Goal: Information Seeking & Learning: Find specific fact

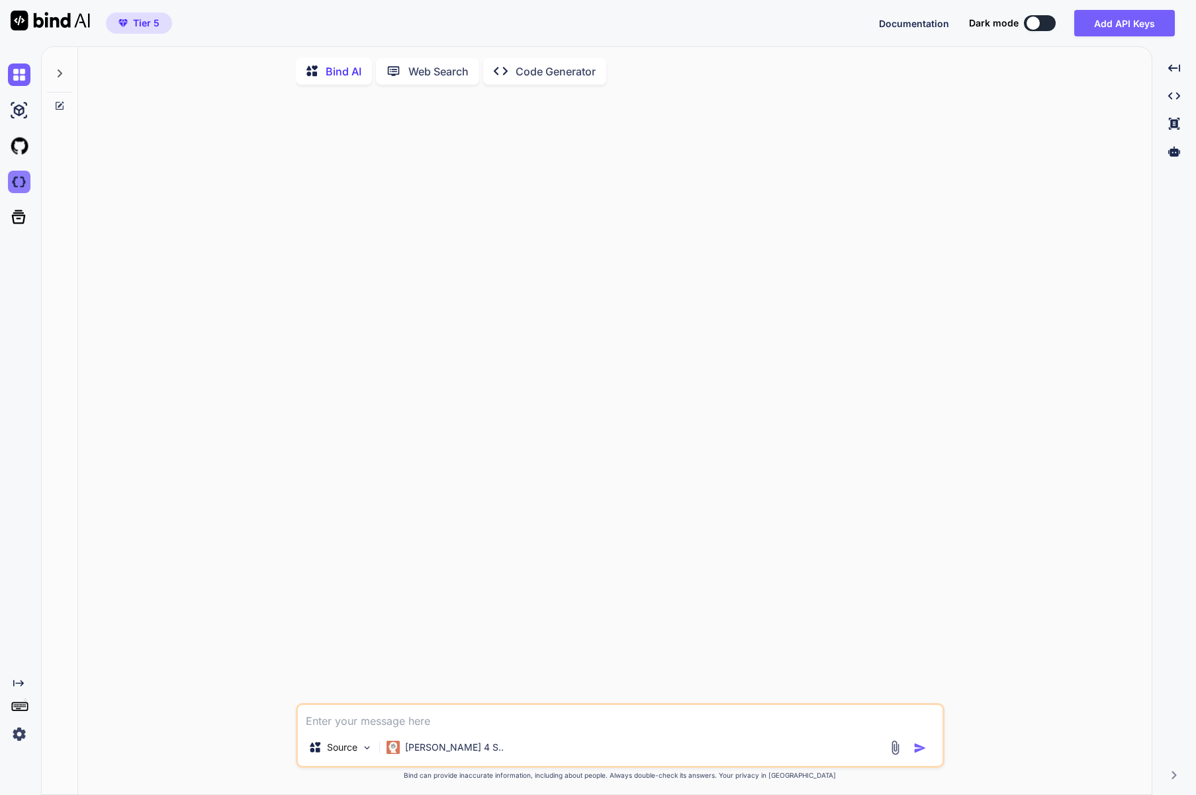
click at [15, 183] on img at bounding box center [19, 182] width 22 height 22
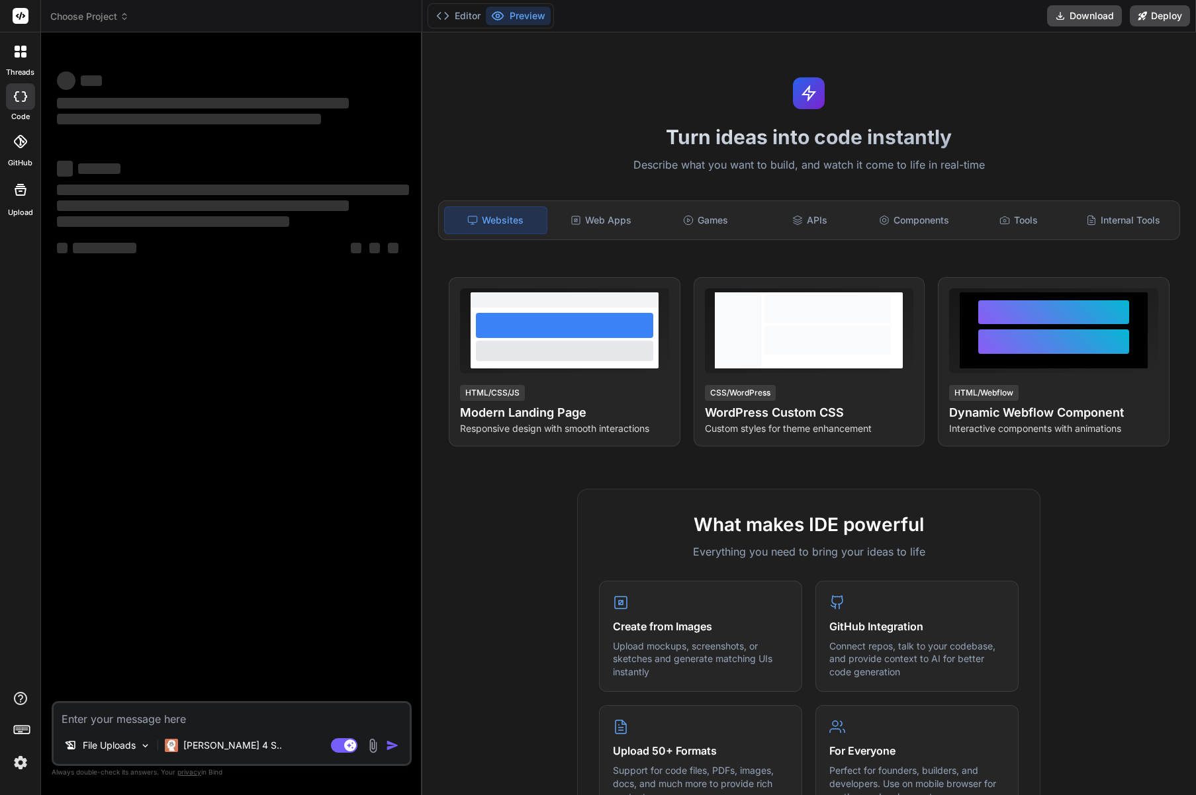
click at [107, 17] on span "Choose Project" at bounding box center [89, 16] width 79 height 13
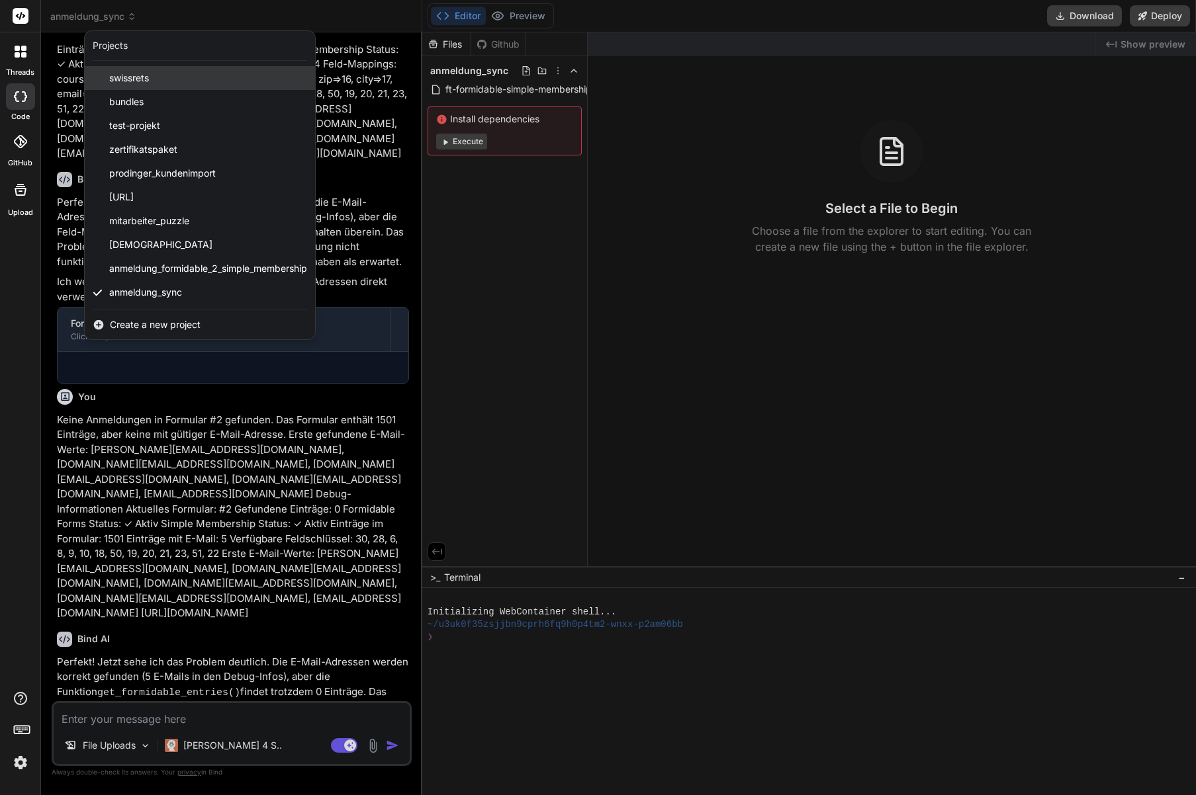
scroll to position [1018, 0]
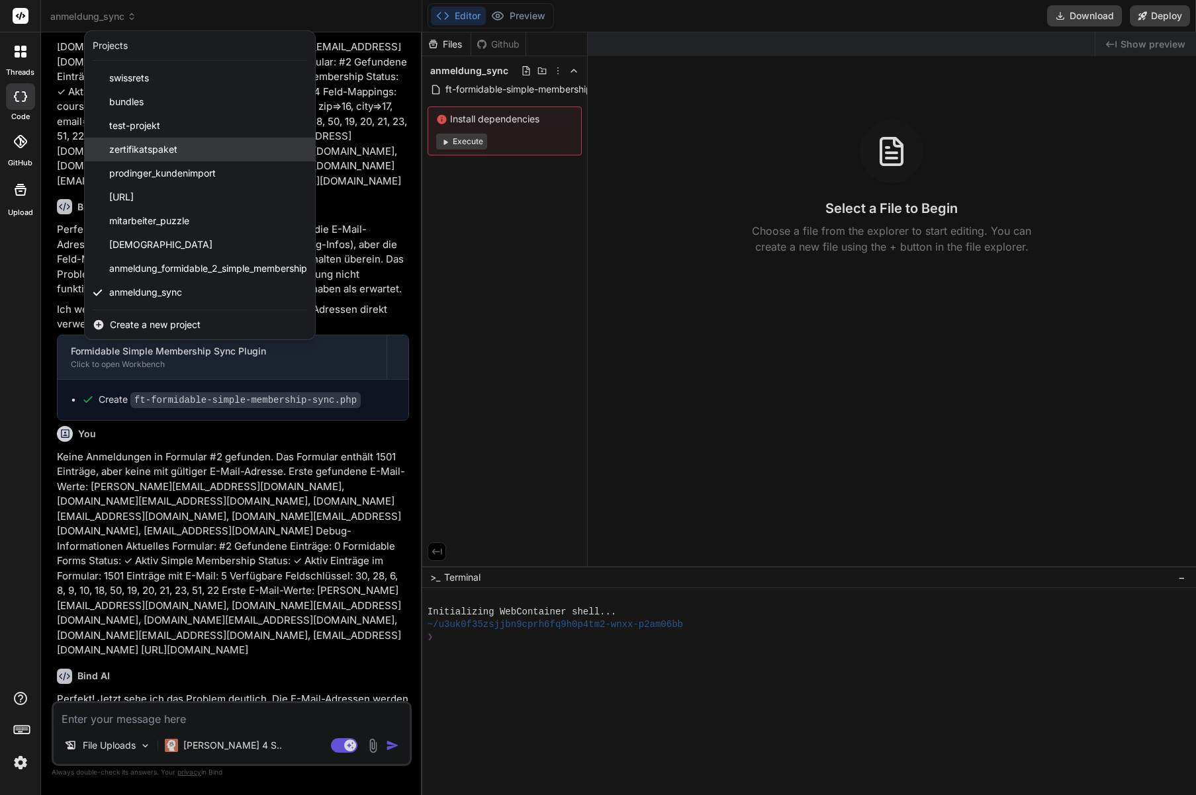
click at [165, 154] on span "zertifikatspaket" at bounding box center [143, 149] width 68 height 13
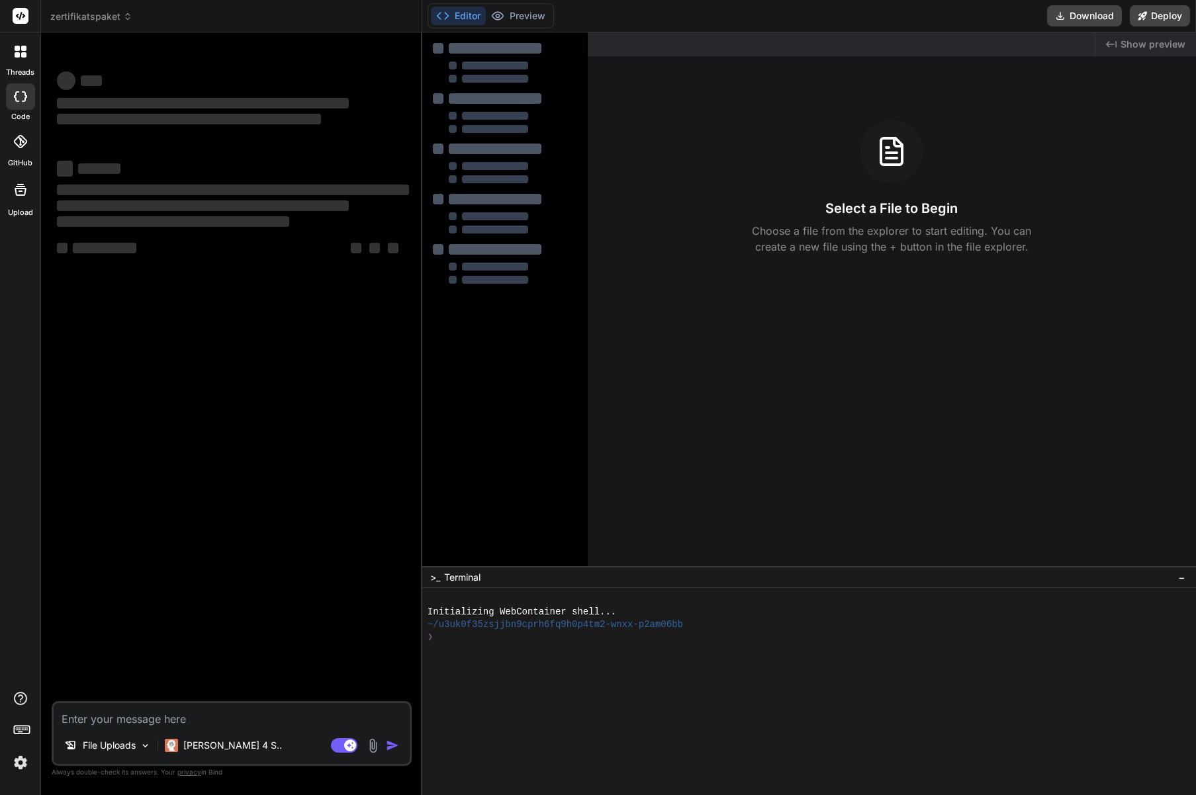
scroll to position [0, 0]
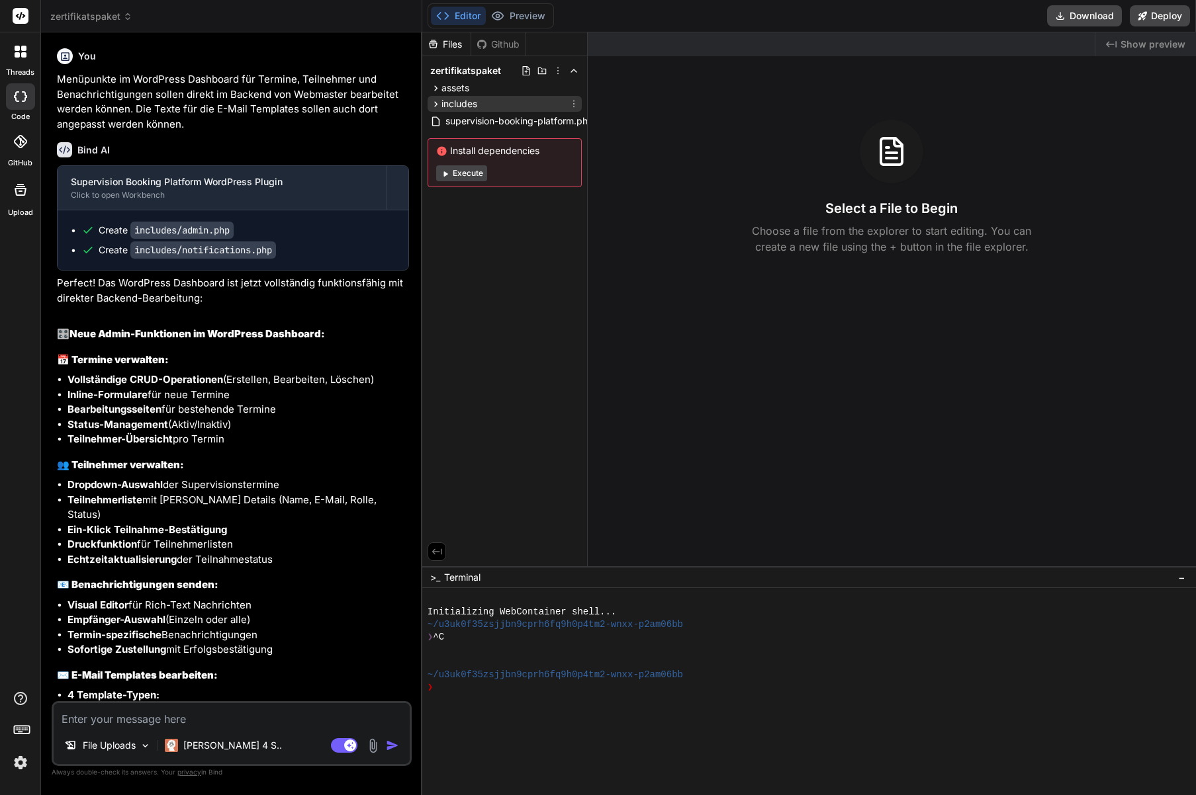
click at [440, 103] on icon at bounding box center [435, 104] width 11 height 11
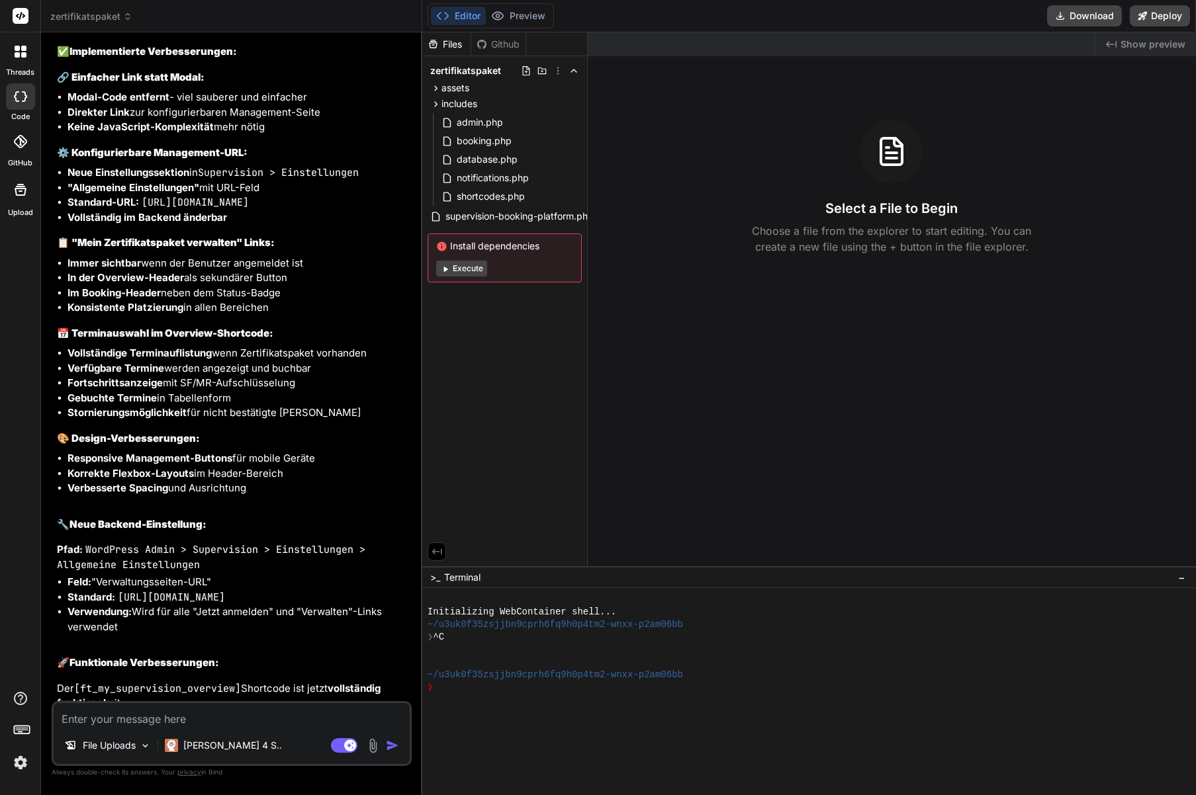
scroll to position [4634, 0]
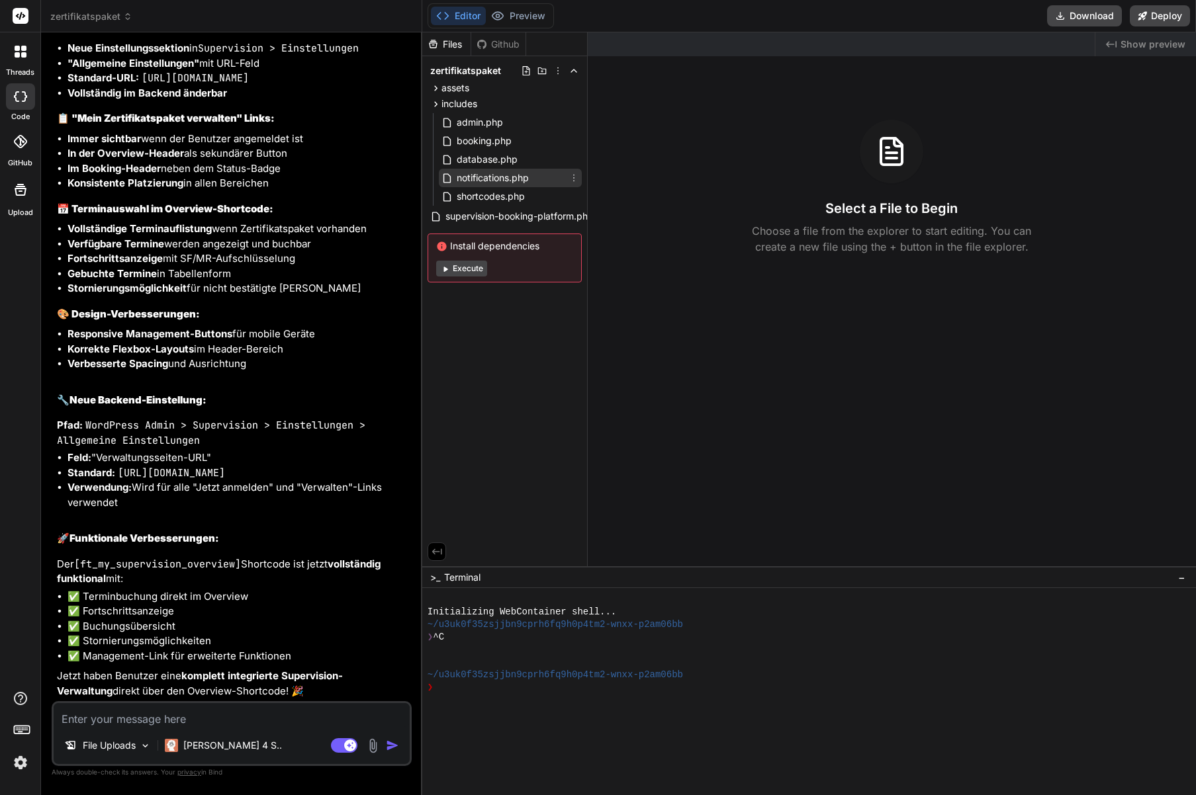
click at [483, 170] on span "notifications.php" at bounding box center [492, 178] width 75 height 16
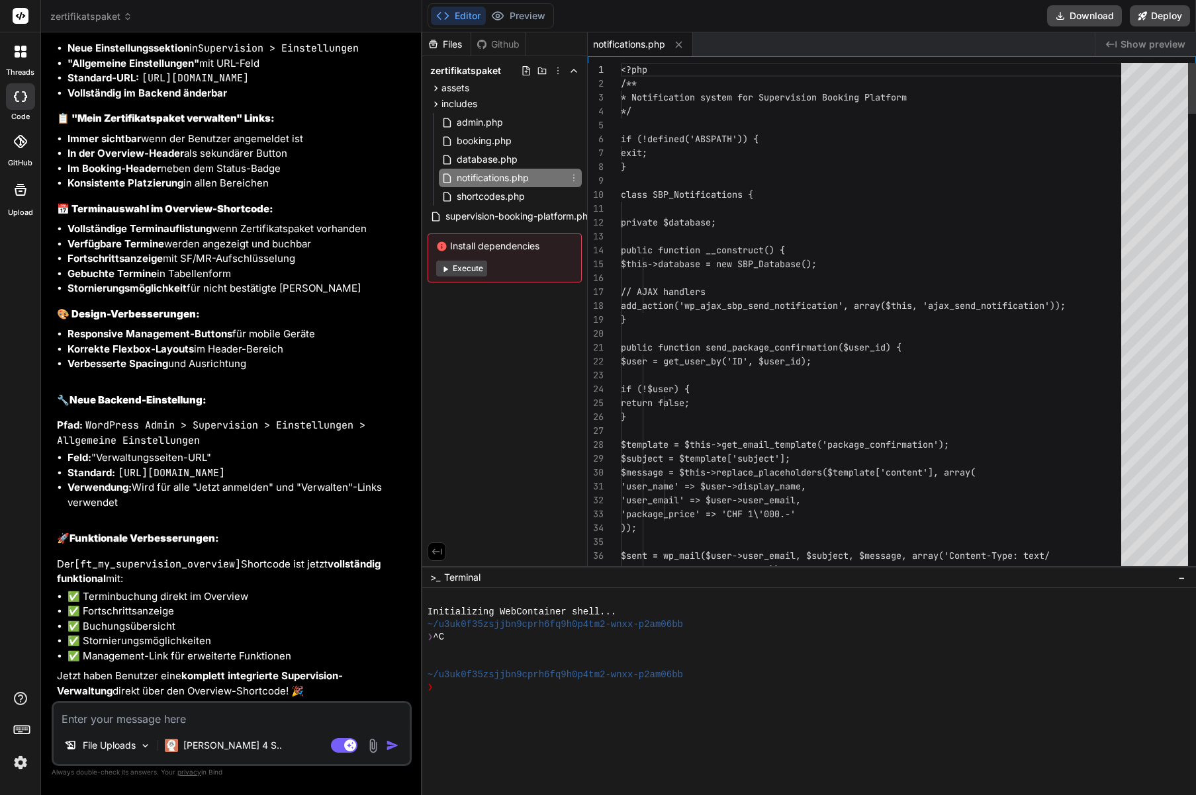
type textarea "x"
click at [578, 177] on icon at bounding box center [573, 178] width 11 height 11
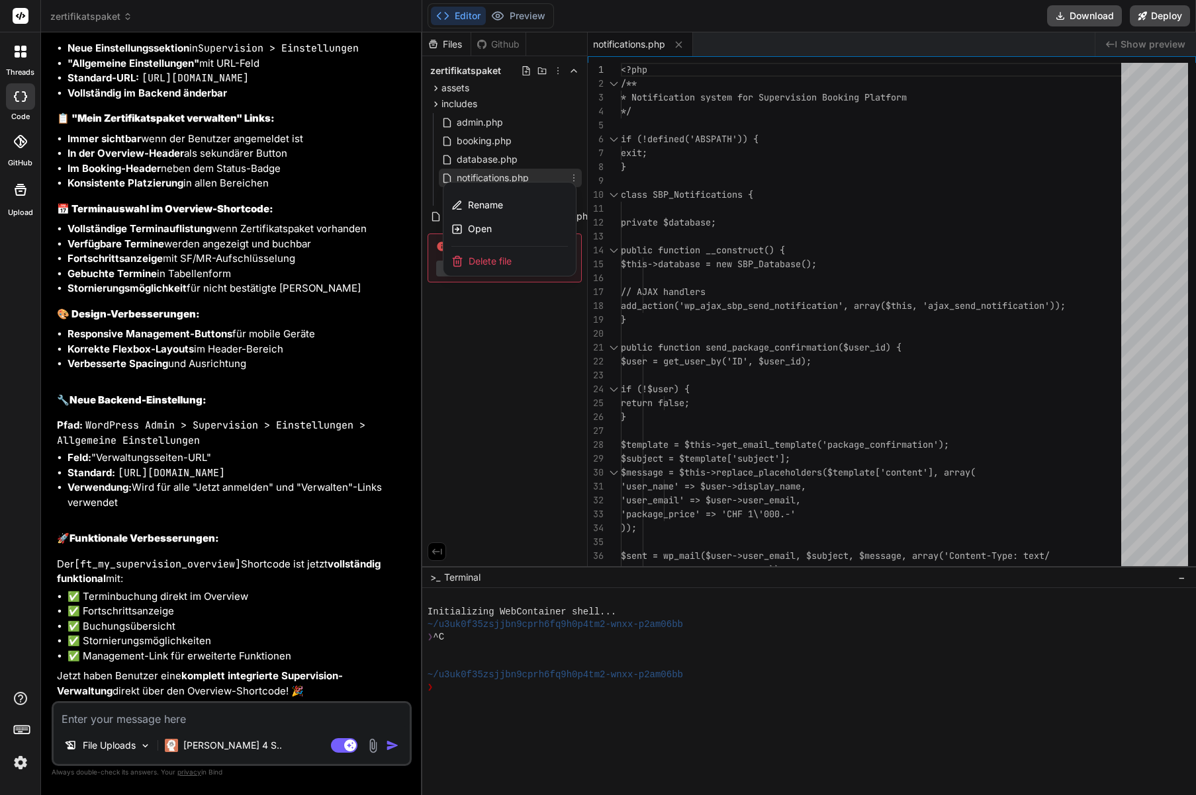
click at [785, 191] on div at bounding box center [808, 413] width 773 height 763
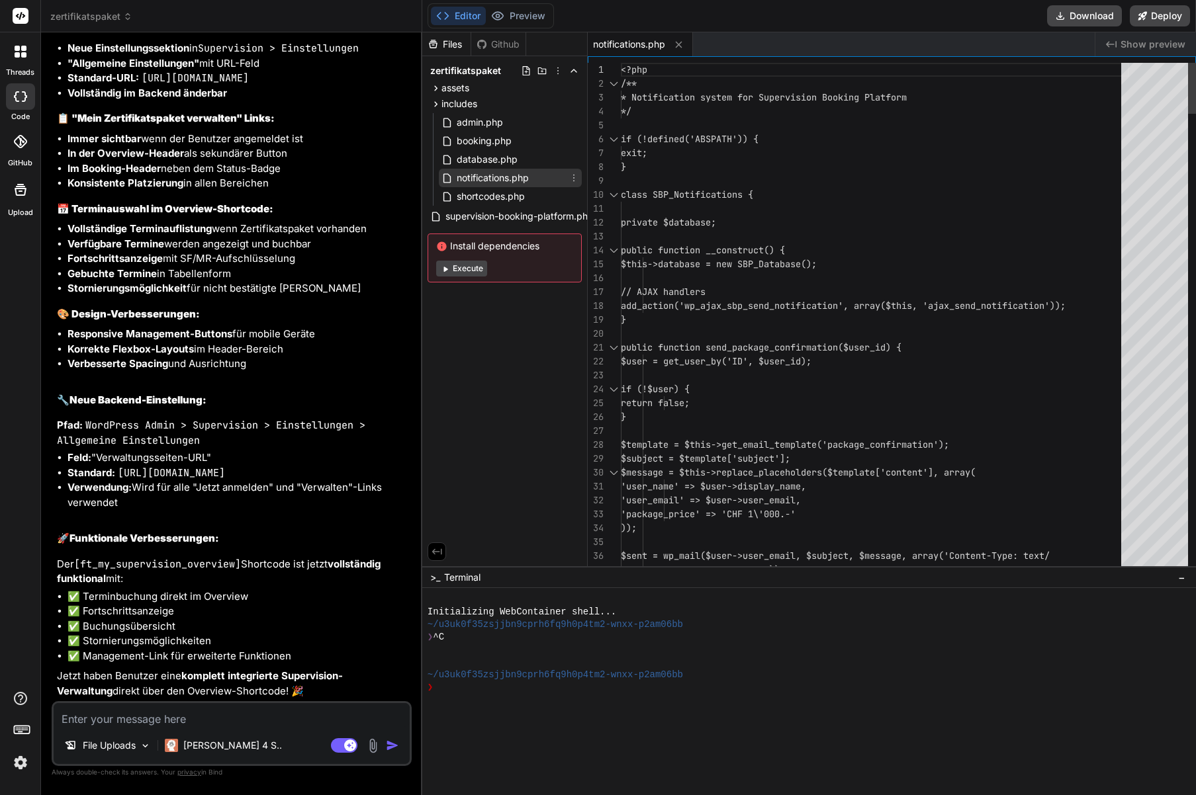
drag, startPoint x: 743, startPoint y: 162, endPoint x: 791, endPoint y: 245, distance: 96.3
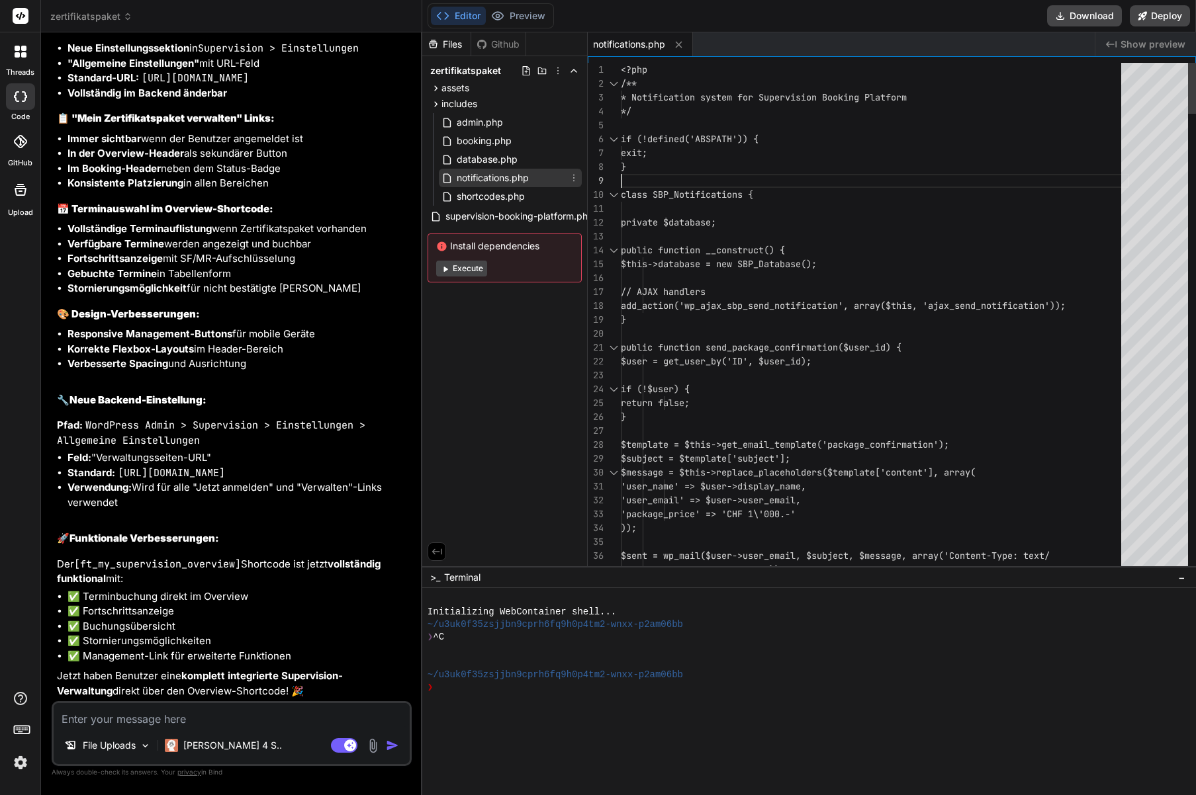
scroll to position [69, 0]
drag, startPoint x: 679, startPoint y: 176, endPoint x: 595, endPoint y: 136, distance: 92.6
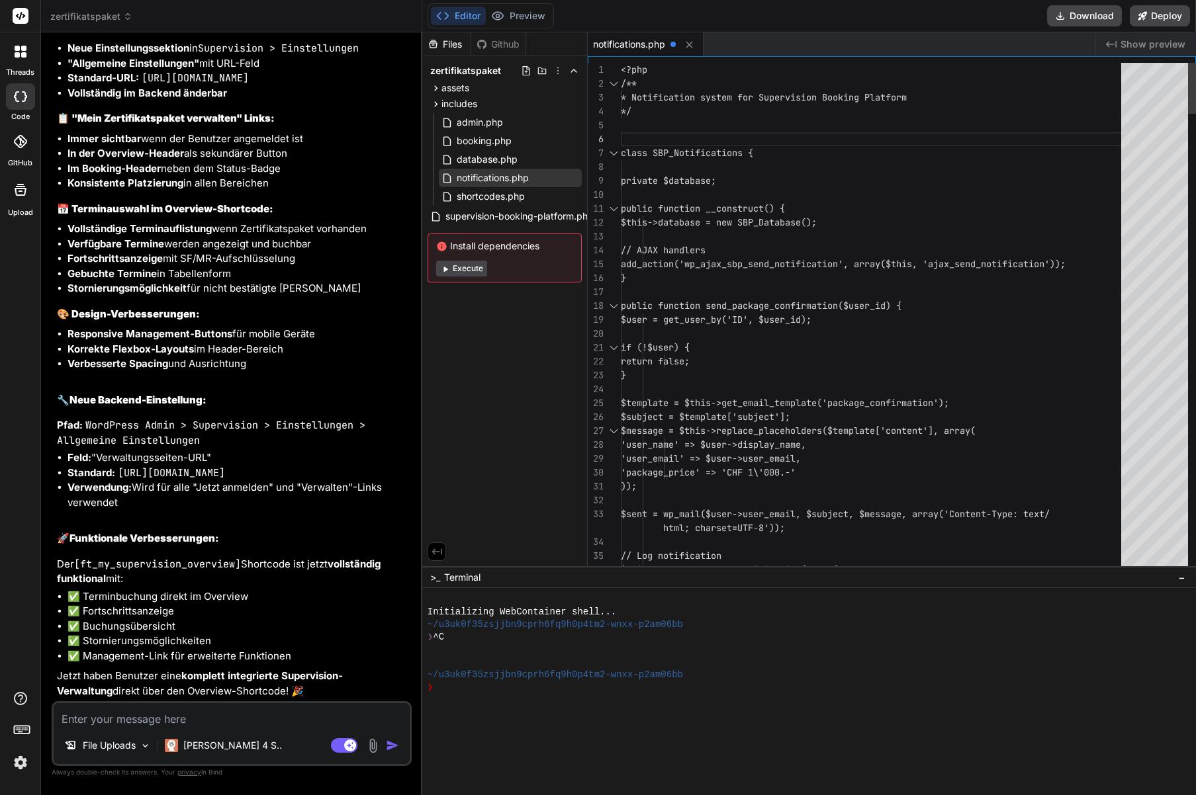
type textarea "<?php /** * Notification system for Supervision Booking Platform */ if (!define…"
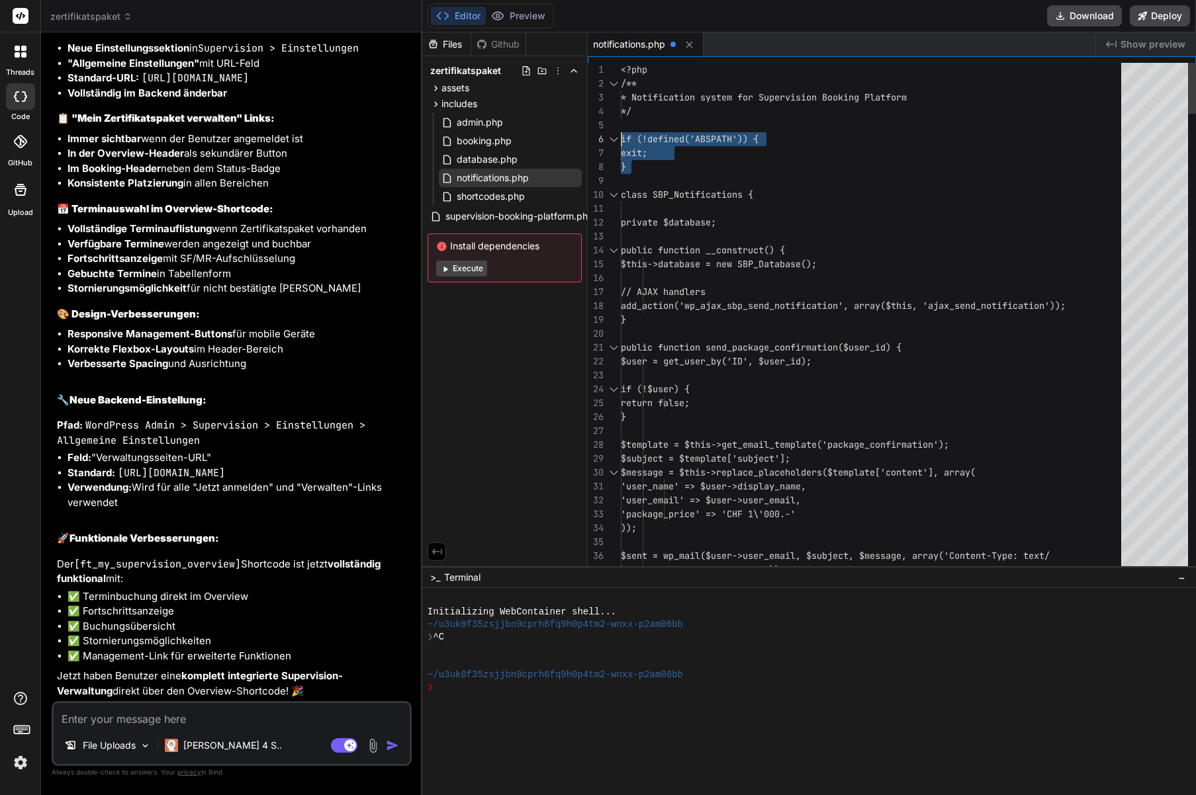
drag, startPoint x: 791, startPoint y: 128, endPoint x: 730, endPoint y: 79, distance: 78.0
click at [696, 37] on button at bounding box center [689, 44] width 17 height 17
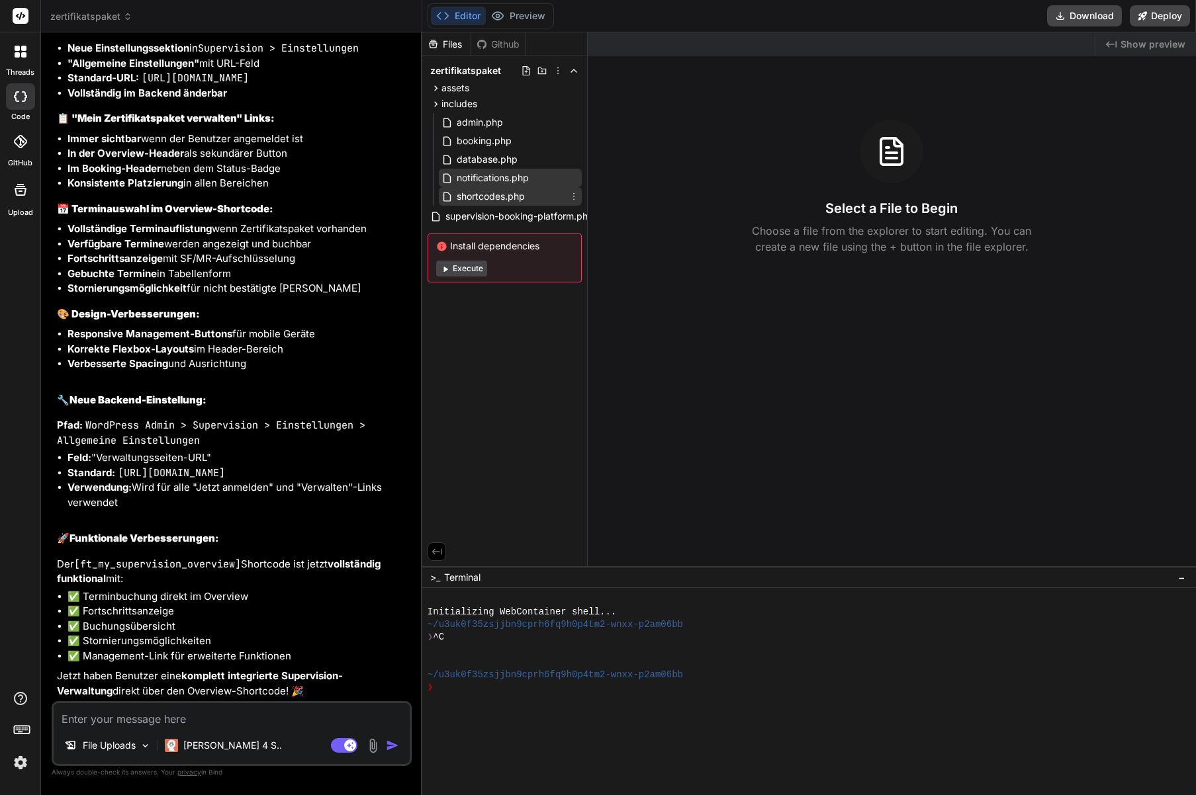
click at [487, 200] on span "shortcodes.php" at bounding box center [490, 197] width 71 height 16
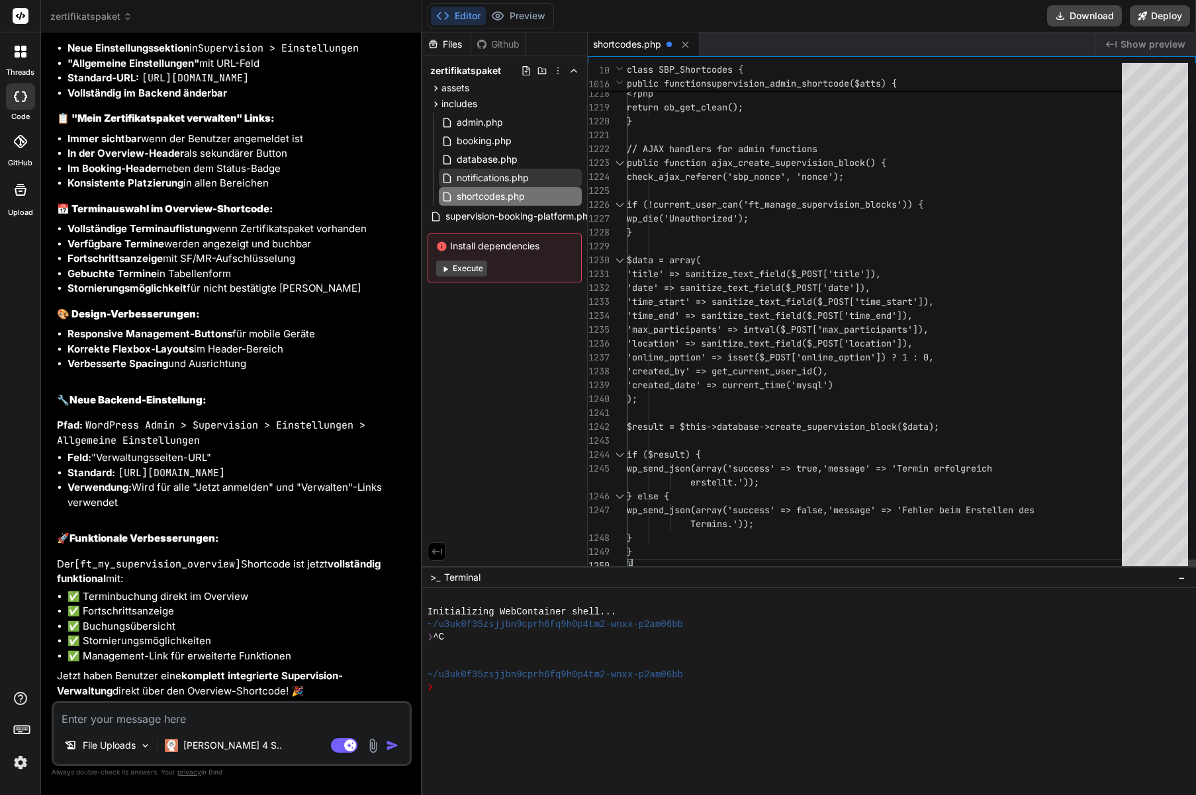
type textarea "wp_die('Unauthorized'); } $data = array( 'title' => sanitize_text_field($_POST[…"
click at [691, 40] on icon at bounding box center [684, 44] width 11 height 11
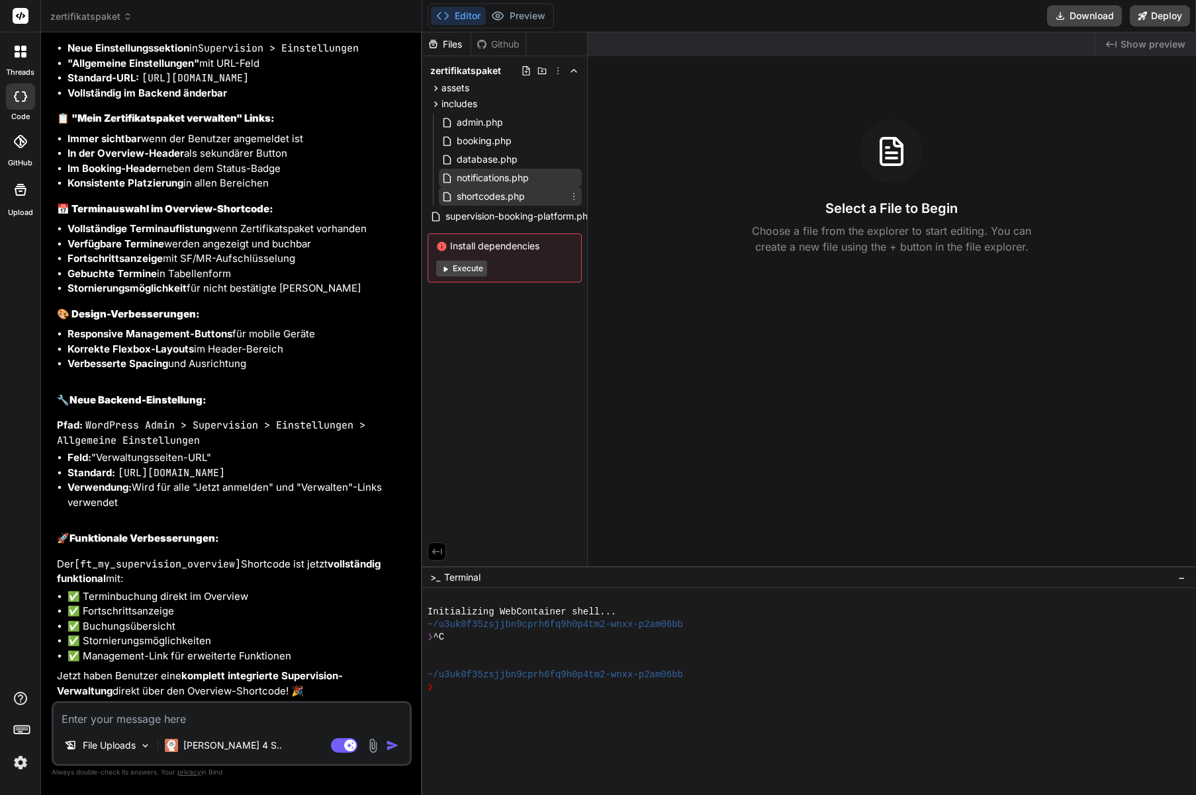
click at [477, 198] on span "shortcodes.php" at bounding box center [490, 197] width 71 height 16
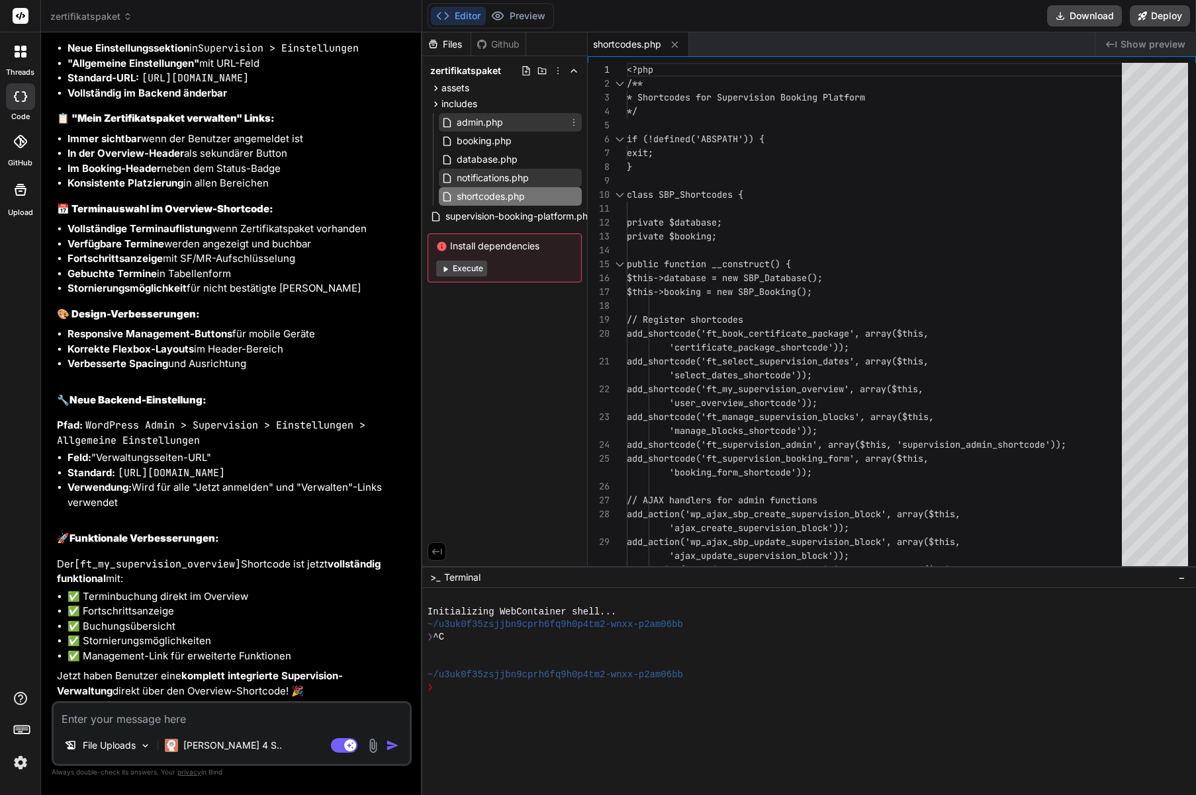
click at [487, 124] on span "admin.php" at bounding box center [479, 122] width 49 height 16
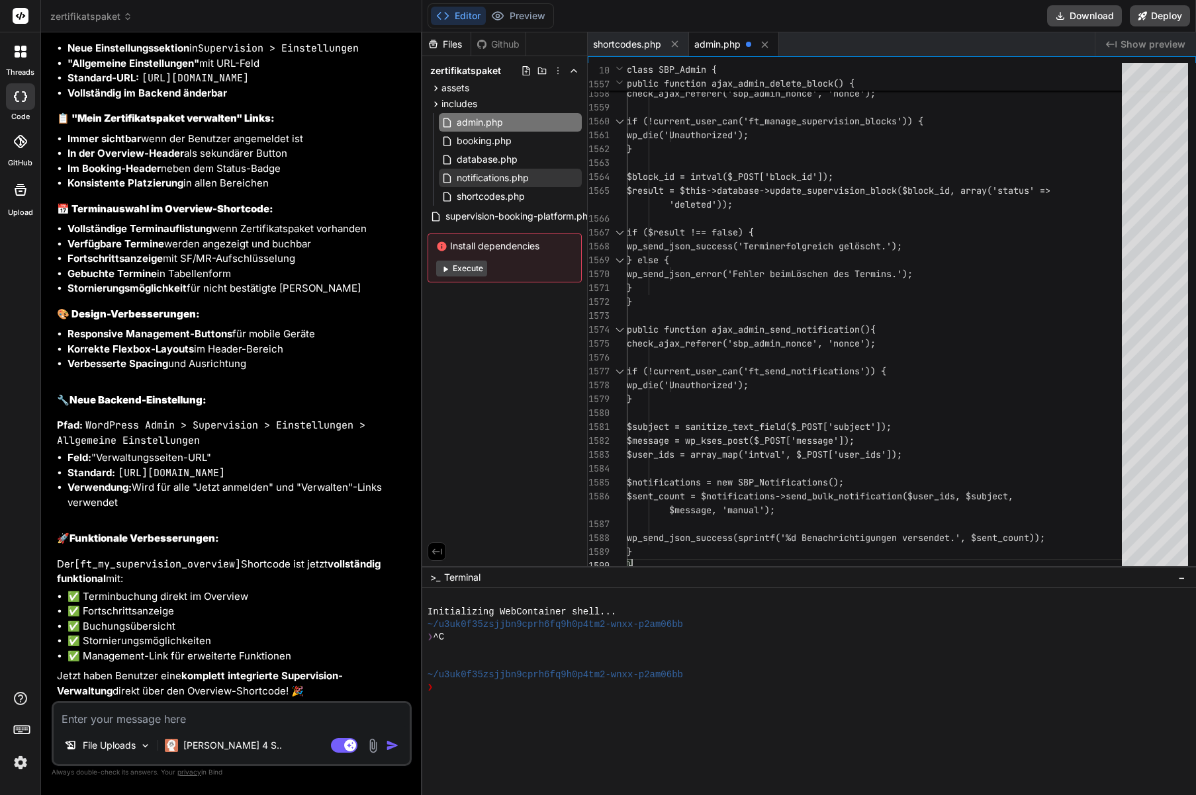
click at [770, 44] on icon at bounding box center [764, 44] width 11 height 11
type textarea "} }"
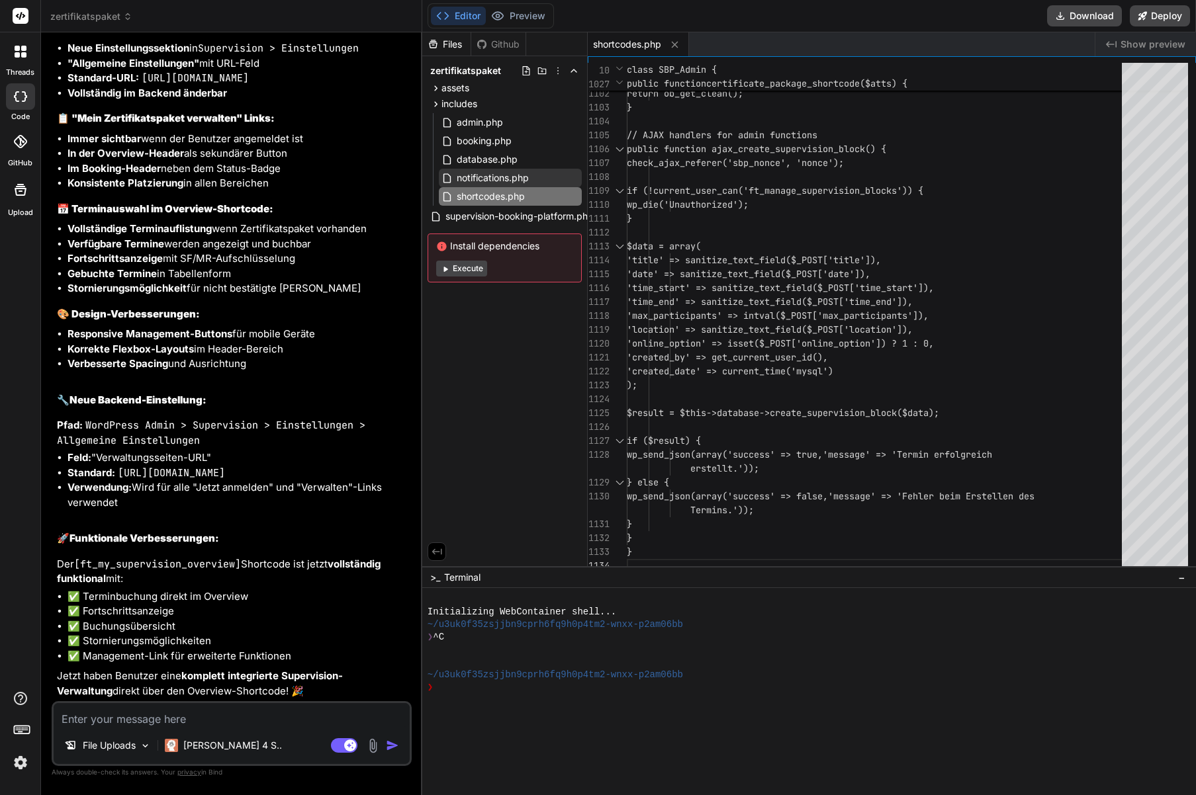
click at [184, 720] on textarea at bounding box center [232, 715] width 356 height 24
type textarea "x"
type textarea "W"
type textarea "x"
type textarea "Wi"
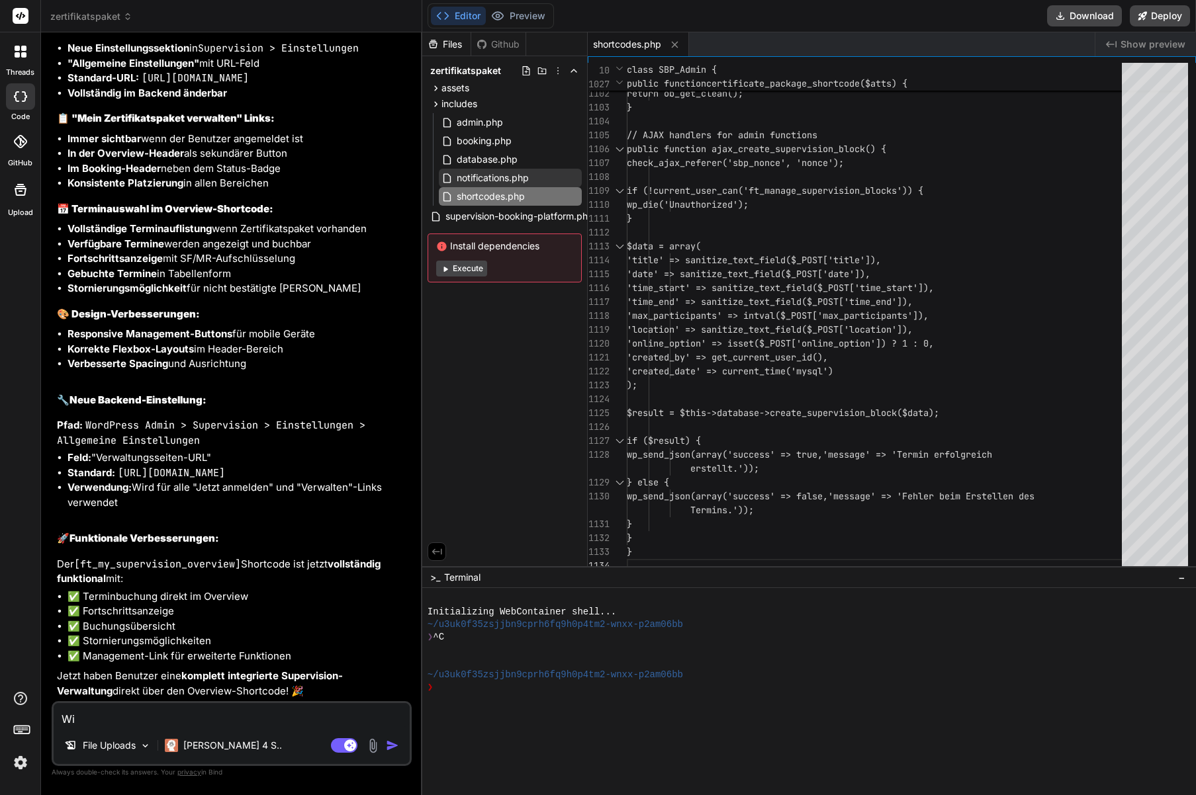
type textarea "x"
type textarea "Wie"
type textarea "x"
type textarea "Wie"
type textarea "x"
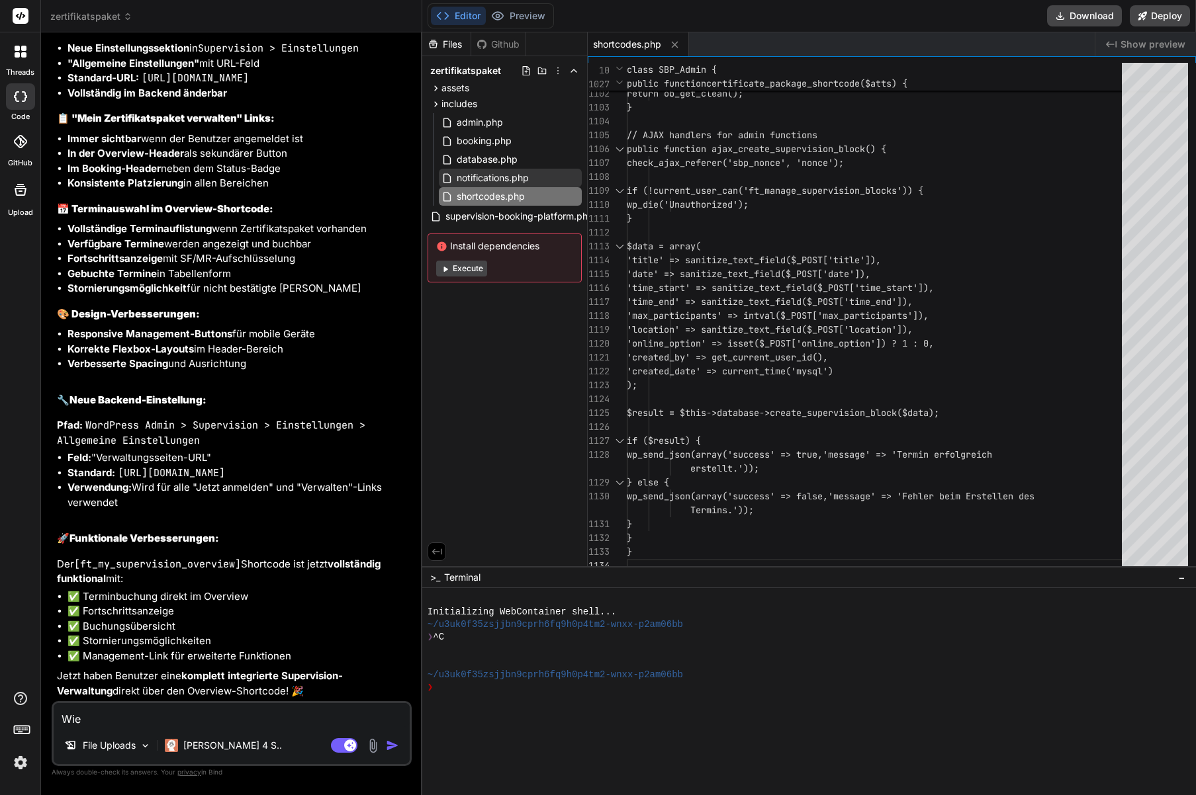
type textarea "Wie a"
type textarea "x"
type textarea "Wie"
type textarea "x"
type textarea "Wie l"
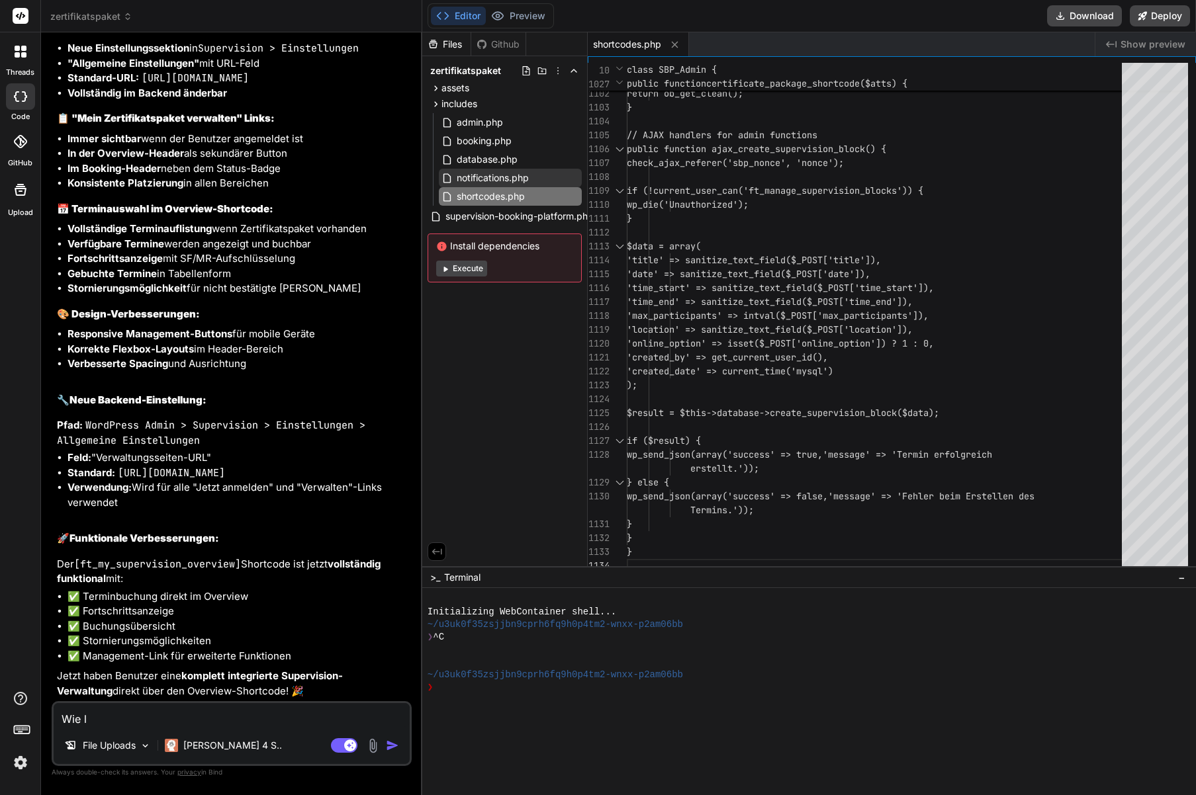
type textarea "x"
type textarea "Wie la"
type textarea "x"
type textarea "Wie lau"
type textarea "x"
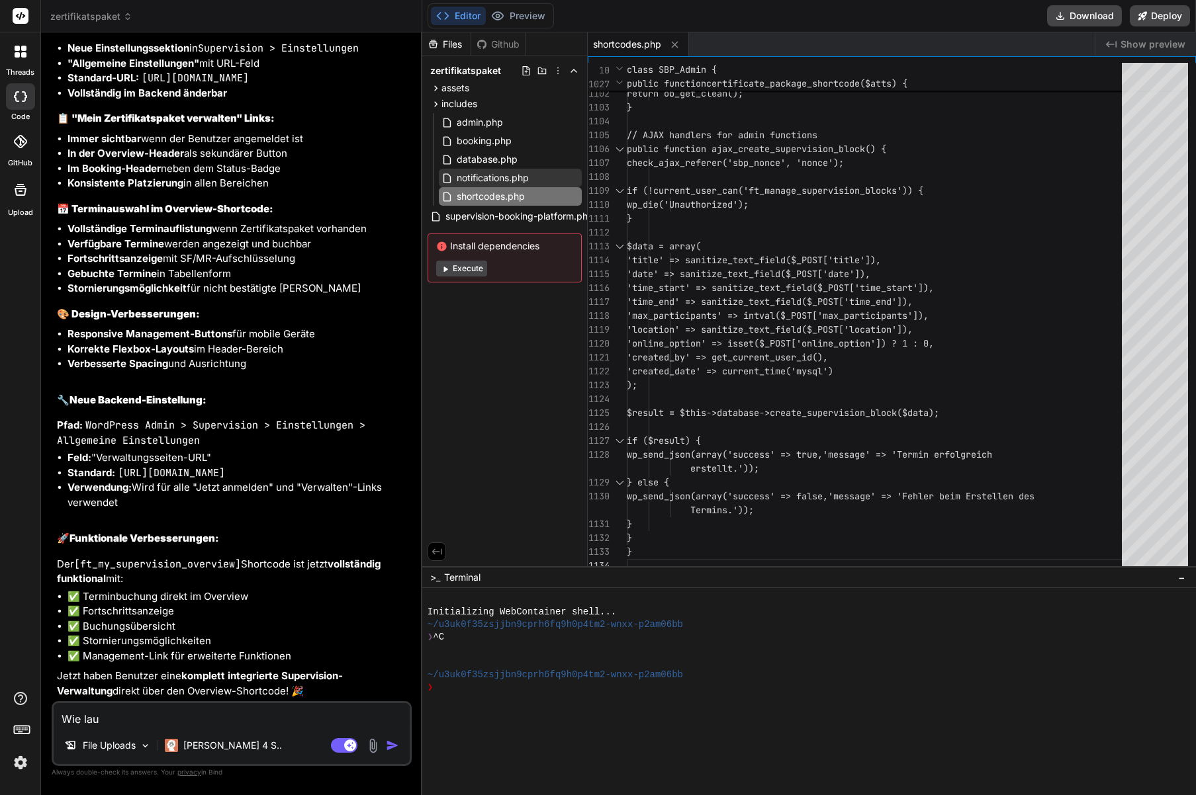
type textarea "Wie laut"
type textarea "x"
type textarea "Wie laute"
type textarea "x"
type textarea "Wie lauten"
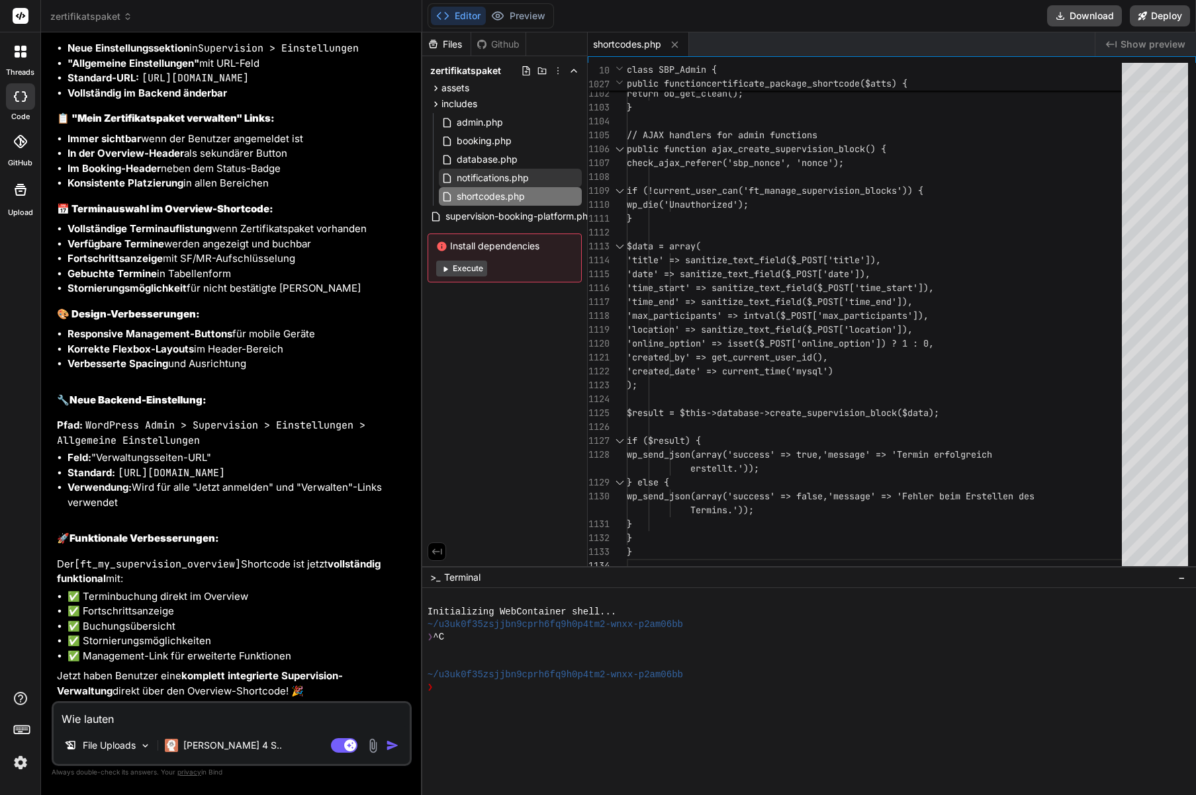
type textarea "x"
type textarea "Wie lauten"
type textarea "x"
type textarea "Wie lauten di"
type textarea "x"
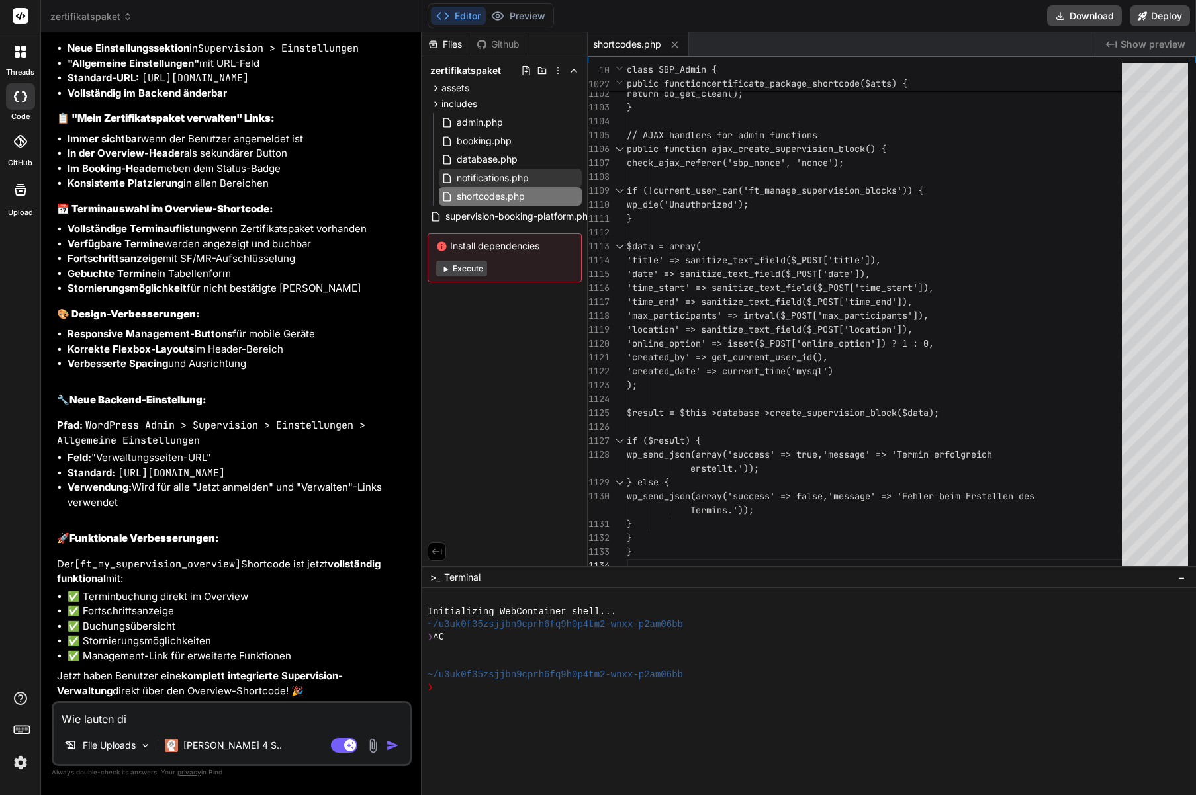
type textarea "Wie lauten die"
type textarea "x"
type textarea "Wie lauten die"
type textarea "x"
type textarea "Wie lauten die u"
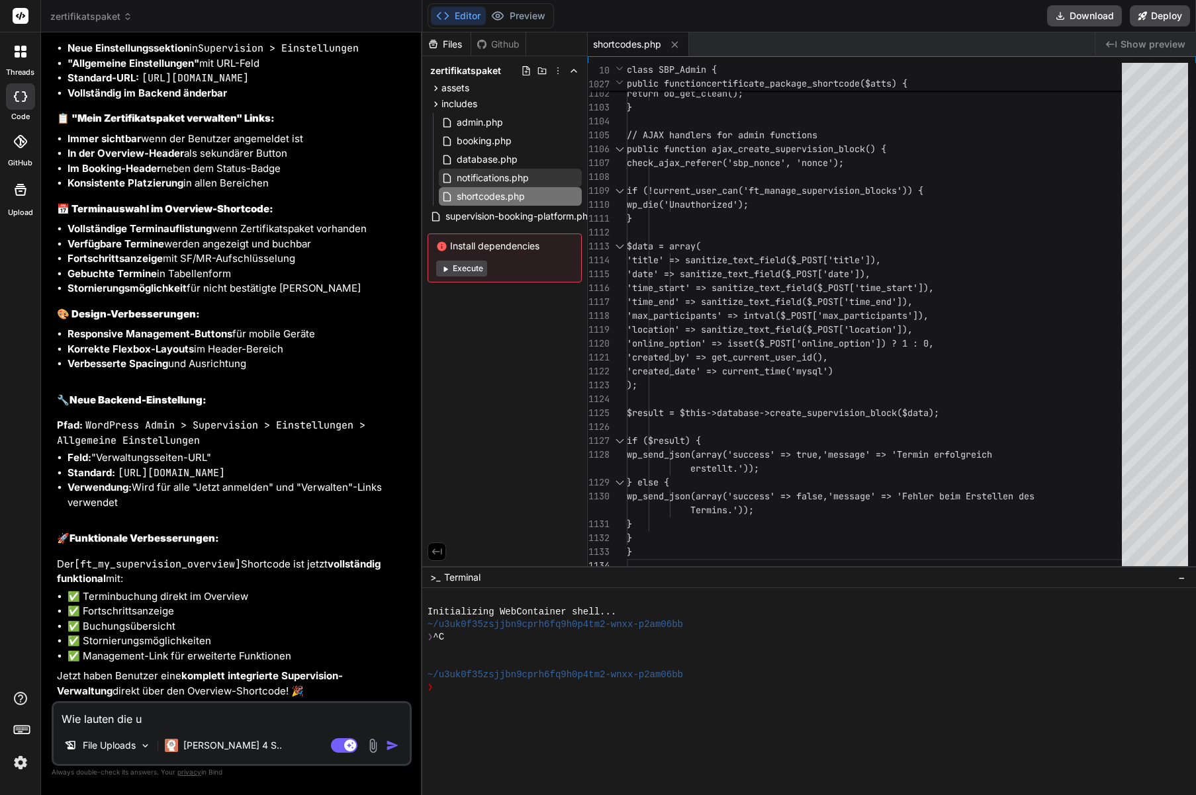
type textarea "x"
type textarea "Wie lauten die un"
type textarea "x"
type textarea "Wie lauten die unt"
type textarea "x"
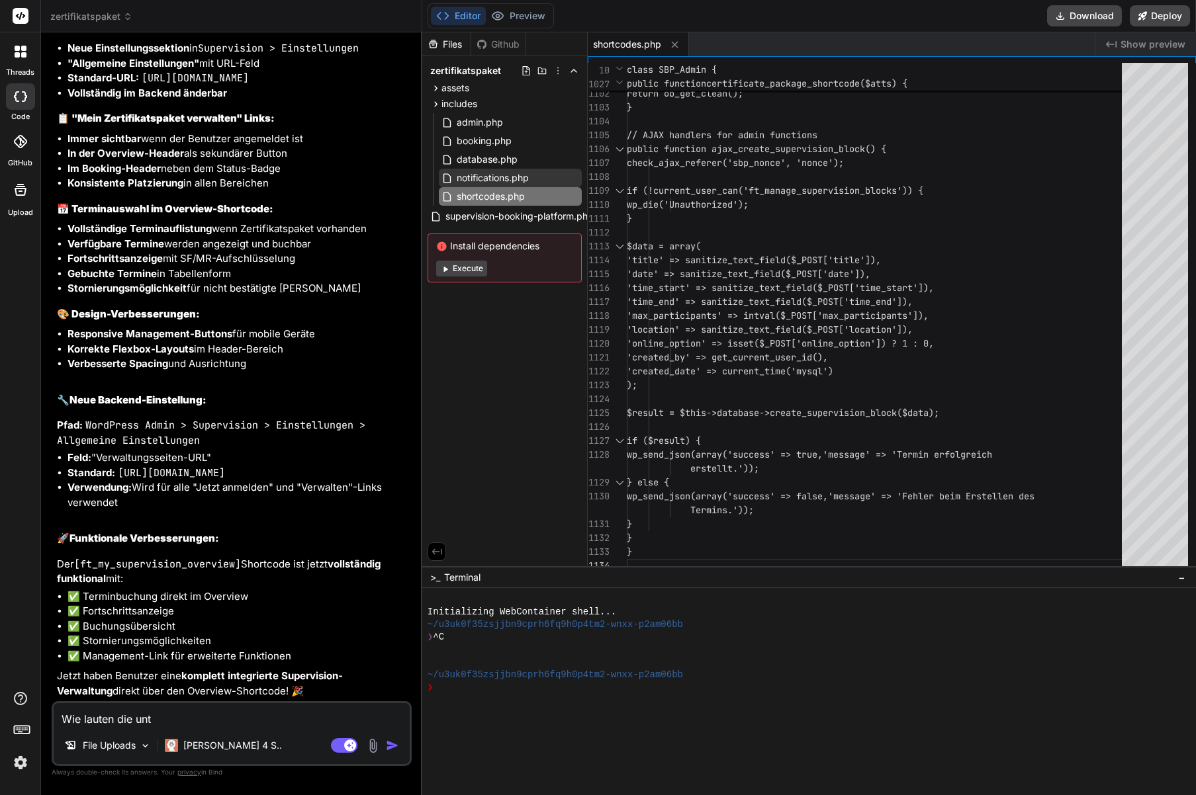
type textarea "Wie lauten die unte"
type textarea "x"
type textarea "Wie lauten die unter"
type textarea "x"
type textarea "Wie lauten die unters"
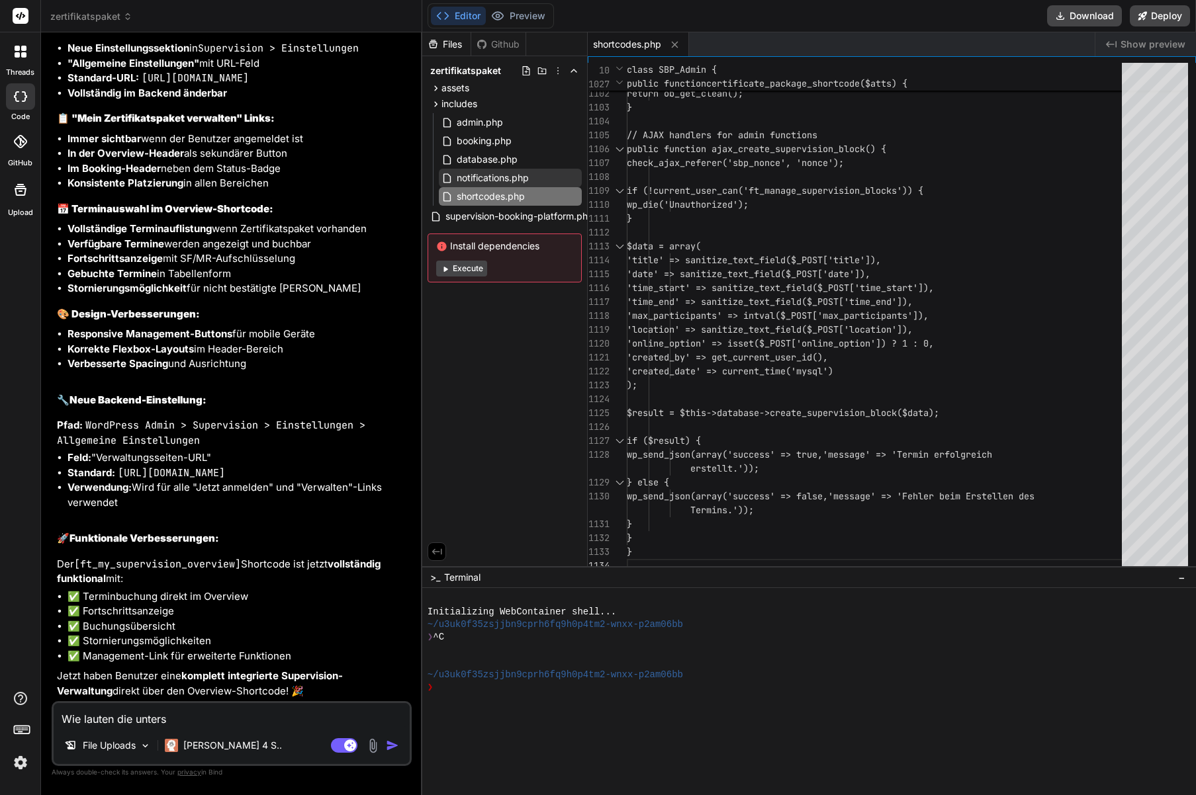
type textarea "x"
type textarea "Wie lauten die untersc"
type textarea "x"
type textarea "Wie lauten die untersch"
type textarea "x"
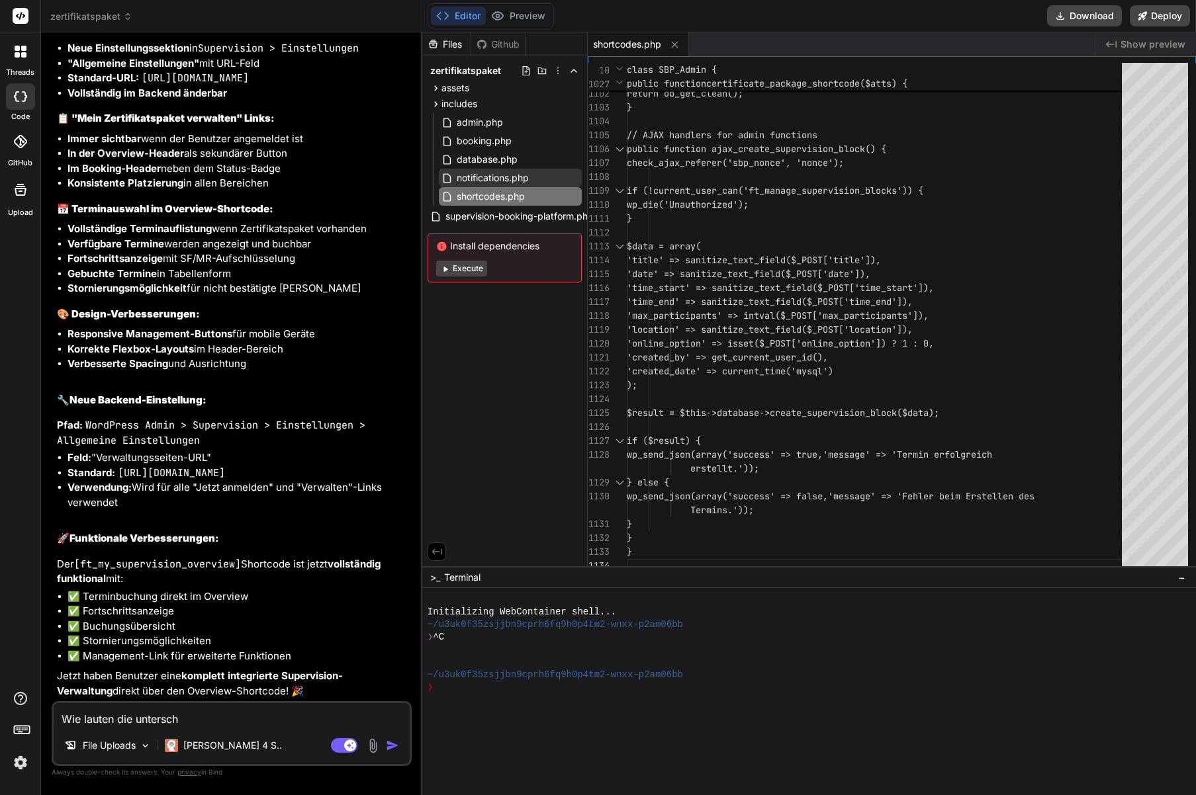
type textarea "Wie lauten die untersche"
type textarea "x"
type textarea "Wie lauten die unterschei"
type textarea "x"
type textarea "Wie lauten die unterscheid"
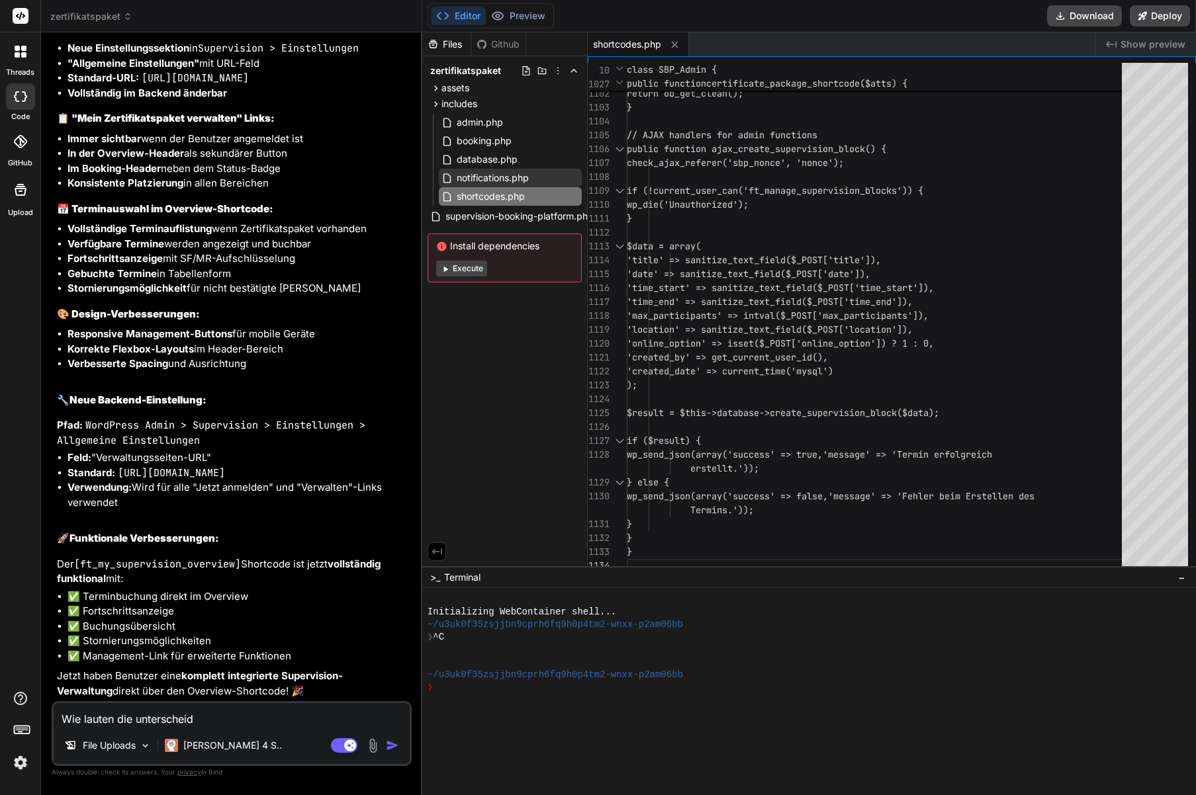
type textarea "x"
type textarea "Wie lauten die unterscheidl"
type textarea "x"
type textarea "Wie lauten die unterscheidli"
type textarea "x"
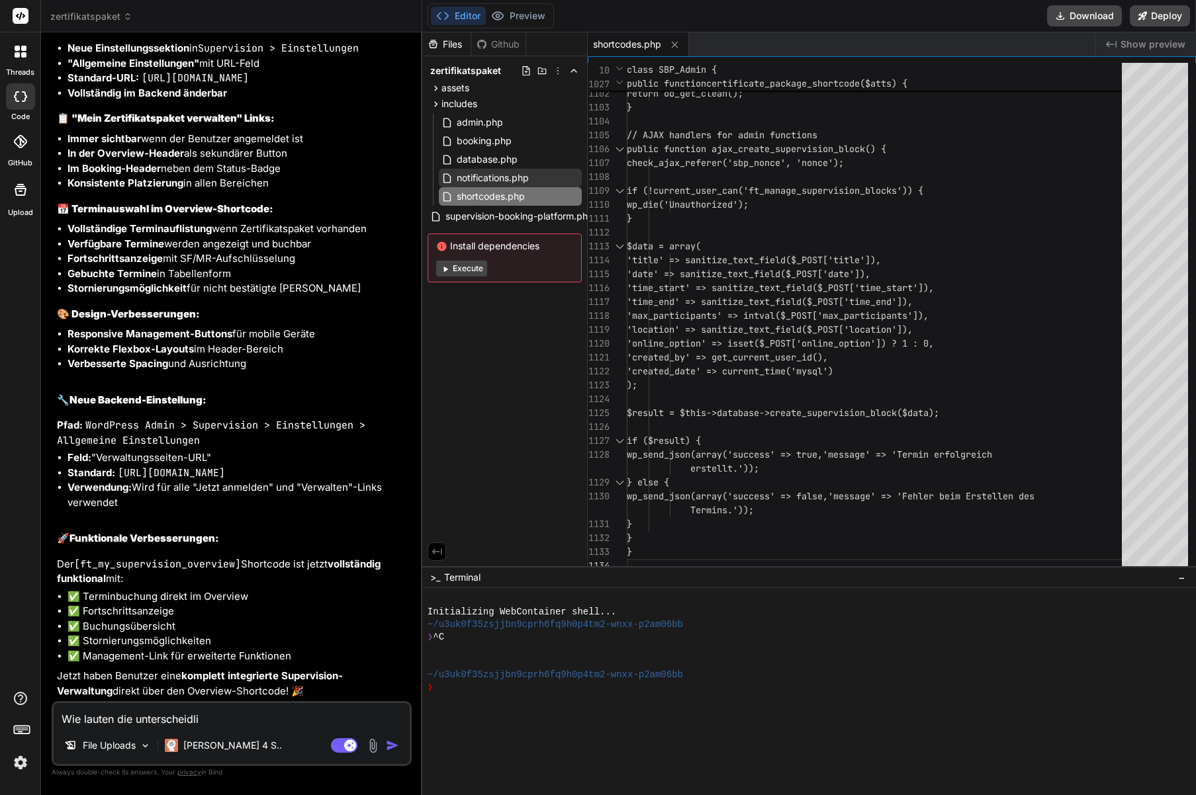
type textarea "Wie lauten die unterscheidlic"
type textarea "x"
type textarea "Wie lauten die unterscheidlich"
type textarea "x"
type textarea "Wie lauten die unterscheidliche"
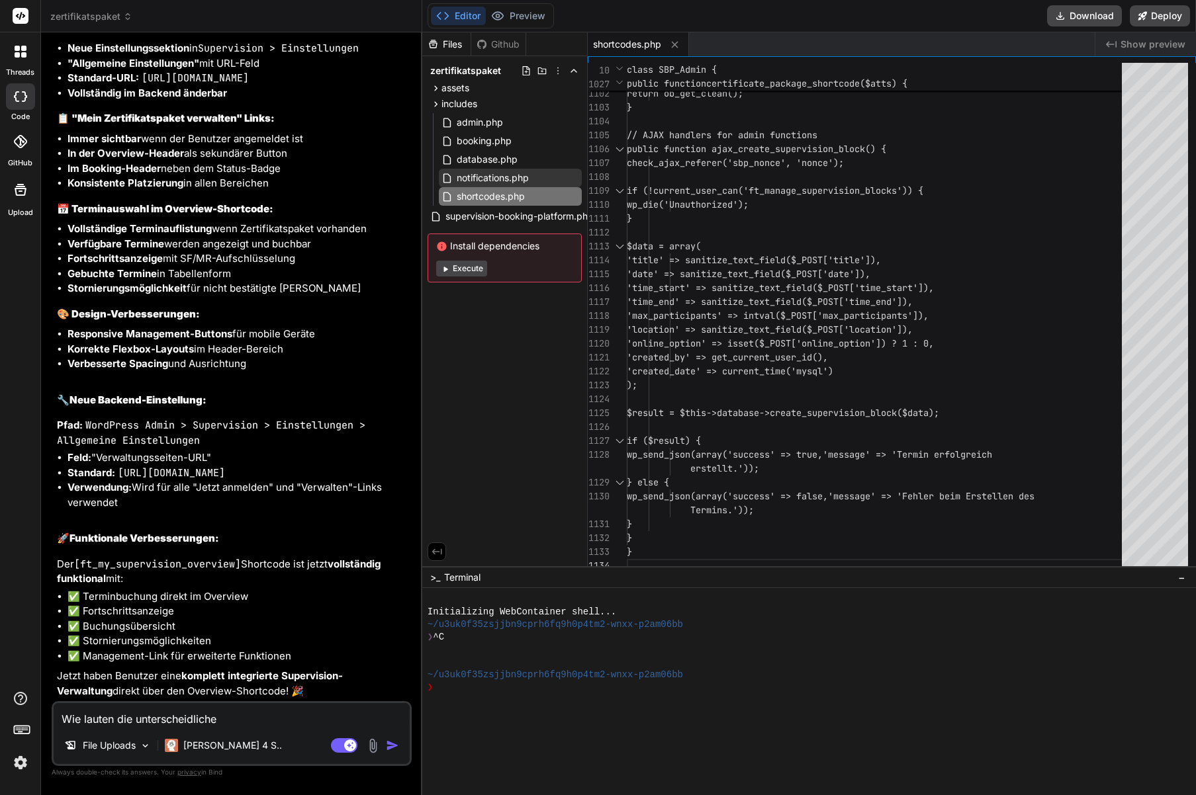
type textarea "x"
type textarea "Wie lauten die unterscheidlich"
type textarea "x"
type textarea "Wie lauten die unterscheidlic"
type textarea "x"
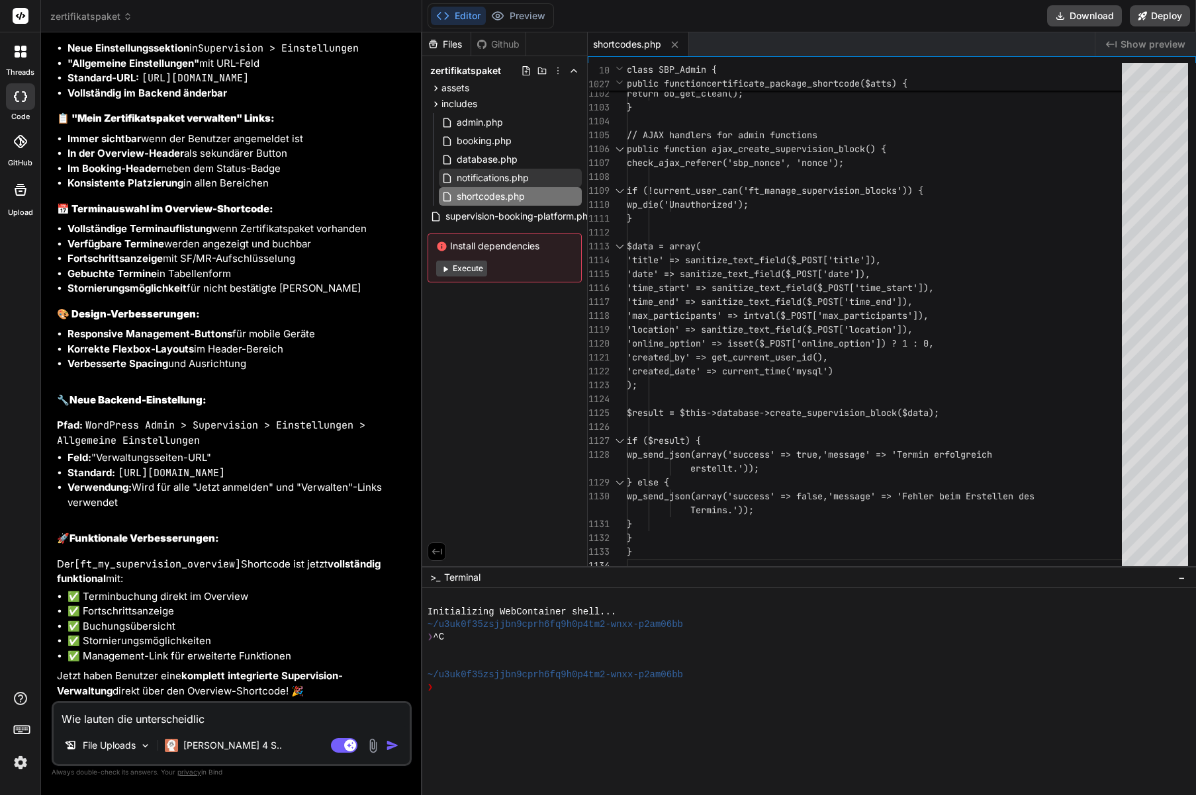
type textarea "Wie lauten die unterscheidli"
type textarea "x"
type textarea "Wie lauten die unterscheidl"
type textarea "x"
type textarea "Wie lauten die unterscheid"
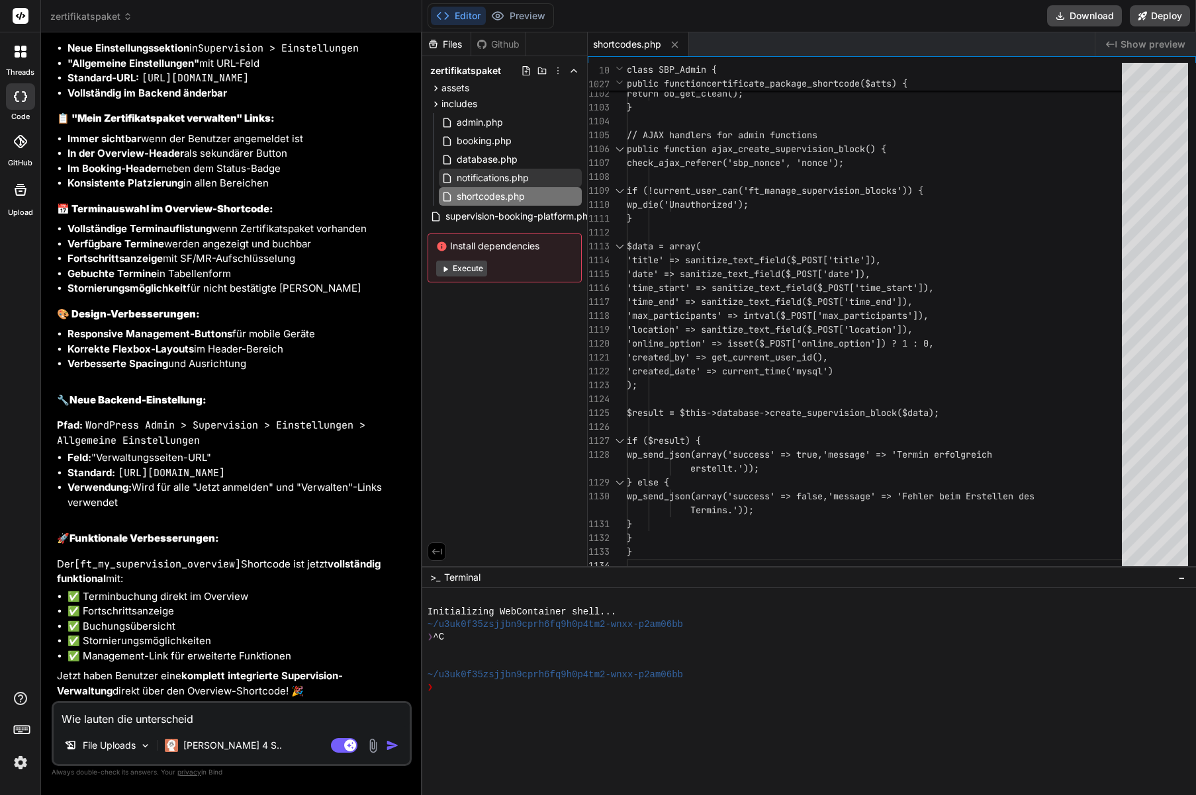
type textarea "x"
type textarea "Wie lauten die unterschei"
type textarea "x"
type textarea "Wie lauten die untersche"
type textarea "x"
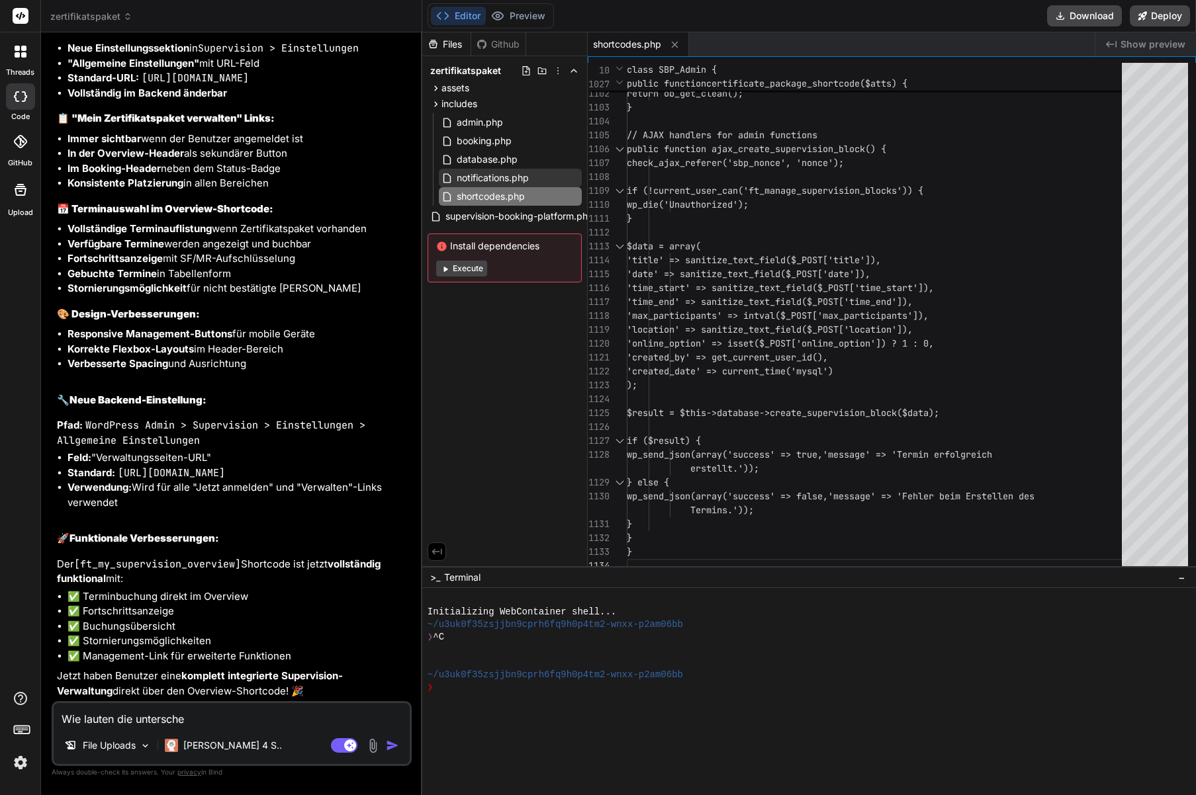
type textarea "Wie lauten die untersch"
type textarea "x"
type textarea "Wie lauten die unterschi"
type textarea "x"
type textarea "Wie lauten die unterschie"
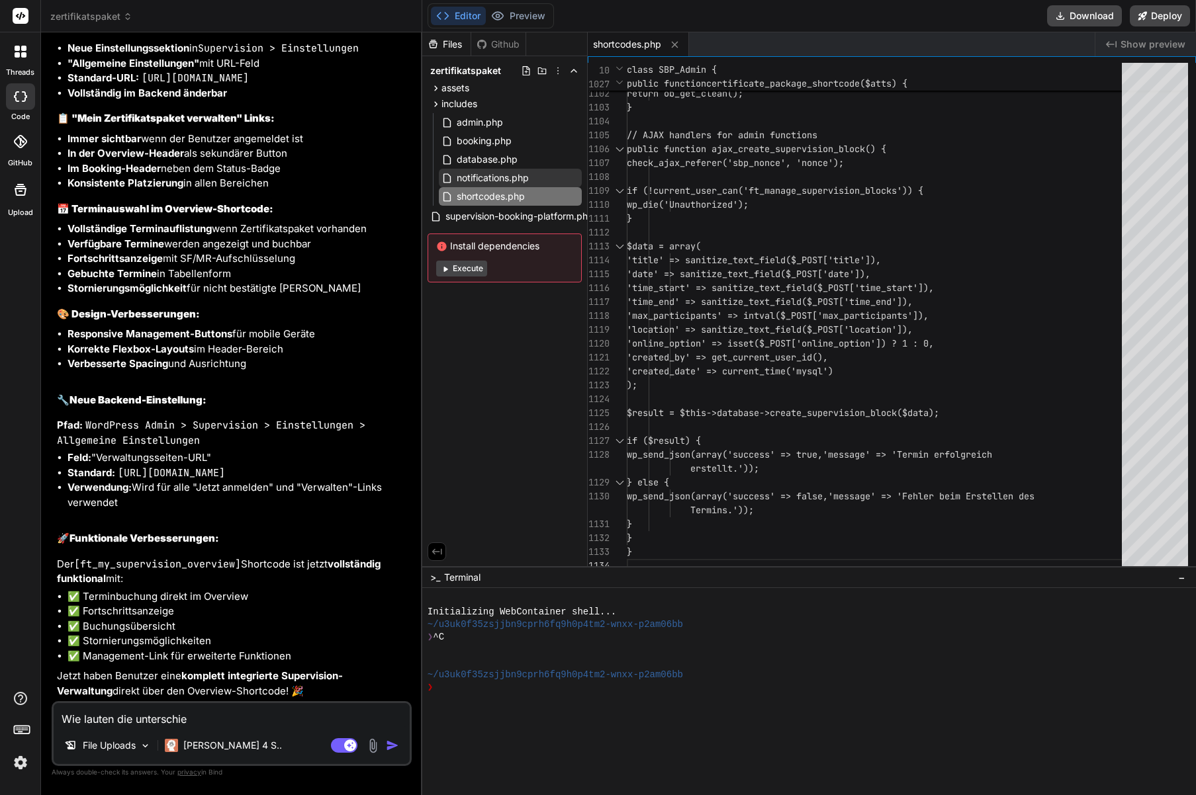
type textarea "x"
type textarea "Wie lauten die unterschied"
type textarea "x"
type textarea "Wie lauten die unterschiedl"
type textarea "x"
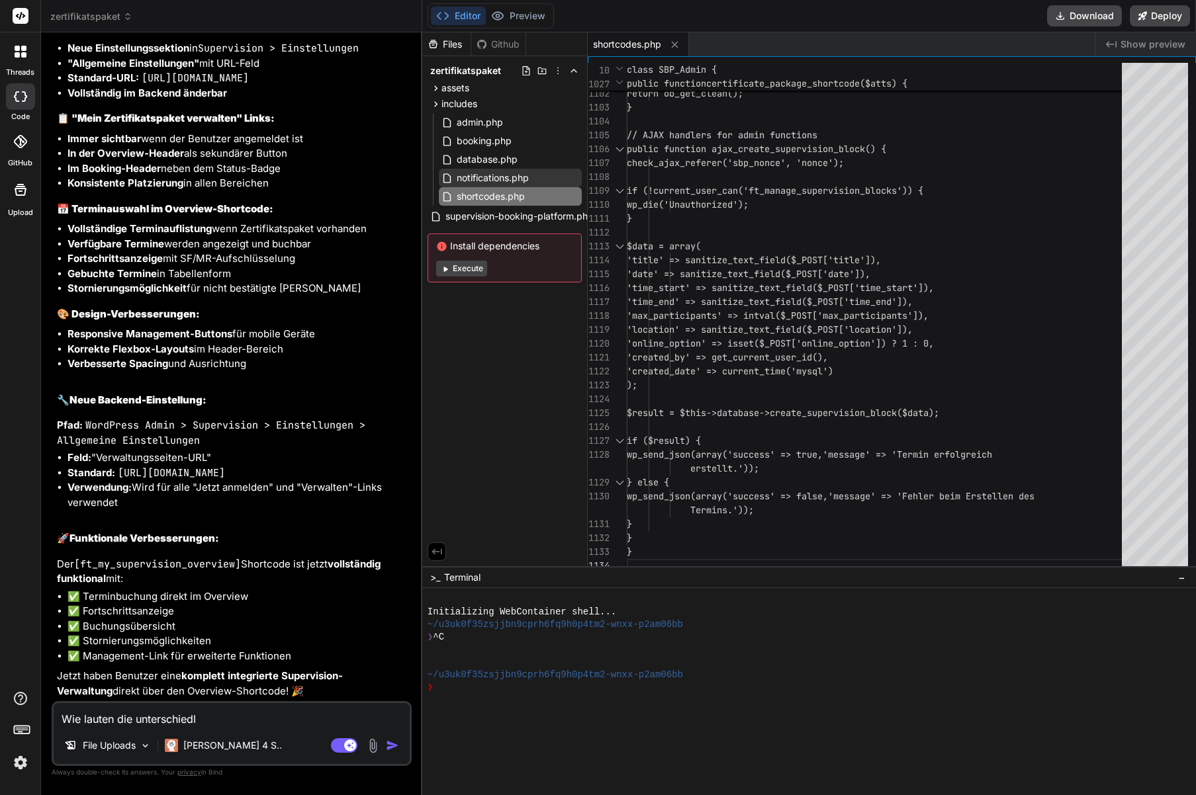
type textarea "Wie lauten die unterschiedli"
type textarea "x"
type textarea "Wie lauten die unterschiedlic"
type textarea "x"
type textarea "Wie lauten die unterschiedlich"
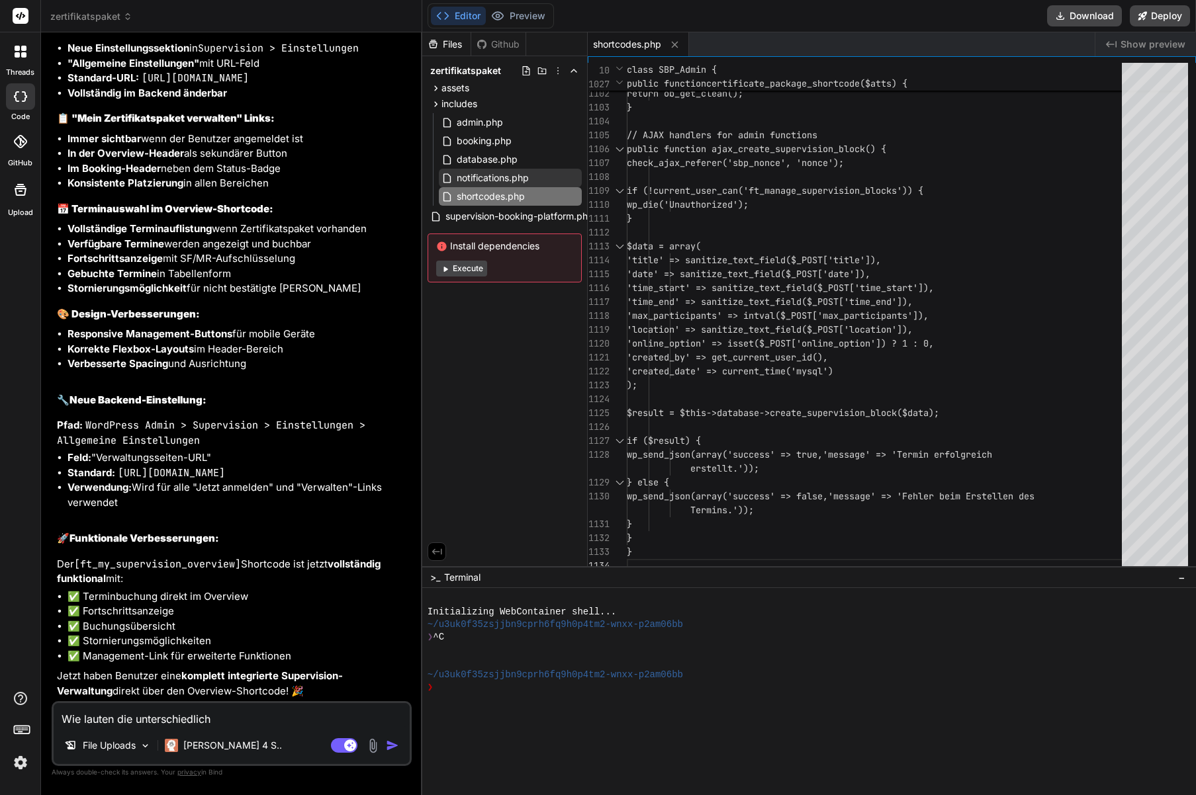
type textarea "x"
type textarea "Wie lauten die unterschiedliche"
type textarea "x"
type textarea "Wie lauten die unterschiedlichen"
type textarea "x"
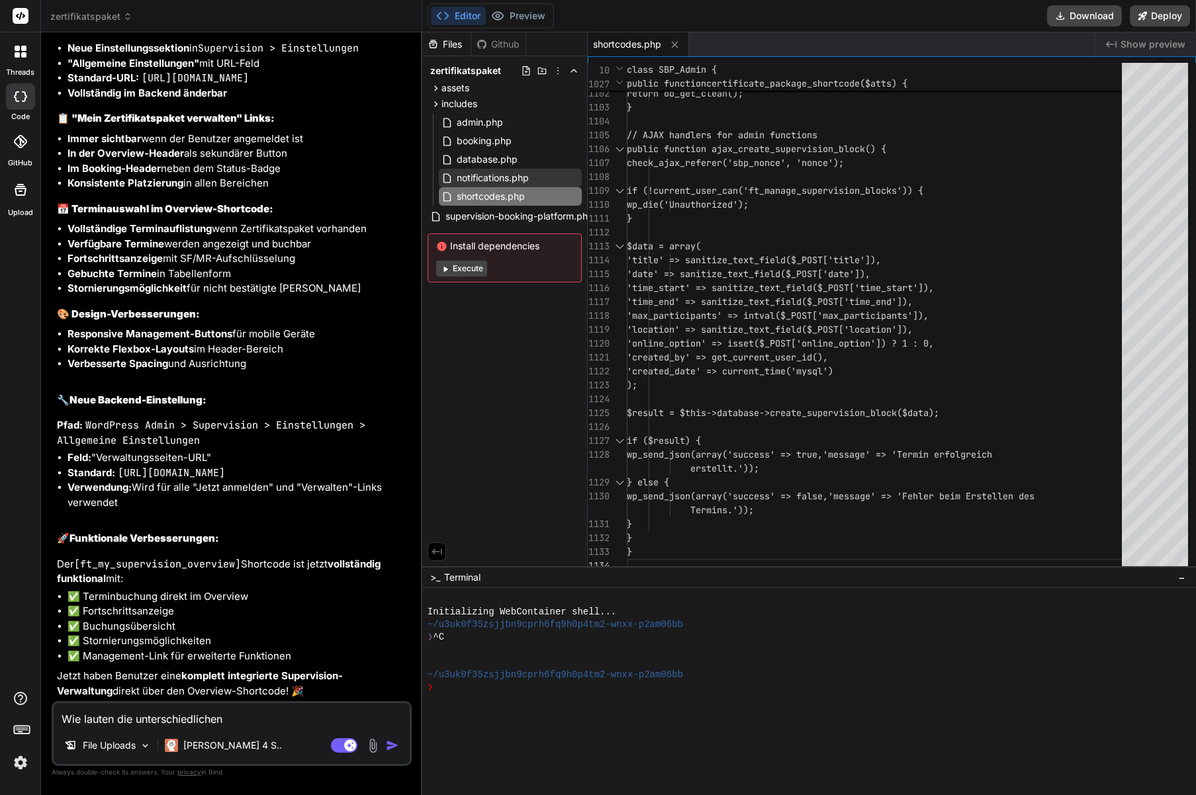
type textarea "Wie lauten die unterschiedlichen"
type textarea "x"
type textarea "Wie lauten die unterschiedlichen S"
type textarea "x"
type textarea "Wie lauten die unterschiedlichen Sh"
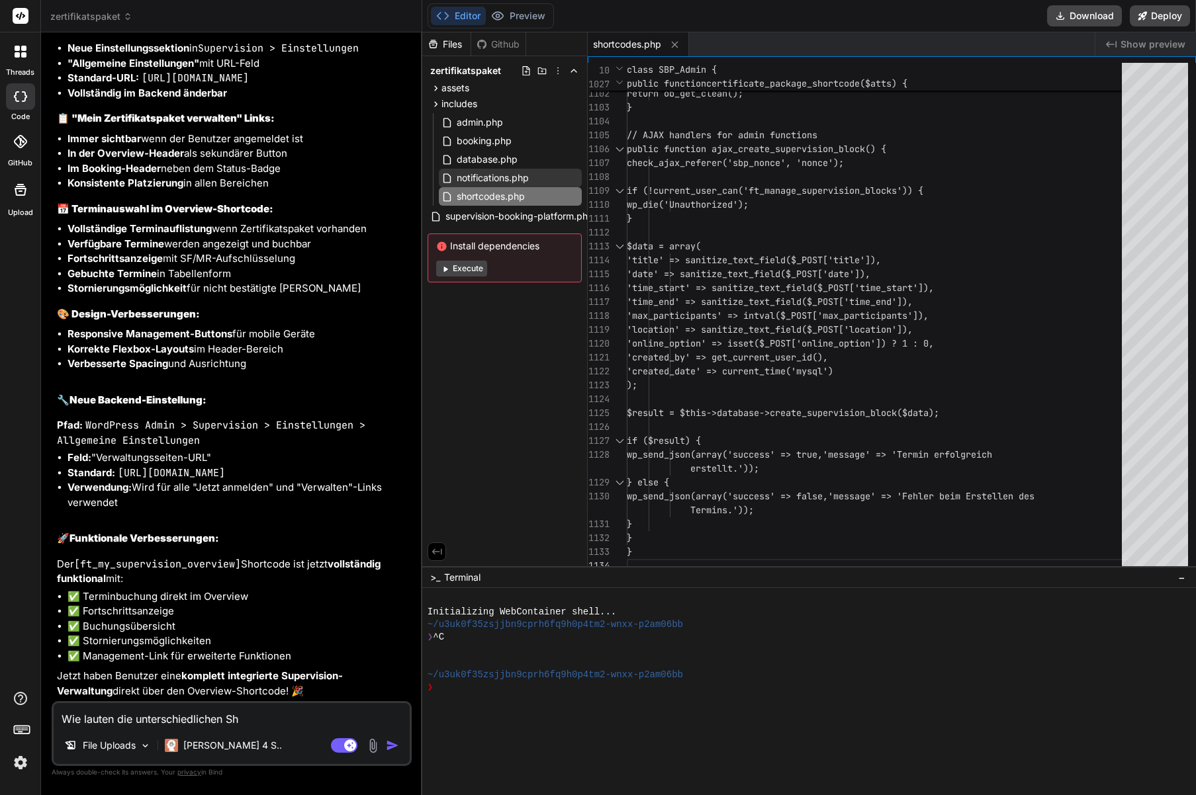
type textarea "x"
type textarea "Wie lauten die unterschiedlichen Sho"
type textarea "x"
type textarea "Wie lauten die unterschiedlichen Shor"
type textarea "x"
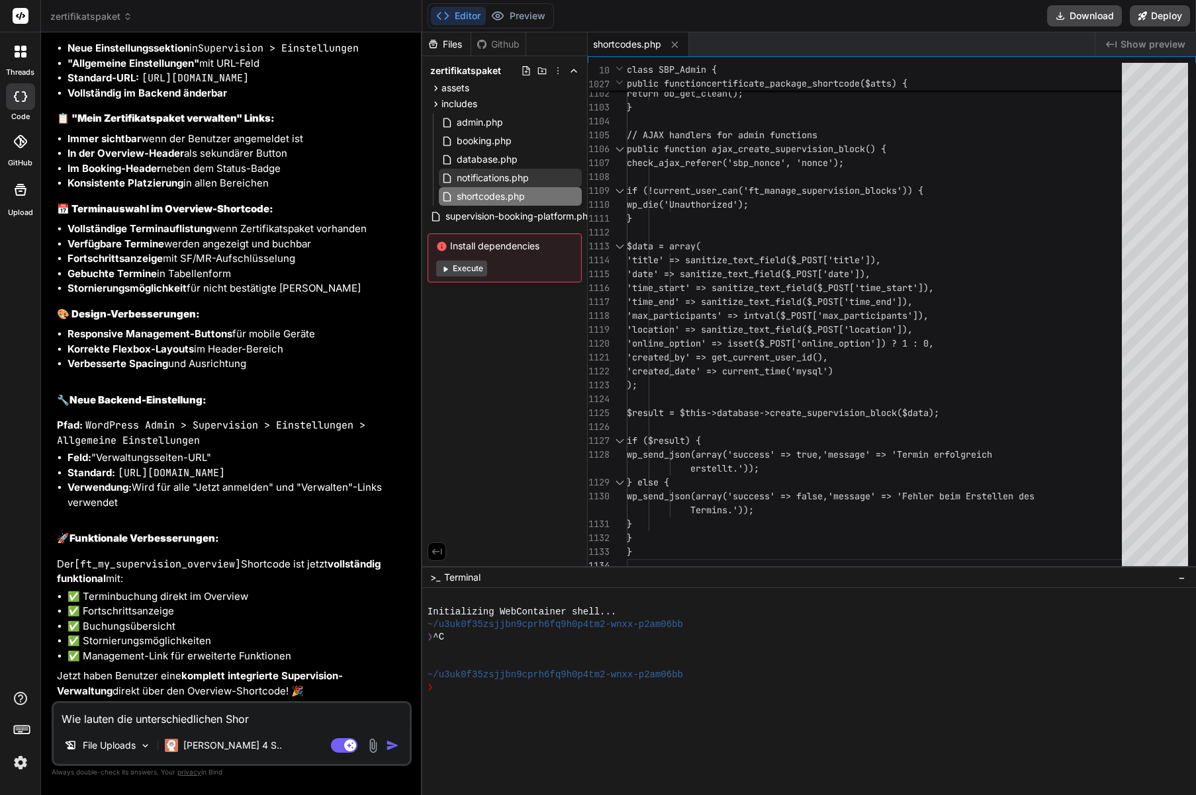
type textarea "Wie lauten die unterschiedlichen Short"
type textarea "x"
type textarea "Wie lauten die unterschiedlichen Shortc"
type textarea "x"
type textarea "Wie lauten die unterschiedlichen Shortco"
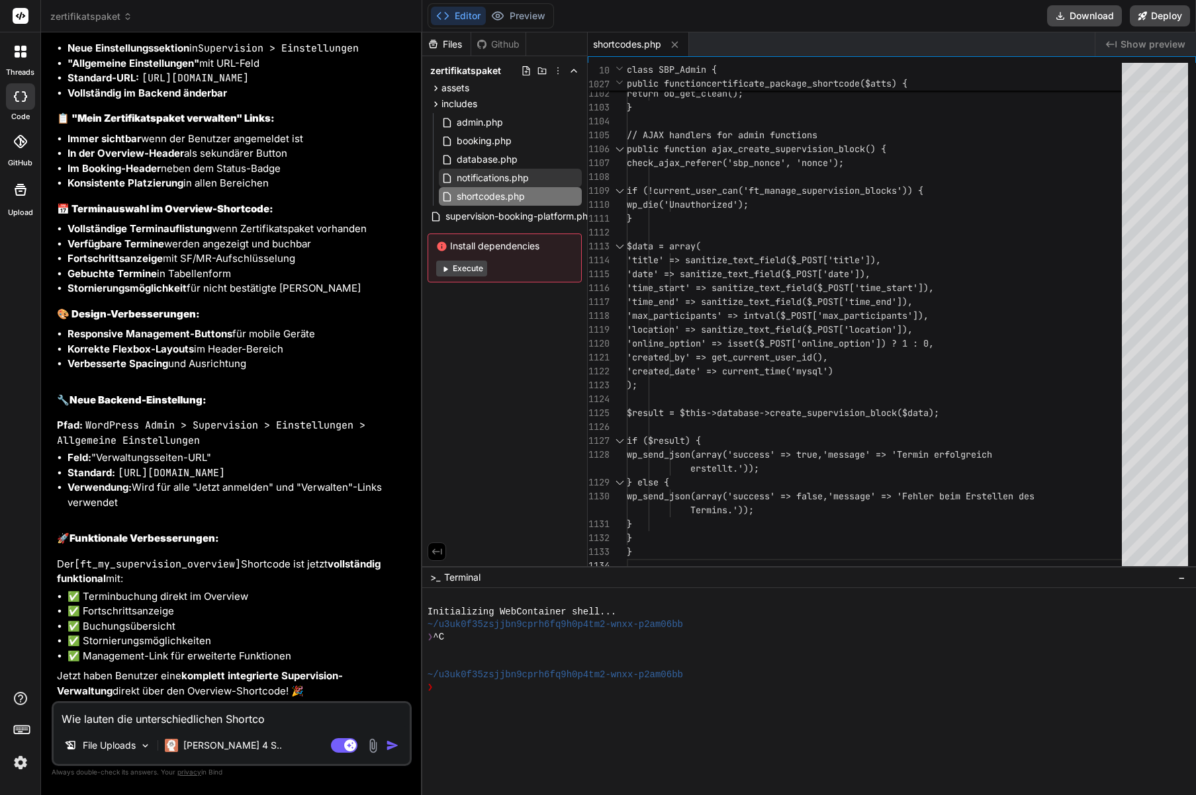
type textarea "x"
type textarea "Wie lauten die unterschiedlichen Shortcoc"
type textarea "x"
type textarea "Wie lauten die unterschiedlichen Shortcoce"
type textarea "x"
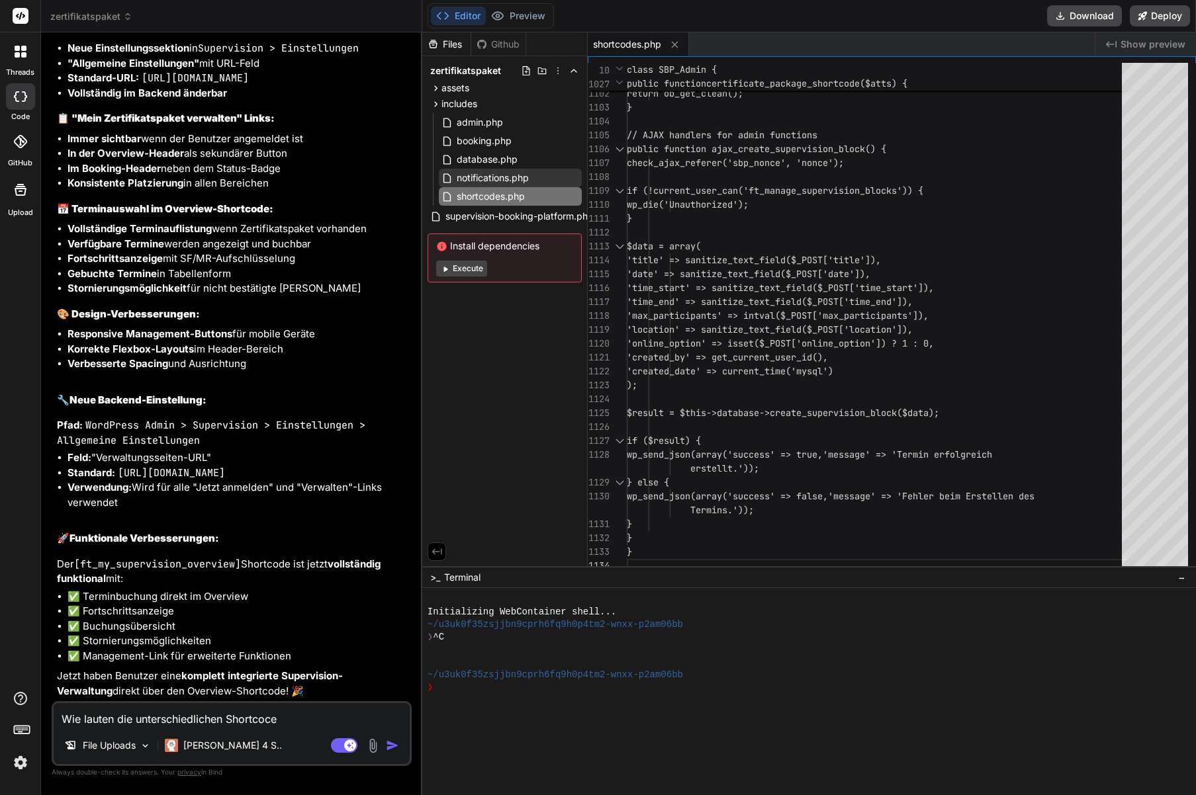
type textarea "Wie lauten die unterschiedlichen Shortcoc"
type textarea "x"
type textarea "Wie lauten die unterschiedlichen Shortco"
type textarea "x"
type textarea "Wie lauten die unterschiedlichen Shortcod"
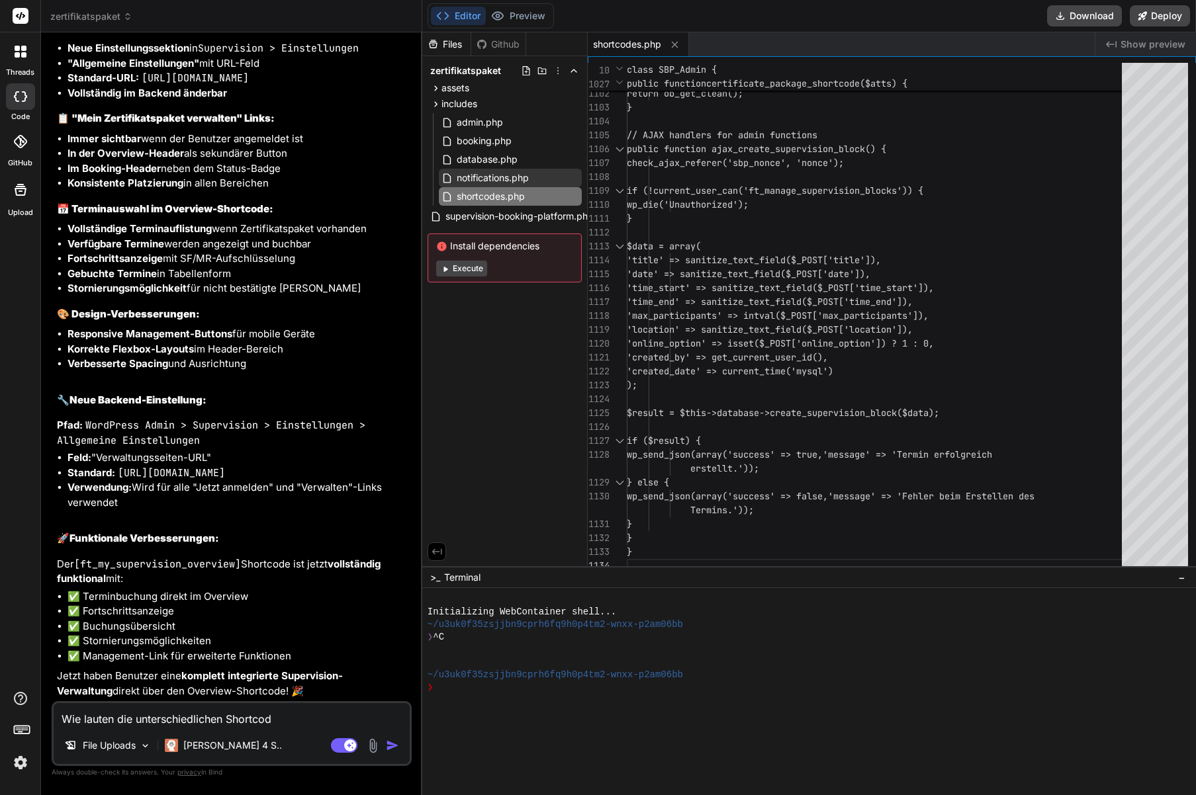
type textarea "x"
type textarea "Wie lauten die unterschiedlichen Shortcode"
type textarea "x"
type textarea "Wie lauten die unterschiedlichen Shortcodes"
type textarea "x"
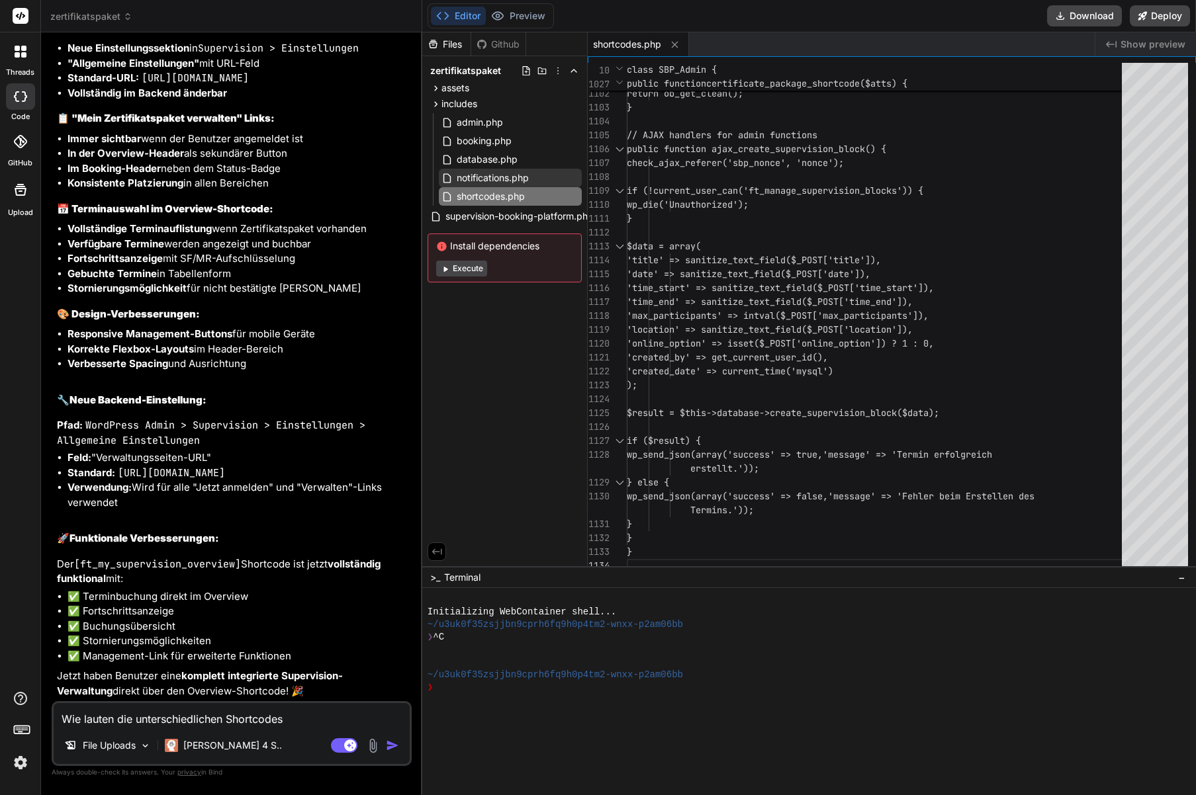
type textarea "Wie lauten die unterschiedlichen Shortcodes?"
type textarea "x"
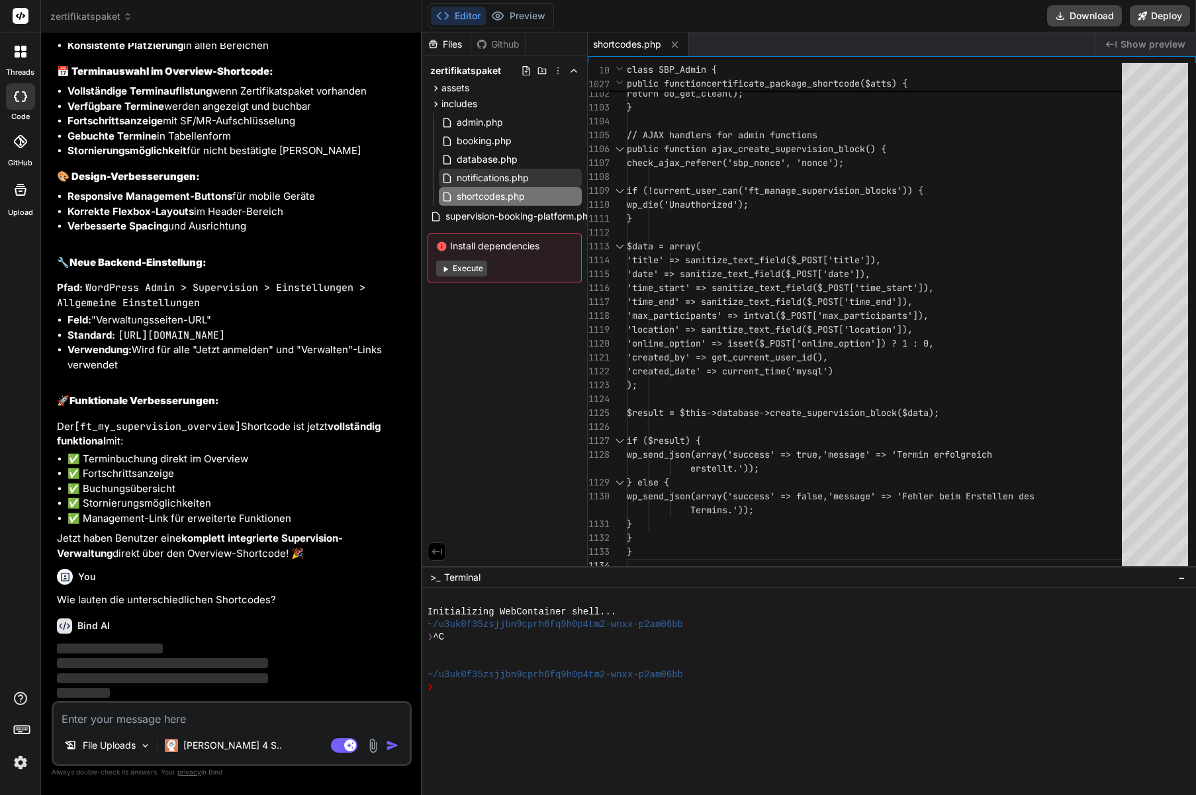
scroll to position [4772, 0]
type textarea "x"
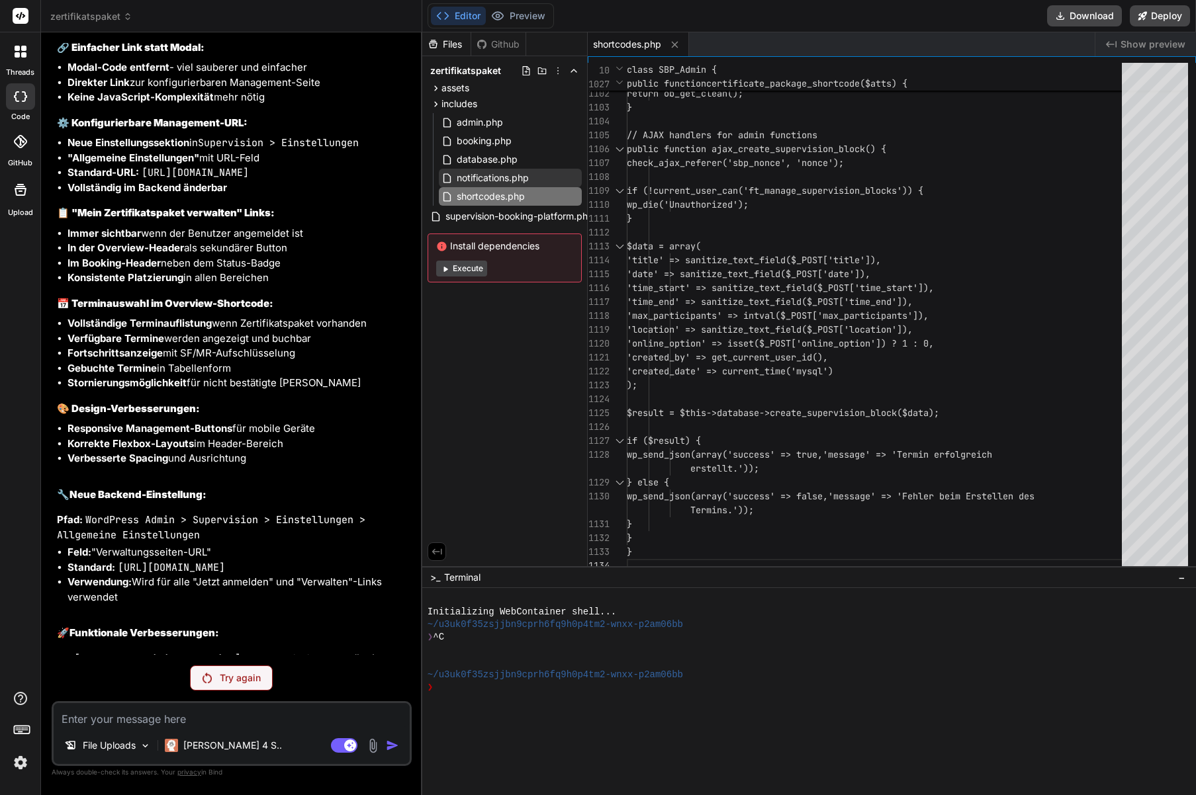
scroll to position [4725, 0]
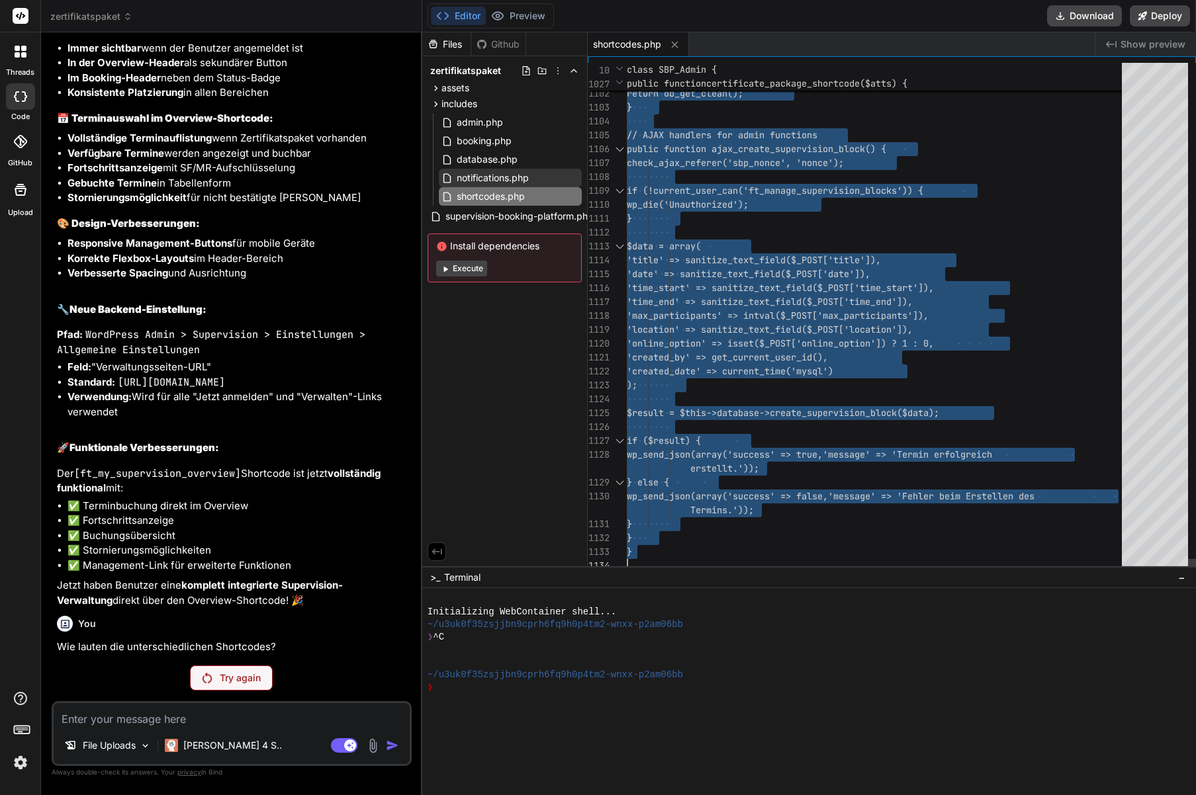
type textarea "wp_send_json(array('success' => false, 'message' => 'Fehler beim Erstellen des …"
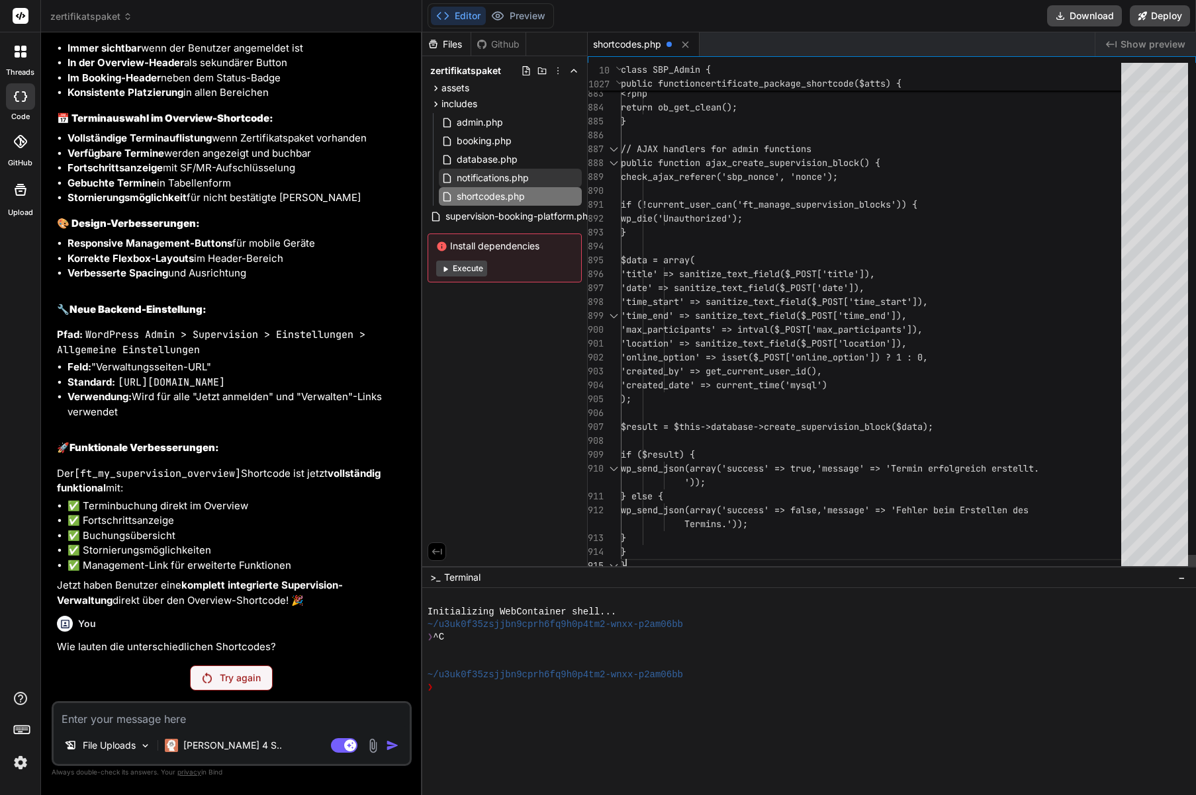
scroll to position [56, 0]
click at [690, 44] on icon at bounding box center [684, 44] width 11 height 11
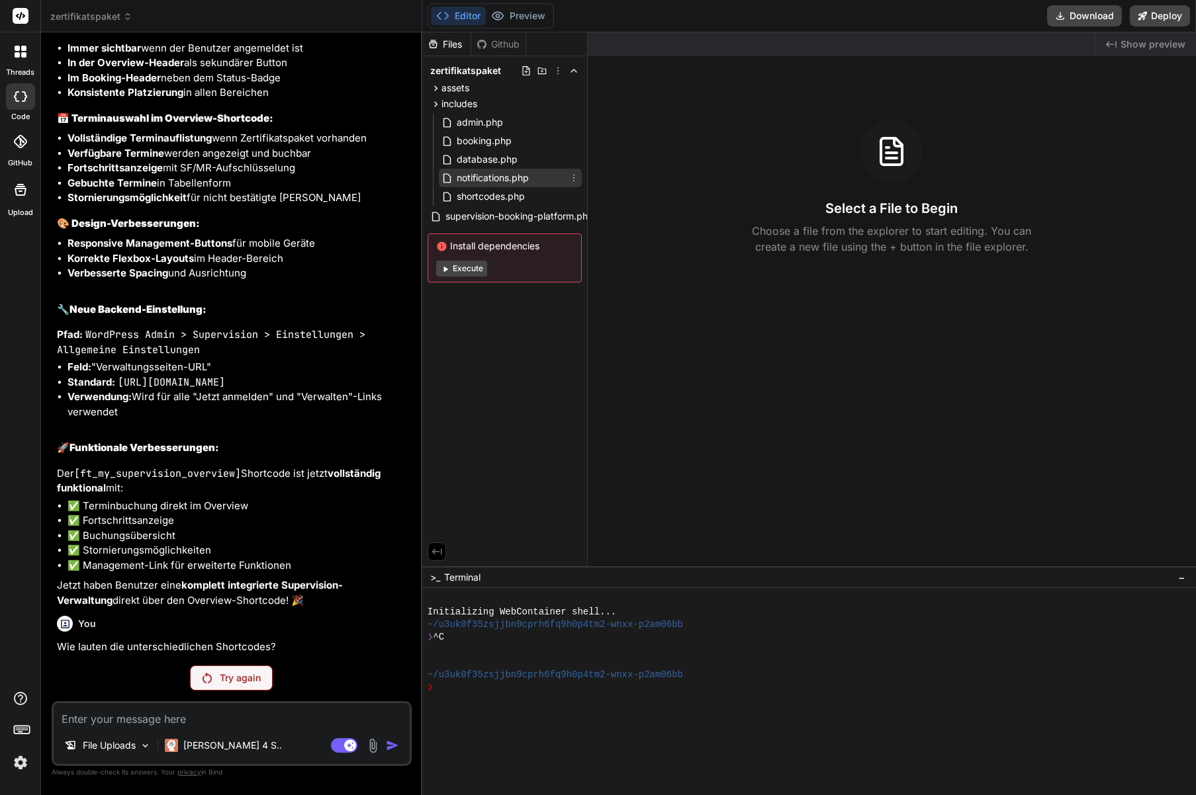
click at [487, 181] on span "notifications.php" at bounding box center [492, 178] width 75 height 16
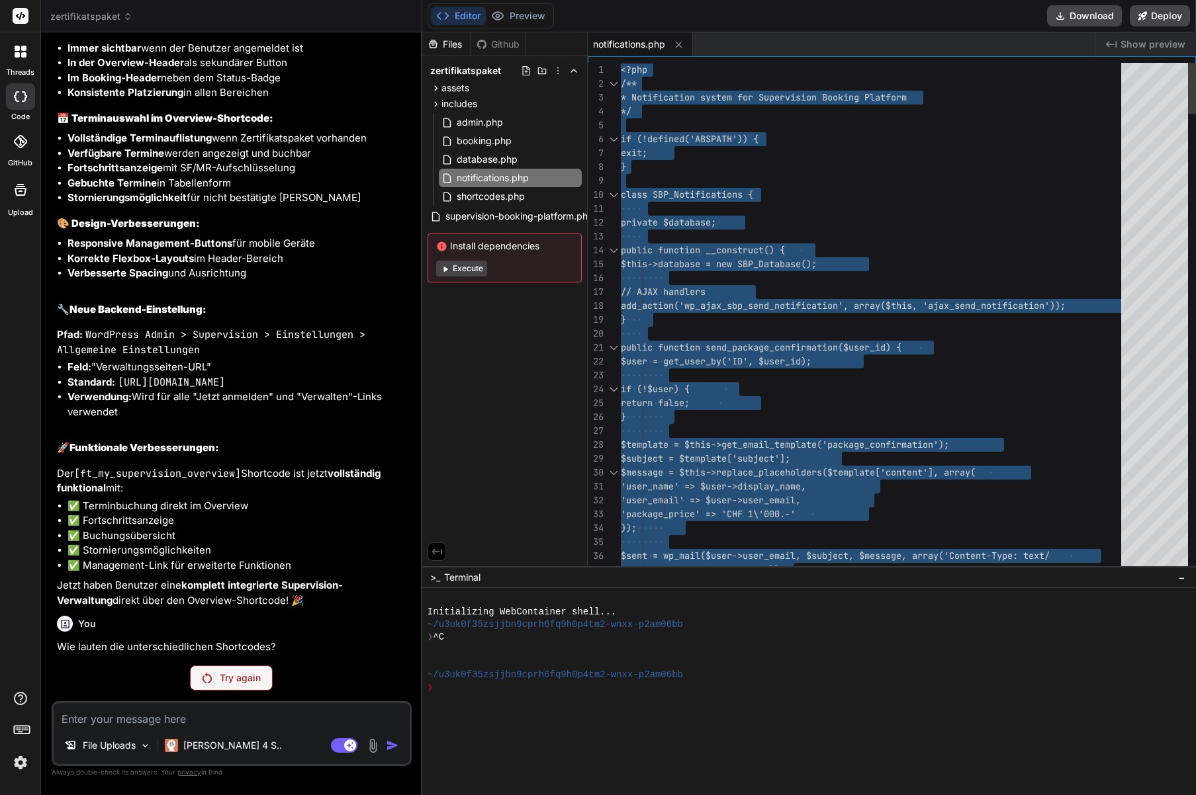
type textarea "'success' => true, 'message' => sprintf('%d Benachrichtigungen versendet.', $se…"
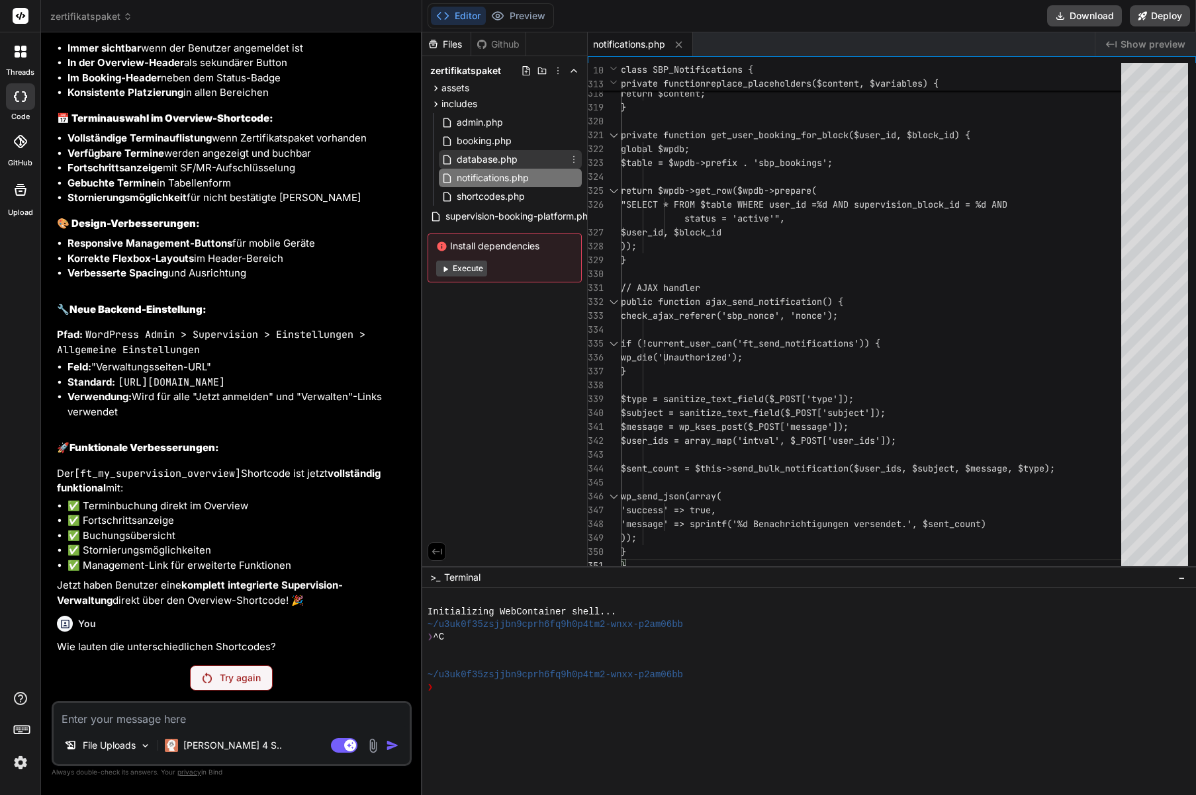
click at [482, 161] on span "database.php" at bounding box center [487, 160] width 64 height 16
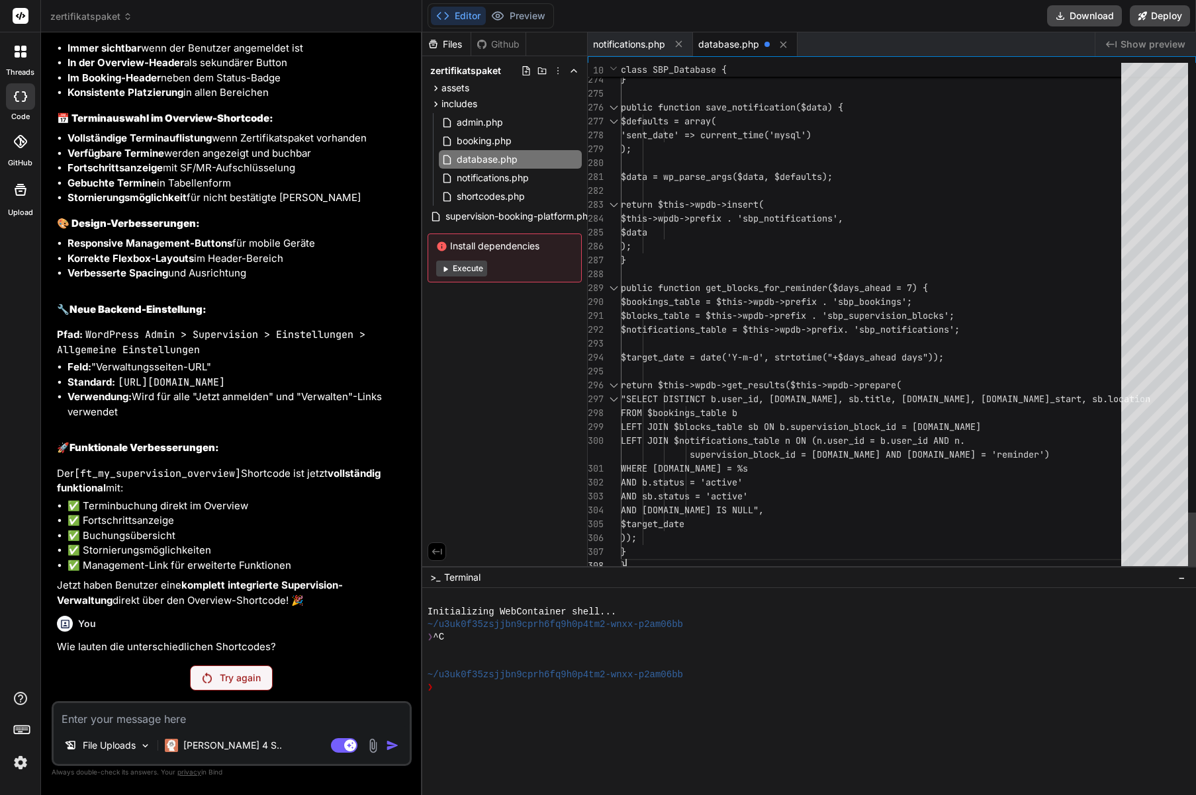
scroll to position [125, 0]
click at [485, 139] on span "booking.php" at bounding box center [484, 141] width 58 height 16
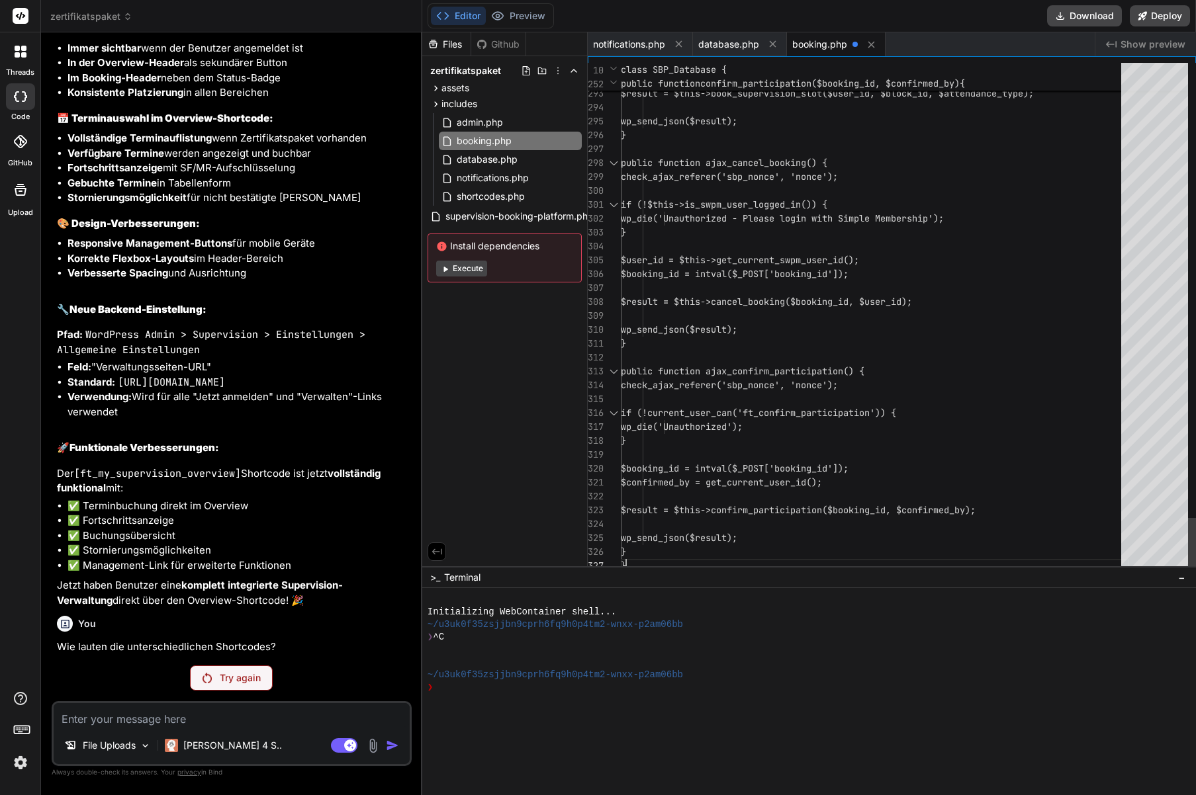
scroll to position [111, 0]
click at [480, 199] on span "shortcodes.php" at bounding box center [490, 197] width 71 height 16
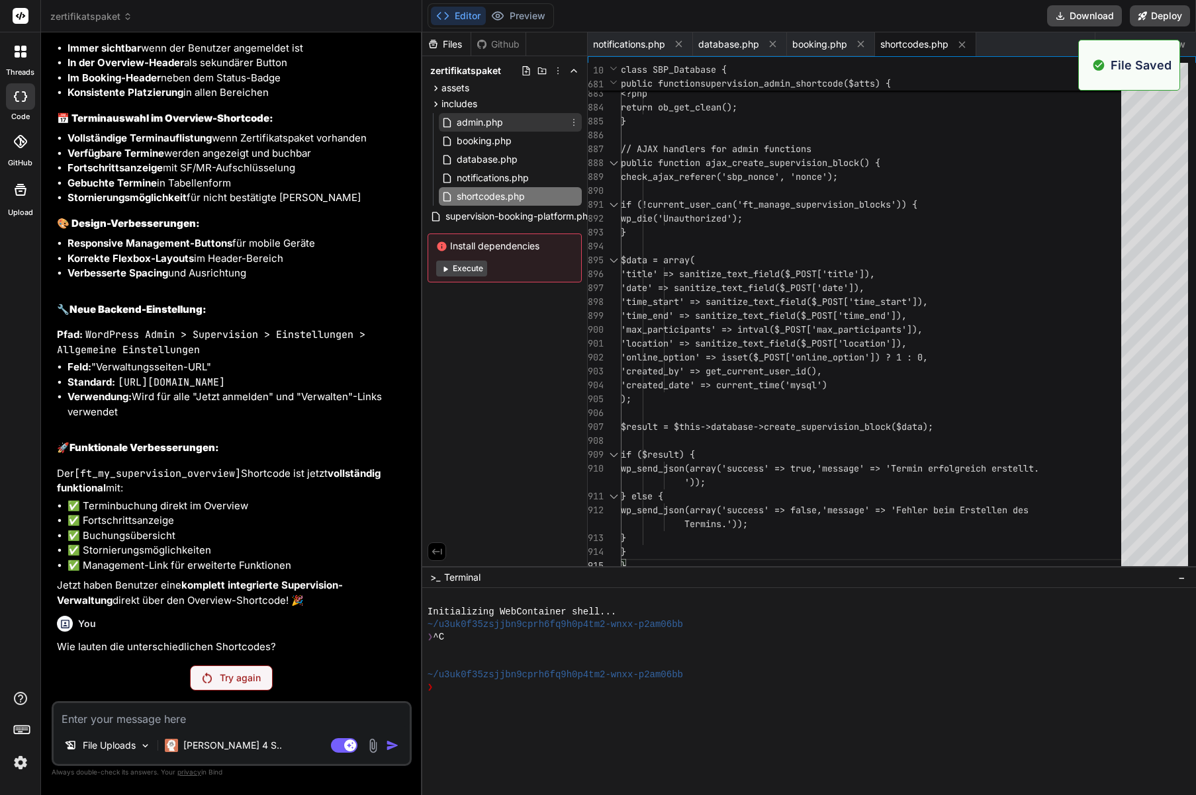
click at [473, 124] on span "admin.php" at bounding box center [479, 122] width 49 height 16
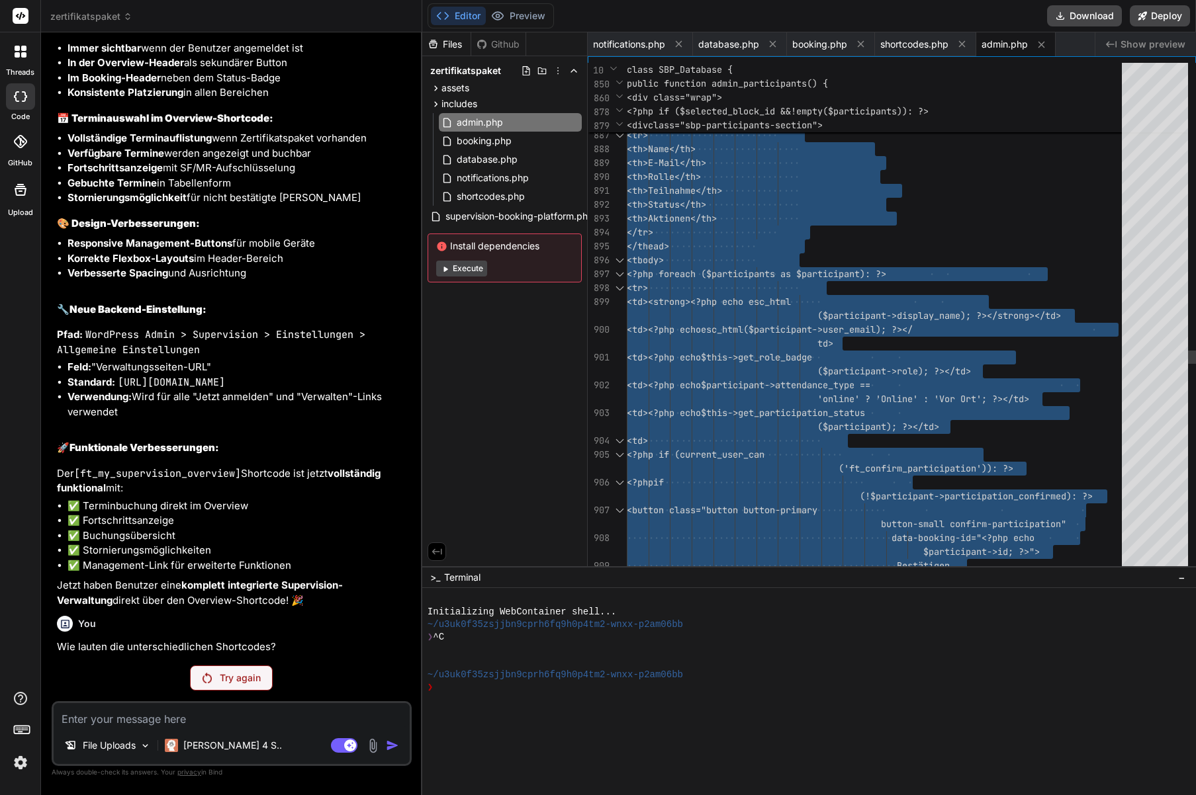
type textarea "$user_ids = array_map('intval', $_POST['user_ids']); $notifications = new SBP_N…"
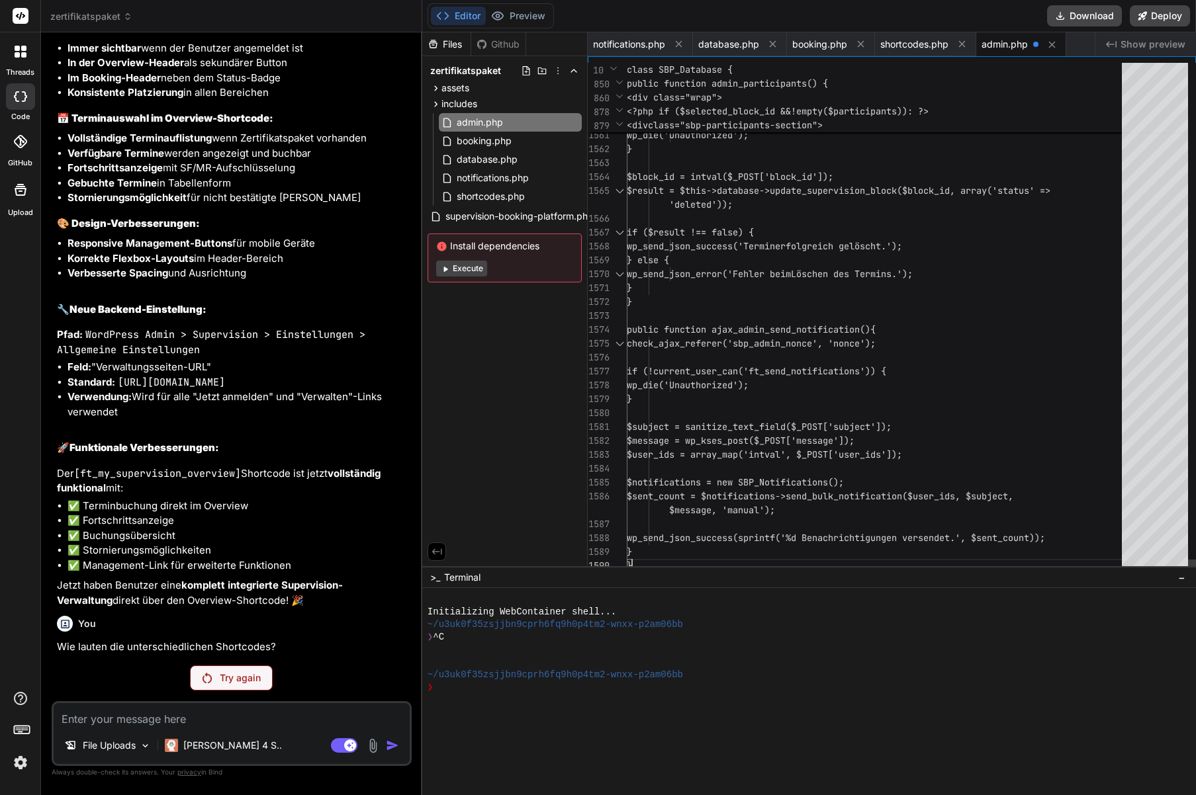
scroll to position [111, 0]
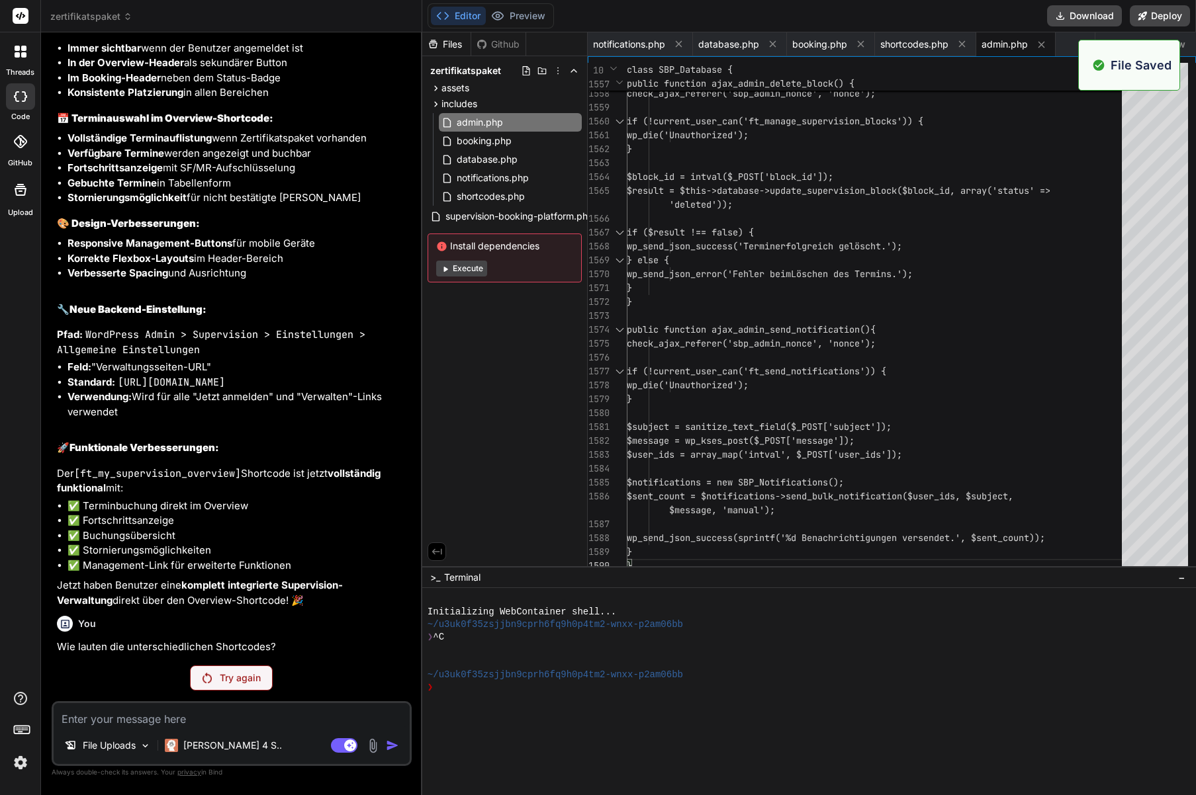
click at [128, 722] on textarea at bounding box center [232, 715] width 356 height 24
click at [129, 722] on textarea at bounding box center [232, 715] width 356 height 24
click at [251, 675] on p "Try again" at bounding box center [240, 678] width 41 height 13
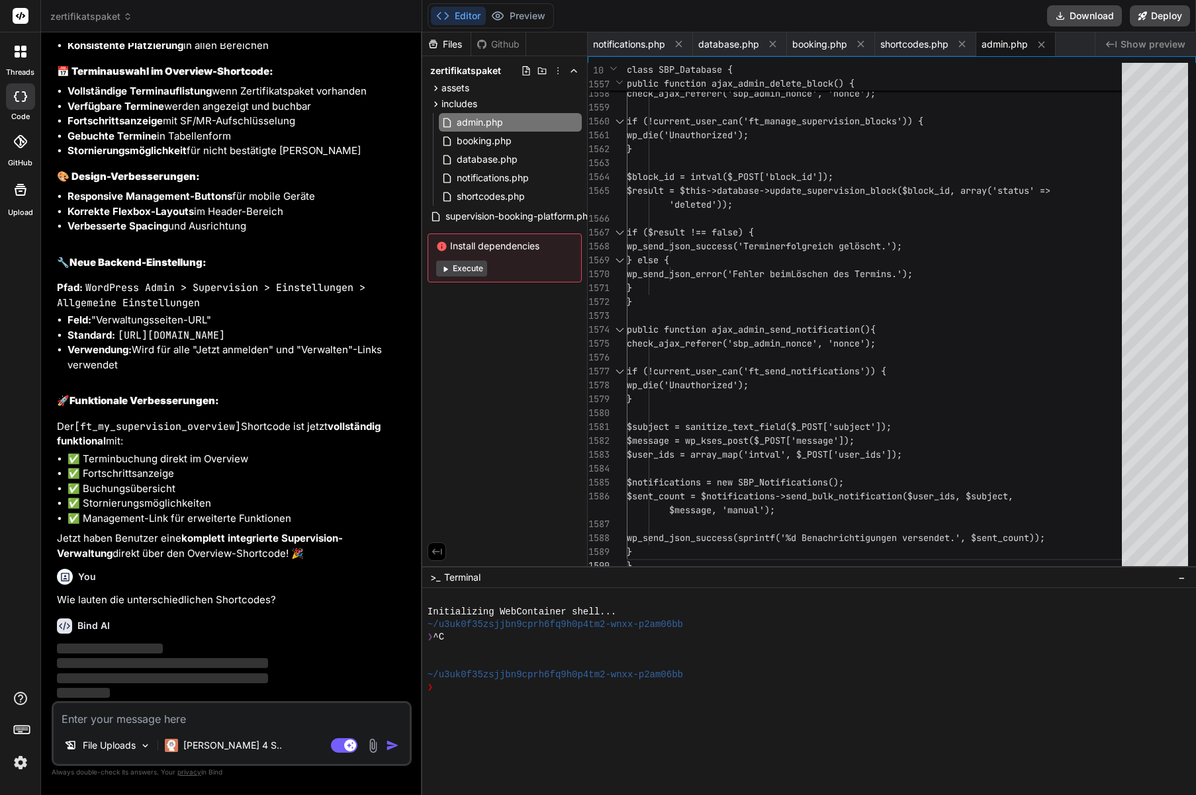
scroll to position [4772, 0]
type textarea "x"
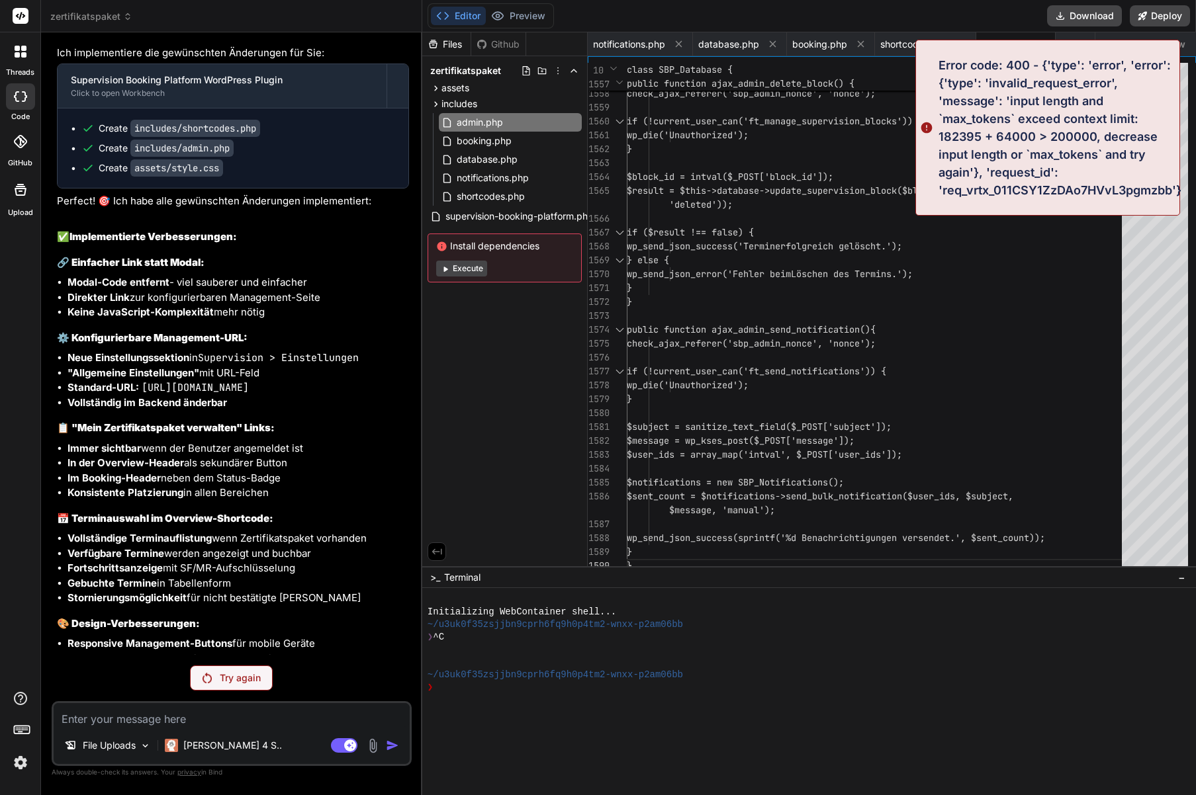
scroll to position [4263, 0]
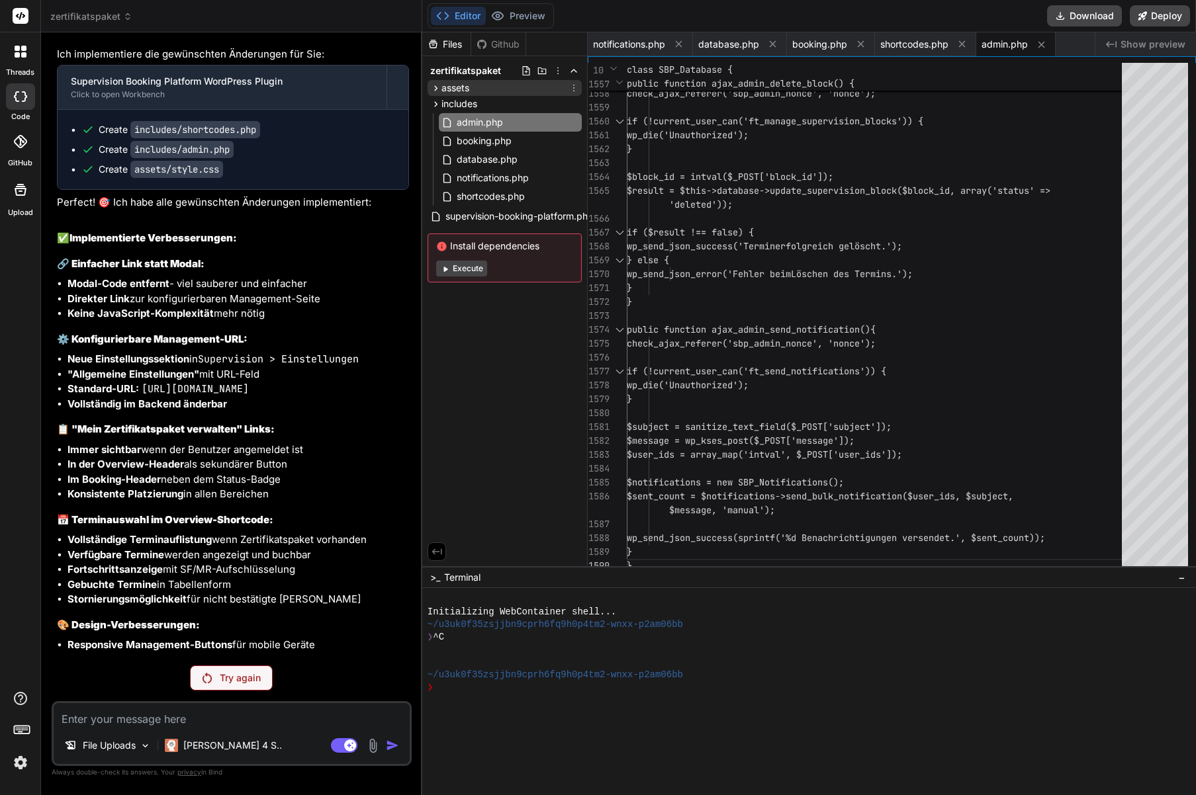
click at [436, 88] on icon at bounding box center [435, 87] width 3 height 5
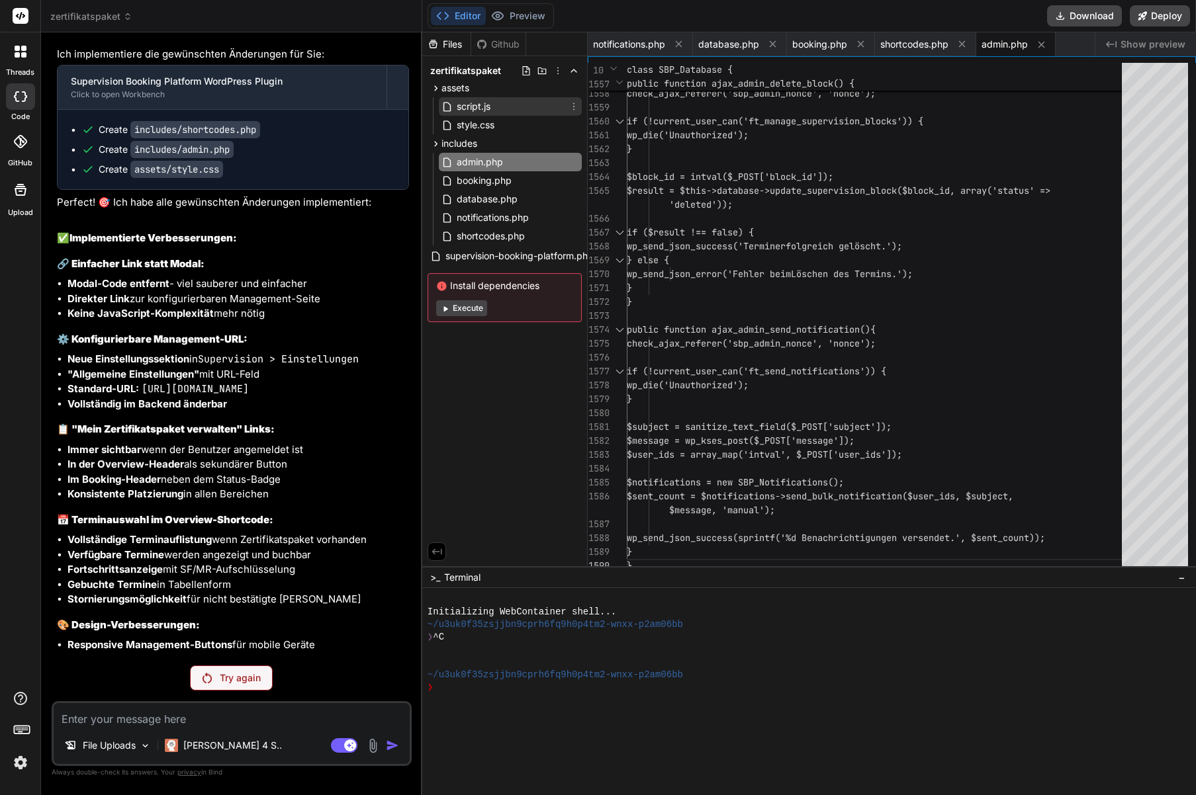
click at [484, 110] on span "script.js" at bounding box center [473, 107] width 36 height 16
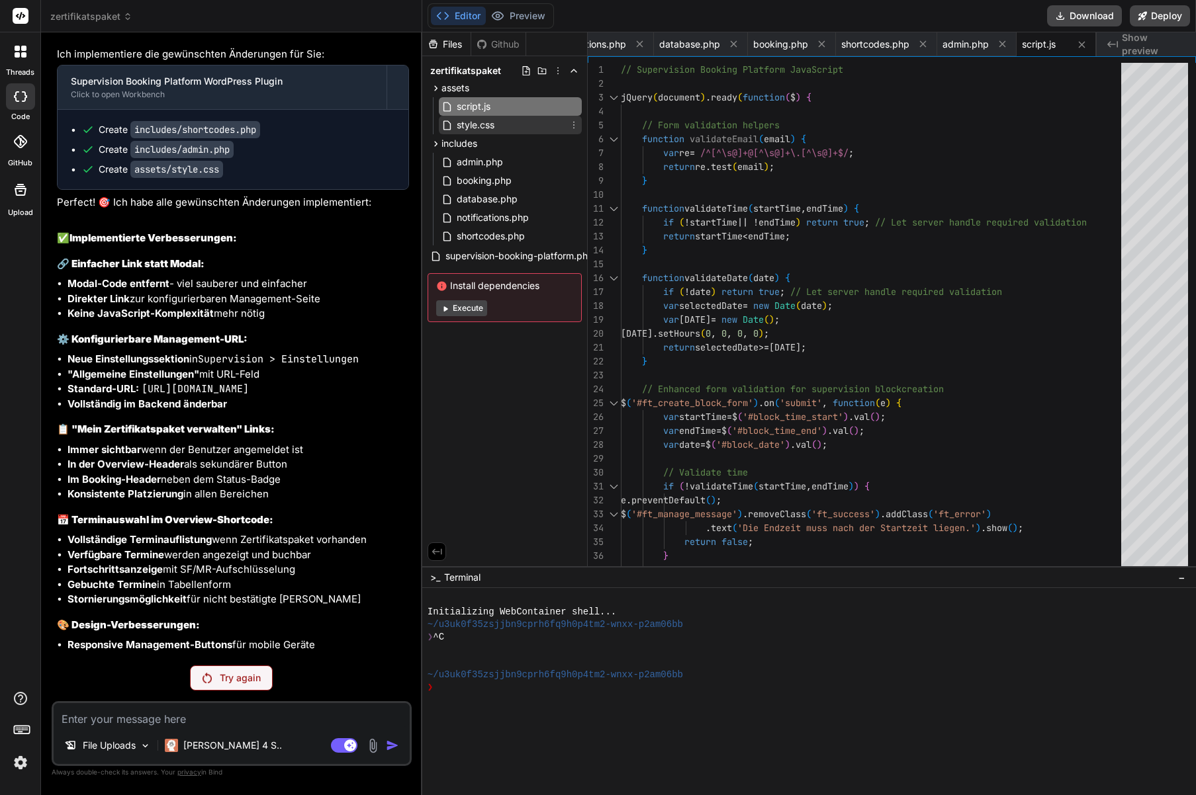
click at [475, 126] on span "style.css" at bounding box center [475, 125] width 40 height 16
type textarea ".ft_table th, .ft_table td { border: 1px solid #333; } }"
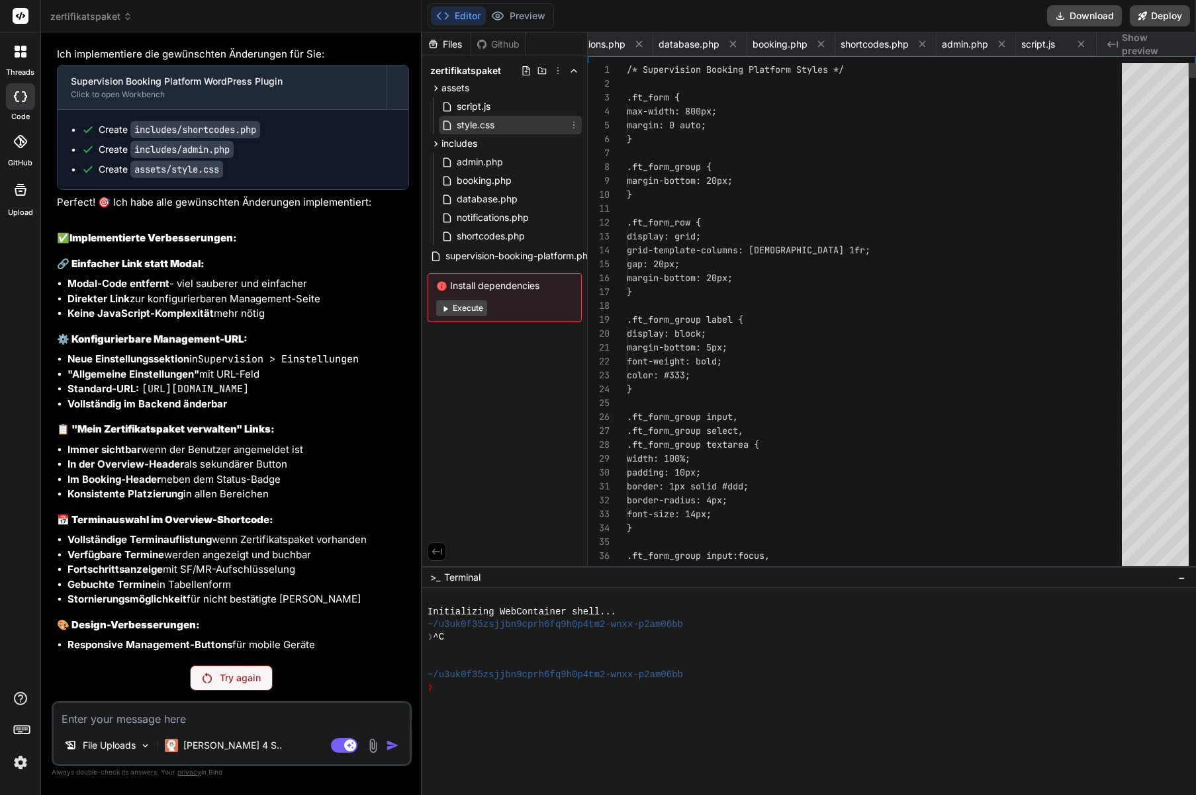
scroll to position [0, 119]
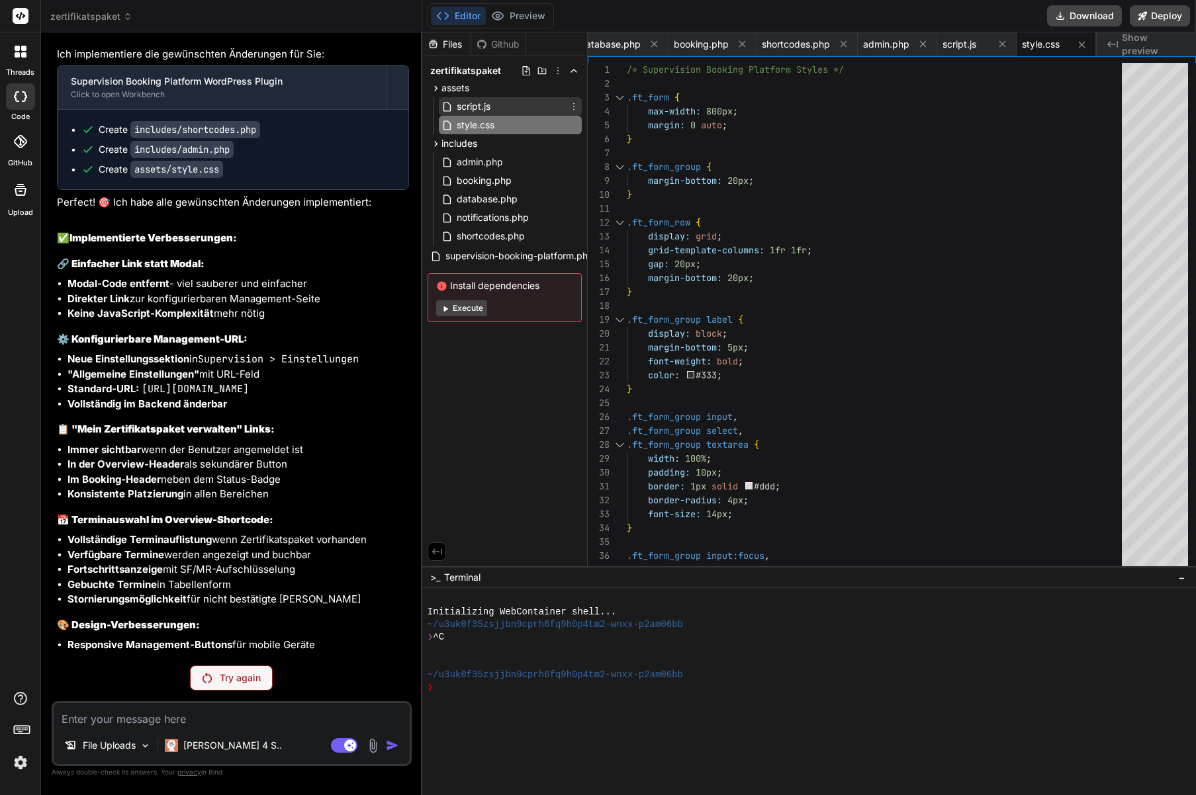
click at [476, 110] on span "script.js" at bounding box center [473, 107] width 36 height 16
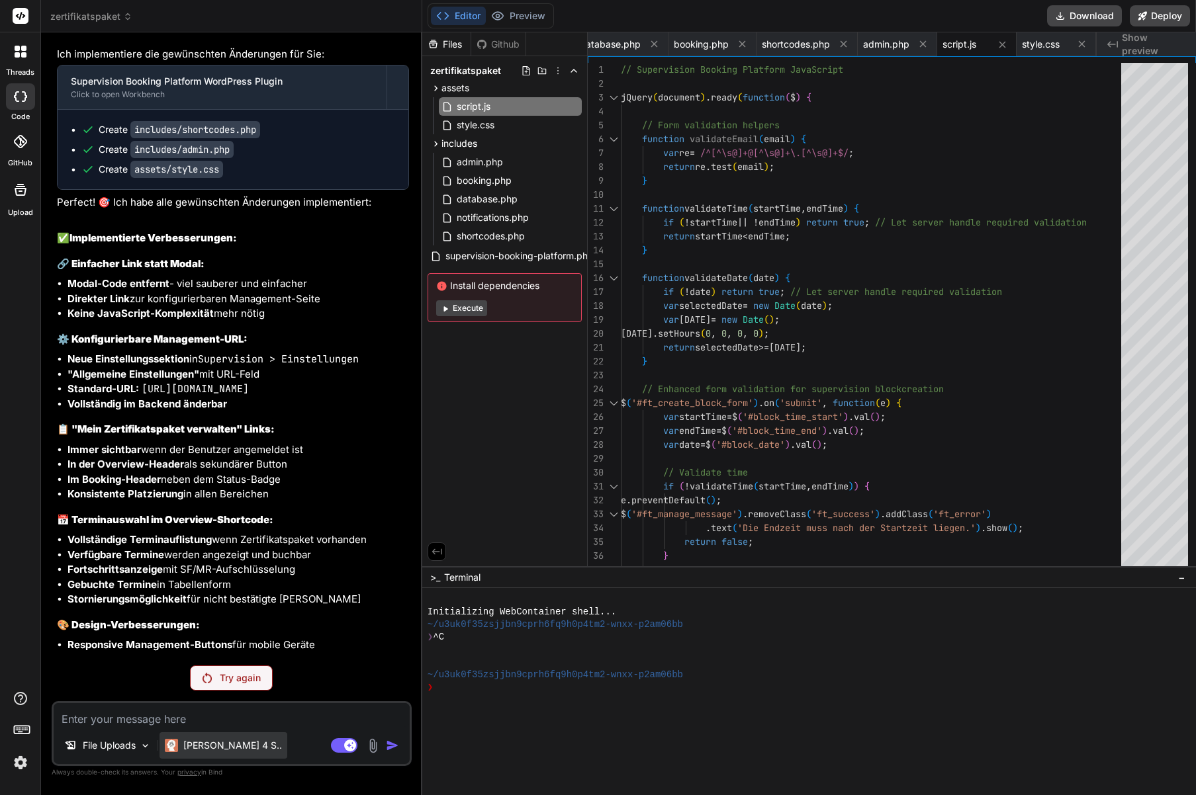
click at [218, 742] on p "[PERSON_NAME] 4 S.." at bounding box center [232, 745] width 99 height 13
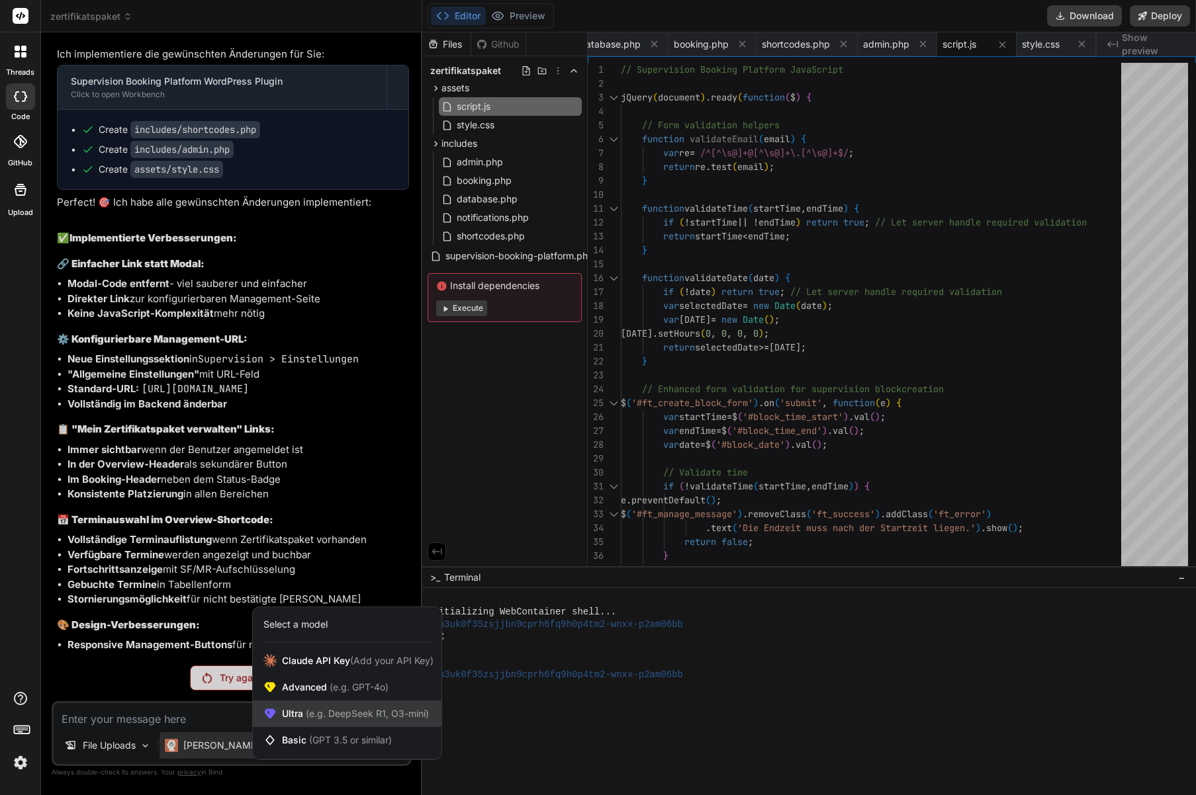
click at [320, 714] on span "(e.g. DeepSeek R1, O3-mini)" at bounding box center [366, 713] width 126 height 11
type textarea "x"
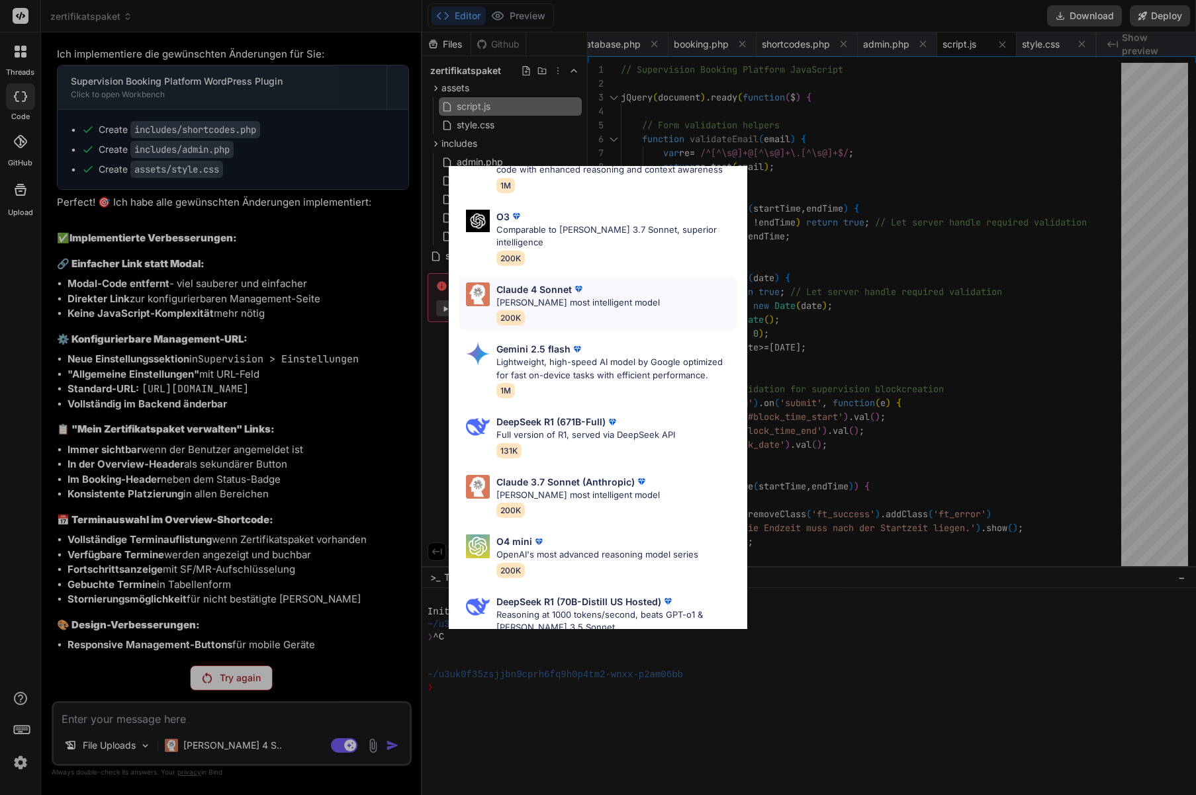
scroll to position [0, 0]
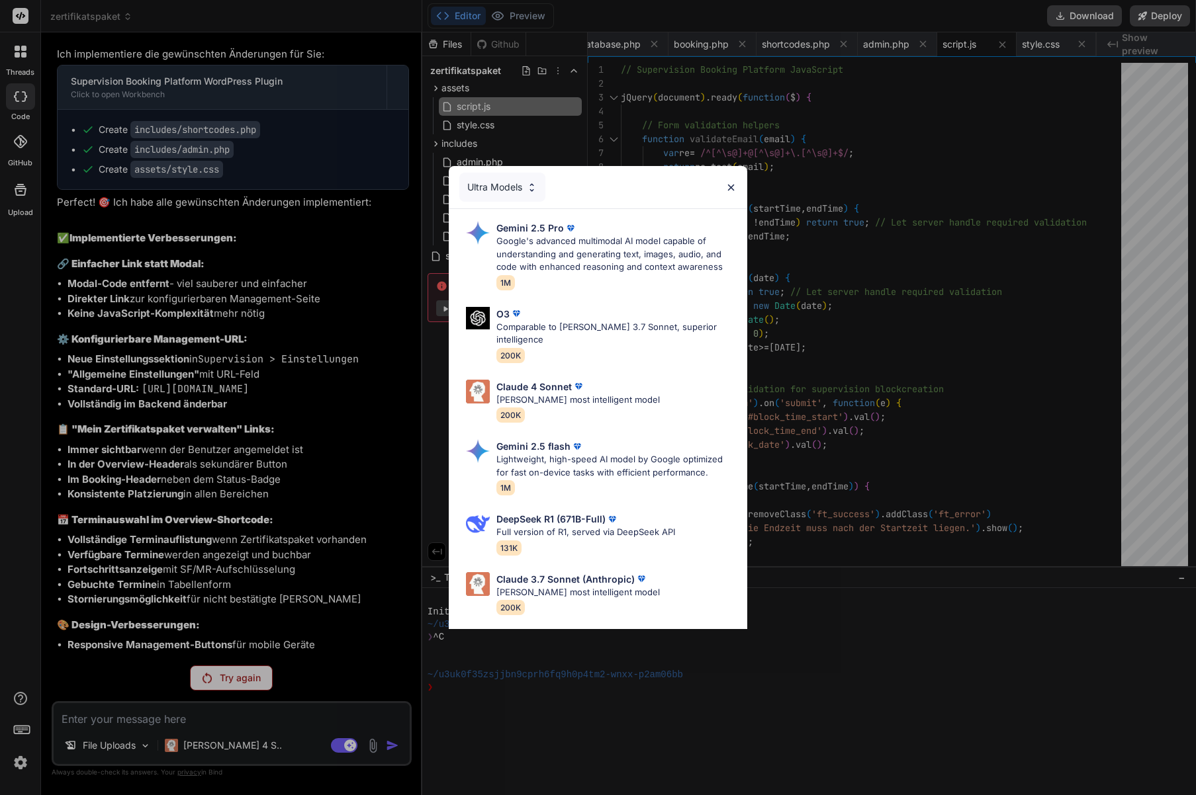
click at [203, 582] on div "Ultra Models Gemini 2.5 Pro Google's advanced multimodal AI model capable of un…" at bounding box center [598, 397] width 1196 height 795
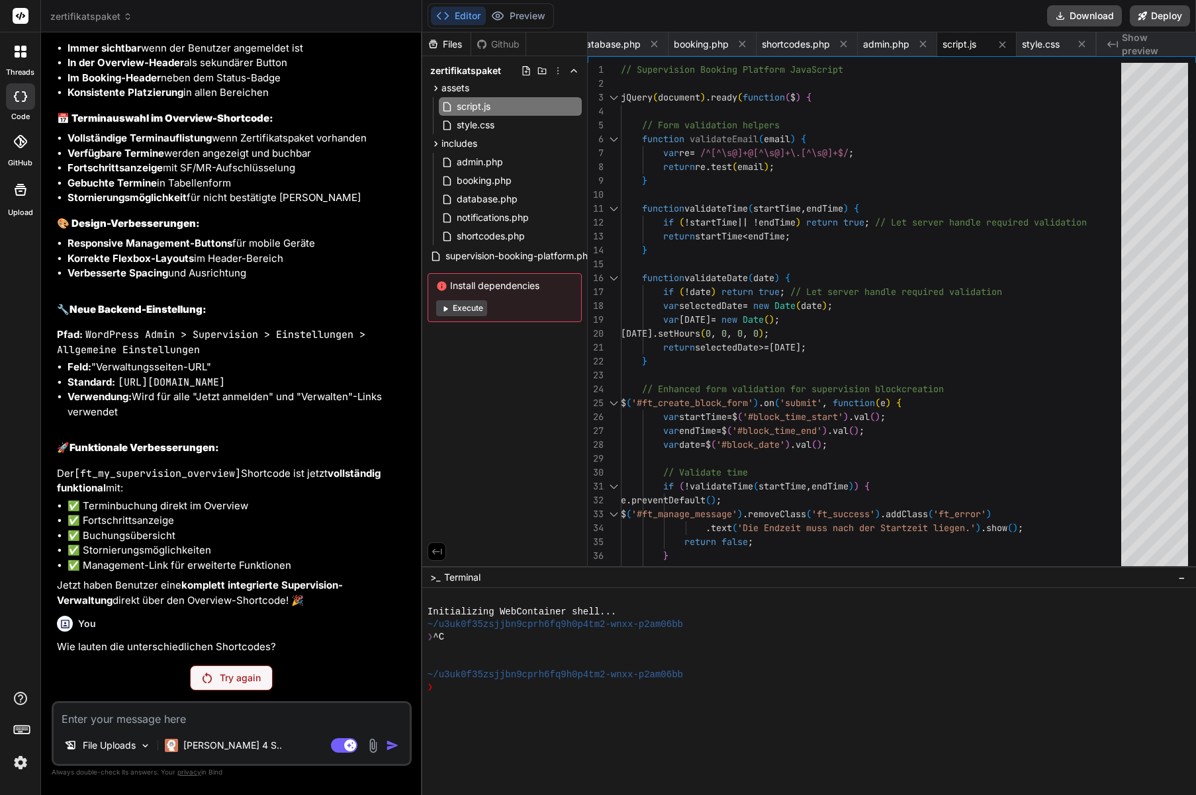
scroll to position [4725, 0]
click at [795, 50] on span "shortcodes.php" at bounding box center [796, 44] width 68 height 13
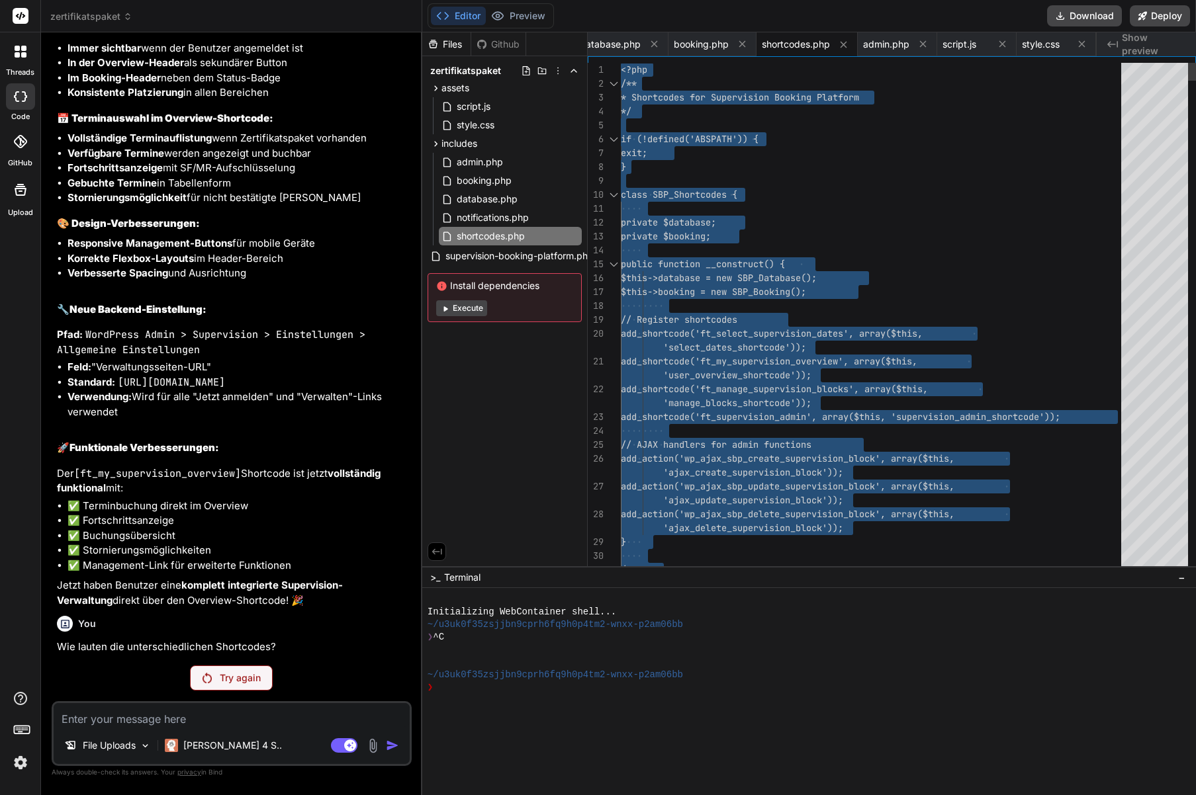
type textarea "}"
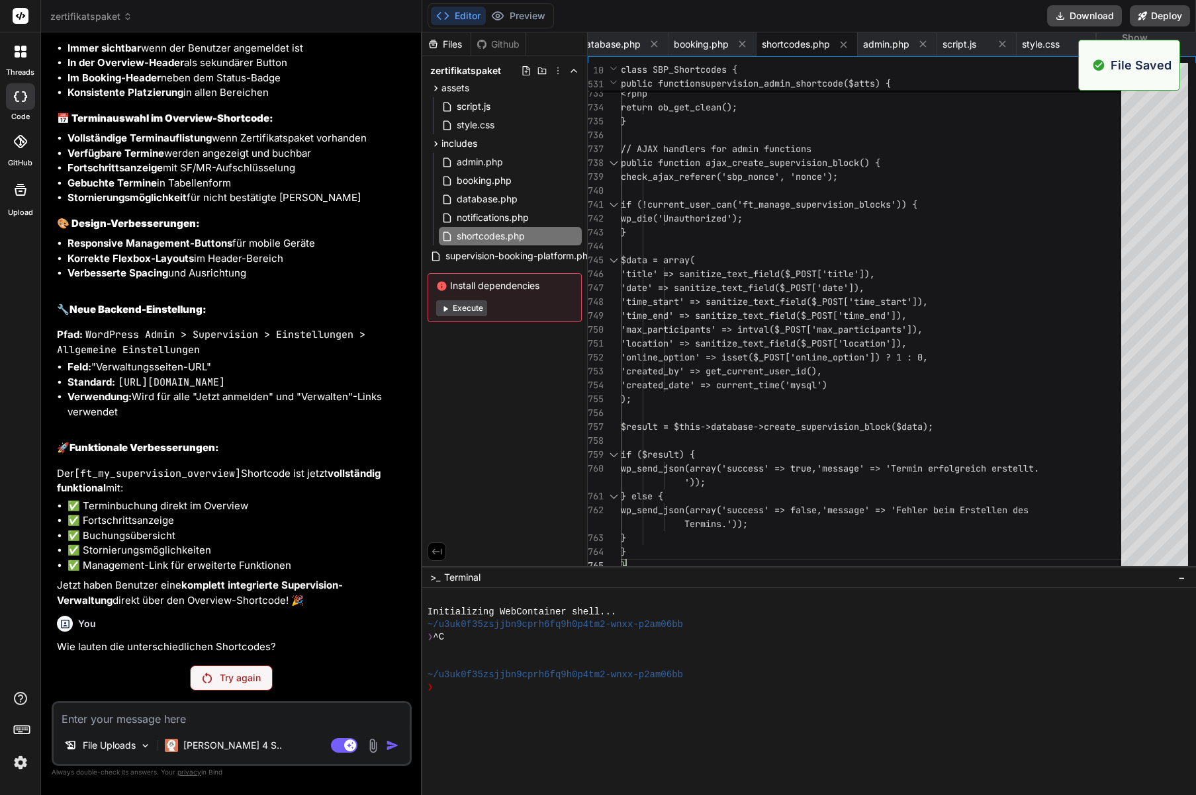
click at [232, 675] on p "Try again" at bounding box center [240, 678] width 41 height 13
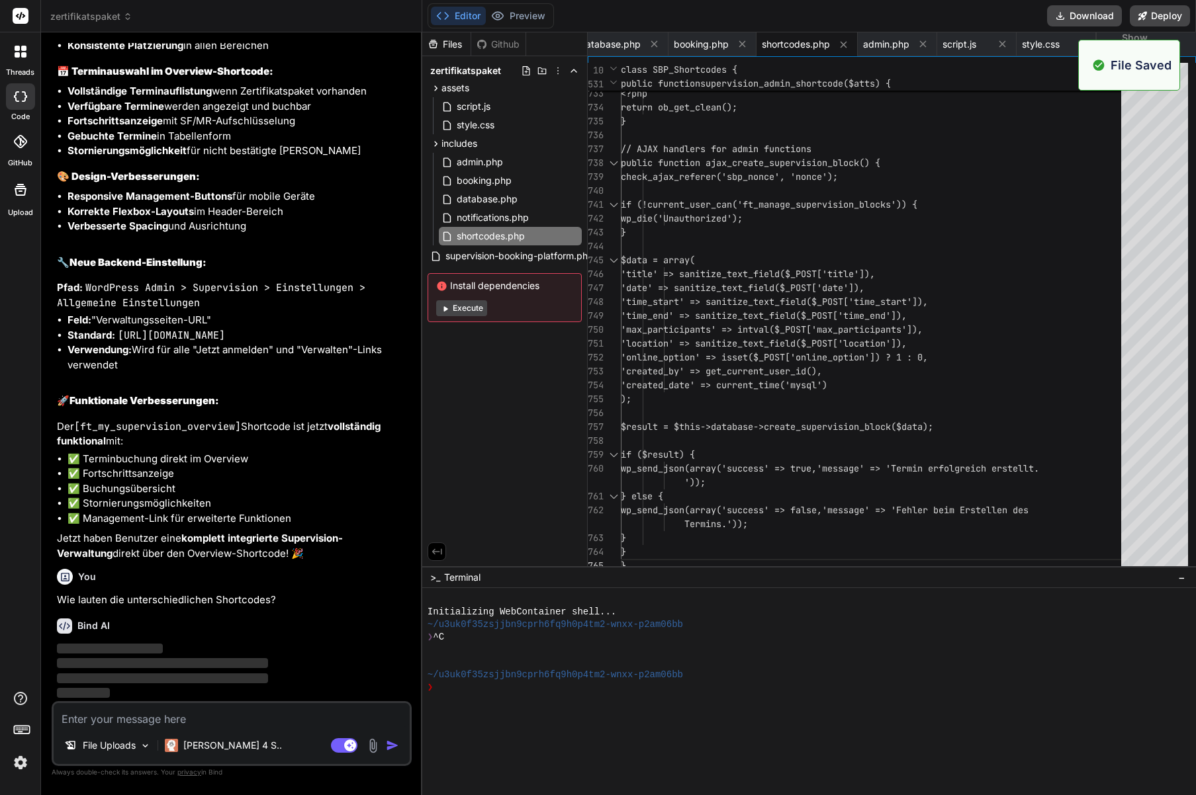
scroll to position [4772, 0]
type textarea "x"
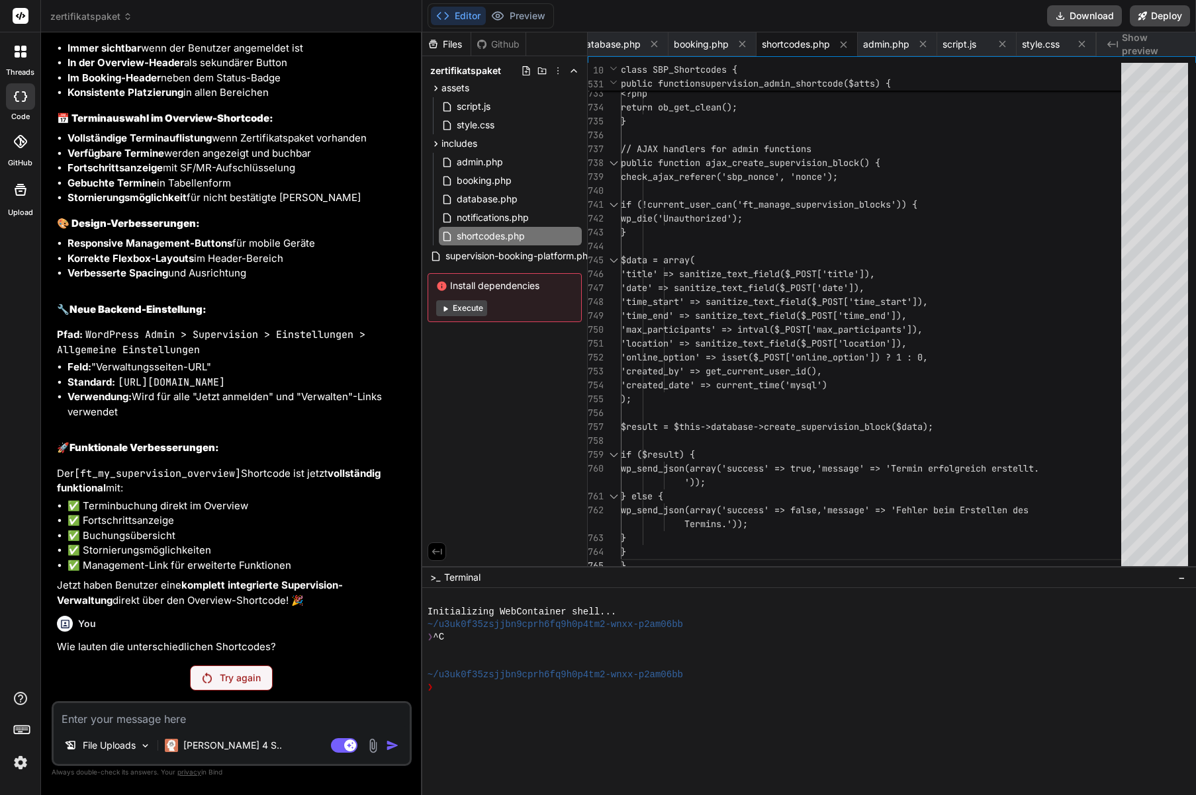
scroll to position [4725, 0]
click at [480, 122] on span "style.css" at bounding box center [475, 125] width 40 height 16
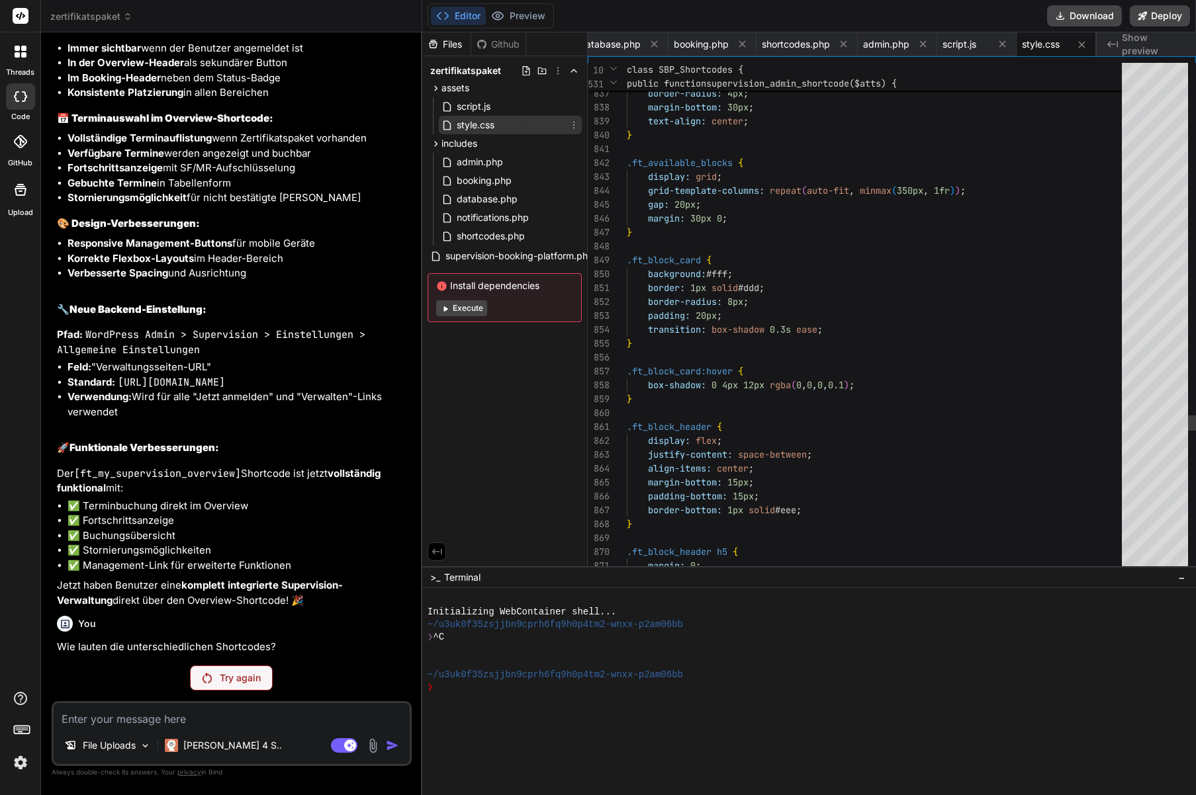
scroll to position [83, 0]
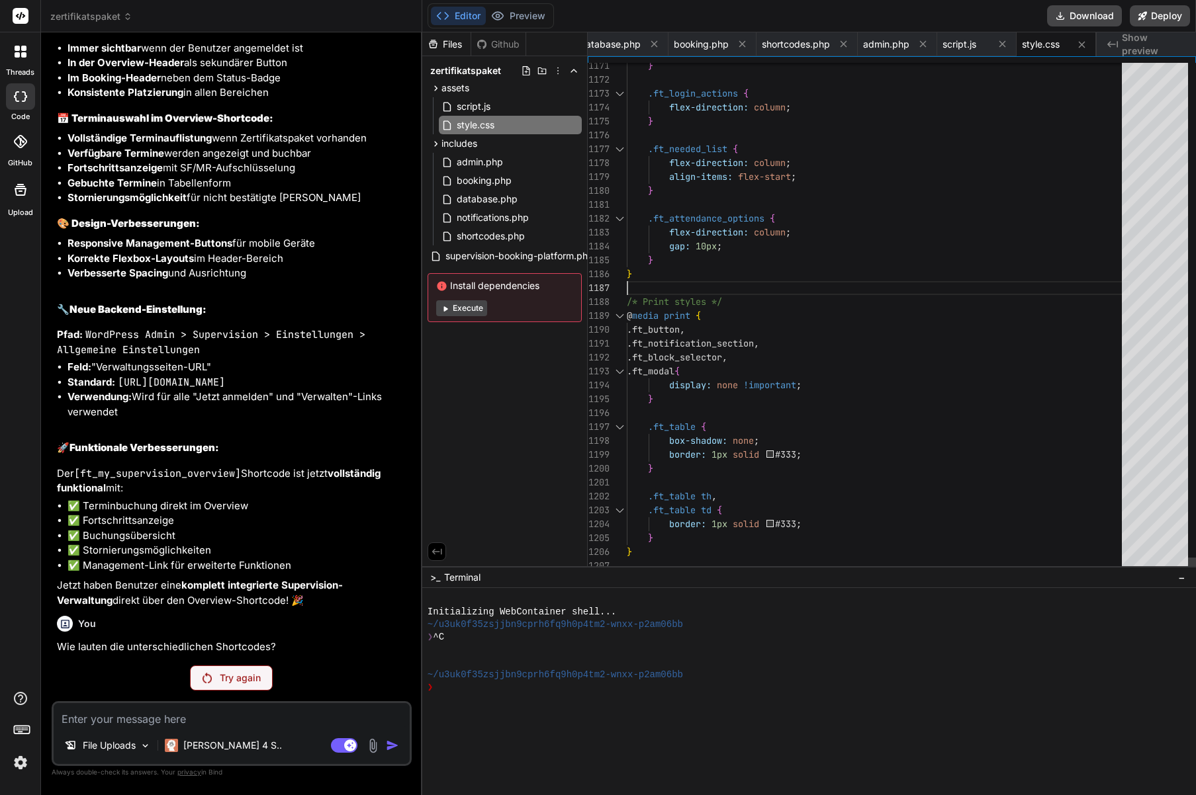
type textarea "/* Supervision Booking Platform Styles */ .ft_form { max-width: 800px; margin: …"
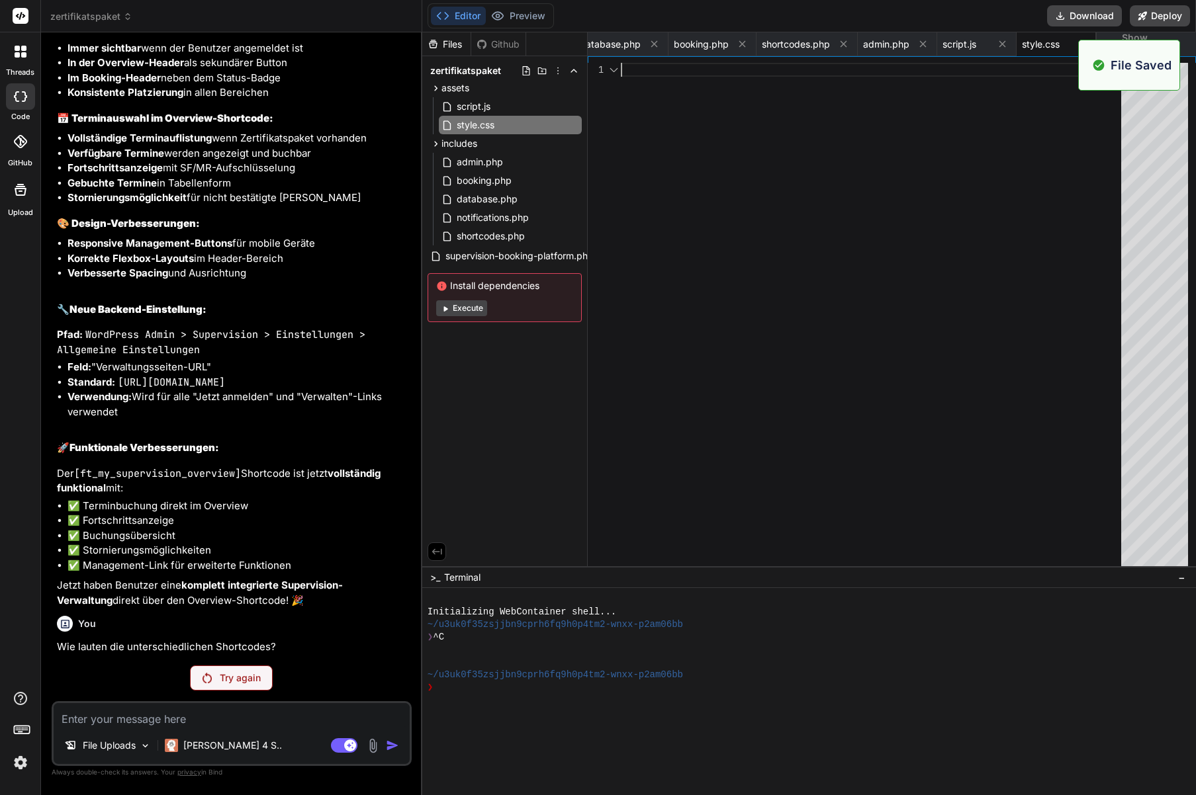
scroll to position [0, 119]
click at [243, 680] on p "Try again" at bounding box center [240, 678] width 41 height 13
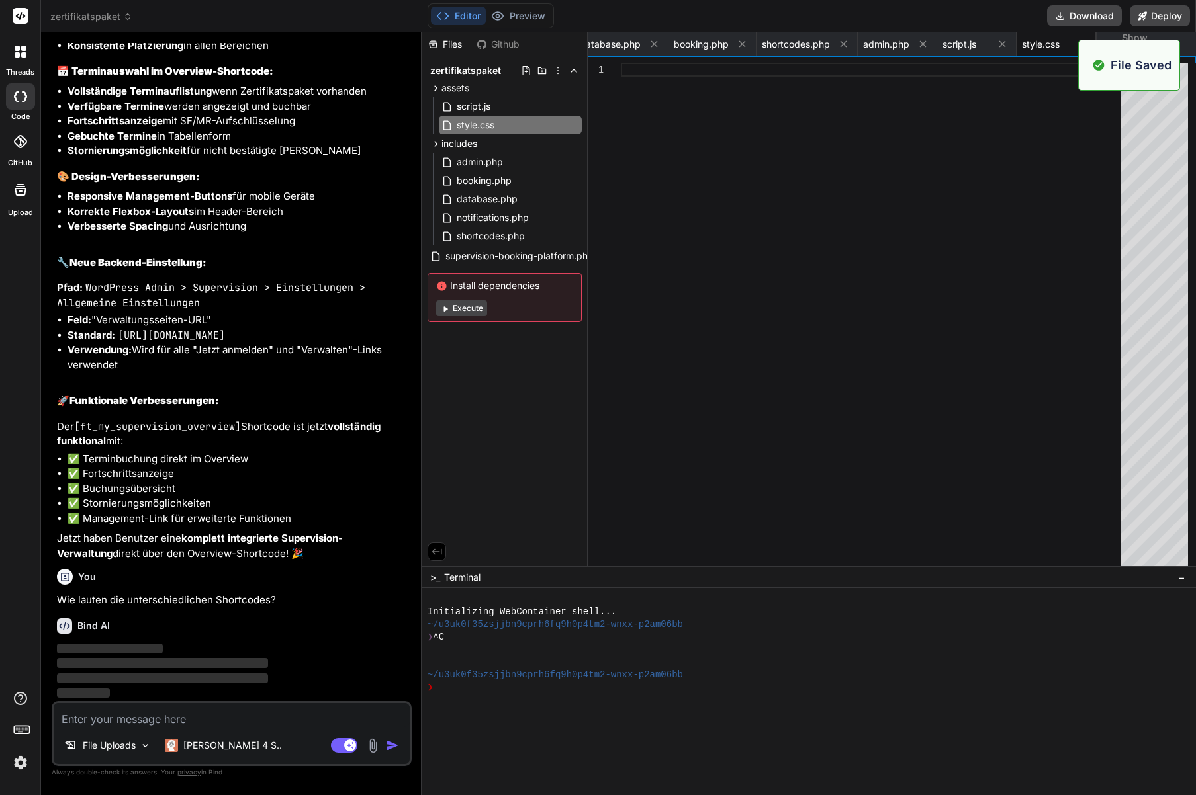
scroll to position [4772, 0]
type textarea "x"
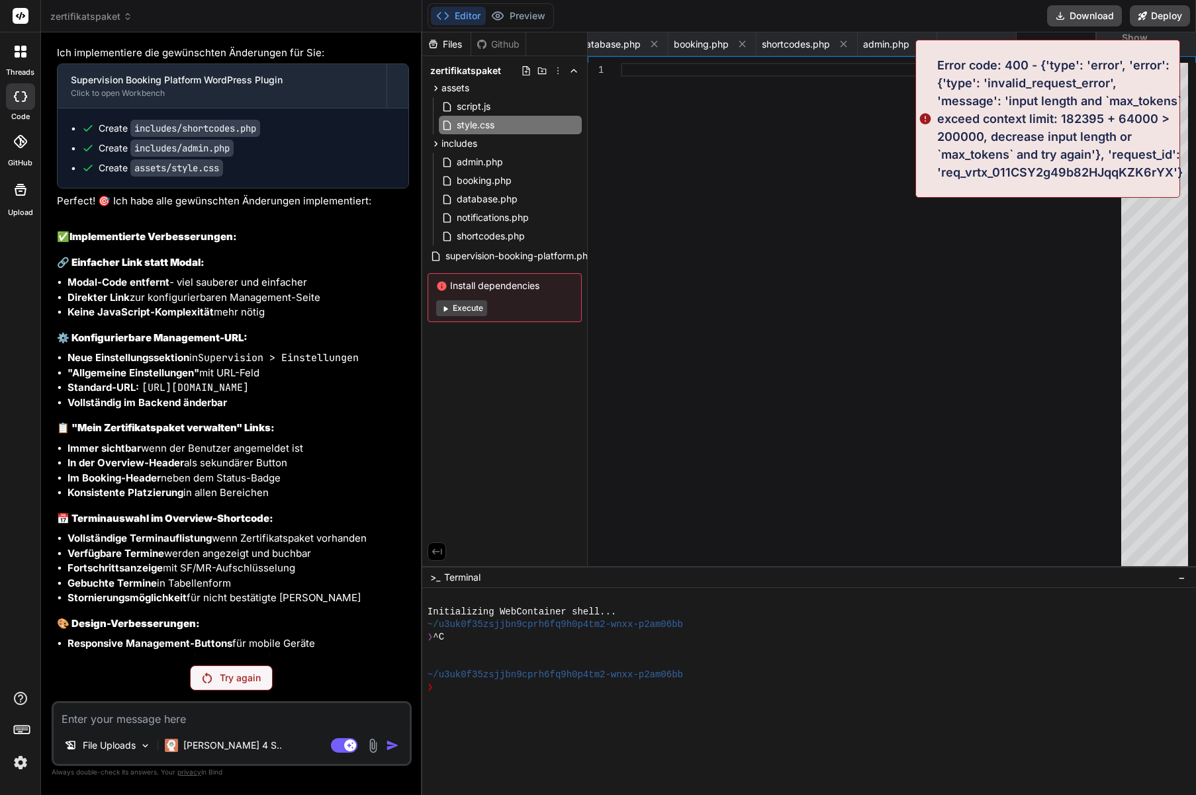
scroll to position [4263, 0]
click at [818, 323] on div at bounding box center [875, 318] width 508 height 510
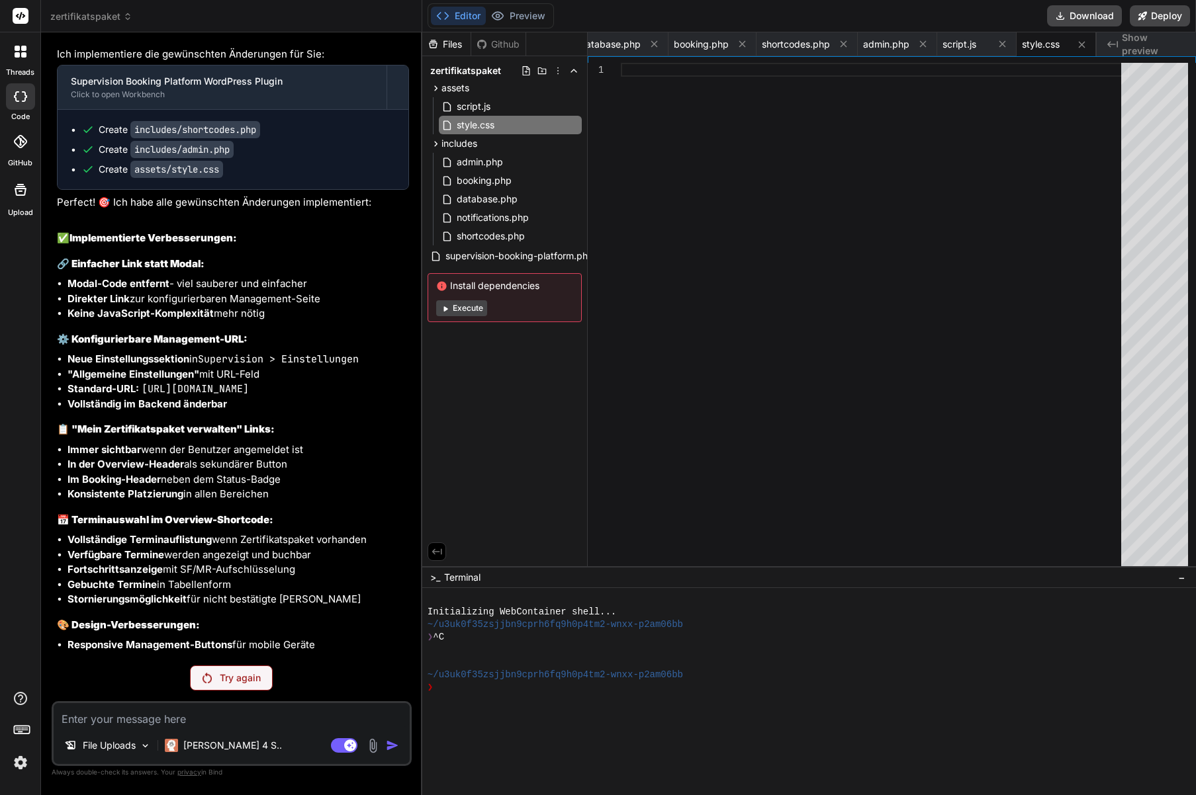
type textarea "} .ft_table th, .ft_table td { border: 1px solid #333; } }"
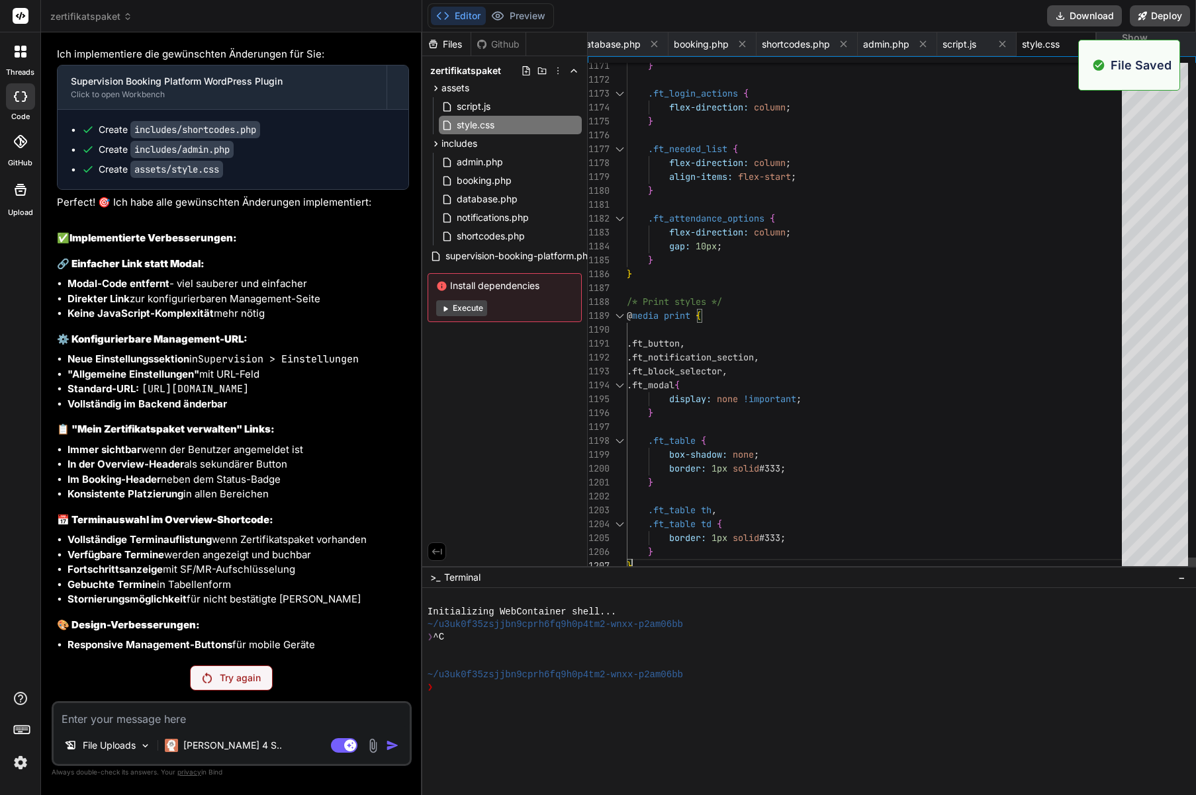
scroll to position [0, 119]
click at [218, 752] on p "[PERSON_NAME] 4 S.." at bounding box center [232, 745] width 99 height 13
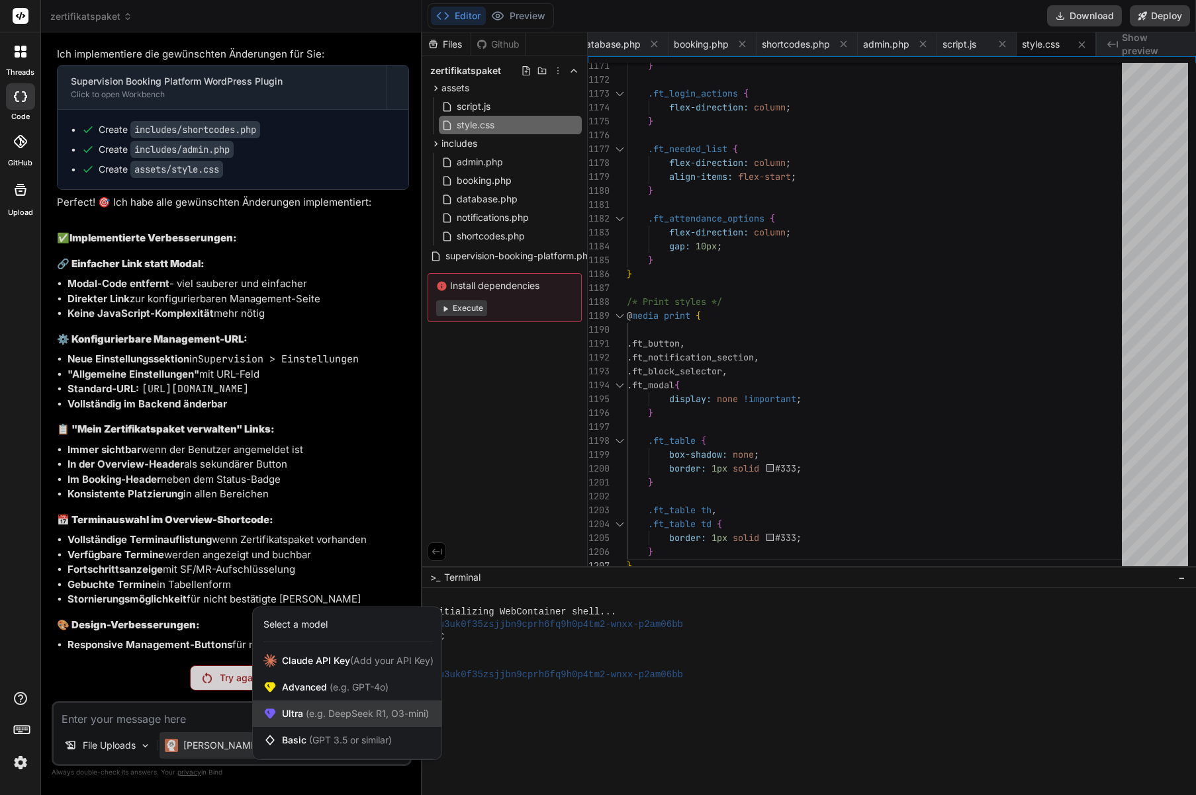
click at [304, 704] on div "Ultra (e.g. DeepSeek R1, O3-mini)" at bounding box center [347, 714] width 189 height 26
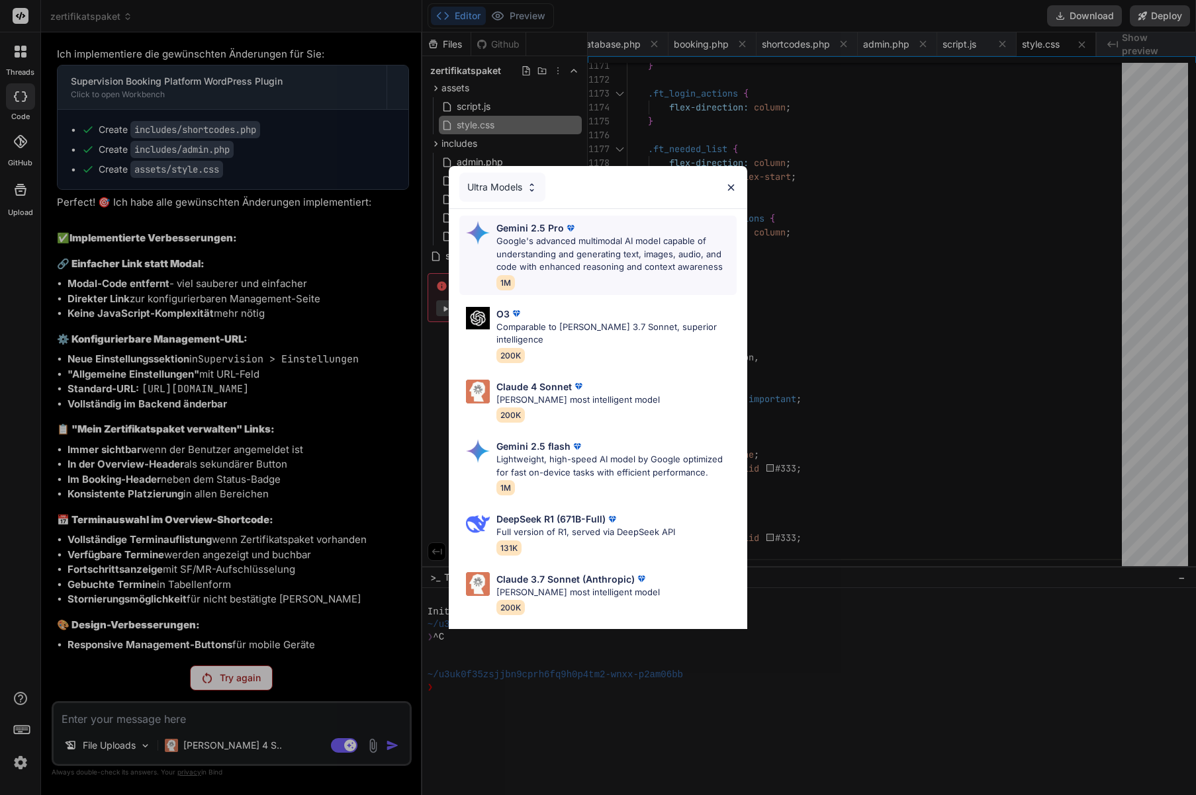
click at [534, 246] on p "Google's advanced multimodal AI model capable of understanding and generating t…" at bounding box center [616, 254] width 241 height 39
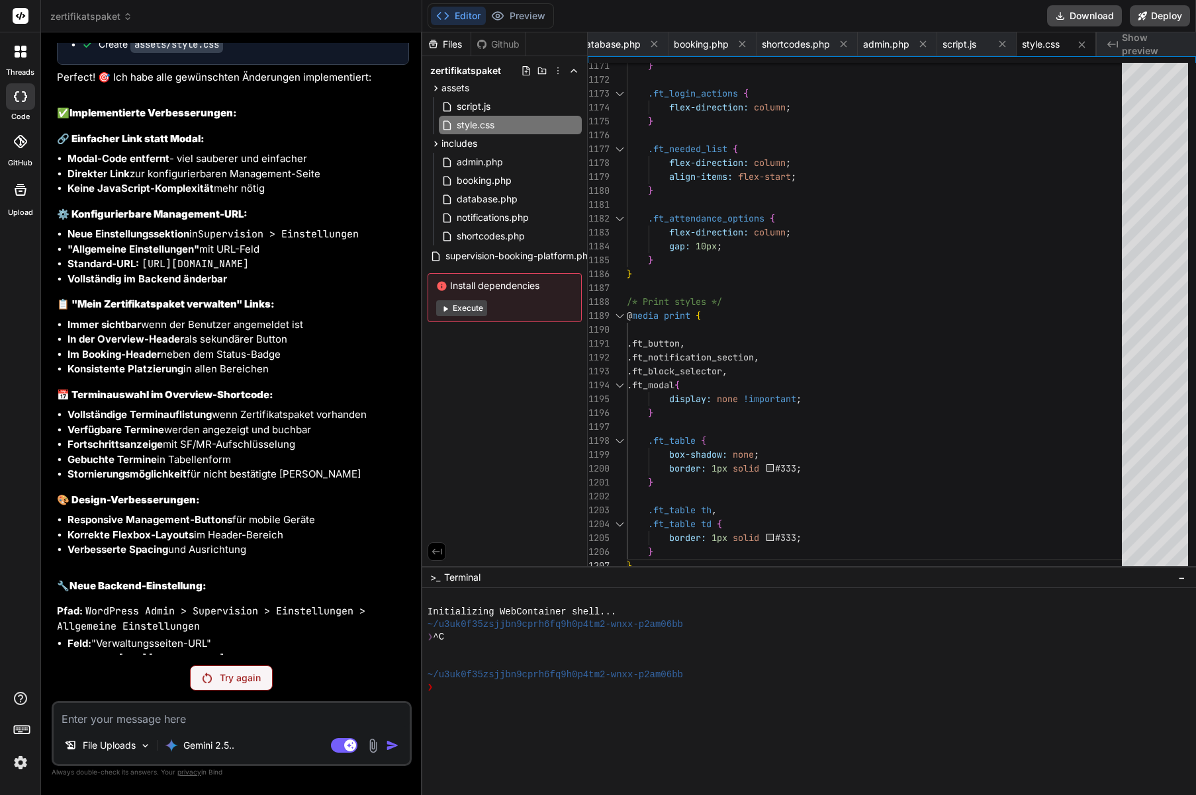
scroll to position [4725, 0]
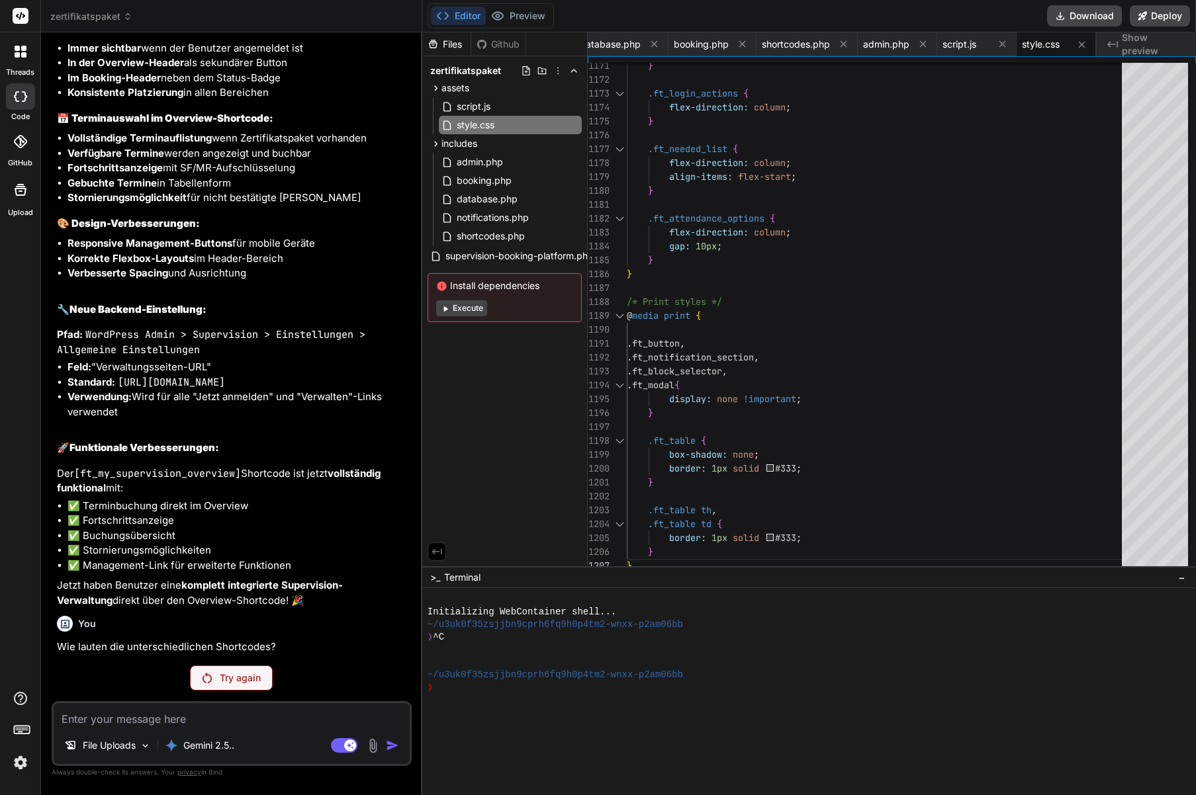
click at [225, 681] on p "Try again" at bounding box center [240, 678] width 41 height 13
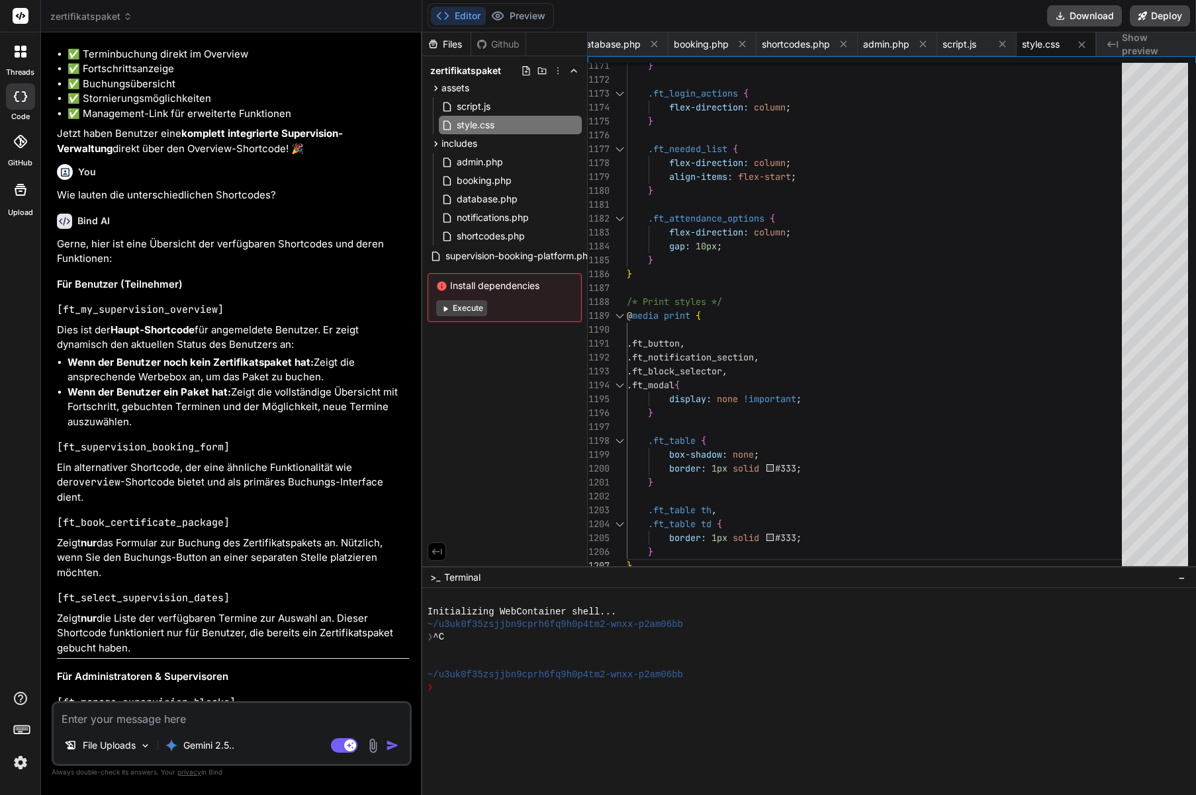
scroll to position [5118, 0]
type textarea "x"
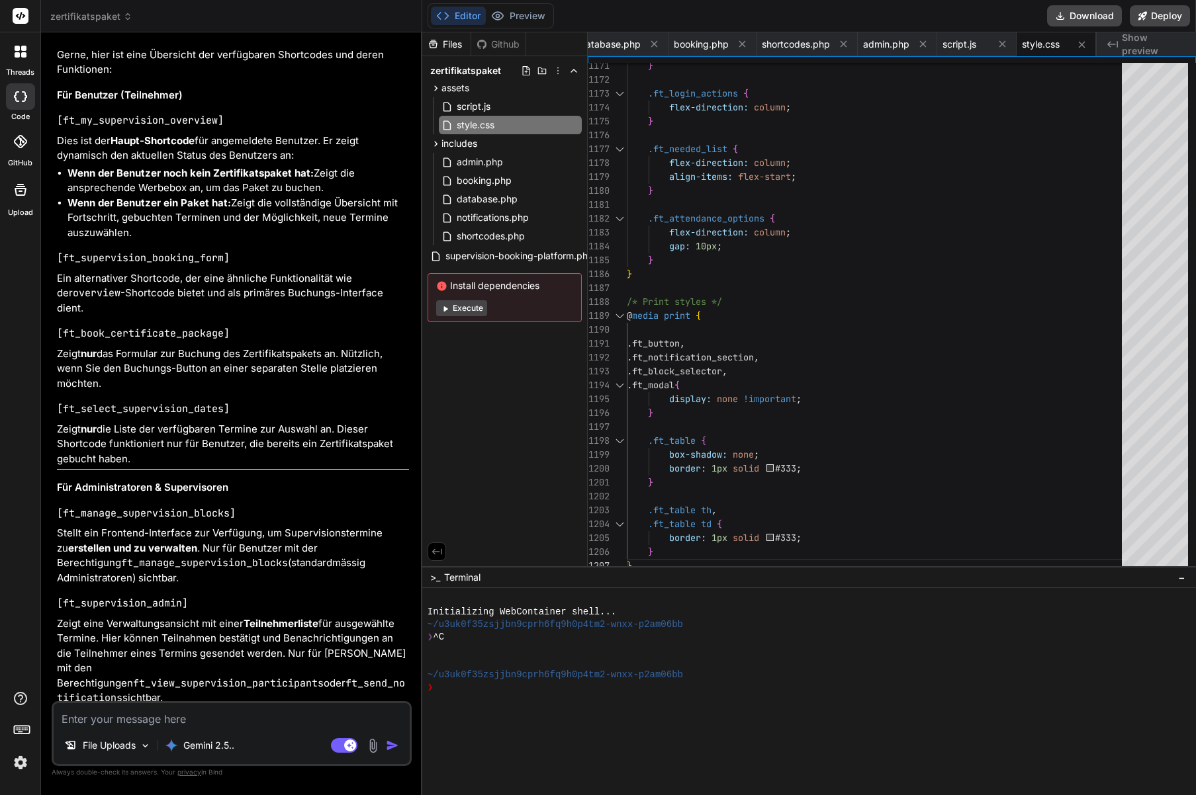
scroll to position [5343, 0]
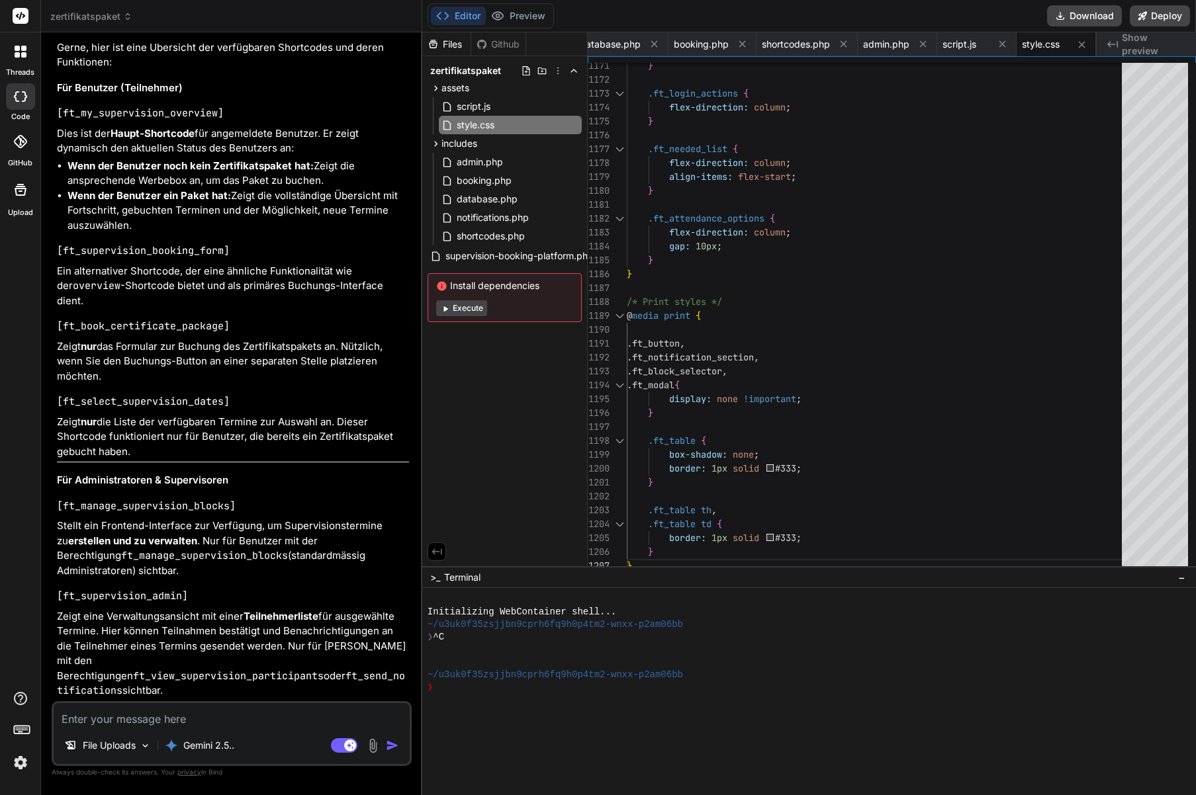
click at [165, 257] on code "[ft_supervision_booking_form]" at bounding box center [143, 250] width 173 height 13
copy code "ft_supervision_booking_form"
click at [494, 238] on span "shortcodes.php" at bounding box center [490, 236] width 71 height 16
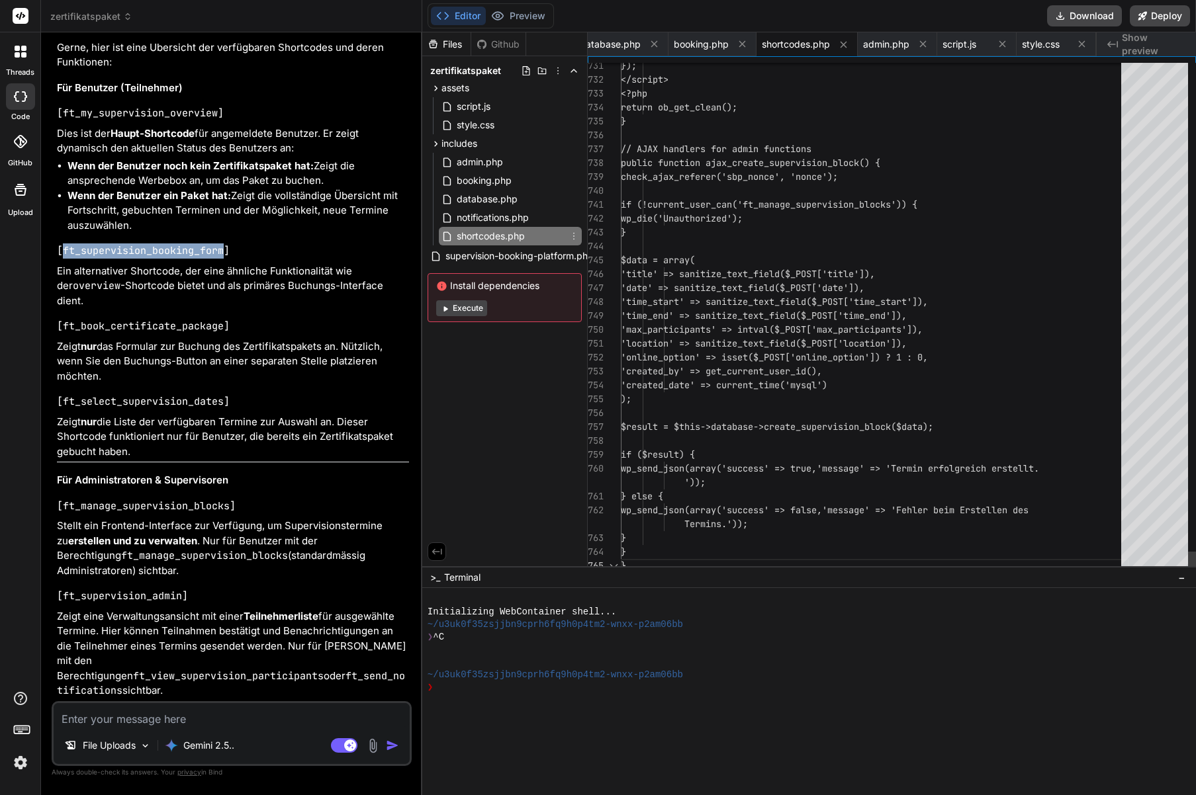
scroll to position [0, 0]
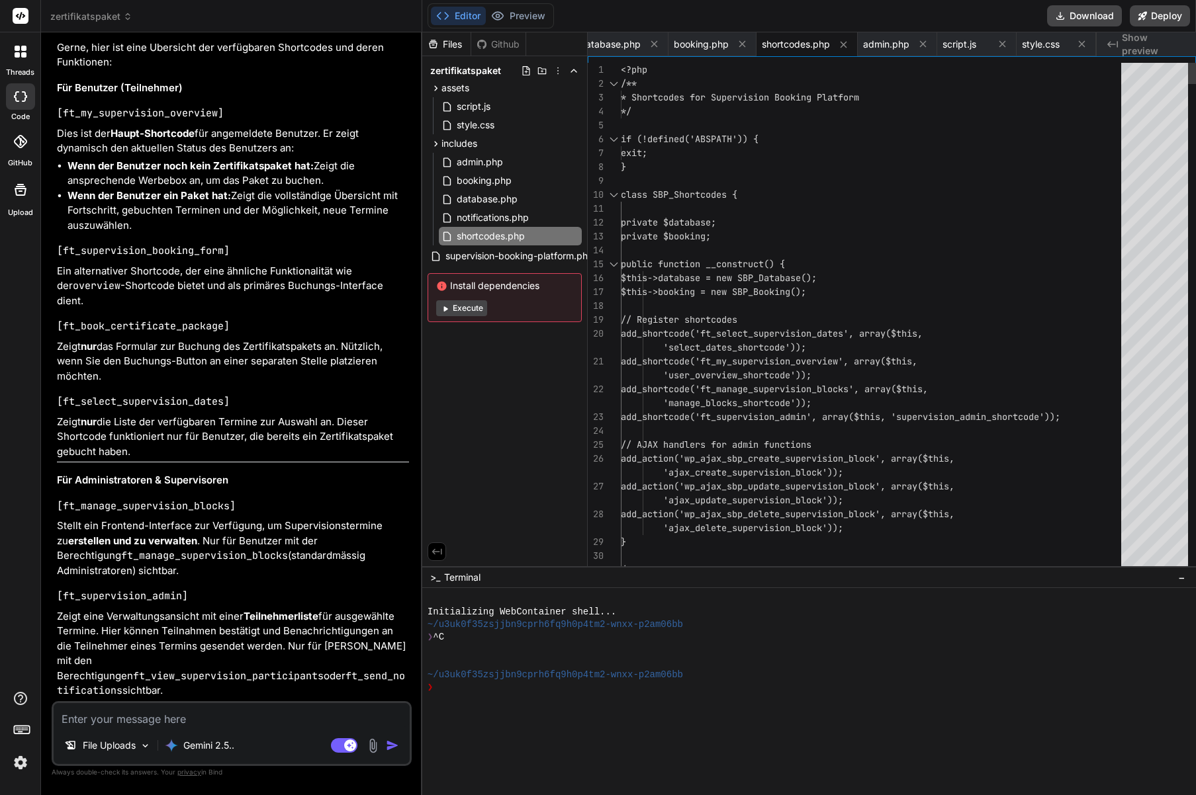
click at [160, 257] on code "[ft_supervision_booking_form]" at bounding box center [143, 250] width 173 height 13
copy code "ft_supervision_booking_form"
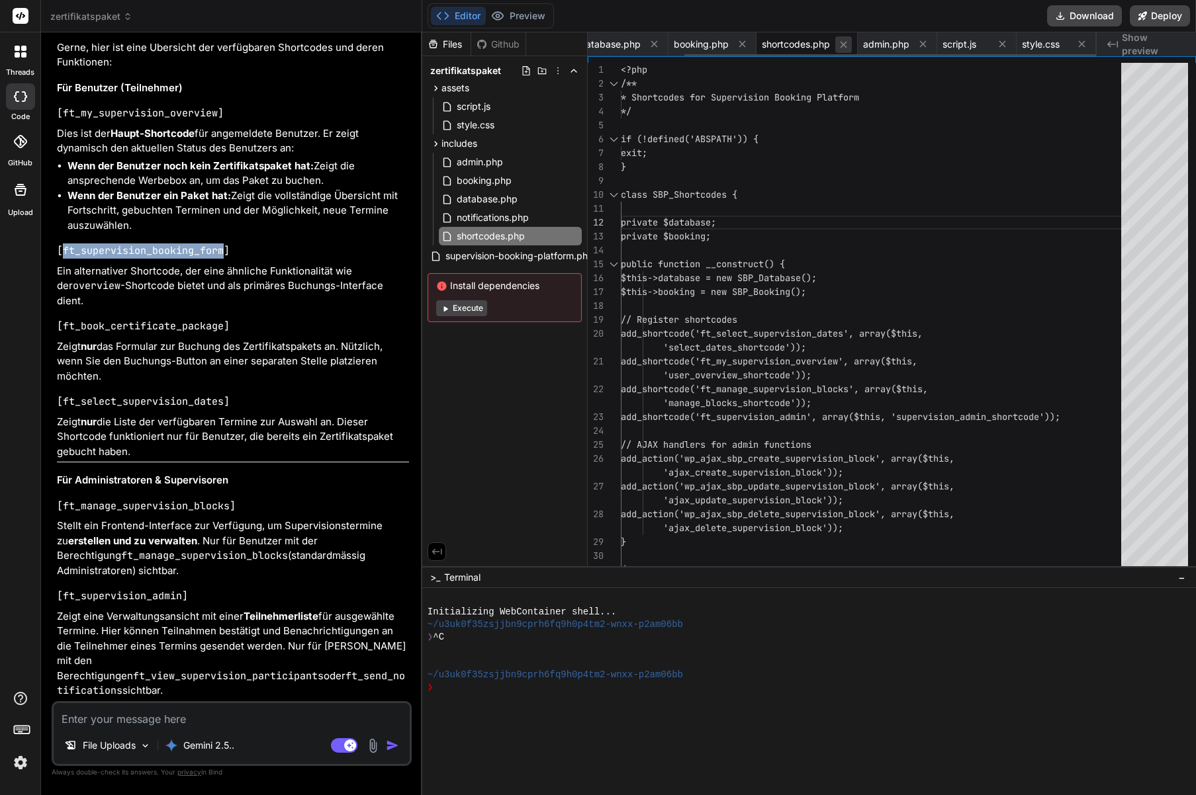
click at [841, 42] on icon at bounding box center [843, 44] width 7 height 7
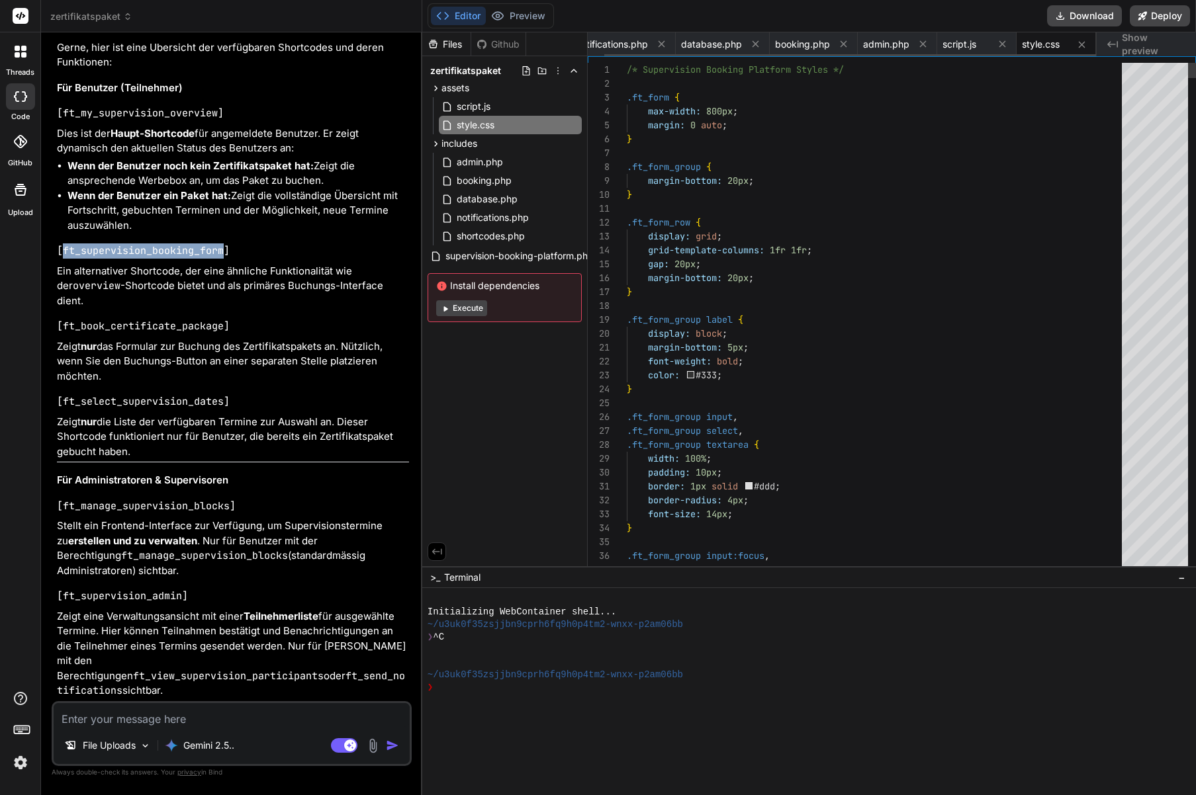
scroll to position [0, 17]
click at [842, 42] on icon at bounding box center [843, 43] width 11 height 11
click at [848, 43] on icon at bounding box center [851, 43] width 11 height 11
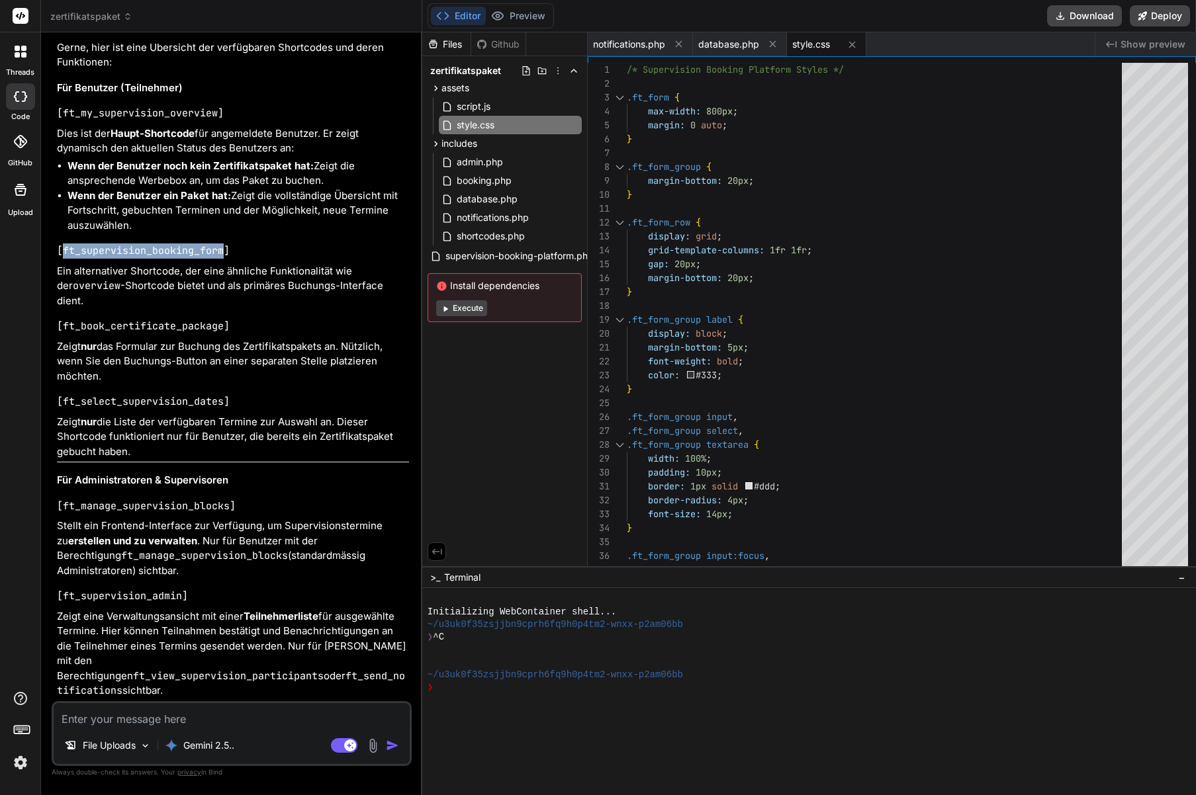
click at [848, 43] on icon at bounding box center [851, 44] width 11 height 11
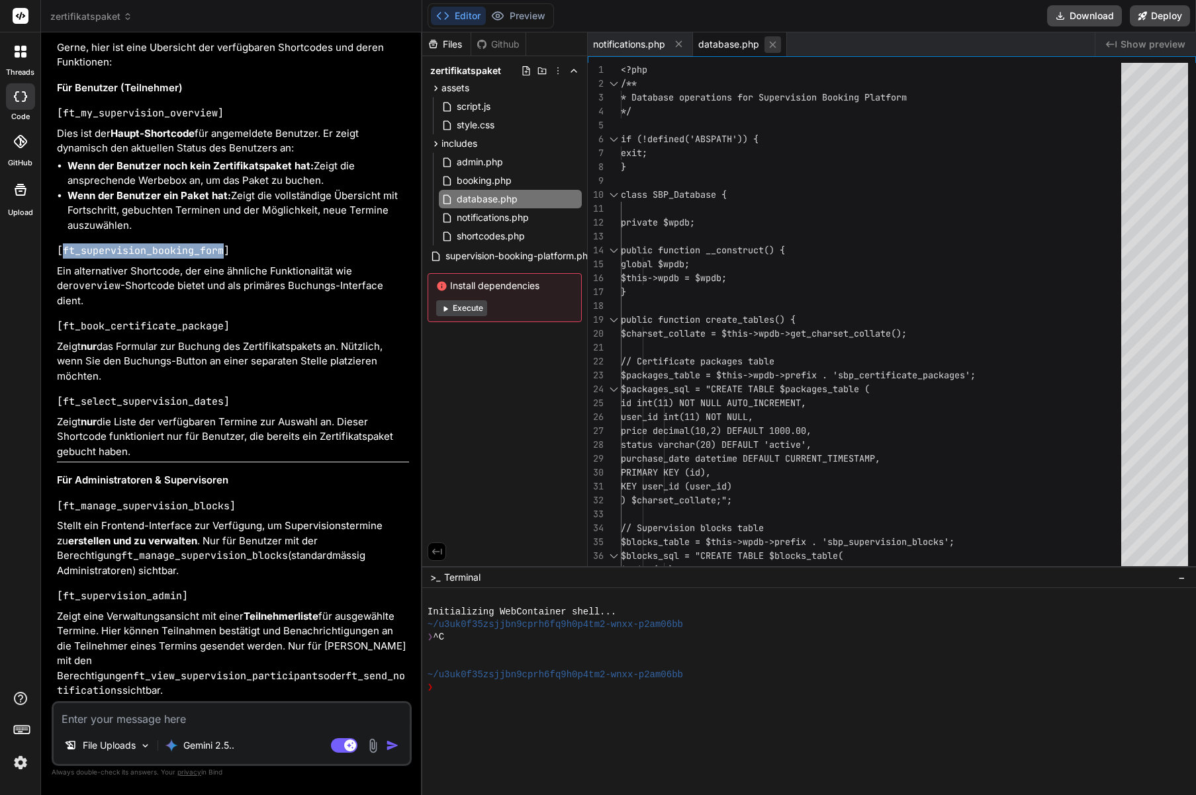
click at [776, 44] on icon at bounding box center [772, 44] width 11 height 11
type textarea "'success' => true, 'message' => sprintf('%d Benachrichtigungen versendet.', $se…"
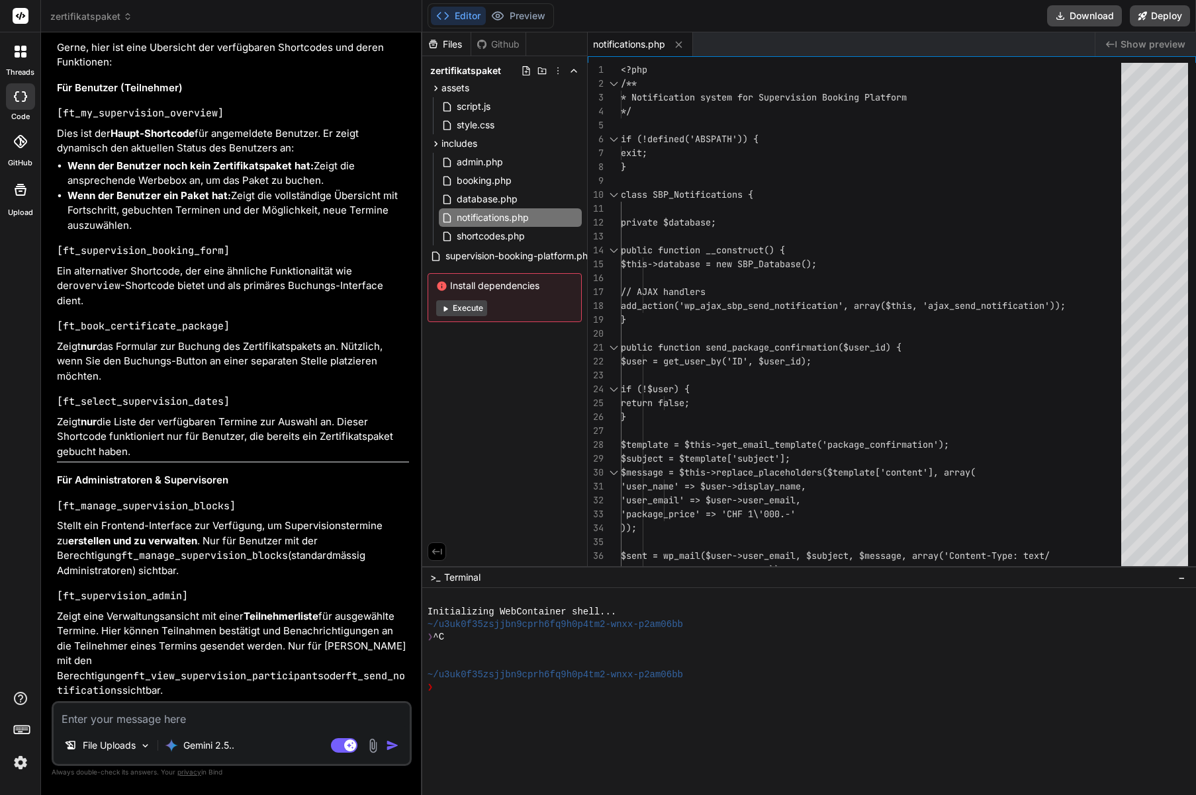
click at [689, 44] on div "notifications.php" at bounding box center [640, 44] width 105 height 24
click at [683, 44] on icon at bounding box center [678, 44] width 11 height 11
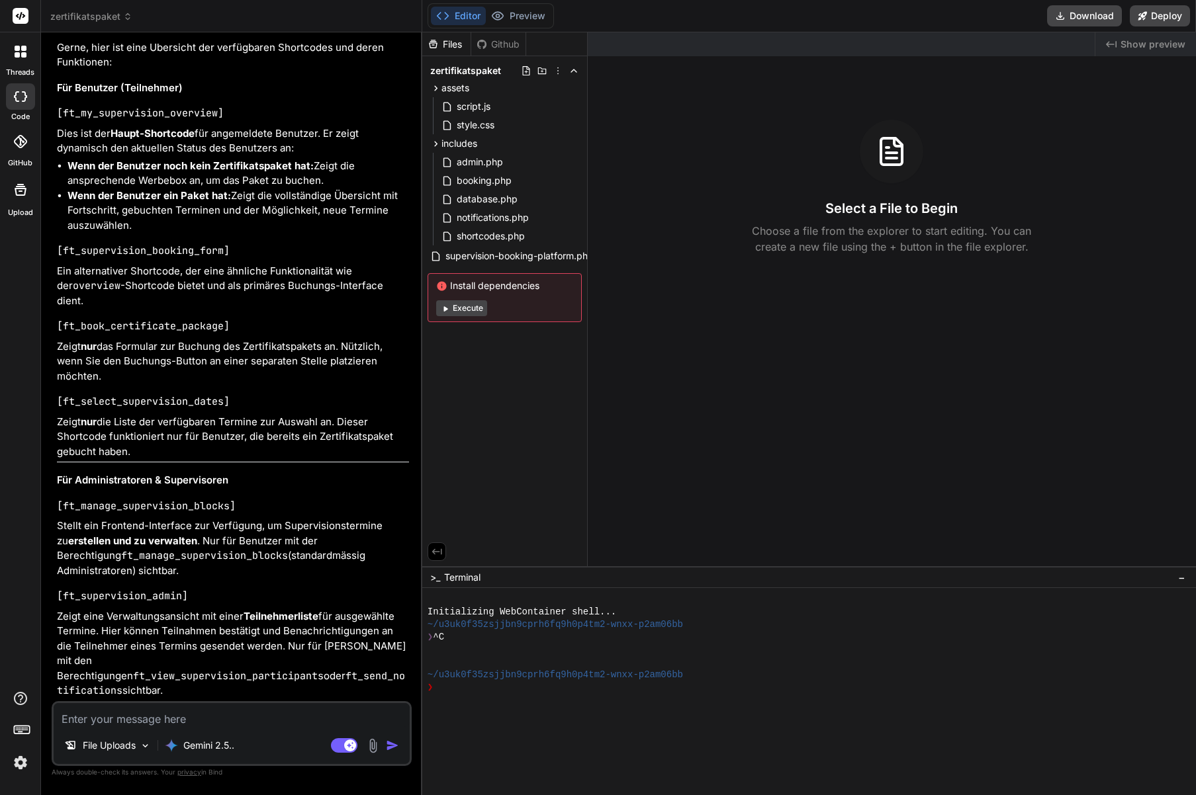
click at [138, 719] on textarea at bounding box center [232, 715] width 356 height 24
type textarea "x"
type textarea "I"
type textarea "x"
type textarea "Ic"
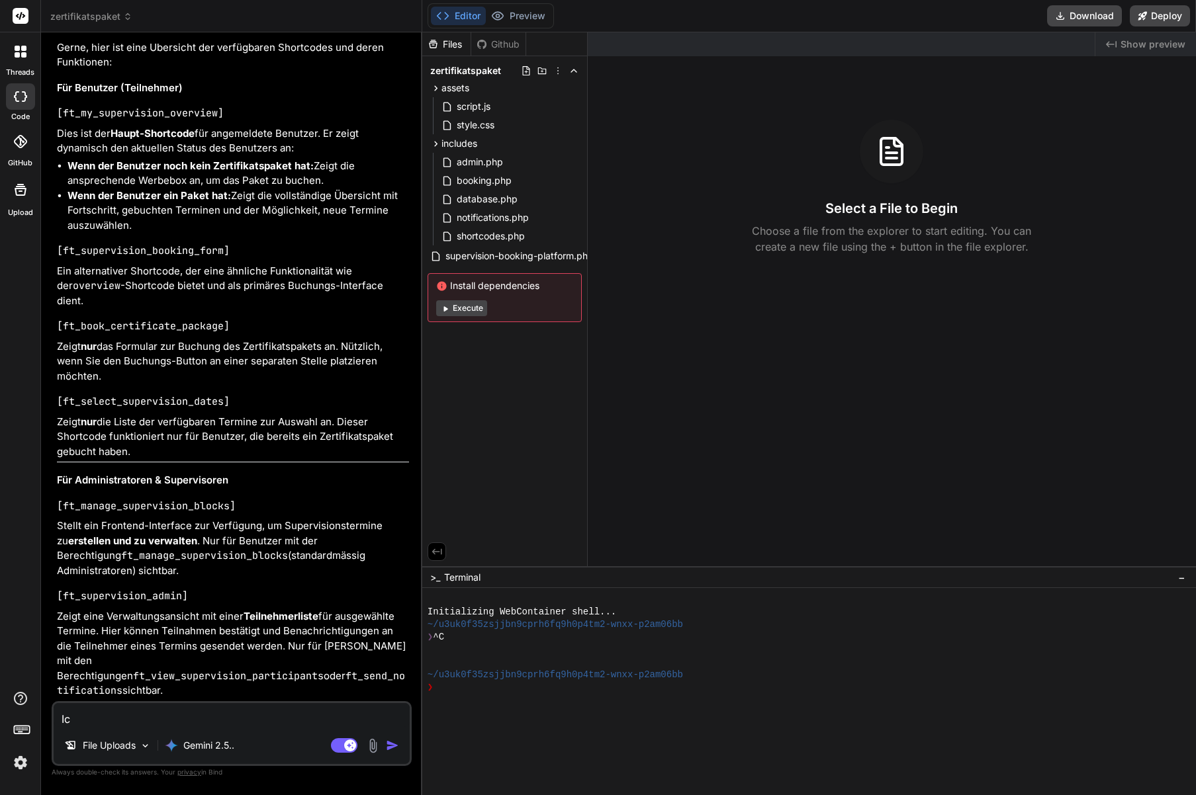
type textarea "x"
type textarea "Ich"
type textarea "x"
type textarea "Ich"
type textarea "x"
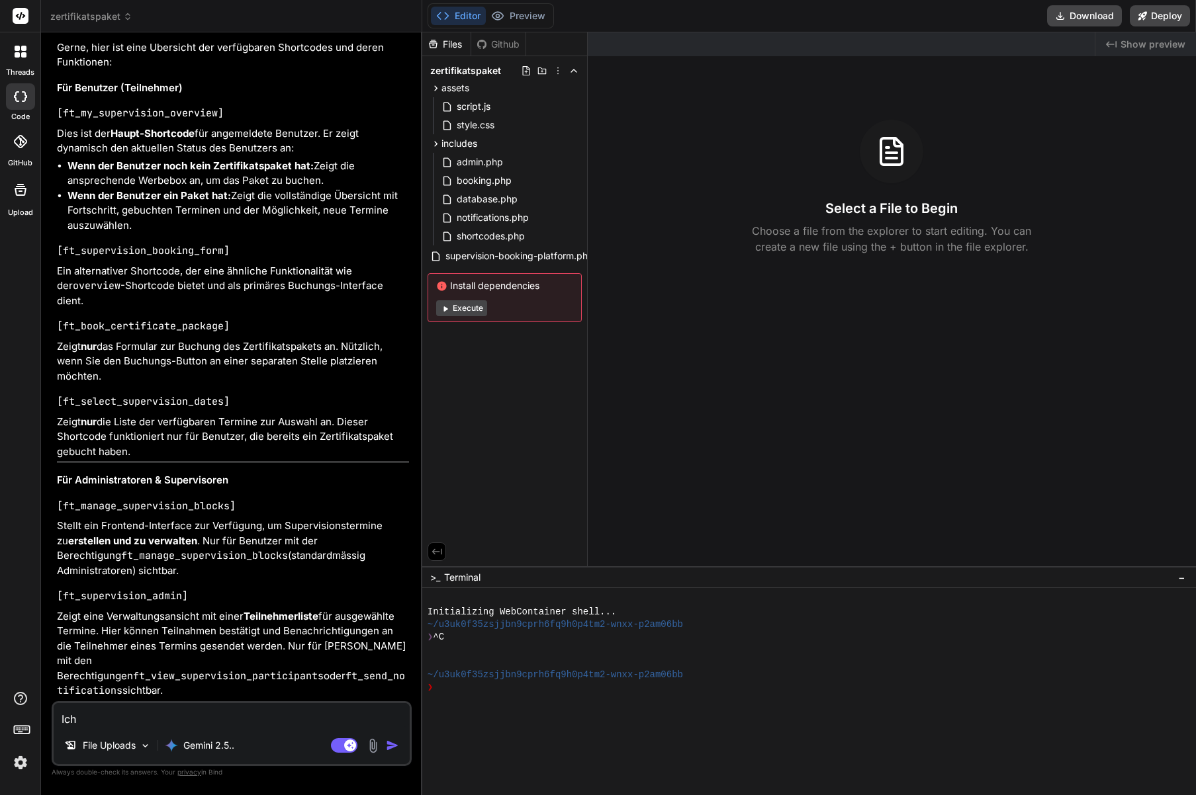
type textarea "Ich h"
type textarea "x"
type textarea "Ich hab"
type textarea "x"
type textarea "Ich habe"
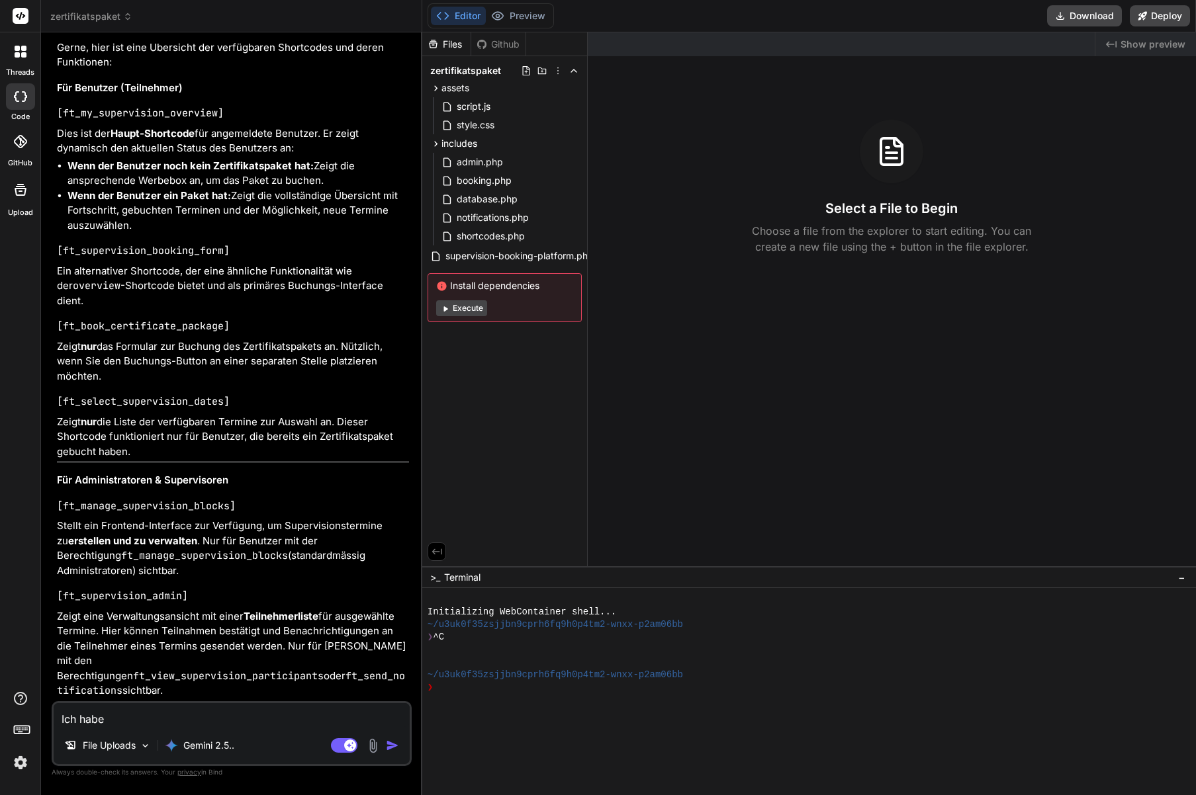
type textarea "x"
type textarea "Ich habe"
type textarea "x"
type textarea "Ich habe di"
type textarea "x"
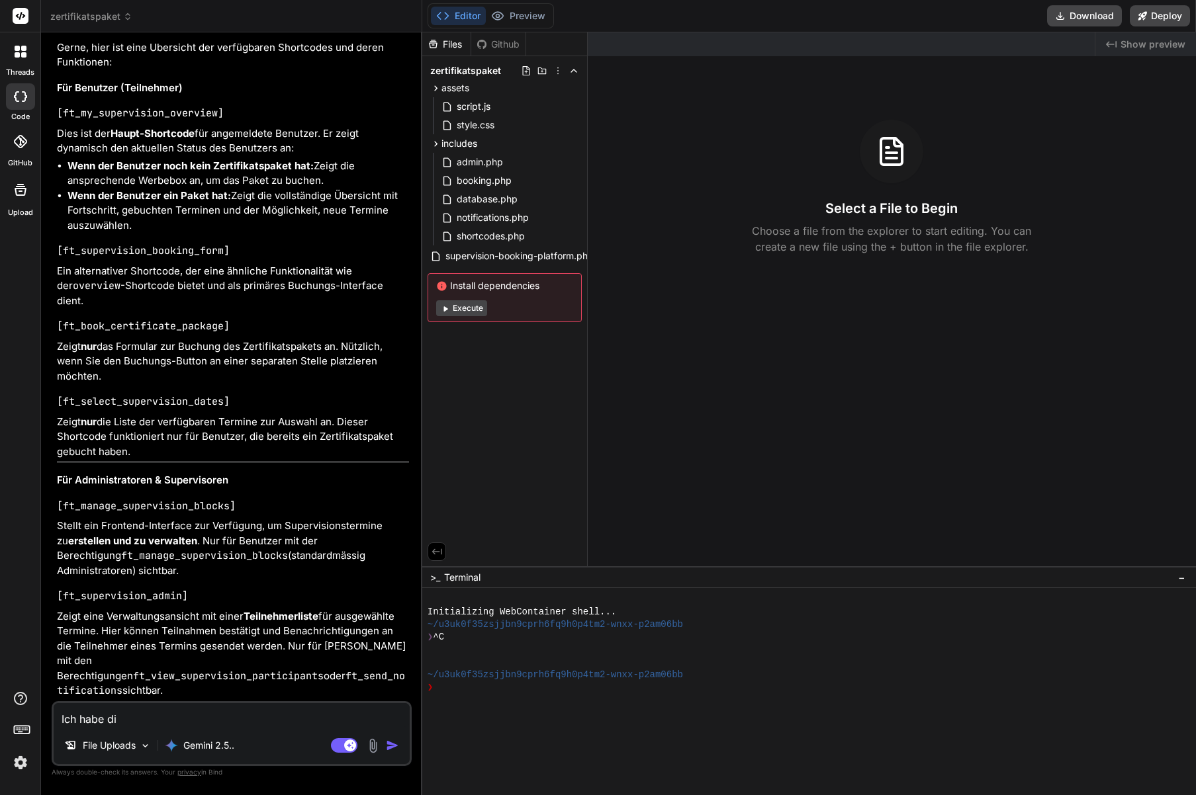
type textarea "Ich habe die"
type textarea "x"
type textarea "Ich habe die"
type textarea "x"
type textarea "Ich habe die P"
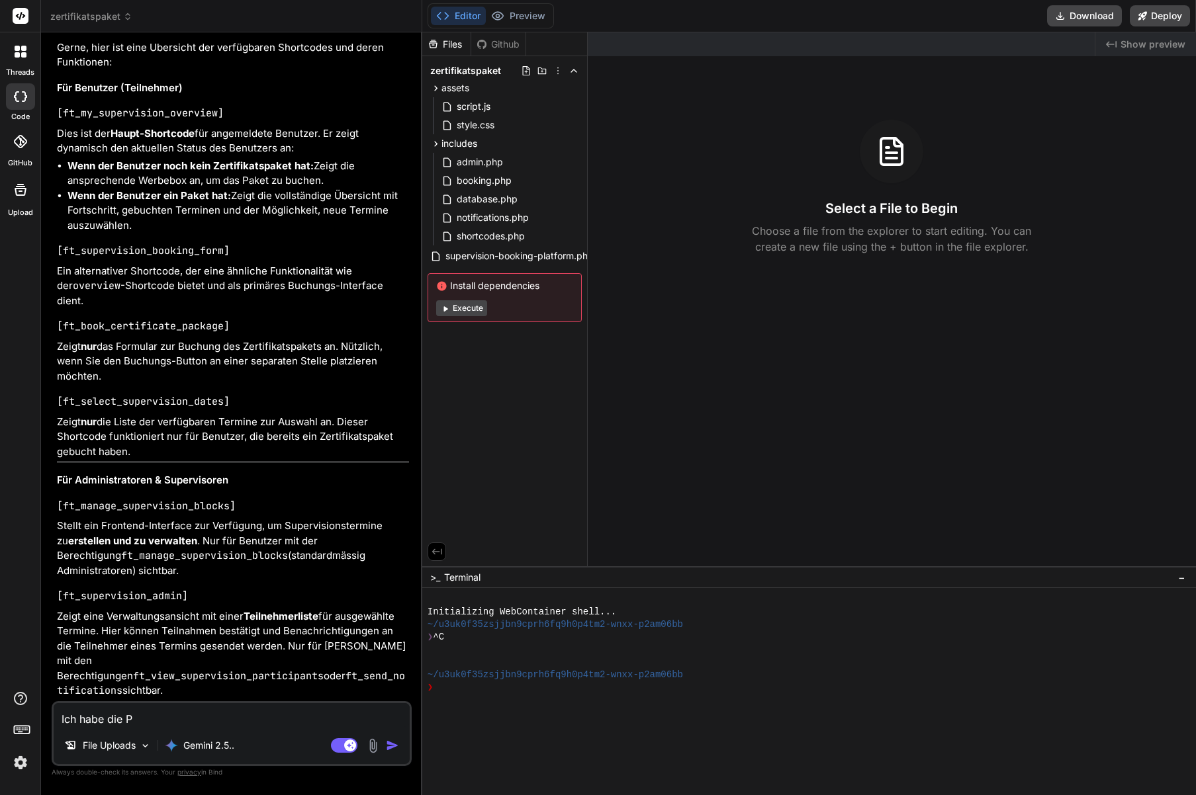
type textarea "x"
type textarea "Ich habe die PH"
type textarea "x"
type textarea "Ich habe die PHP"
type textarea "x"
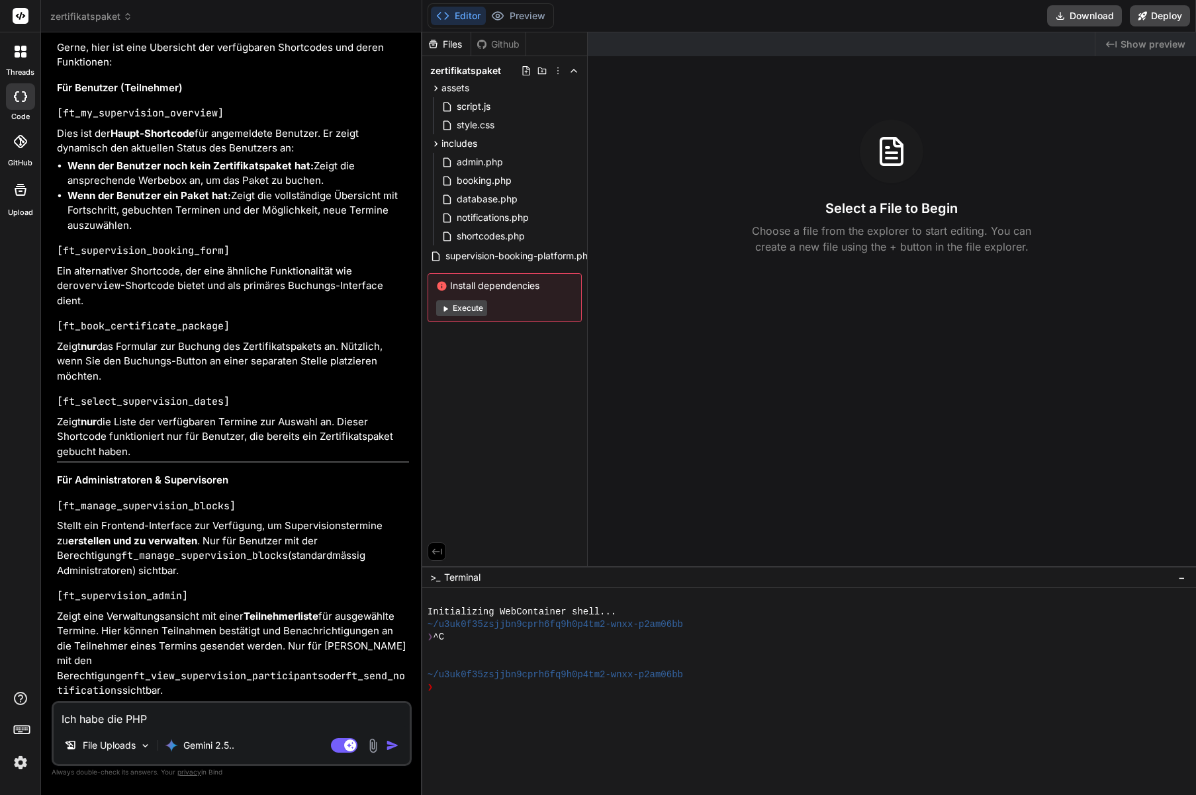
type textarea "Ich habe die PHP-"
type textarea "x"
type textarea "Ich habe die PHP-D"
type textarea "x"
type textarea "Ich habe die PHP-Da"
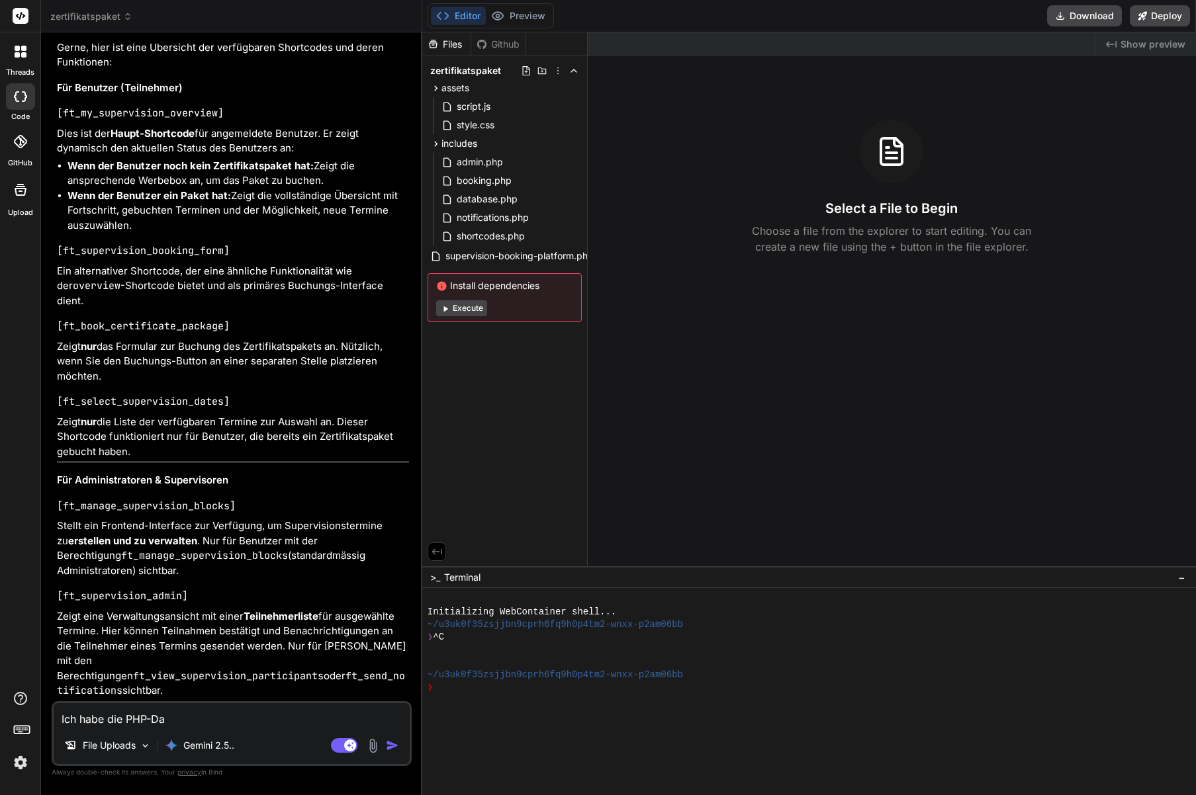
type textarea "x"
type textarea "Ich habe die PHP-Date"
type textarea "x"
type textarea "Ich habe die PHP-Datei"
type textarea "x"
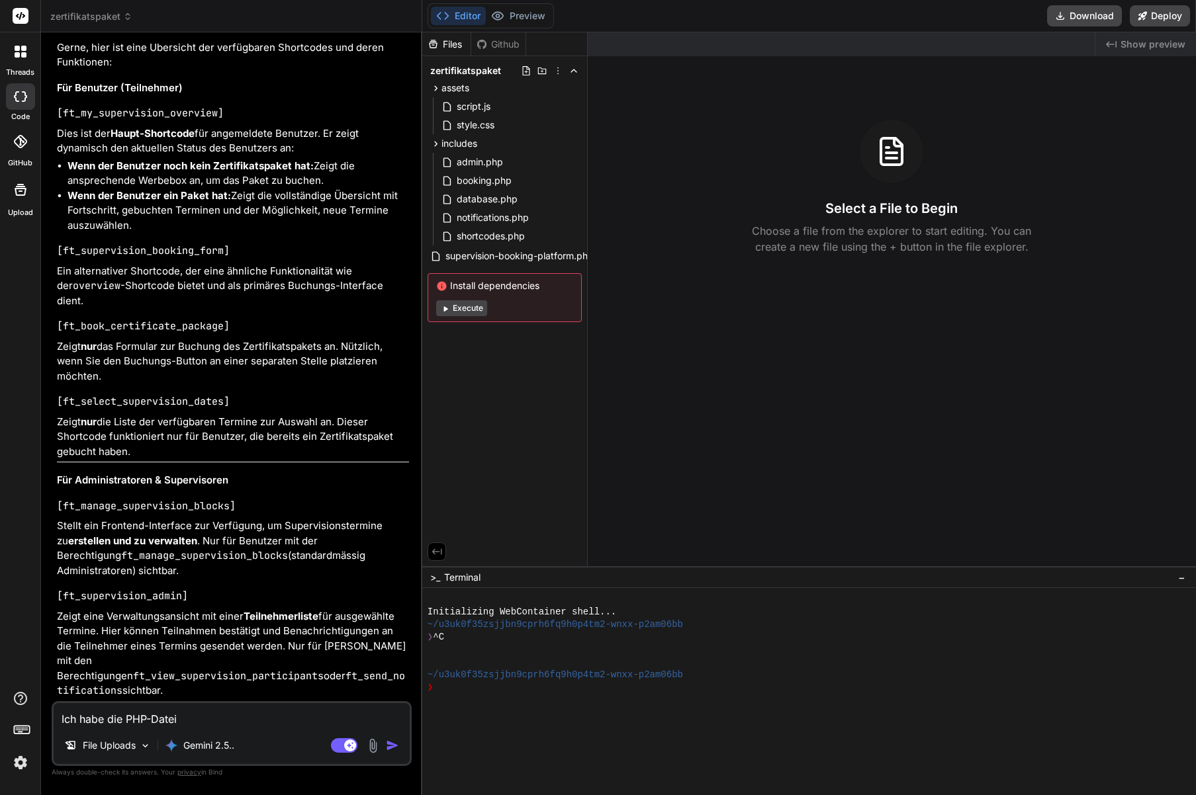
type textarea "Ich habe die PHP-Dateie"
type textarea "x"
type textarea "Ich habe die PHP-Dateien"
type textarea "x"
type textarea "Ich habe die PHP-Dateien"
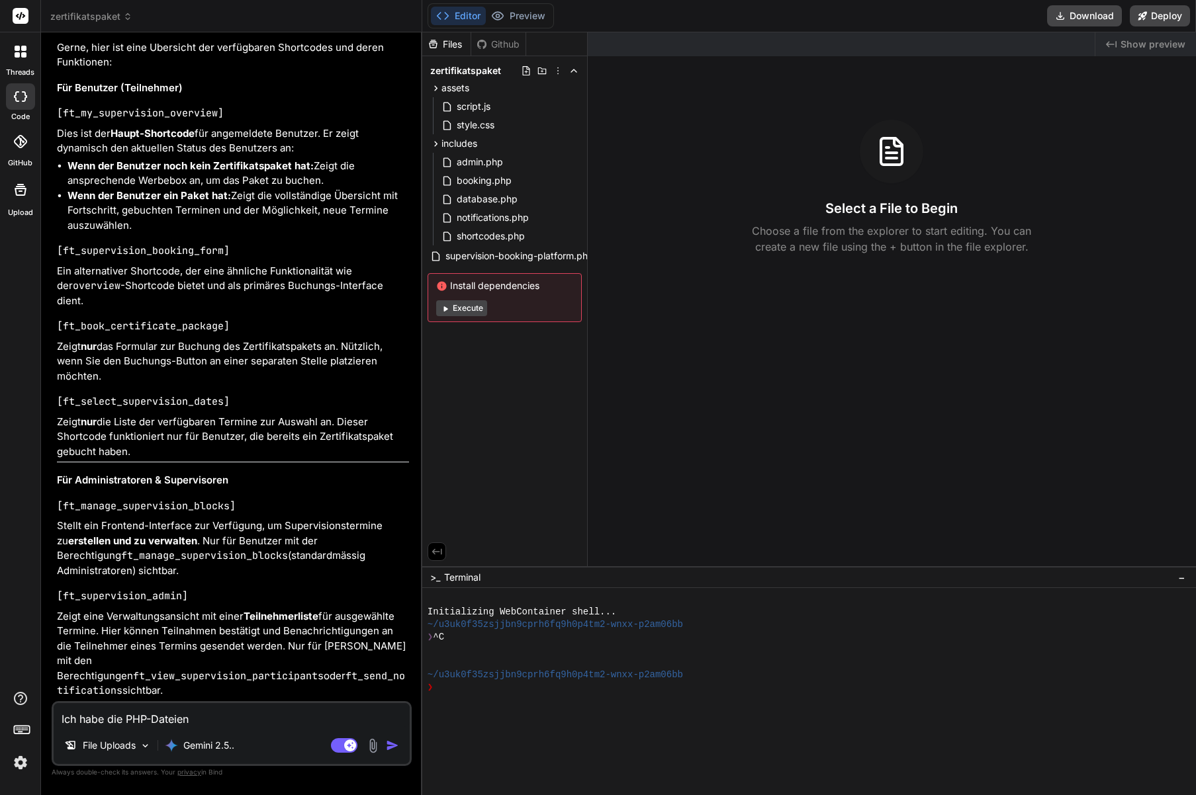
type textarea "x"
type textarea "Ich habe die PHP-Dateien a"
type textarea "x"
type textarea "Ich habe die PHP-Dateien an"
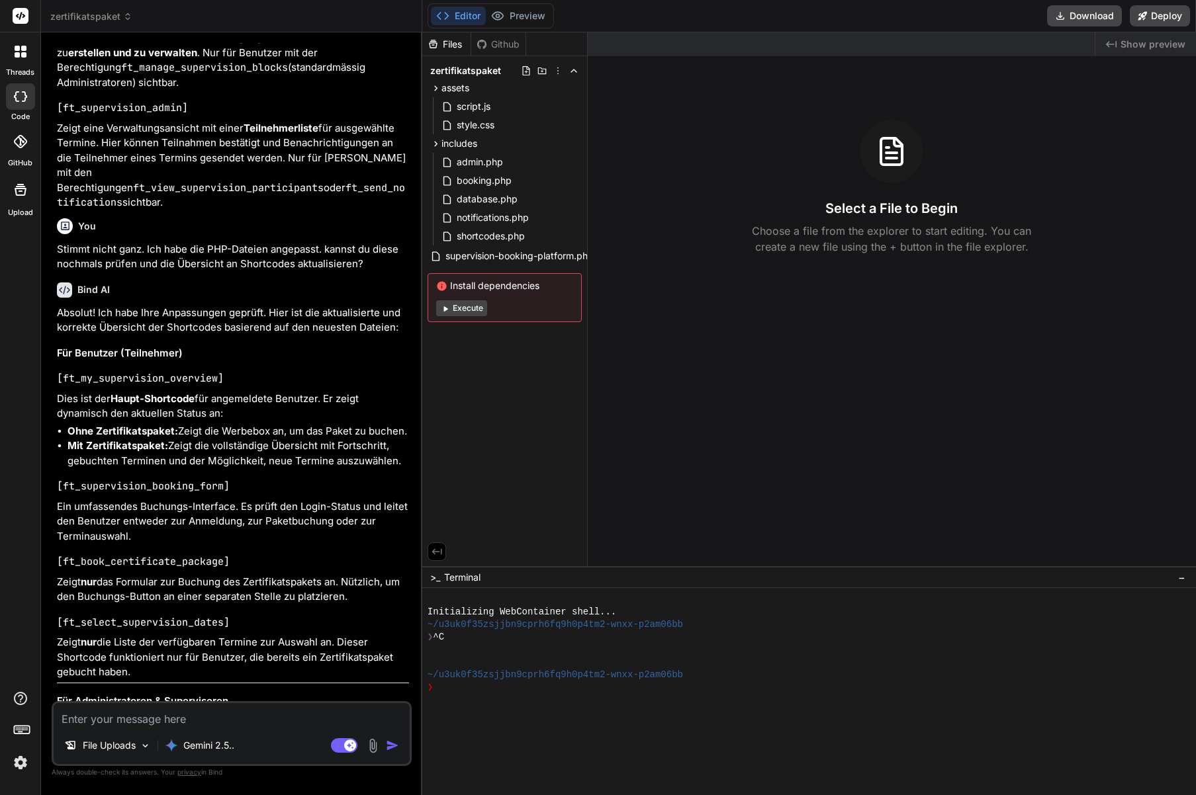
scroll to position [5809, 0]
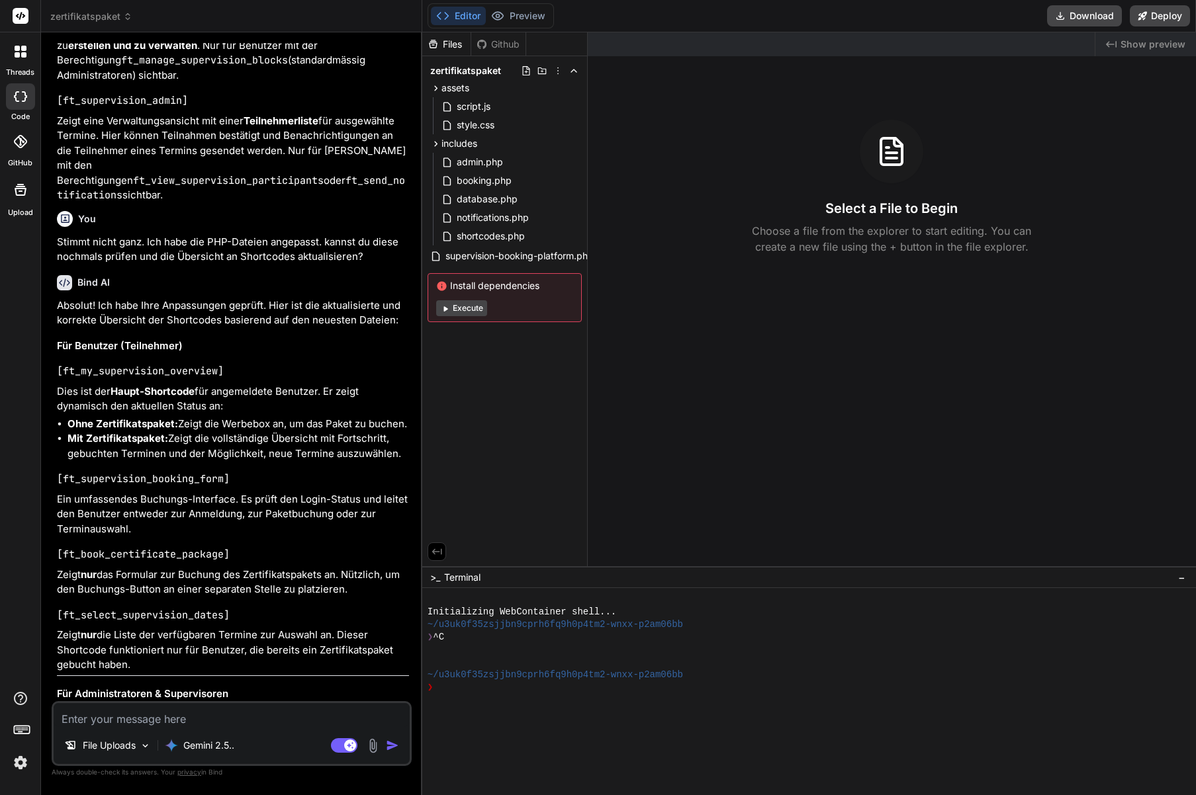
click at [189, 486] on code "[ft_supervision_booking_form]" at bounding box center [143, 478] width 173 height 13
copy code "ft_supervision_booking_form"
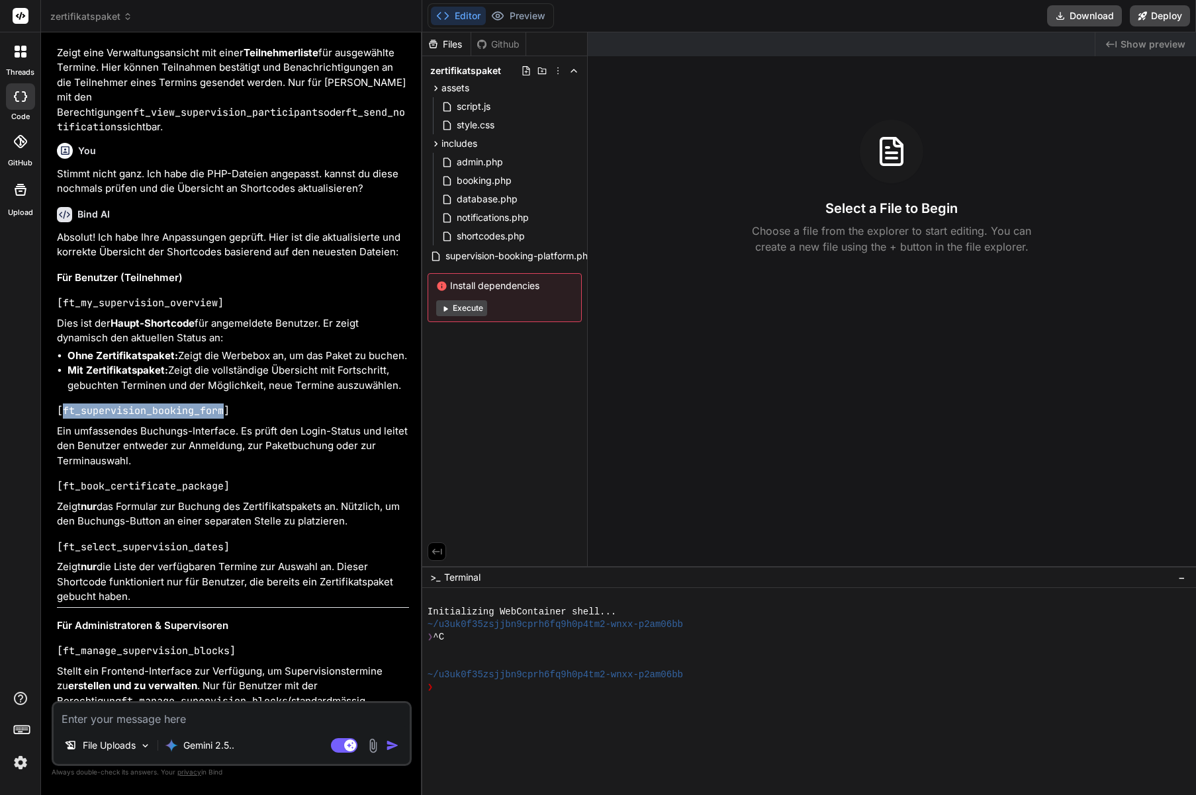
scroll to position [6052, 0]
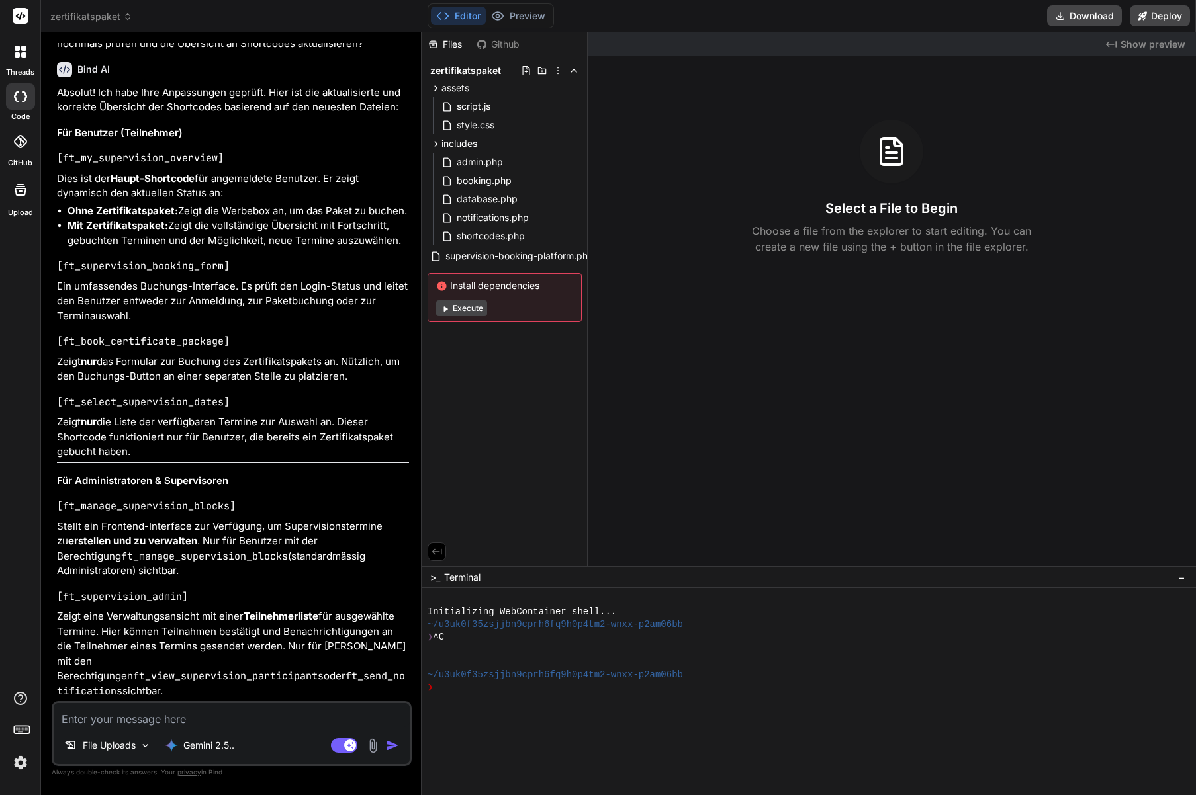
click at [509, 451] on div "Files Github zertifikatspaket assets script.js style.css includes admin.php boo…" at bounding box center [504, 299] width 165 height 534
click at [481, 236] on span "shortcodes.php" at bounding box center [490, 236] width 71 height 16
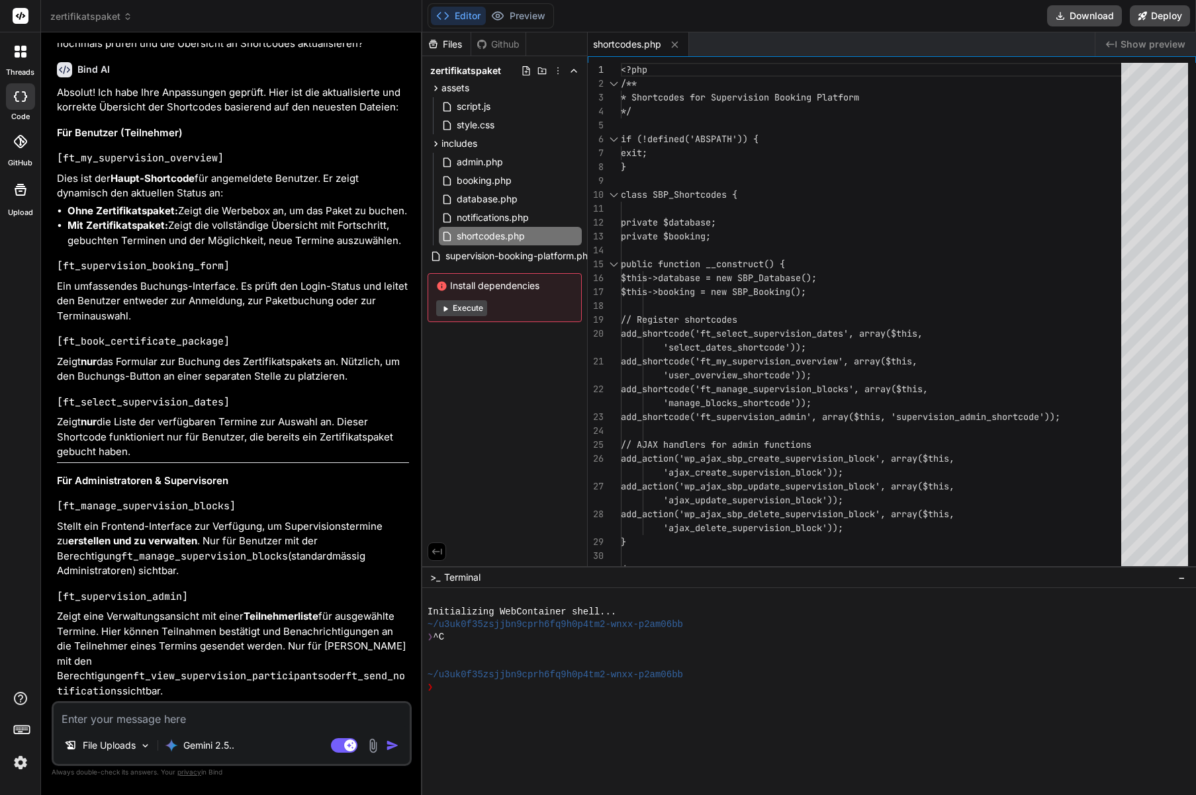
click at [455, 309] on button "Execute" at bounding box center [461, 308] width 51 height 16
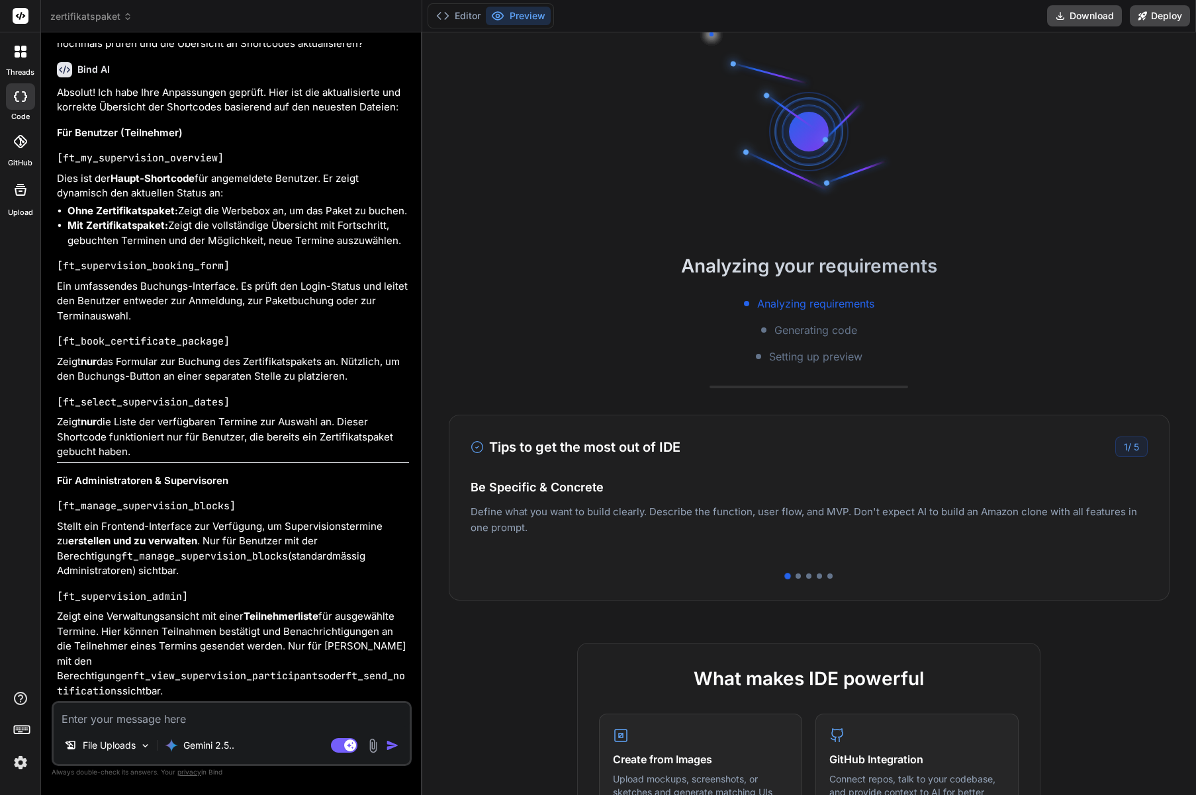
scroll to position [101, 0]
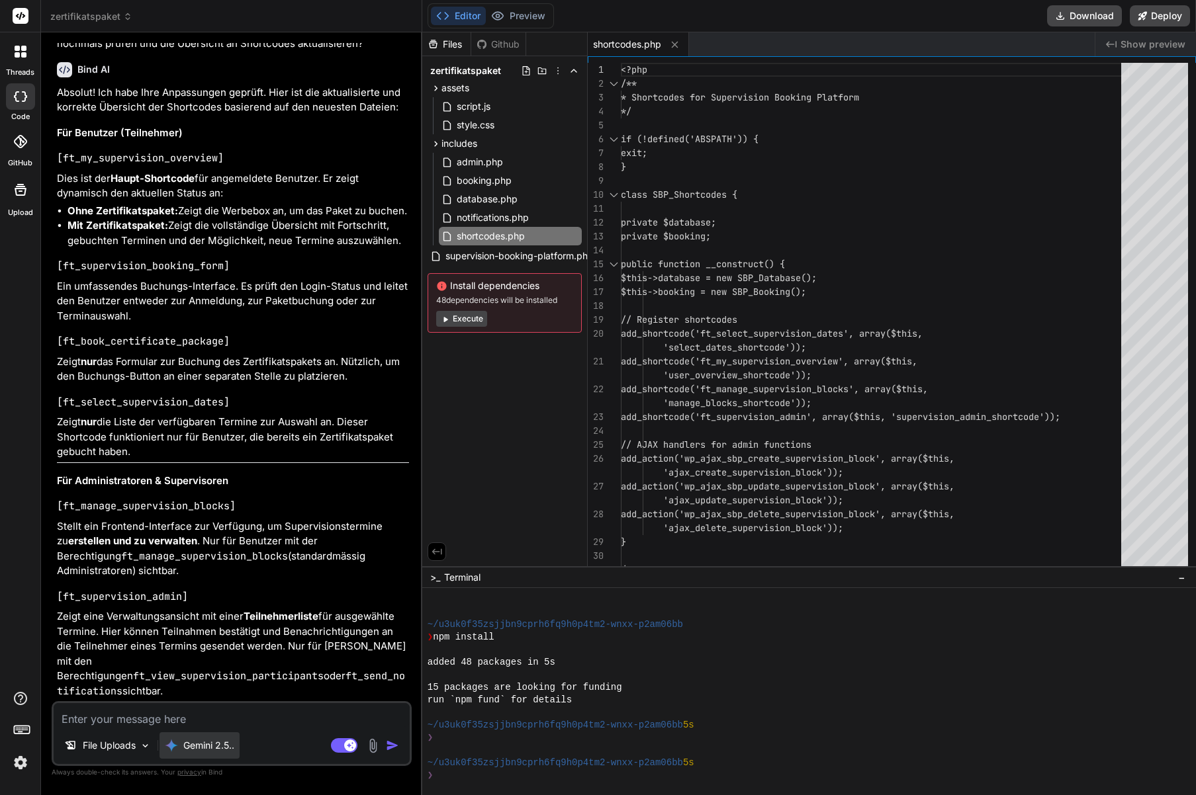
click at [203, 745] on p "Gemini 2.5.." at bounding box center [208, 745] width 51 height 13
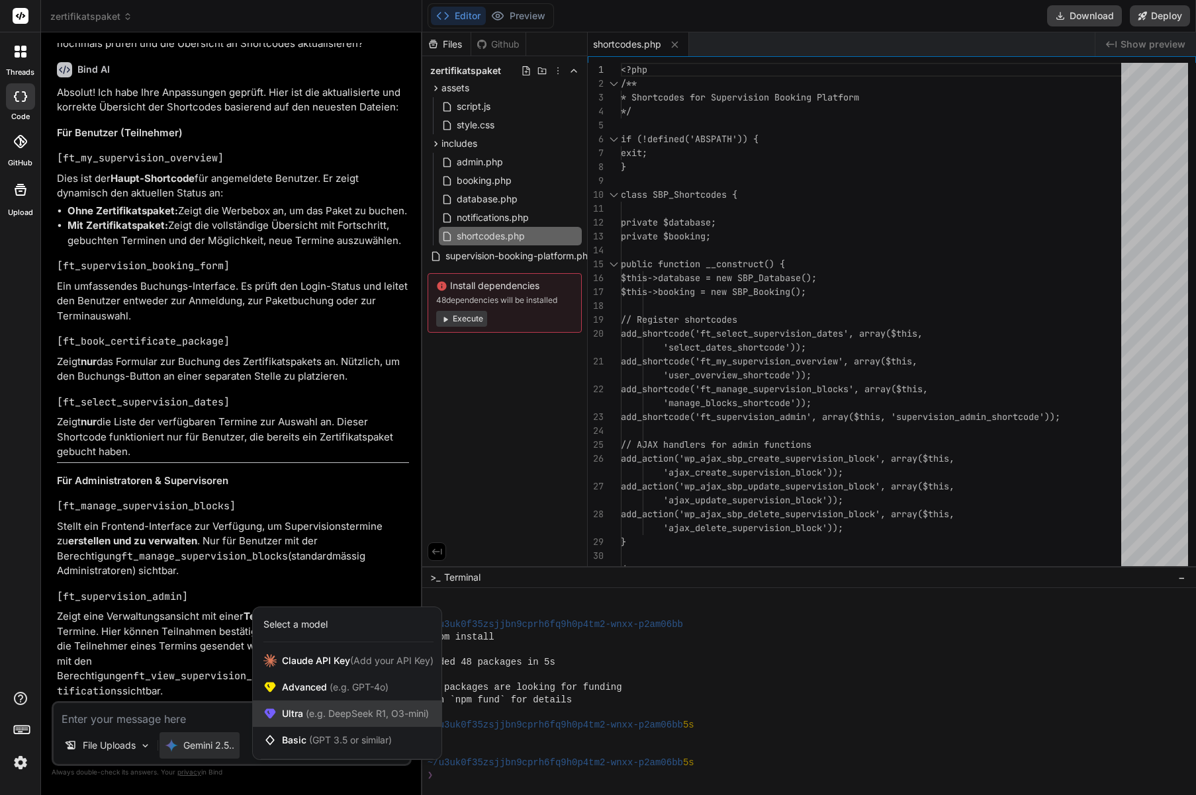
click at [297, 708] on span "Ultra (e.g. DeepSeek R1, O3-mini)" at bounding box center [355, 713] width 147 height 13
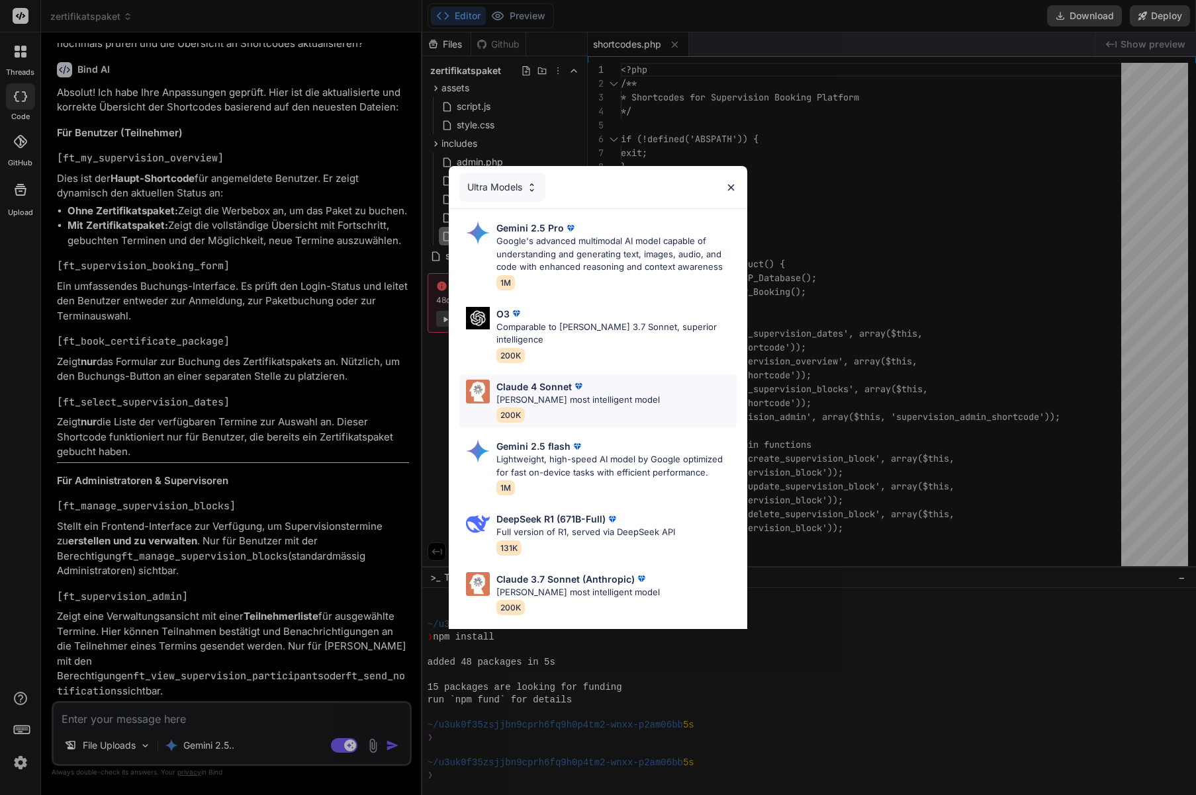
click at [519, 394] on p "Claude's most intelligent model" at bounding box center [577, 400] width 163 height 13
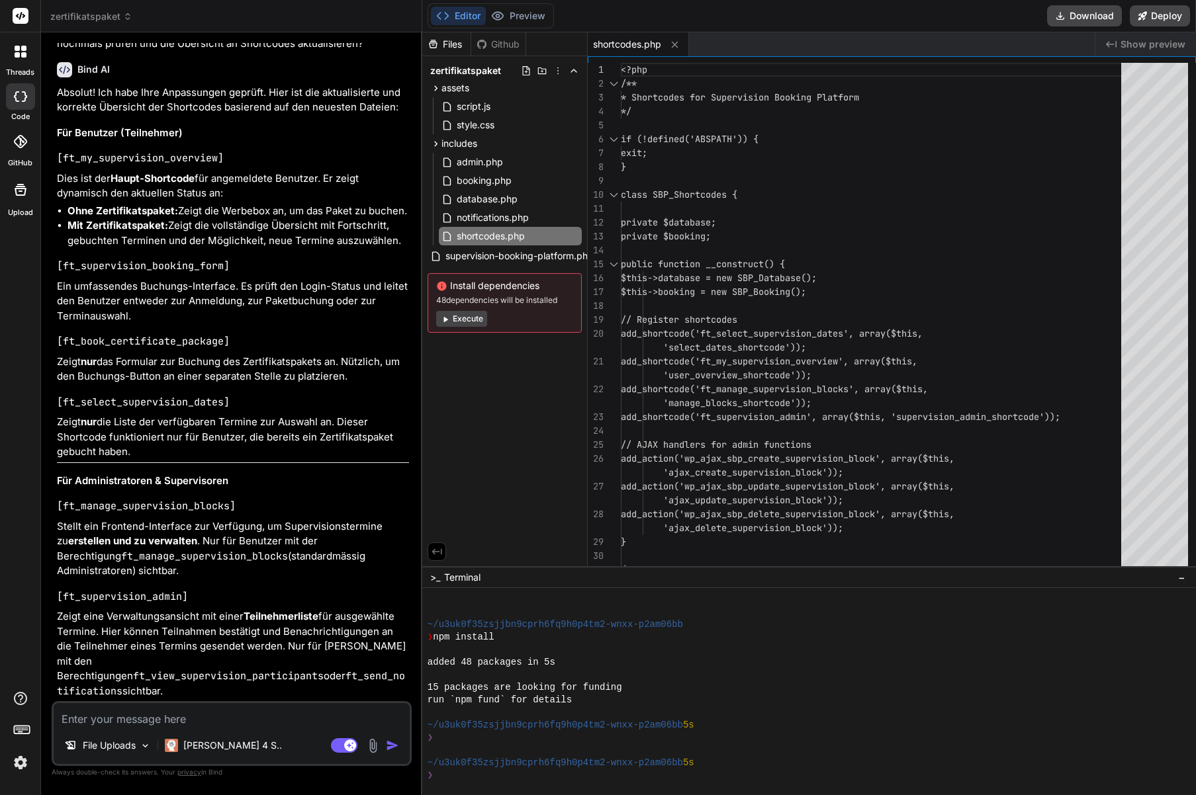
click at [169, 718] on textarea at bounding box center [232, 715] width 356 height 24
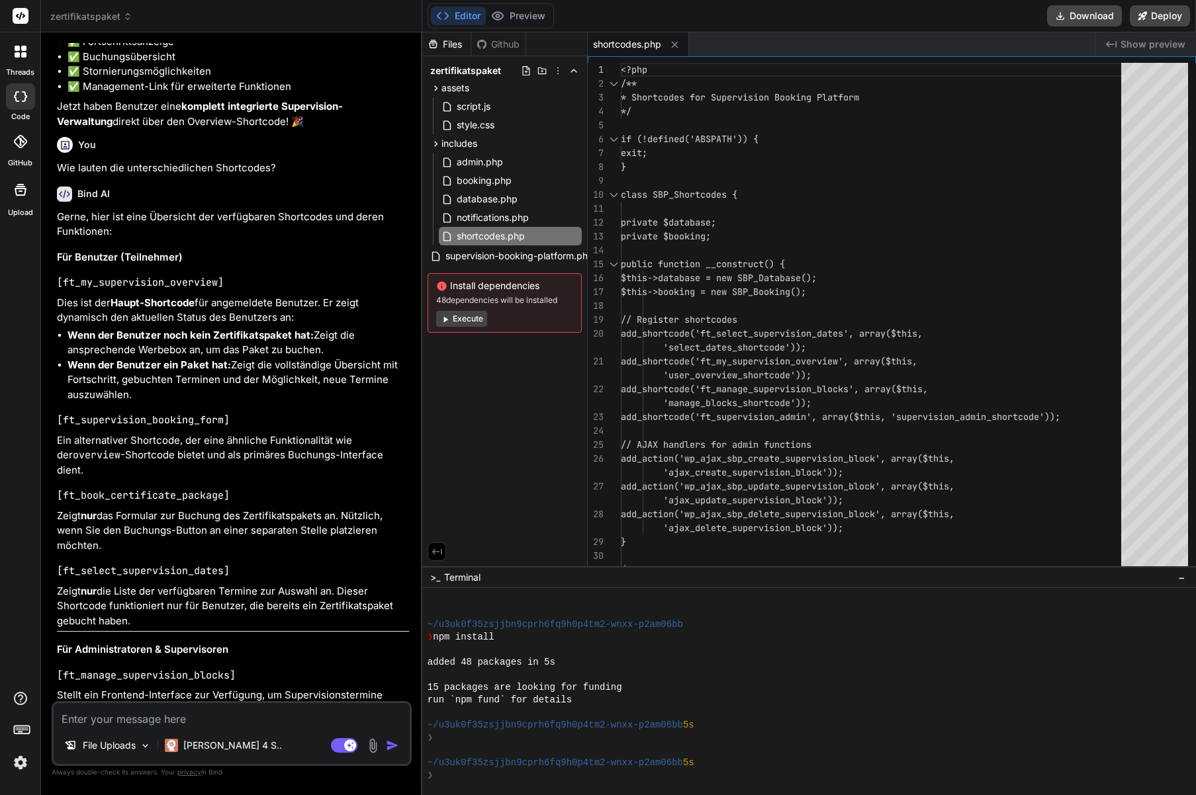
scroll to position [5128, 0]
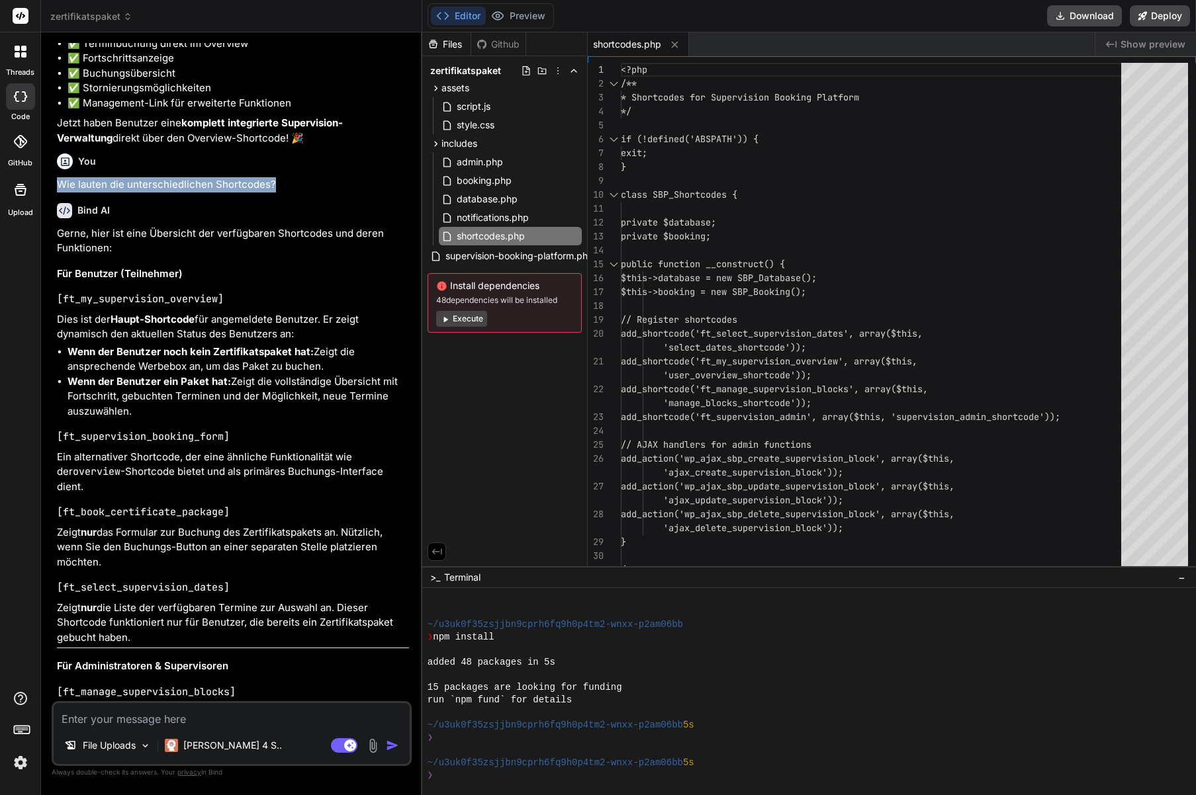
drag, startPoint x: 288, startPoint y: 242, endPoint x: 59, endPoint y: 249, distance: 229.0
click at [59, 193] on p "Wie lauten die unterschiedlichen Shortcodes?" at bounding box center [233, 184] width 352 height 15
copy p "Wie lauten die unterschiedlichen Shortcodes?"
click at [119, 722] on textarea at bounding box center [232, 715] width 356 height 24
paste textarea "Wie lauten die unterschiedlichen Shortcodes?"
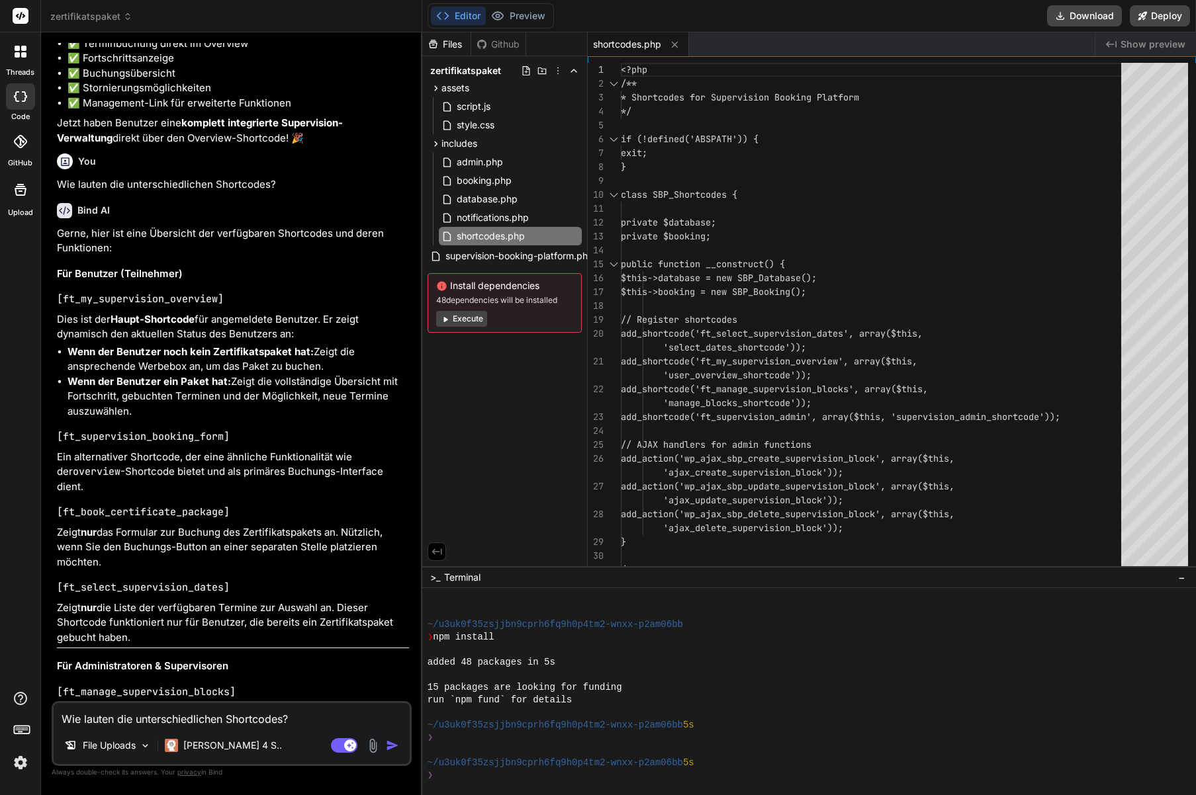
click at [396, 749] on img "button" at bounding box center [392, 745] width 13 height 13
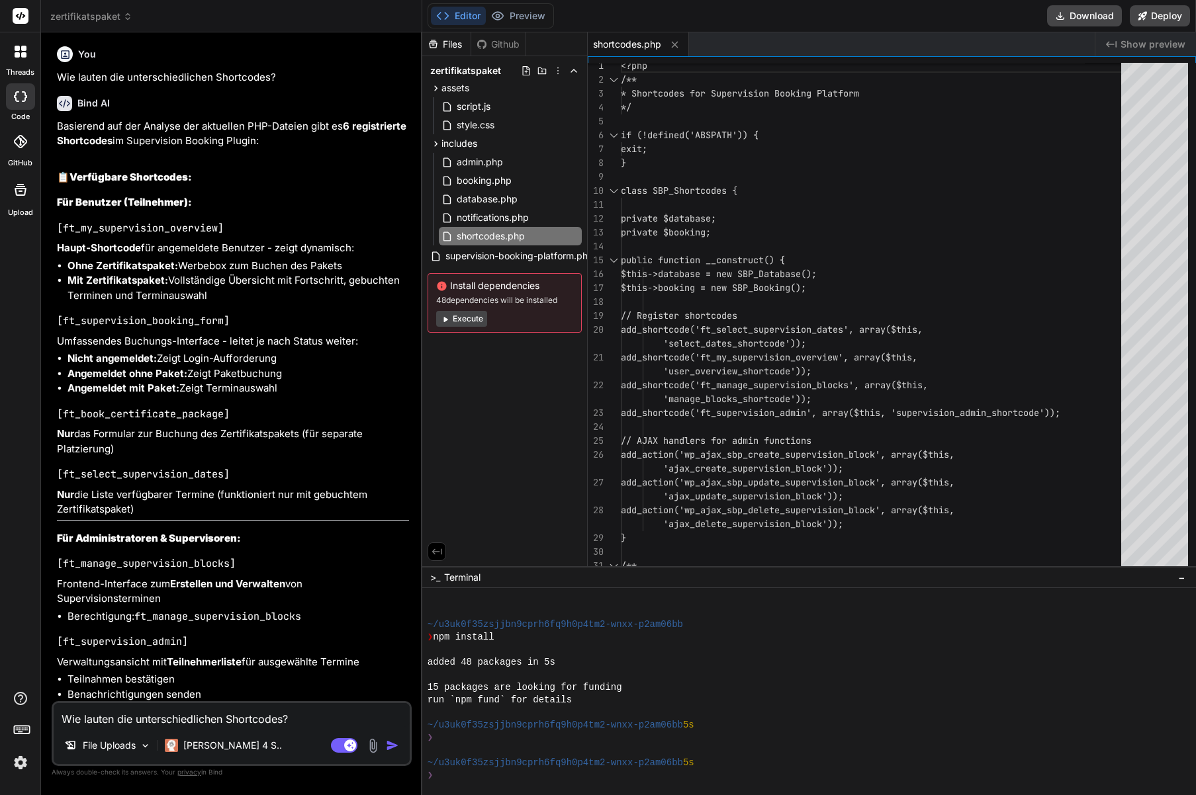
scroll to position [6561, 0]
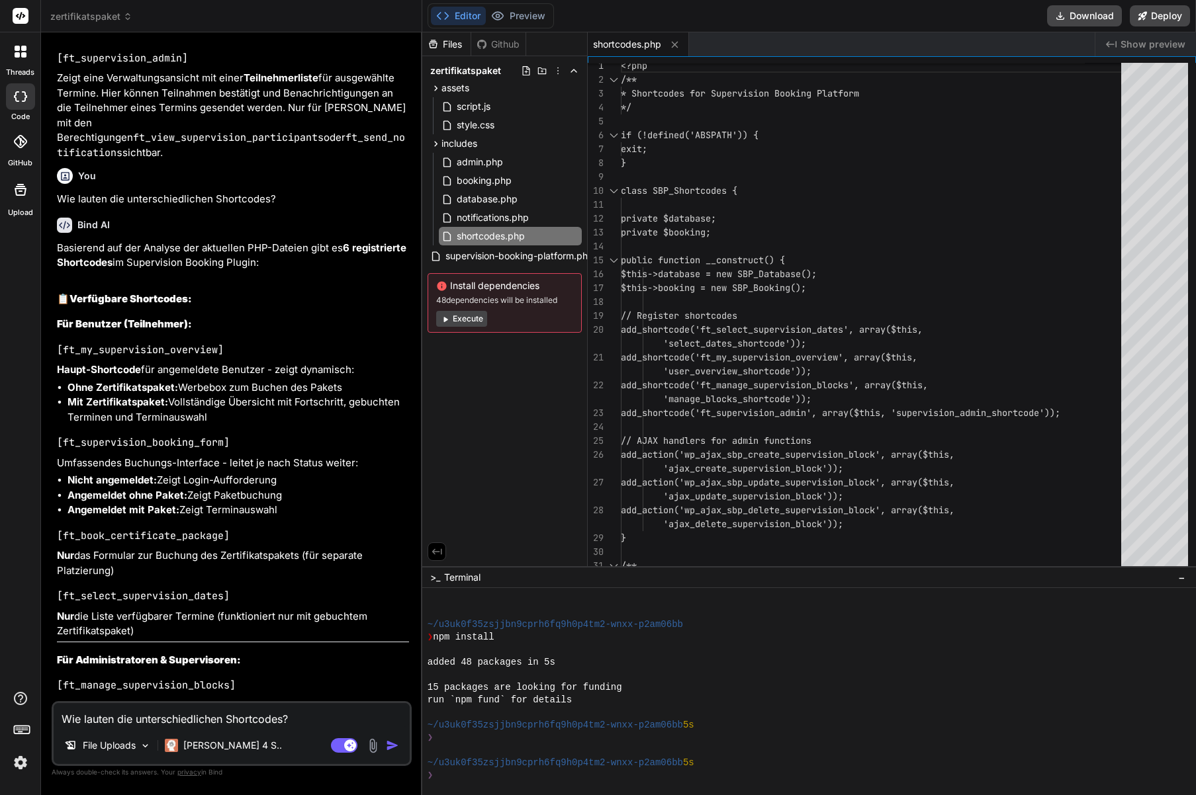
click at [181, 449] on code "[ft_supervision_booking_form]" at bounding box center [143, 442] width 173 height 13
copy code "ft_supervision_booking_form"
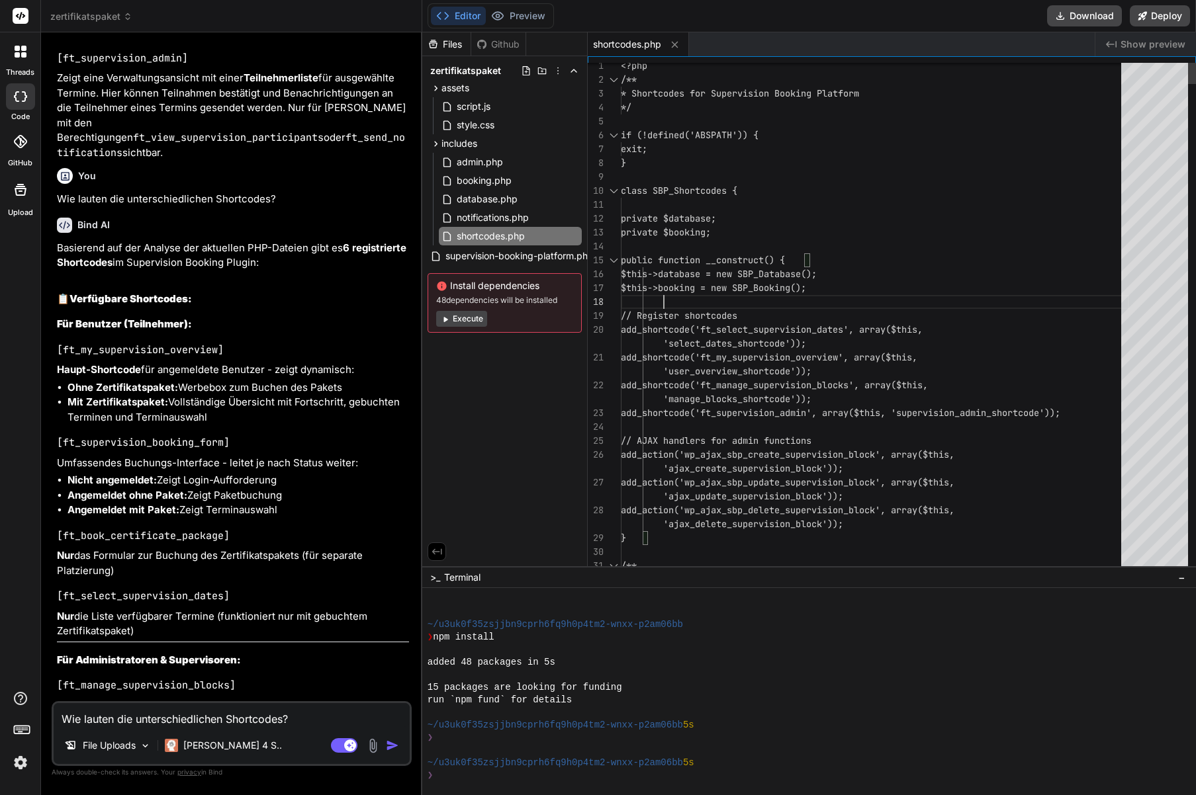
click at [1076, 73] on div "Next Match (Enter)" at bounding box center [1072, 73] width 11 height 11
click at [1102, 72] on div "Close (Escape)" at bounding box center [1105, 71] width 11 height 11
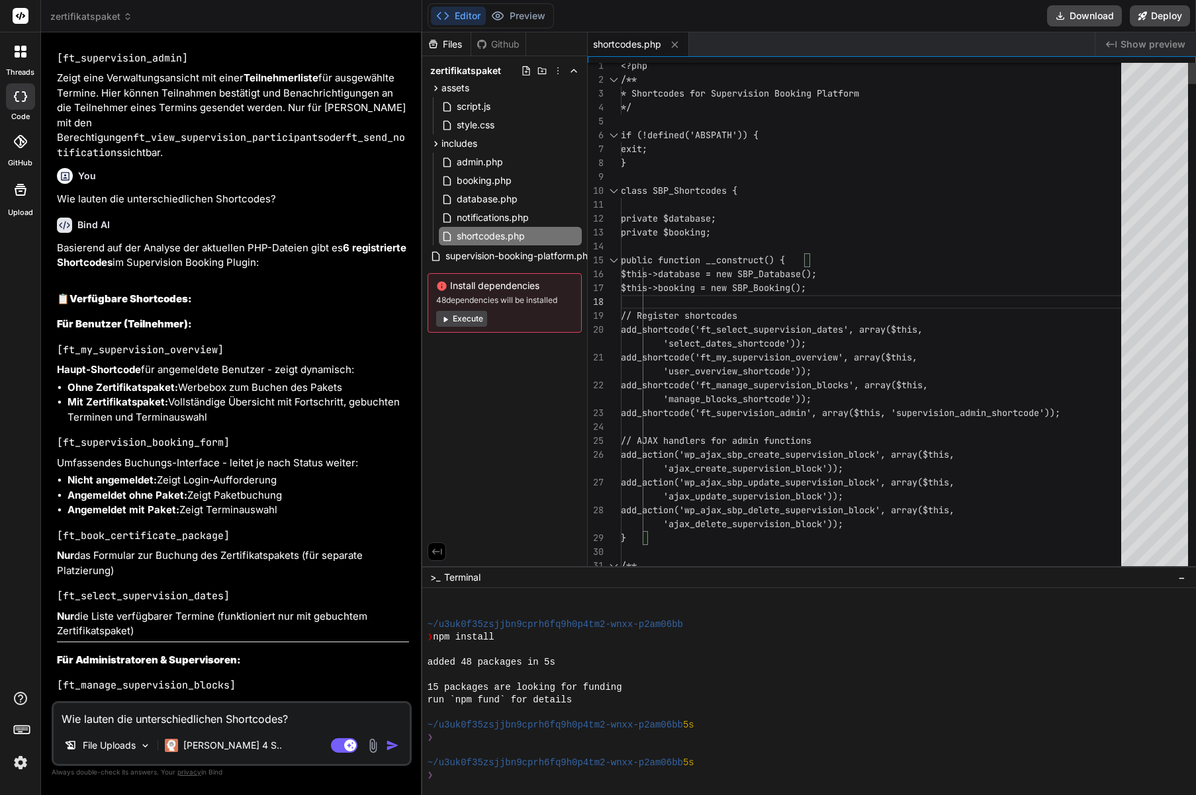
scroll to position [111, 0]
click at [109, 720] on textarea "Wie lauten die unterschiedlichen Shortcodes?" at bounding box center [232, 715] width 356 height 24
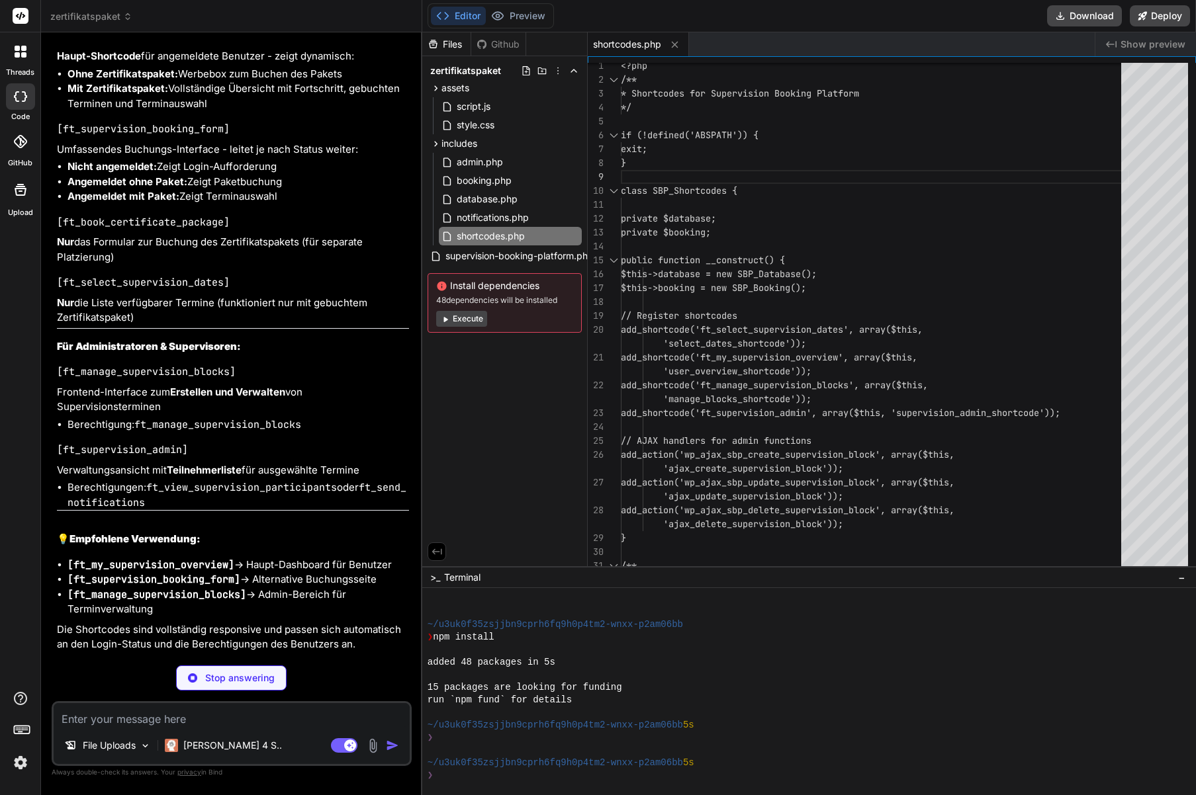
scroll to position [7643, 0]
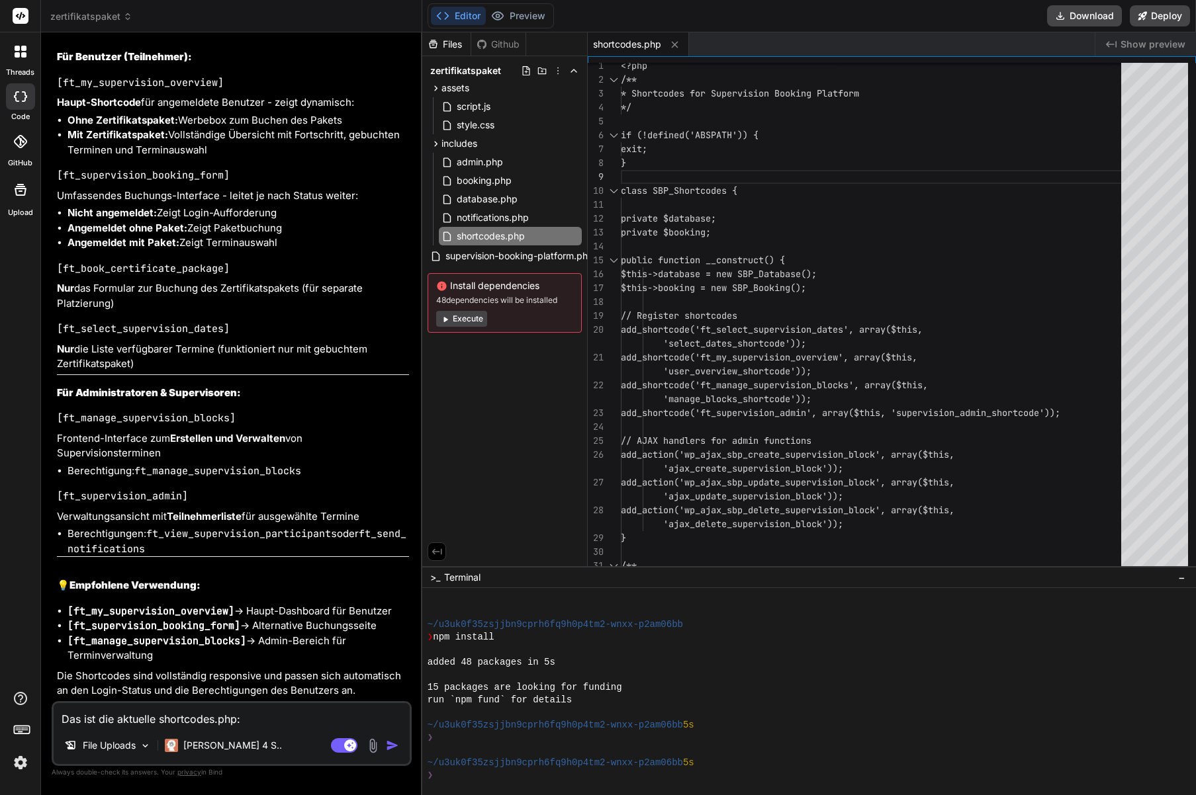
paste textarea "<?php /** * Shortcodes for Supervision Booking Platform */ if (!defined('ABSPAT…"
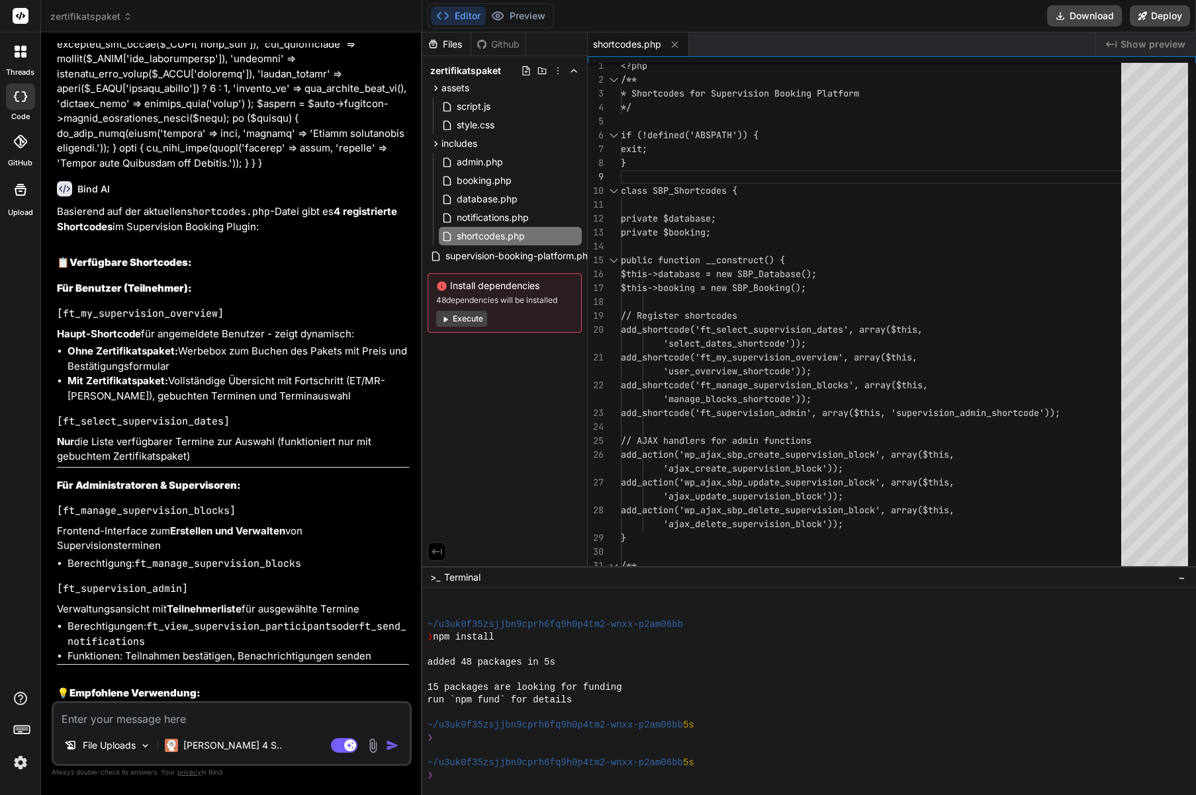
scroll to position [13624, 0]
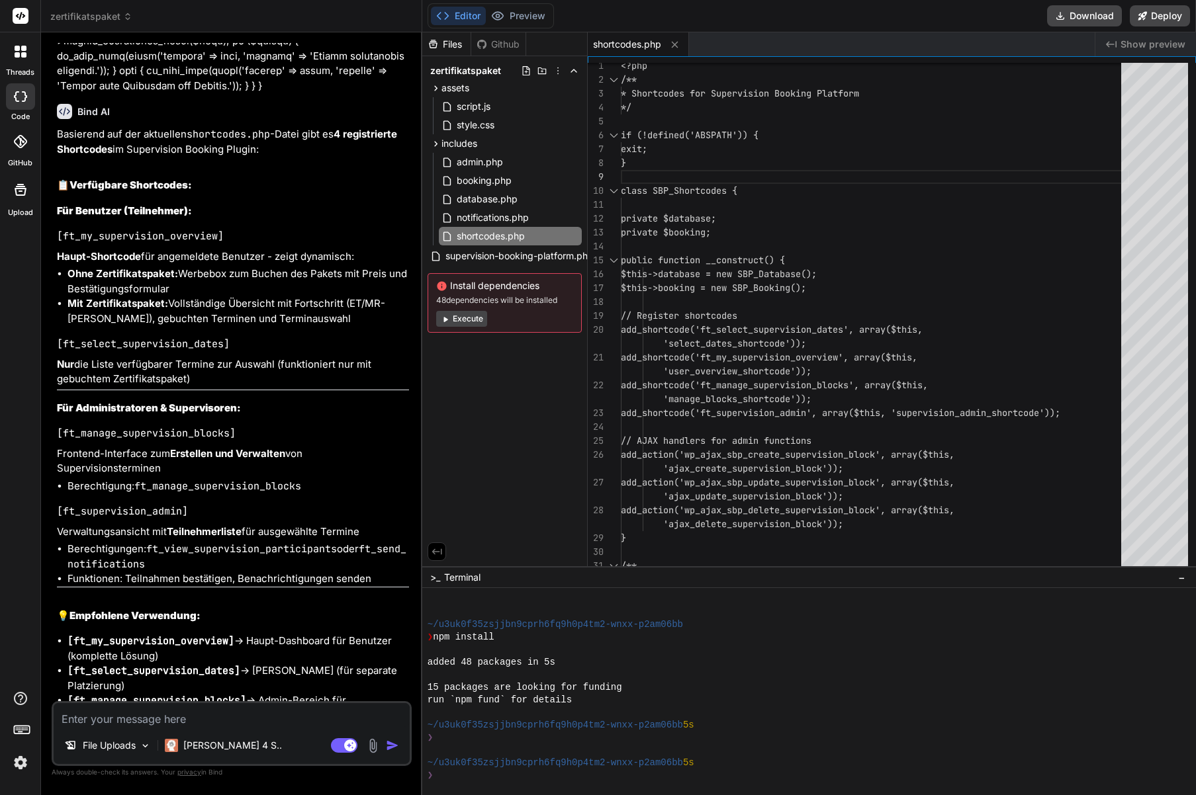
drag, startPoint x: 160, startPoint y: 595, endPoint x: 68, endPoint y: 548, distance: 103.3
click at [68, 634] on ul "[ft_my_supervision_overview] → Haupt-Dashboard für Benutzer (komplette Lösung) …" at bounding box center [233, 693] width 352 height 119
copy ul "[ft_select_supervision_dates] → Nur Terminauswahl (für separate Platzierung) [f…"
click at [115, 711] on textarea at bounding box center [232, 715] width 356 height 24
paste textarea "[ft_select_supervision_dates] → Nur Terminauswahl (für separate Platzierung) [f…"
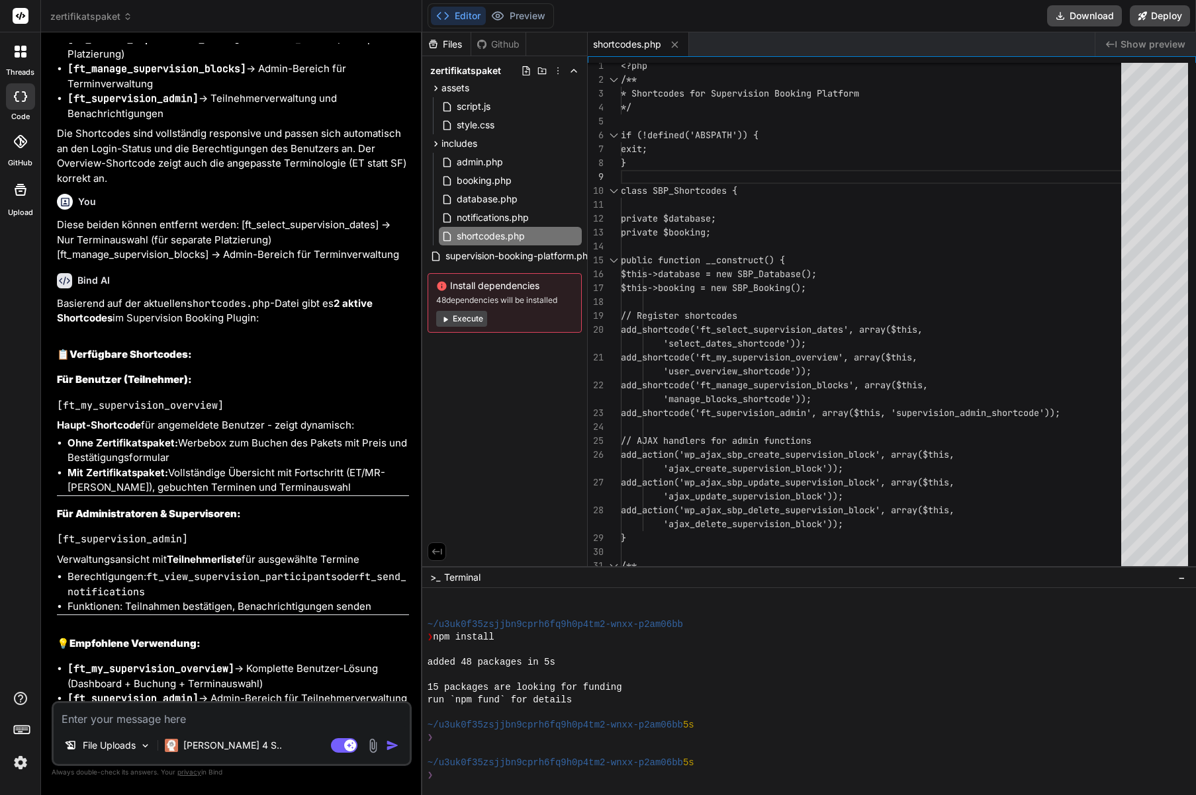
scroll to position [14210, 0]
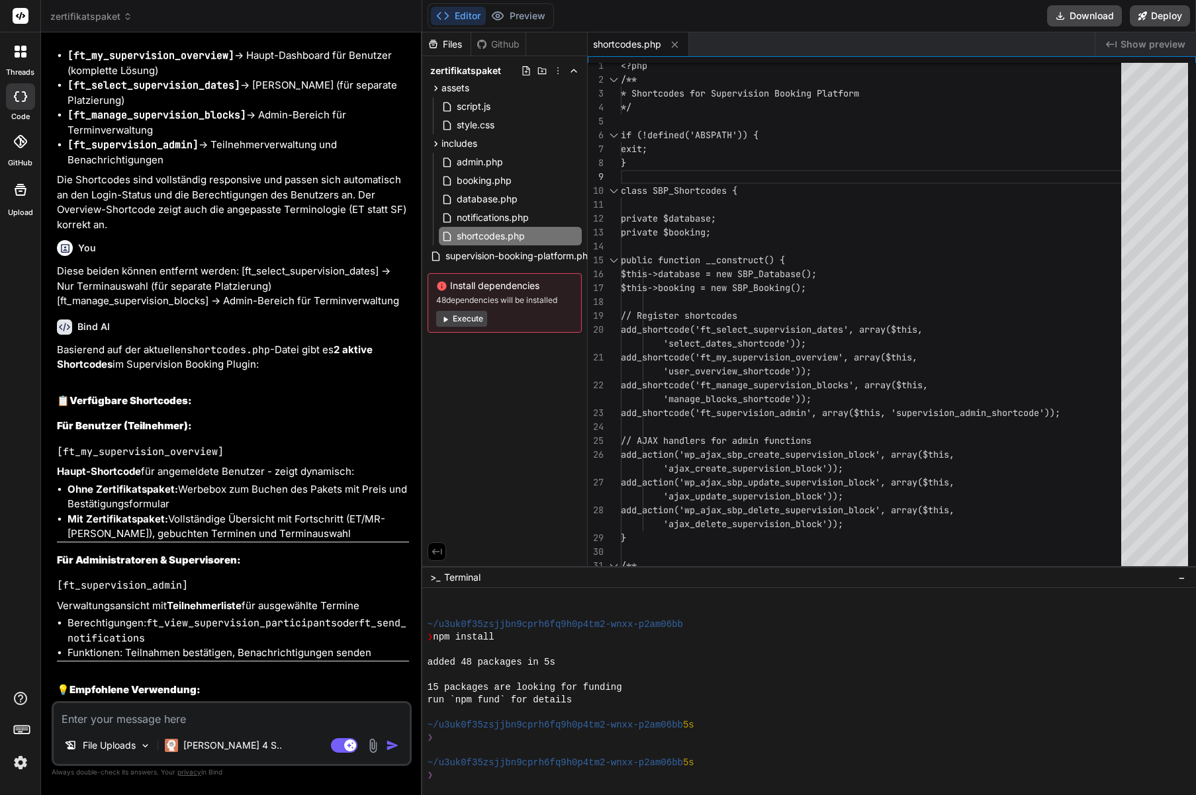
click at [202, 718] on textarea at bounding box center [232, 715] width 356 height 24
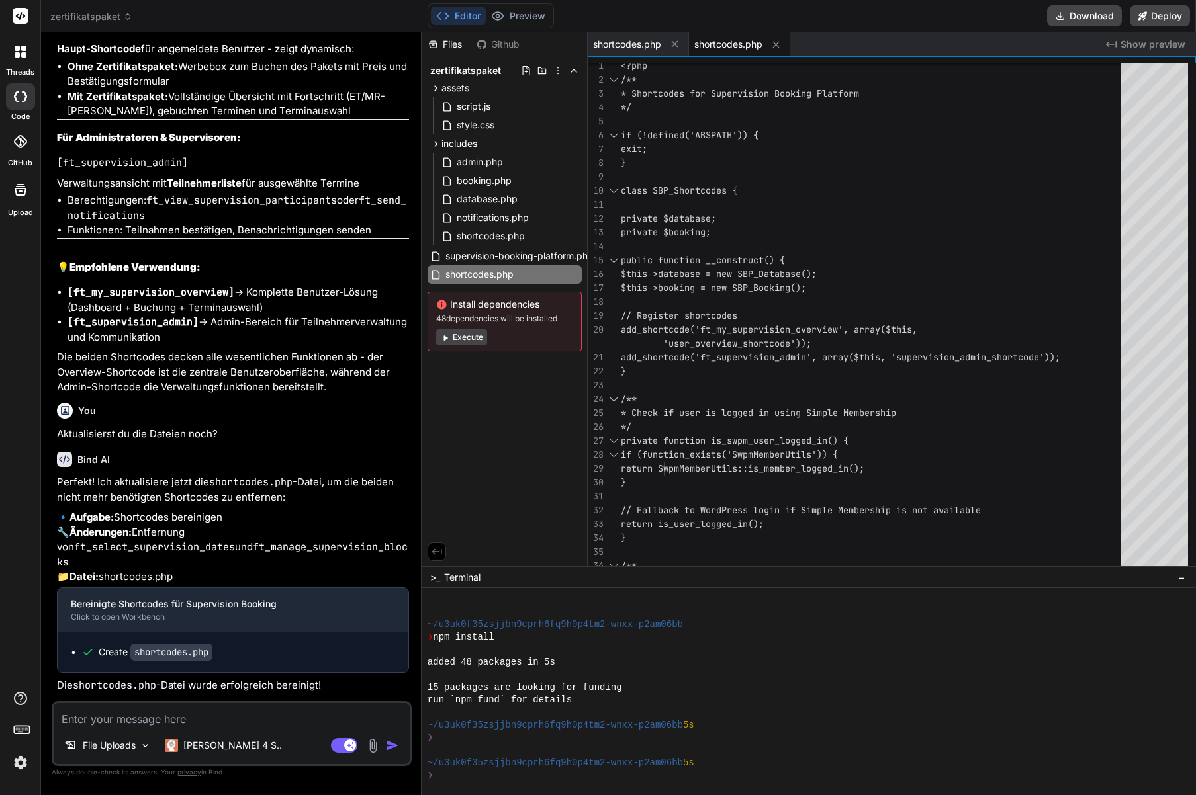
scroll to position [14771, 0]
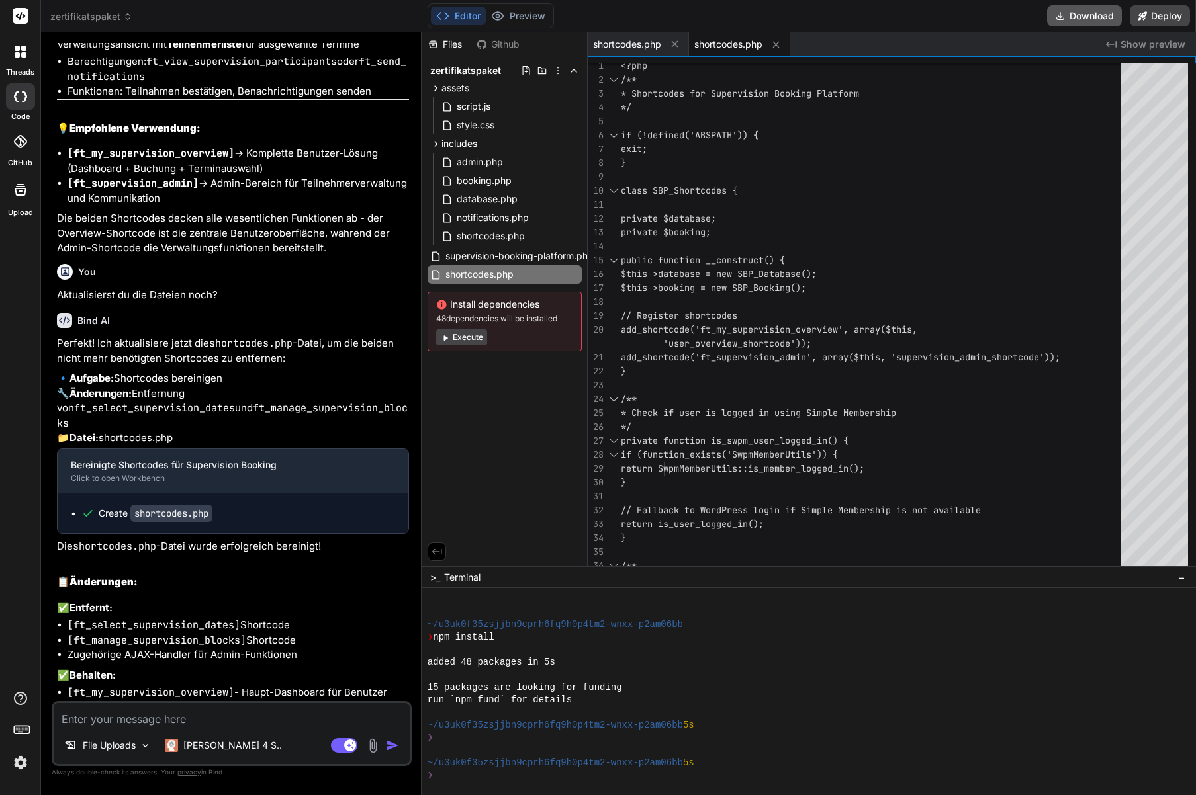
click at [1074, 19] on button "Download" at bounding box center [1084, 15] width 75 height 21
click at [219, 727] on div "File Uploads Claude 4 S.. Agent Mode. When this toggle is activated, AI automat…" at bounding box center [232, 733] width 360 height 65
click at [220, 722] on textarea at bounding box center [232, 715] width 356 height 24
click at [182, 686] on code "[ft_my_supervision_overview]" at bounding box center [150, 692] width 167 height 13
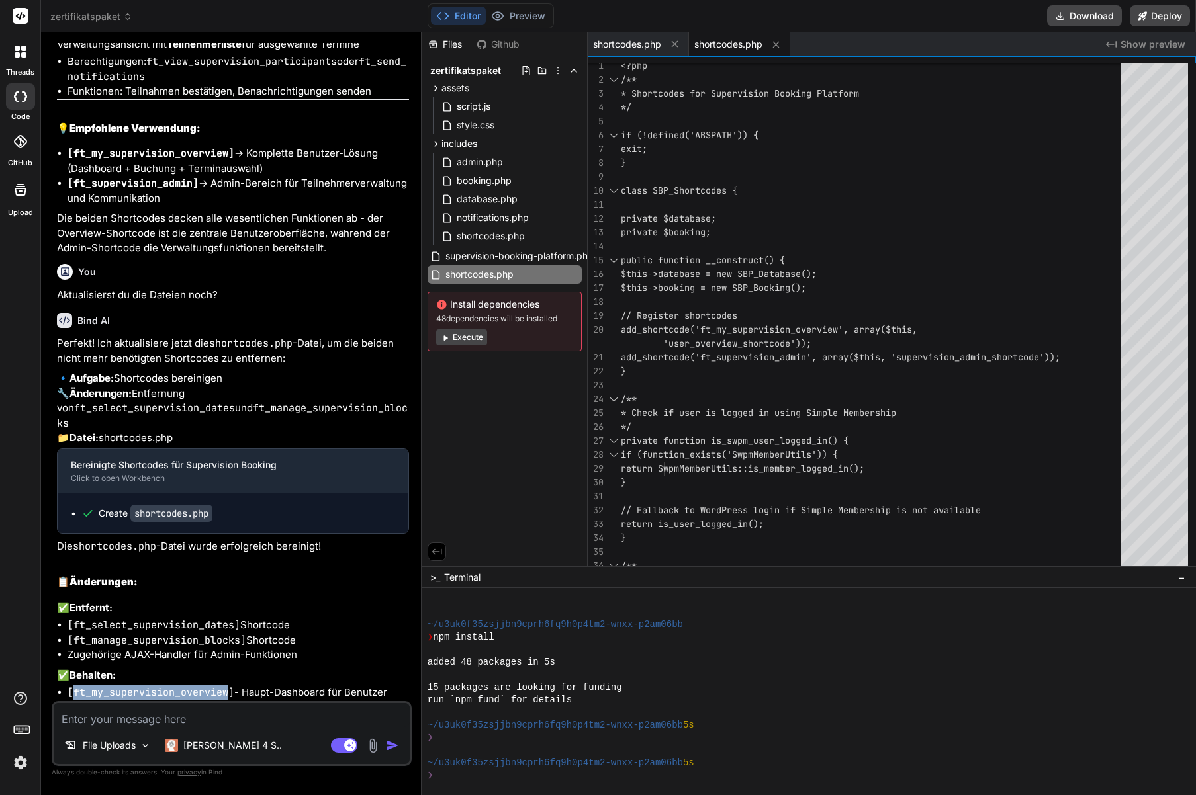
copy code "ft_my_supervision_overview"
click at [190, 724] on textarea at bounding box center [232, 715] width 356 height 24
paste textarea "ft_my_supervision_overview"
paste textarea "Stornierungen direkt im System; können wir einen Blocker einbauen, dass 14 (?) …"
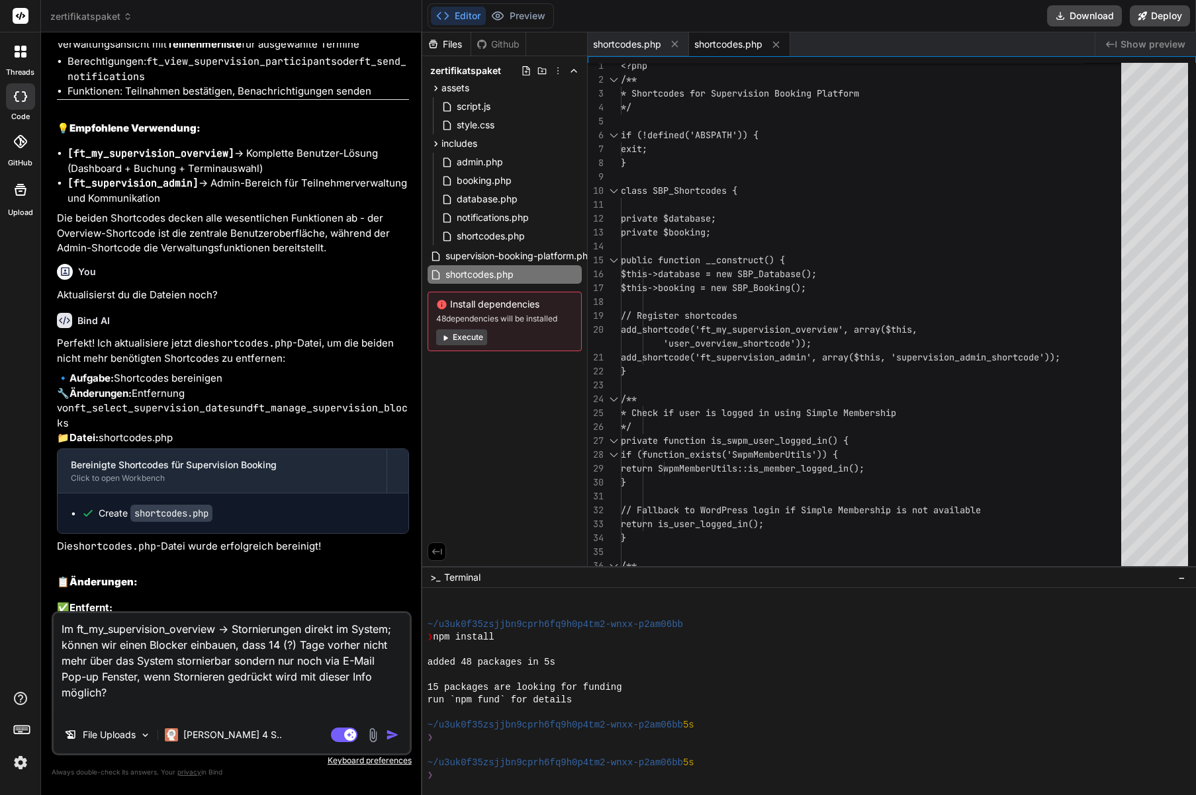
paste textarea "Generelles Pop-up bei Stornieren; «Bitte bedenke, dass deine Stornierung ggf. a…"
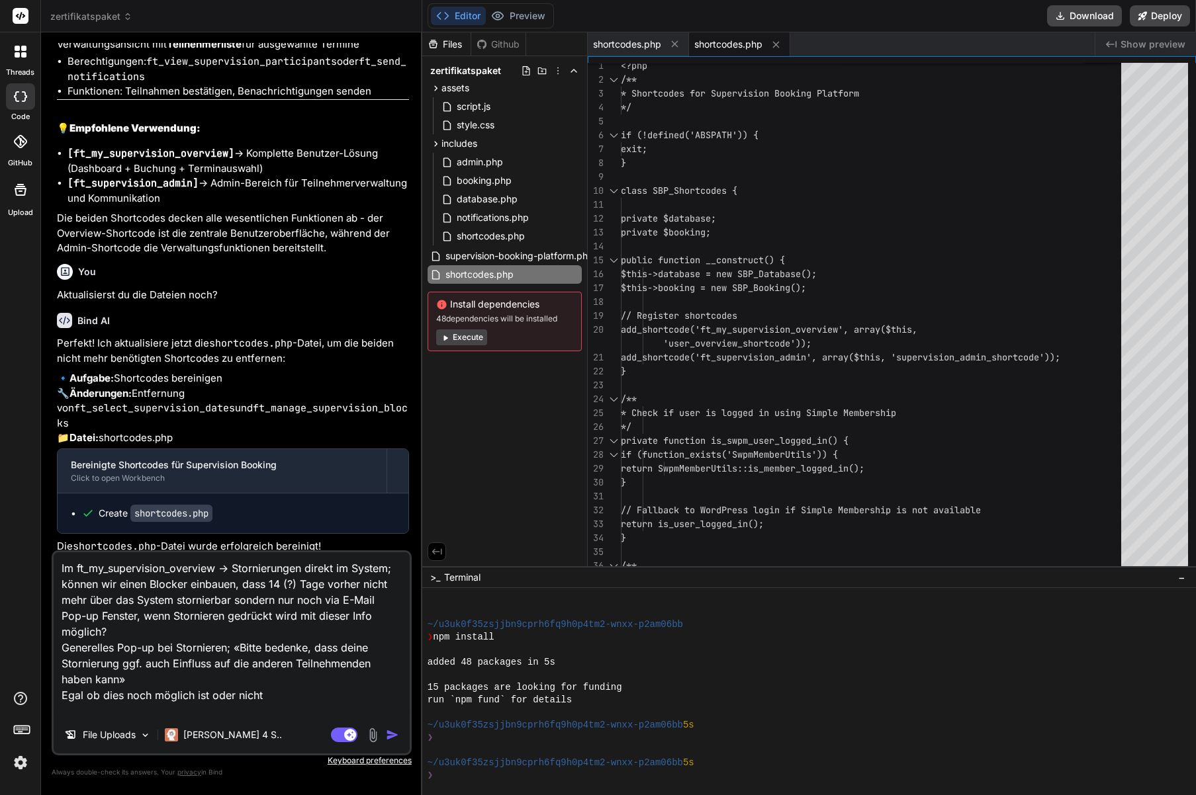
scroll to position [1, 0]
click at [298, 582] on textarea "Im ft_my_supervision_overview -> Stornierungen direkt im System; können wir ein…" at bounding box center [232, 634] width 356 height 164
click at [112, 714] on textarea "Im ft_my_supervision_overview -> Stornierungen direkt im System; können wir ein…" at bounding box center [232, 634] width 356 height 164
drag, startPoint x: 134, startPoint y: 709, endPoint x: 52, endPoint y: 697, distance: 83.6
click at [52, 697] on div "Im ft_my_supervision_overview -> Stornierungen direkt im System; können wir ein…" at bounding box center [232, 652] width 360 height 205
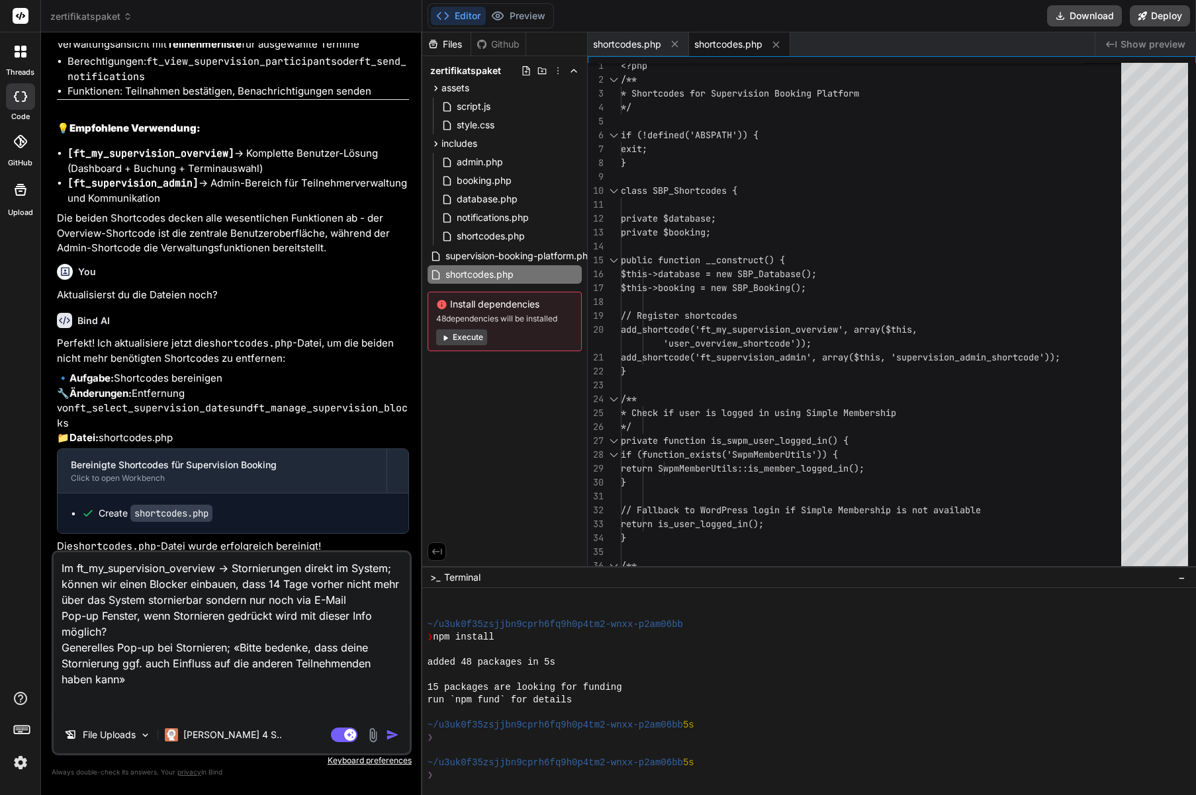
scroll to position [0, 0]
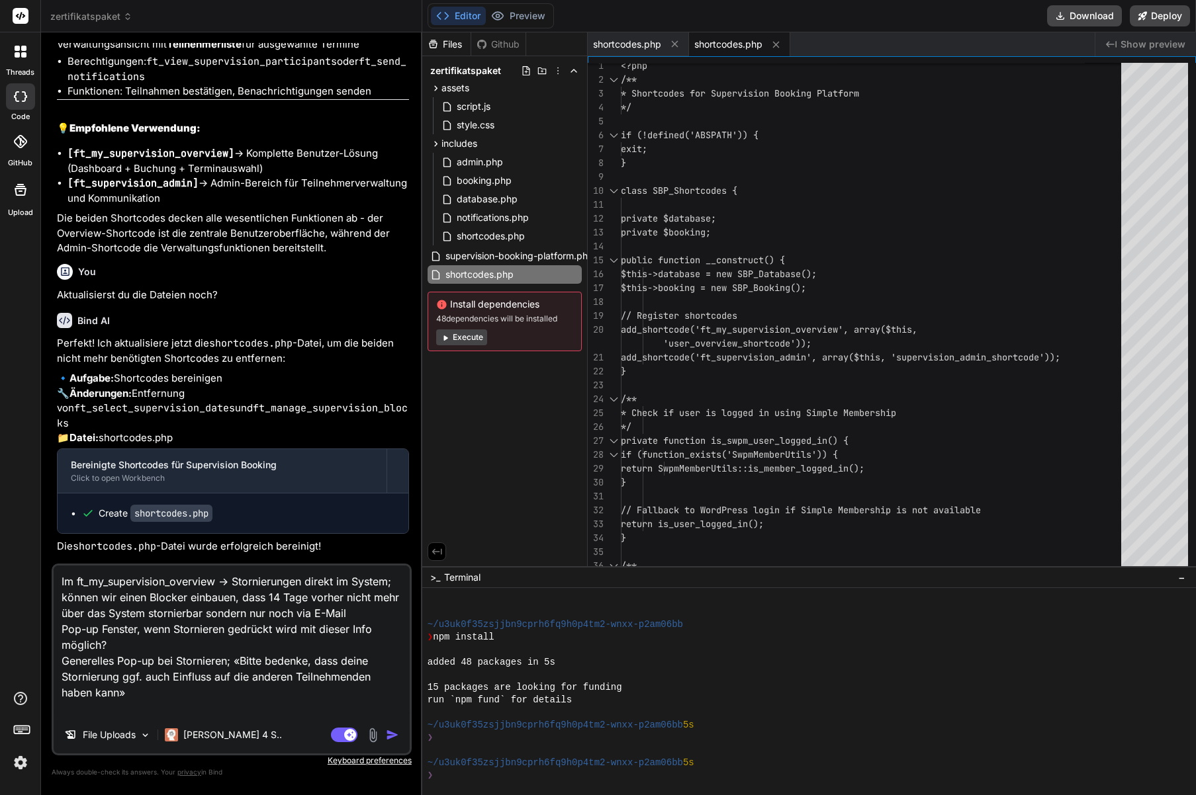
paste textarea "Umbennenung von «Bestätigte Teilnahmen» in «Absolvierte Supervisionen» Entsprec…"
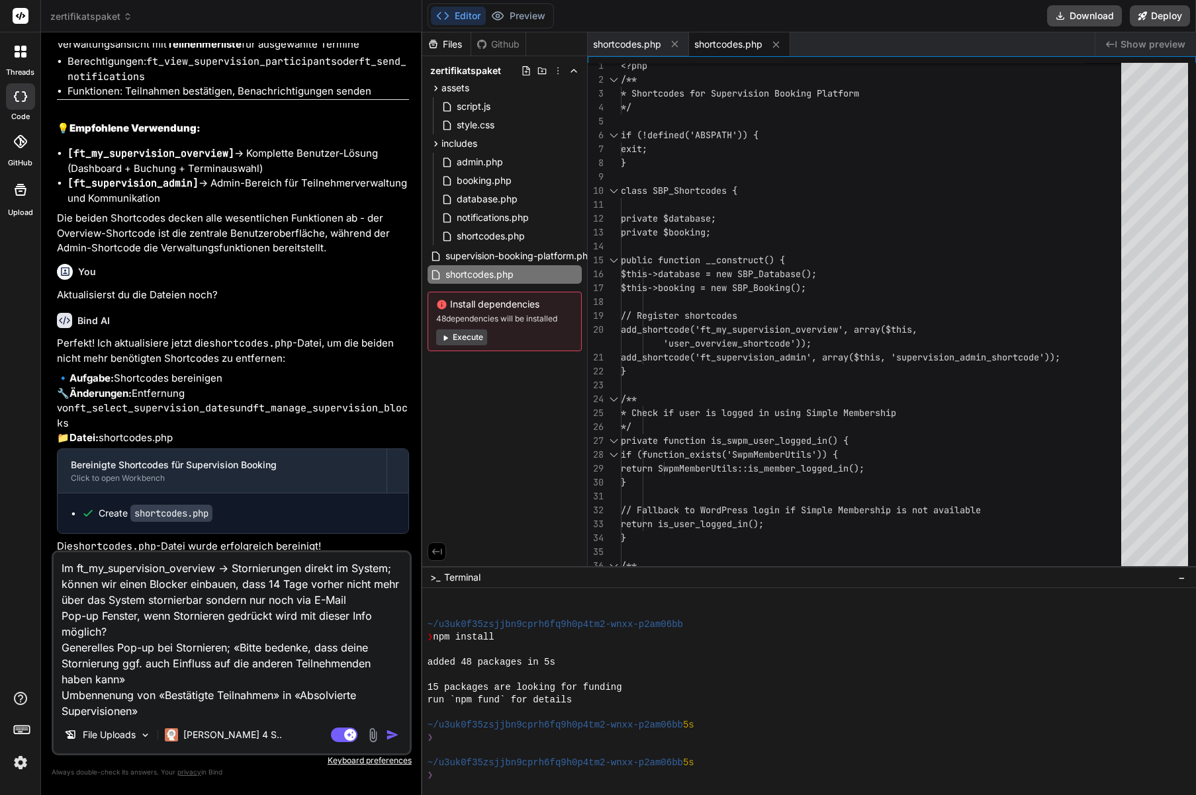
scroll to position [48, 0]
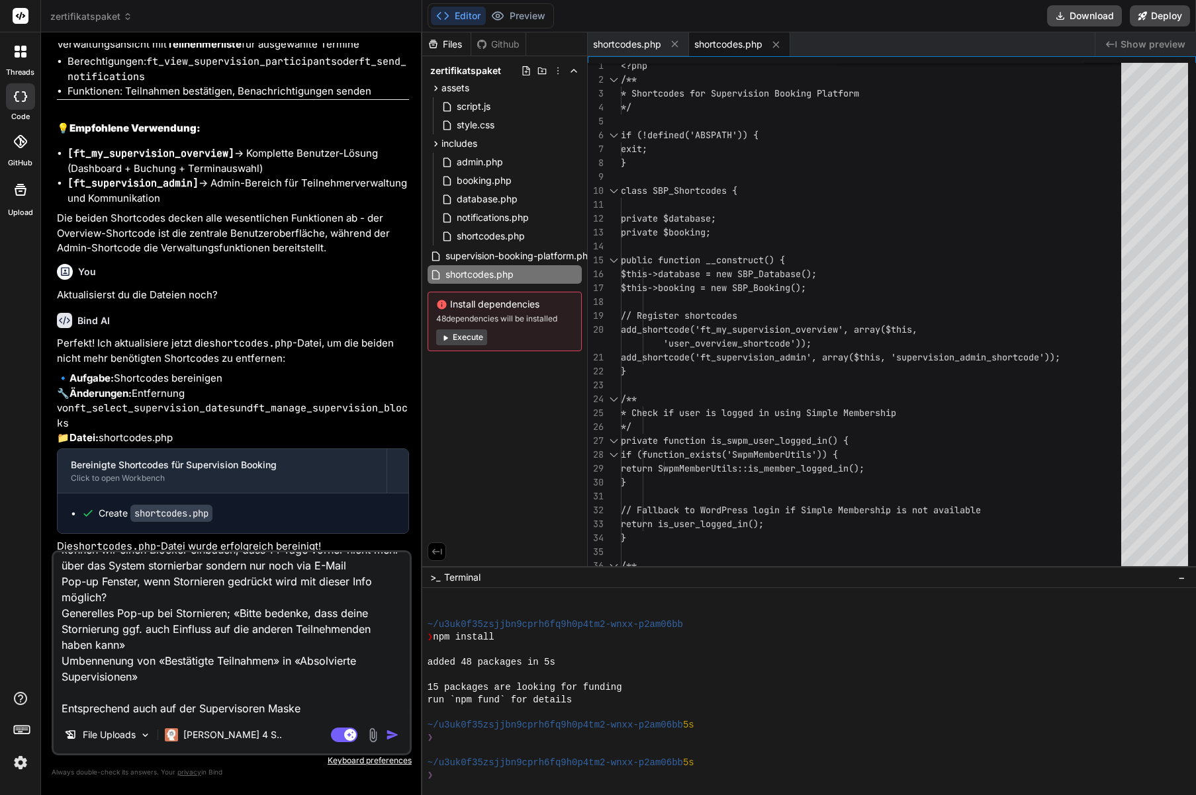
click at [64, 645] on textarea "Im ft_my_supervision_overview -> Stornierungen direkt im System; können wir ein…" at bounding box center [232, 634] width 356 height 164
click at [116, 679] on textarea "Im ft_my_supervision_overview -> Stornierungen direkt im System; können wir ein…" at bounding box center [232, 634] width 356 height 164
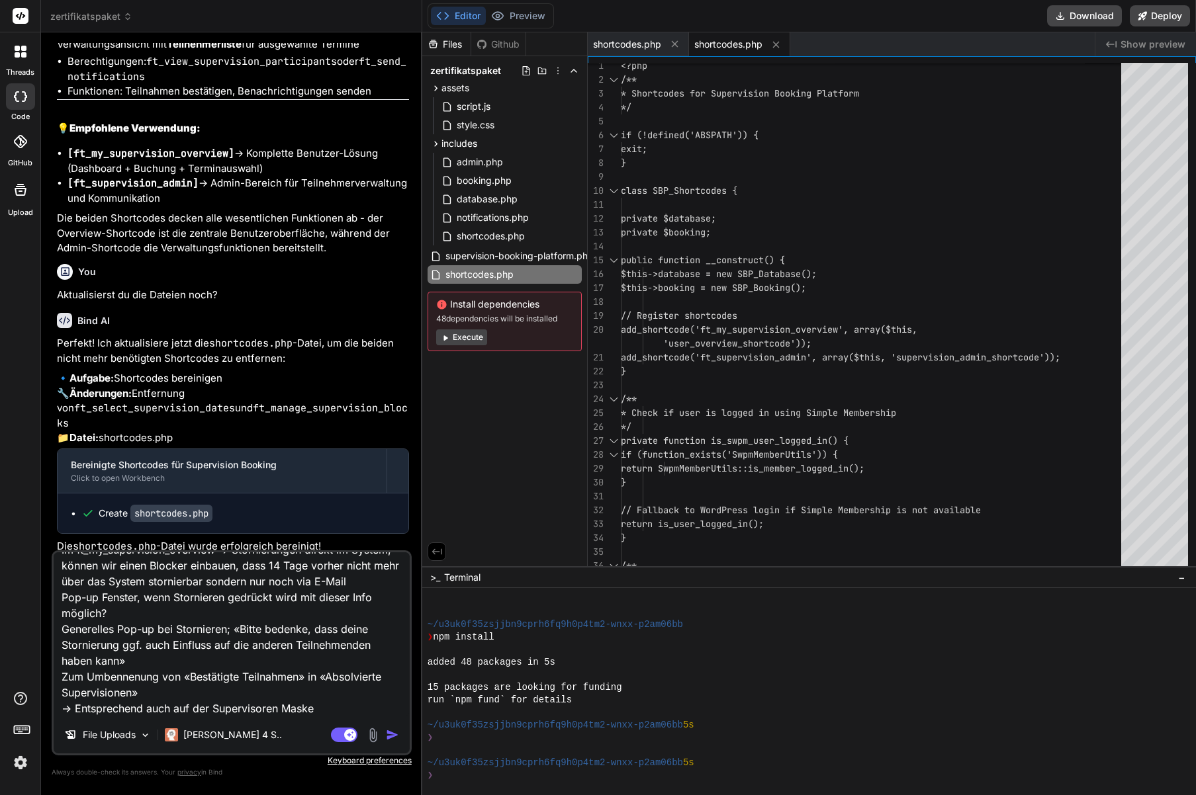
scroll to position [34, 0]
click at [108, 711] on textarea "Im ft_my_supervision_overview -> Stornierungen direkt im System; können wir ein…" at bounding box center [232, 634] width 356 height 164
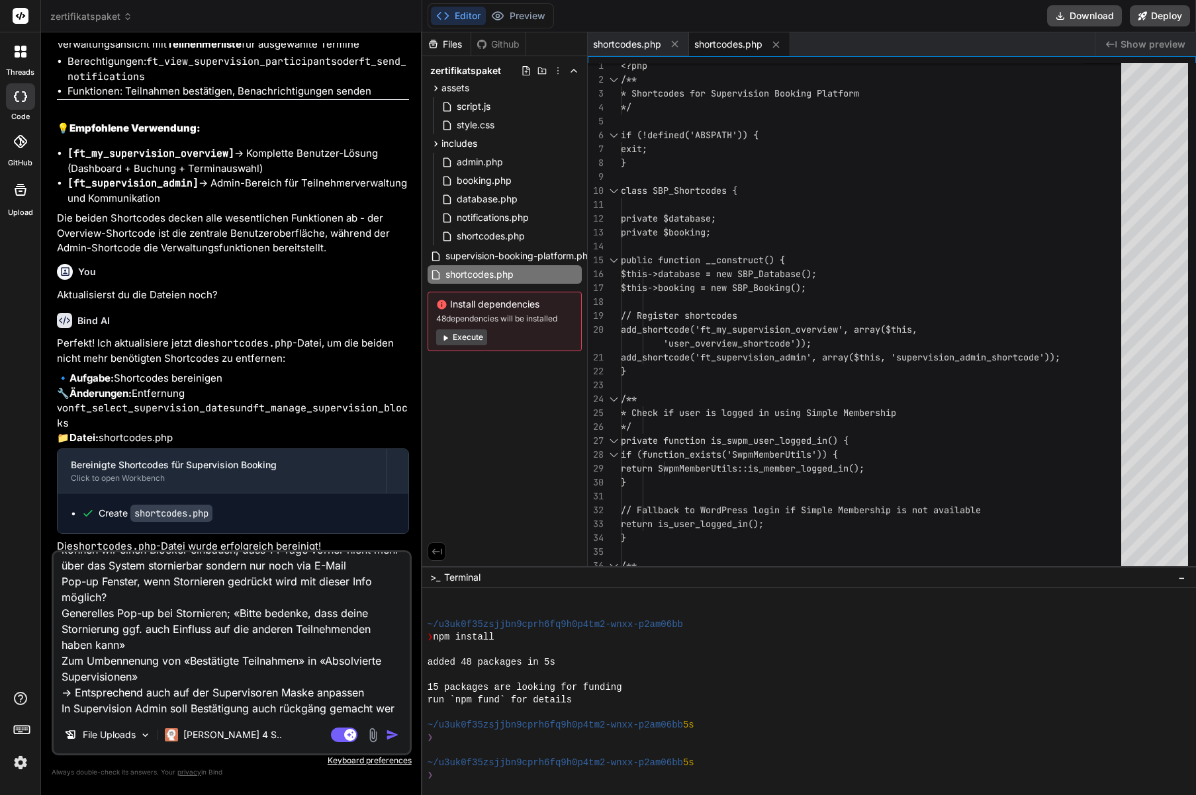
scroll to position [48, 0]
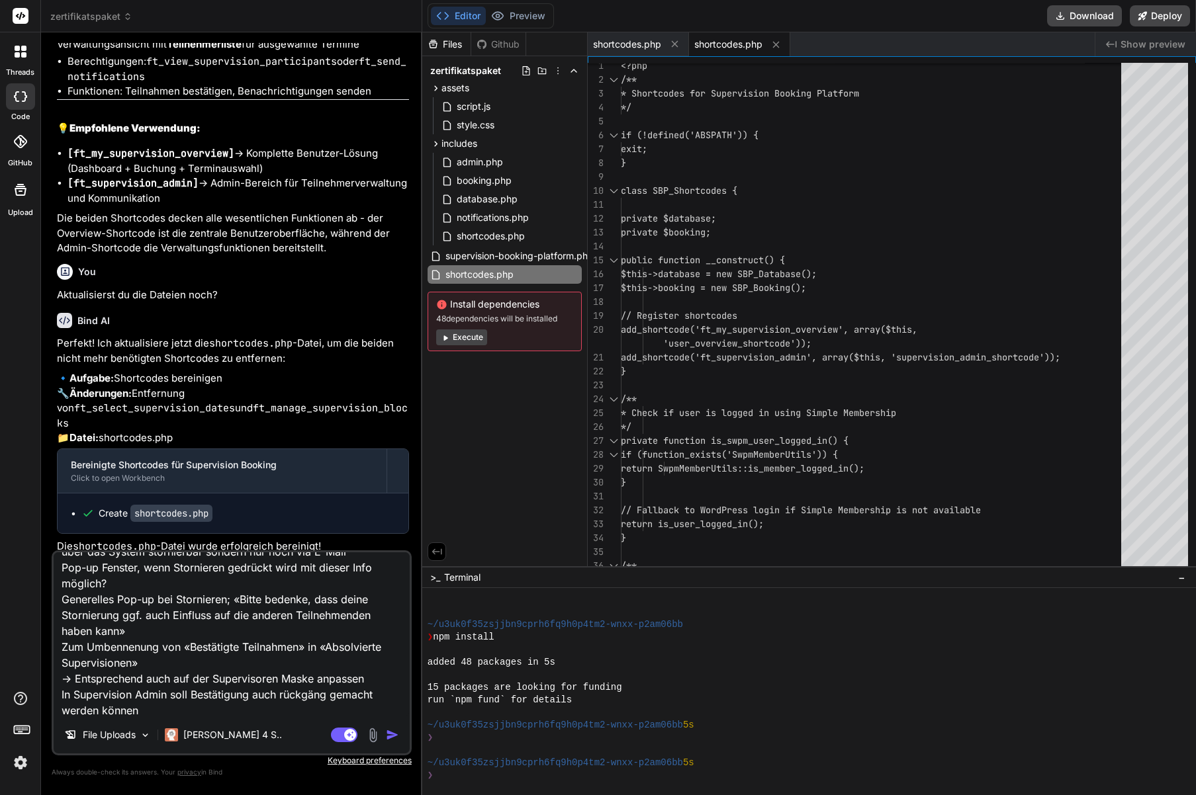
click at [396, 735] on img "button" at bounding box center [392, 734] width 13 height 13
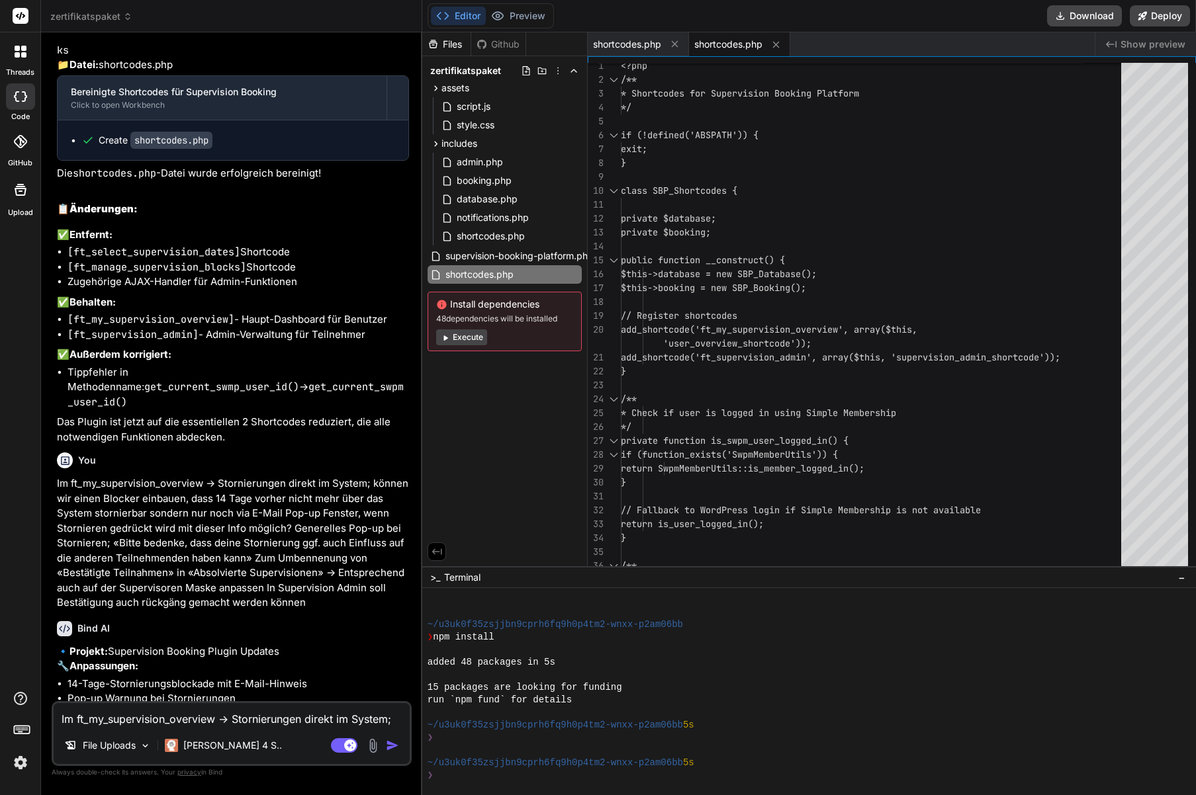
scroll to position [15150, 0]
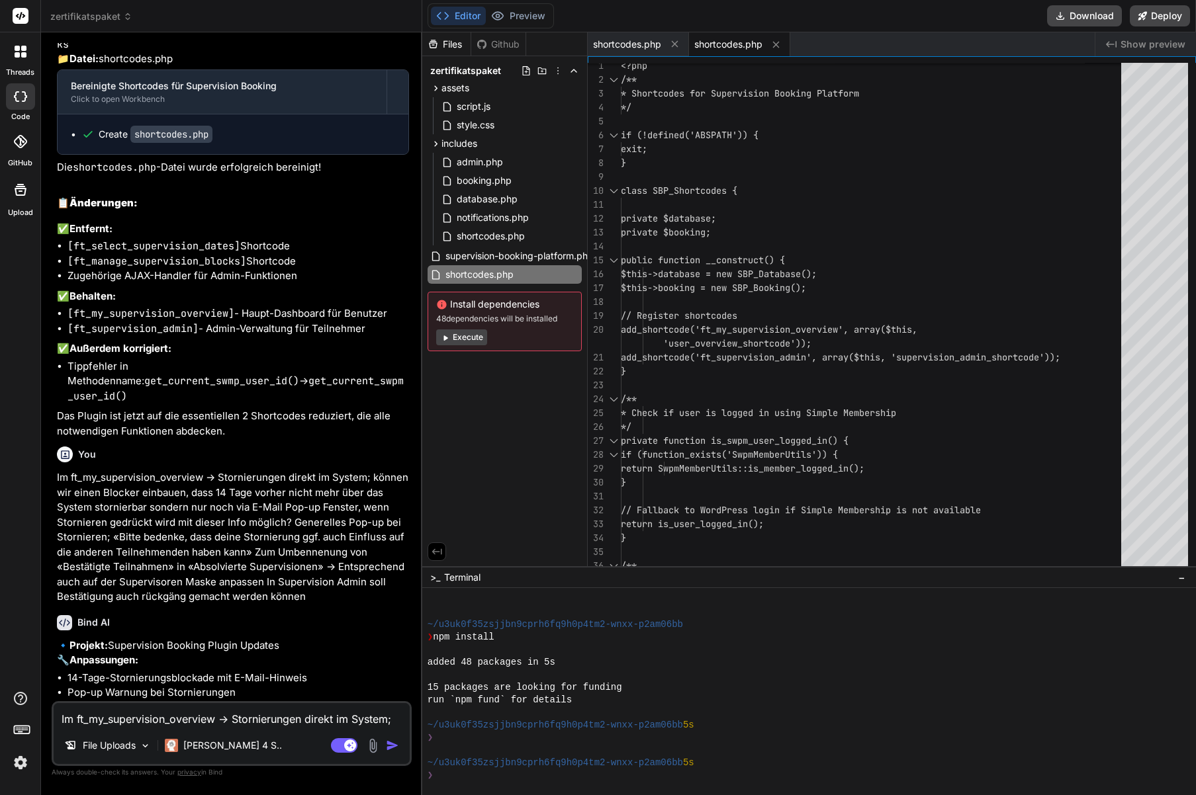
click at [95, 719] on textarea "Im ft_my_supervision_overview -> Stornierungen direkt im System; können wir ein…" at bounding box center [232, 715] width 356 height 24
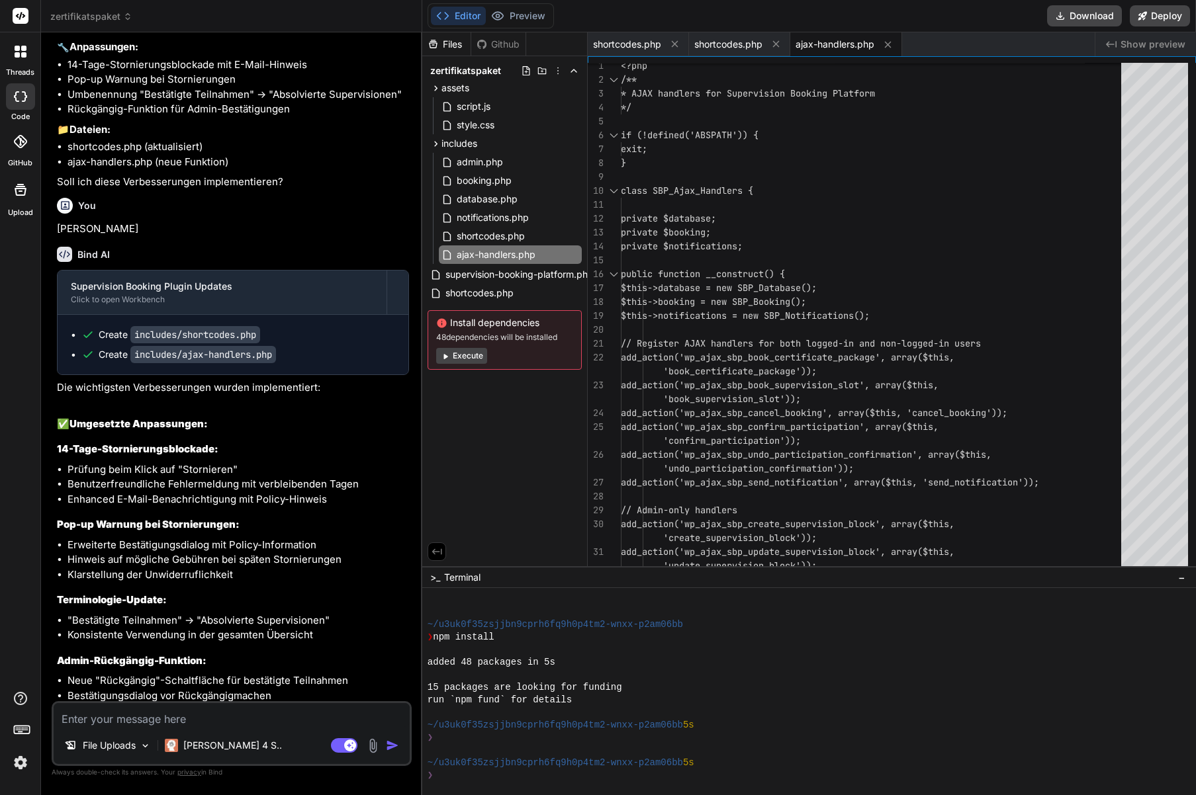
scroll to position [15805, 0]
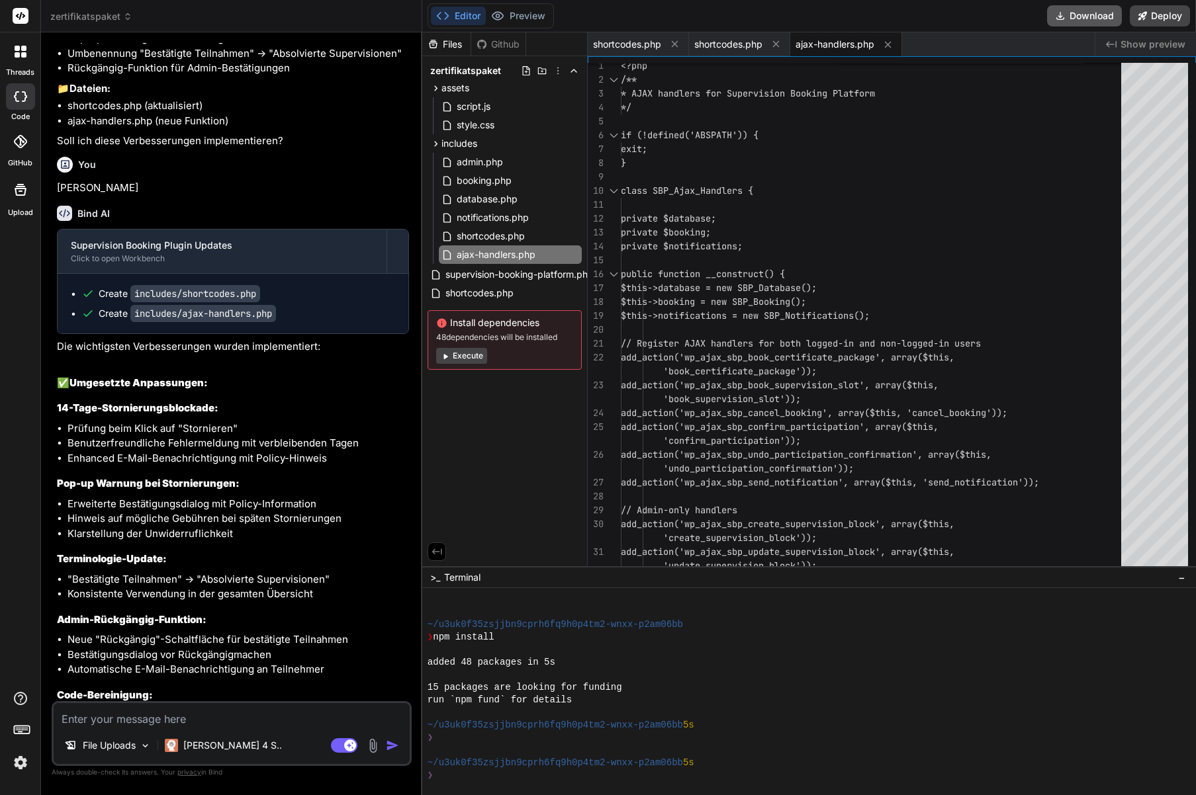
click at [1073, 9] on button "Download" at bounding box center [1084, 15] width 75 height 21
click at [91, 721] on textarea at bounding box center [232, 715] width 356 height 24
paste textarea "POST https://coachingplus.flinkthink.dev/wp-admin/admin-ajax.php 400 (Bad Reque…"
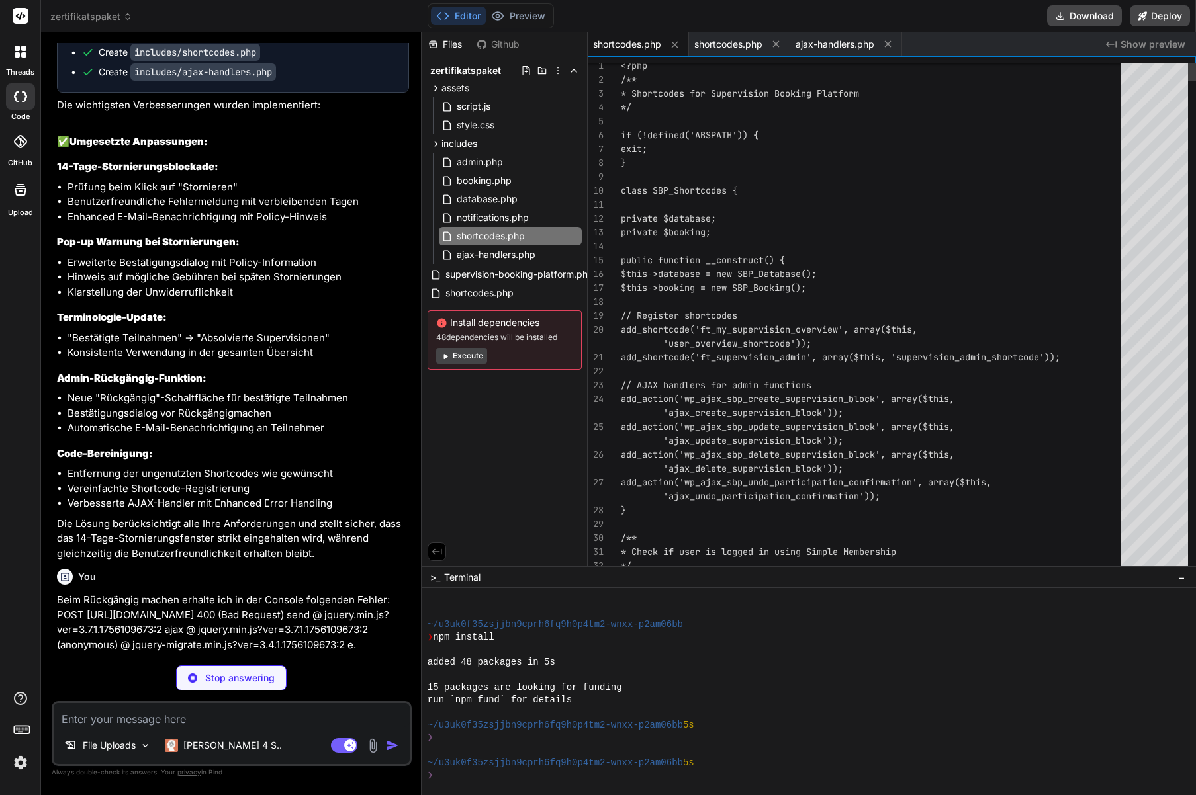
scroll to position [69, 0]
